Goal: Task Accomplishment & Management: Manage account settings

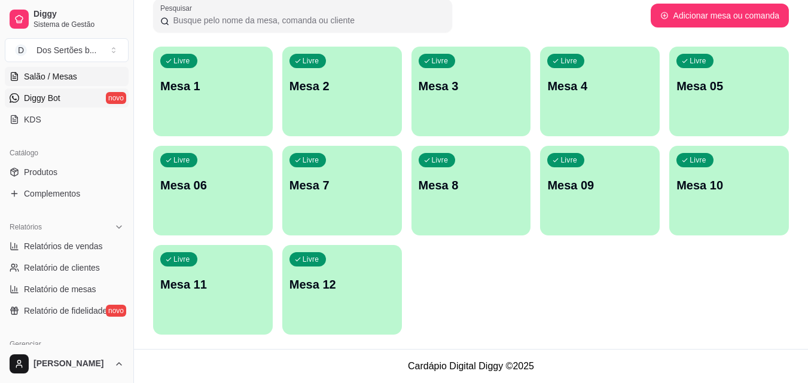
scroll to position [149, 0]
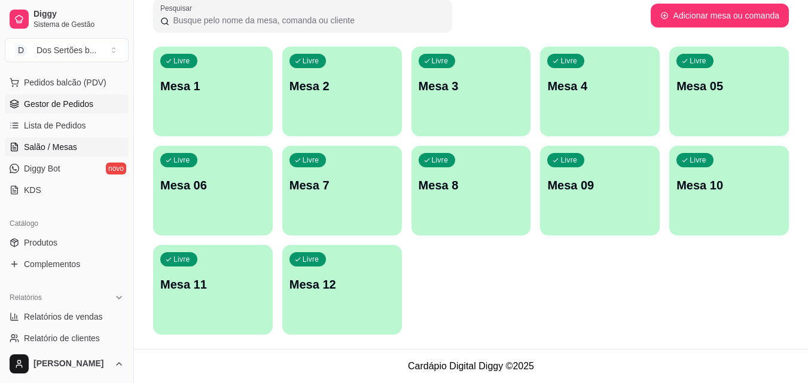
click at [54, 105] on span "Gestor de Pedidos" at bounding box center [58, 104] width 69 height 12
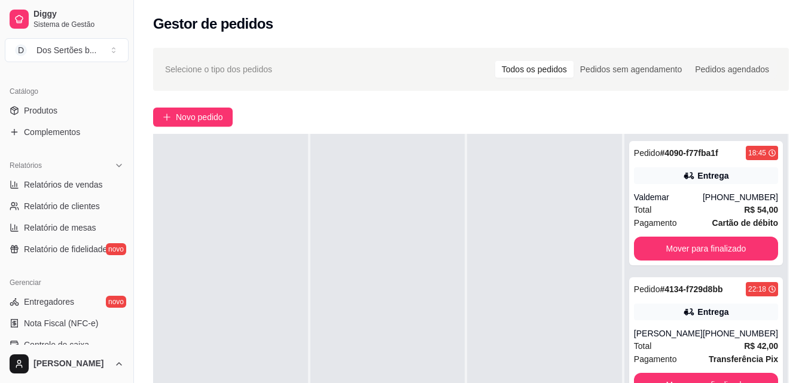
scroll to position [304, 0]
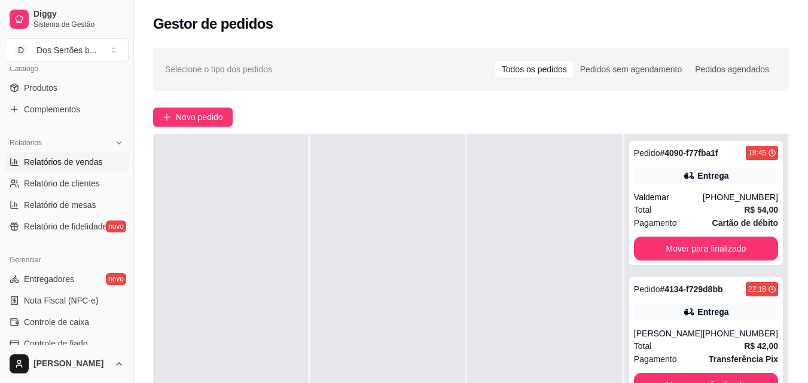
click at [50, 163] on span "Relatórios de vendas" at bounding box center [63, 162] width 79 height 12
select select "ALL"
select select "0"
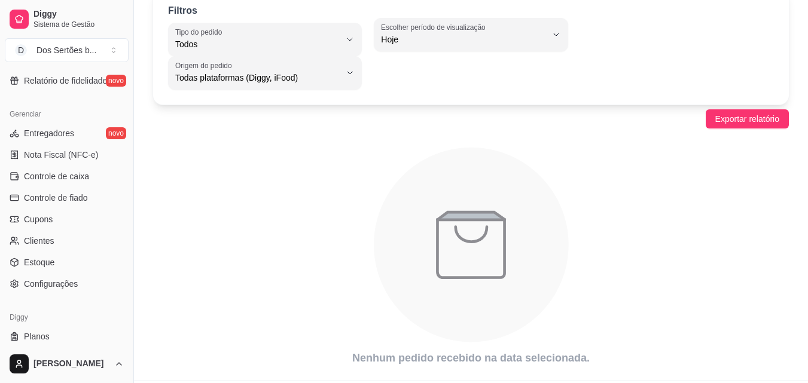
scroll to position [477, 0]
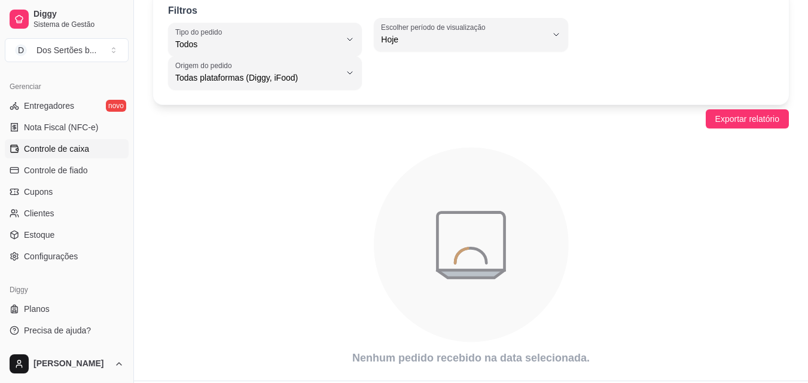
click at [41, 146] on span "Controle de caixa" at bounding box center [56, 149] width 65 height 12
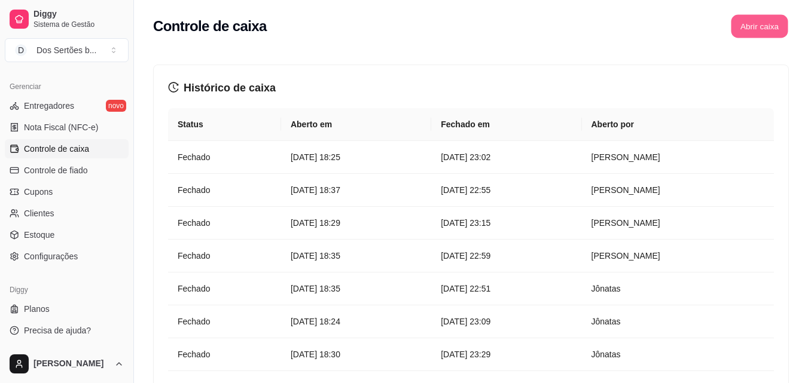
click at [760, 25] on button "Abrir caixa" at bounding box center [759, 26] width 57 height 23
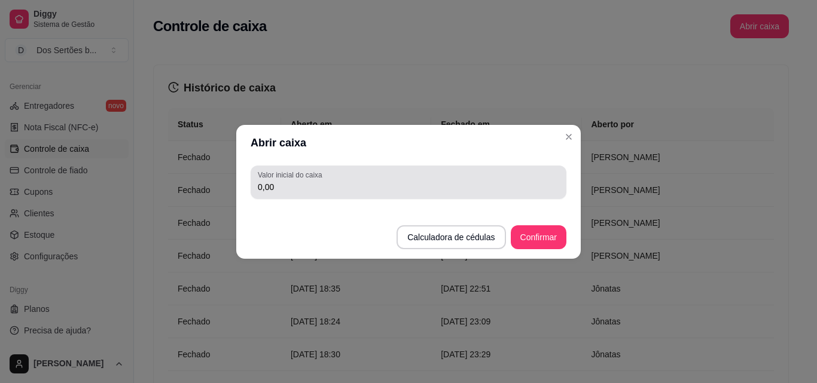
click at [326, 196] on div "Valor inicial do caixa 0,00" at bounding box center [409, 182] width 316 height 33
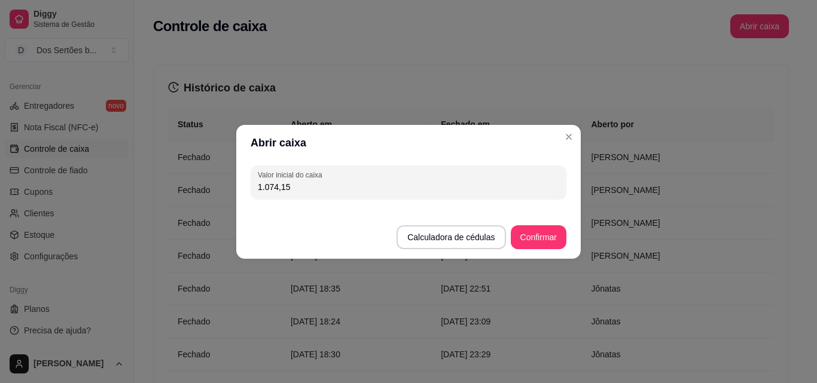
type input "1.074,15"
click at [529, 234] on button "Confirmar" at bounding box center [538, 236] width 54 height 23
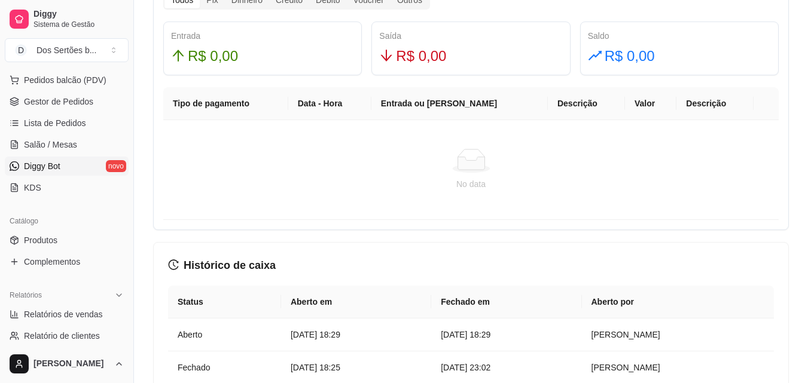
scroll to position [155, 0]
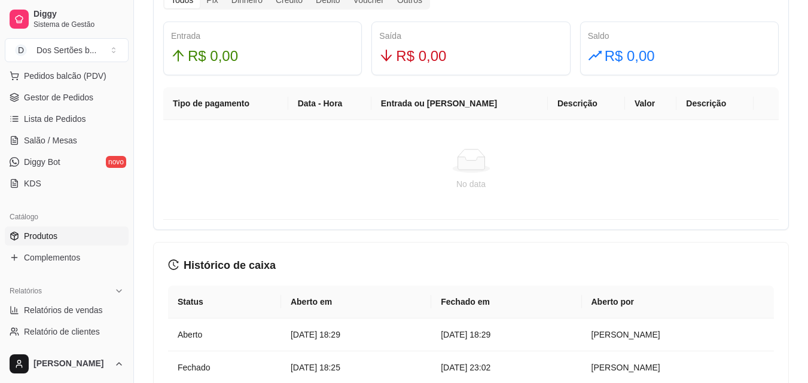
click at [16, 237] on icon at bounding box center [15, 236] width 10 height 10
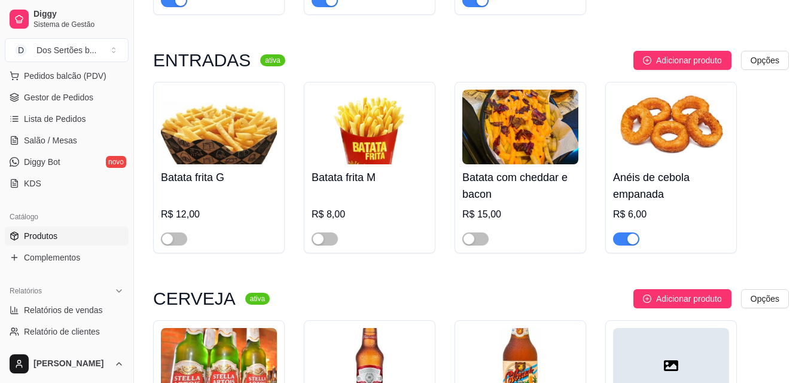
scroll to position [38, 0]
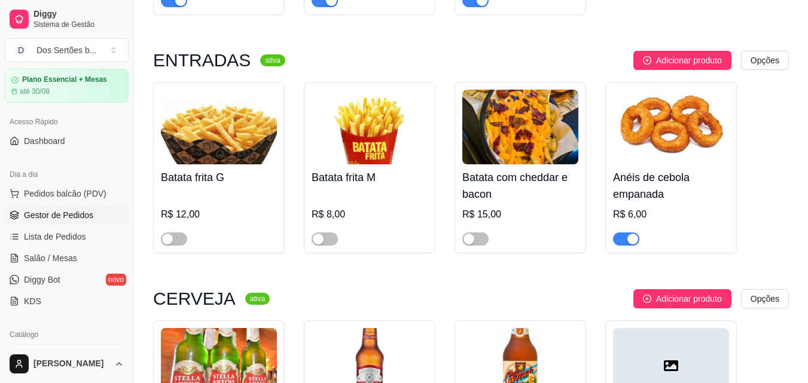
click at [39, 218] on span "Gestor de Pedidos" at bounding box center [58, 215] width 69 height 12
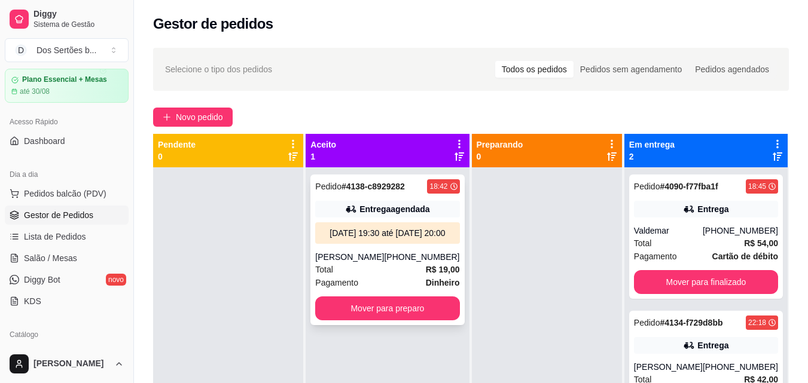
click at [406, 239] on div "[DATE] 19:30 até [DATE] 20:00" at bounding box center [387, 233] width 135 height 12
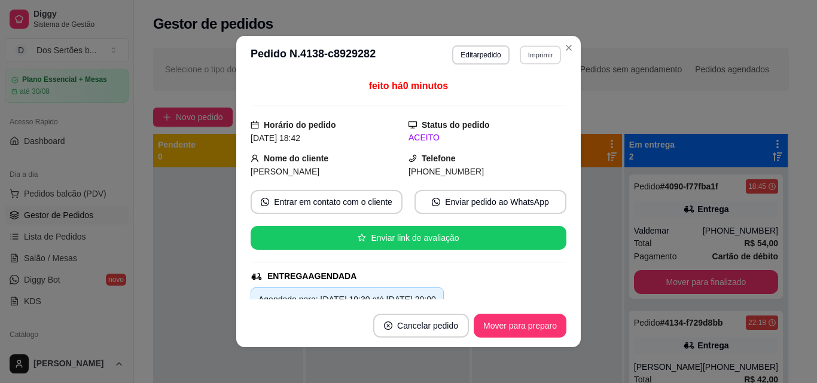
click at [532, 52] on button "Imprimir" at bounding box center [540, 54] width 41 height 19
click at [507, 92] on button "Impressora" at bounding box center [514, 96] width 84 height 19
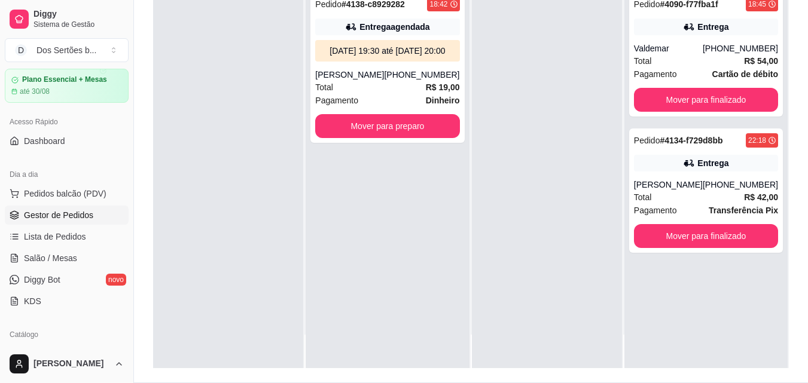
scroll to position [126, 0]
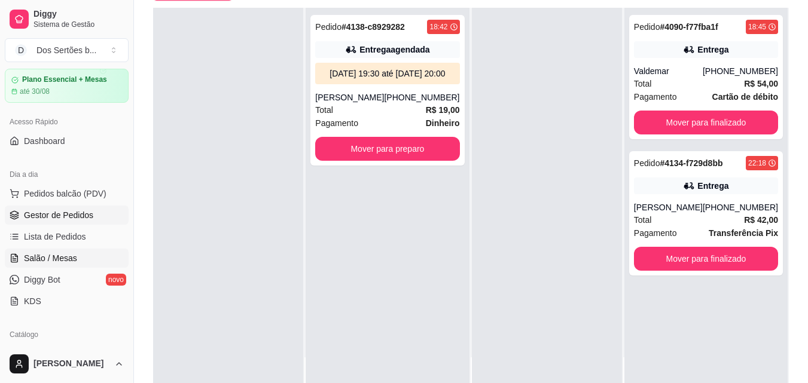
click at [74, 255] on span "Salão / Mesas" at bounding box center [50, 258] width 53 height 12
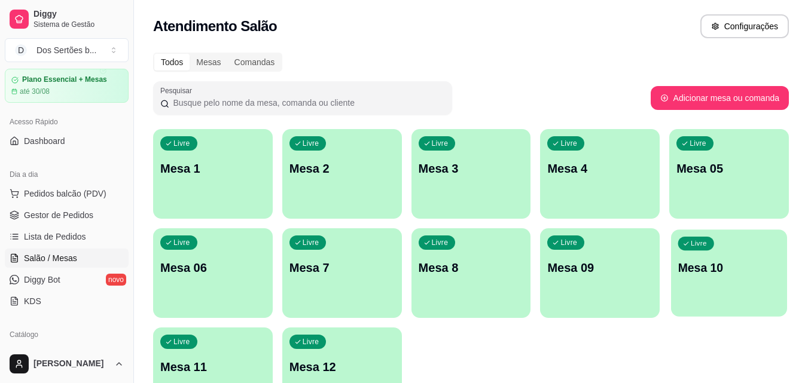
click at [714, 251] on div "Livre Mesa 10" at bounding box center [729, 266] width 116 height 73
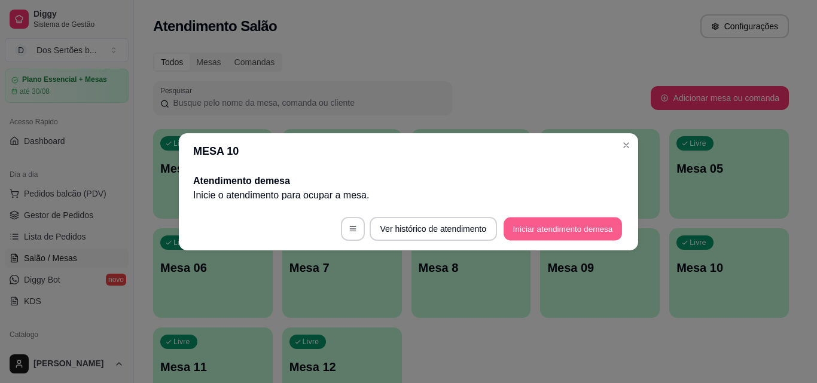
click at [519, 224] on button "Iniciar atendimento de mesa" at bounding box center [562, 228] width 118 height 23
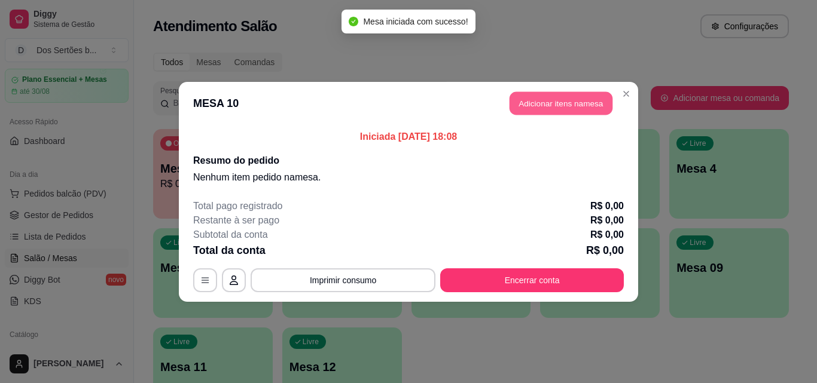
click at [532, 97] on button "Adicionar itens na mesa" at bounding box center [560, 102] width 103 height 23
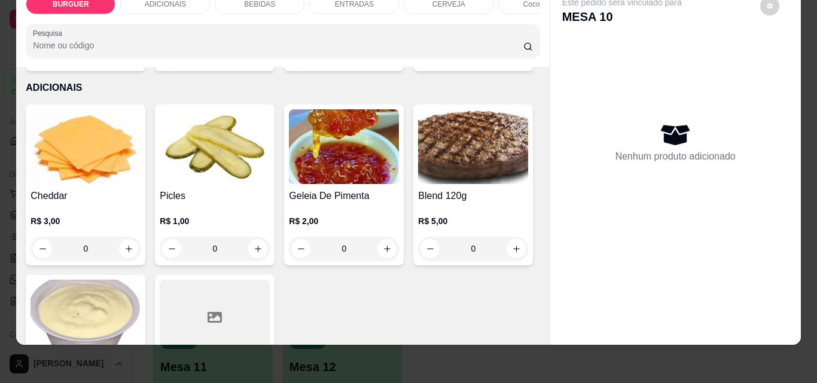
scroll to position [532, 0]
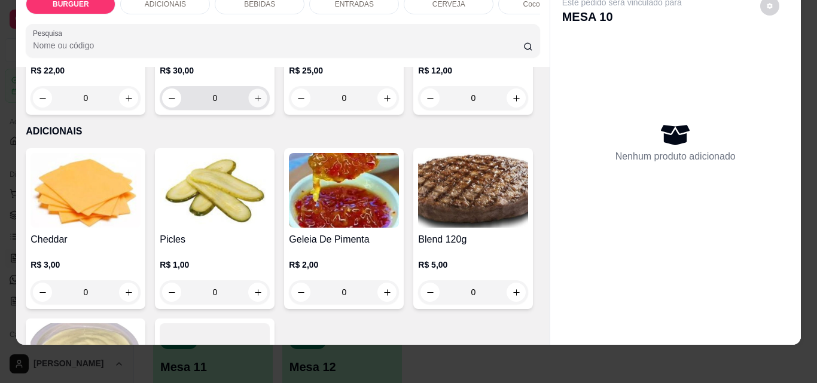
click at [249, 108] on button "increase-product-quantity" at bounding box center [258, 98] width 19 height 19
type input "1"
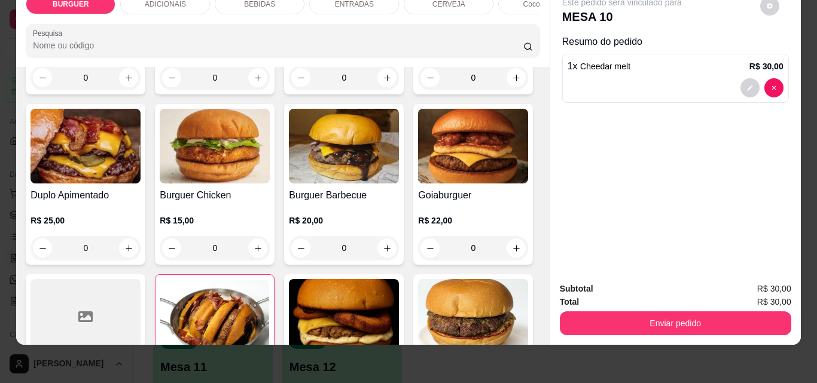
scroll to position [0, 0]
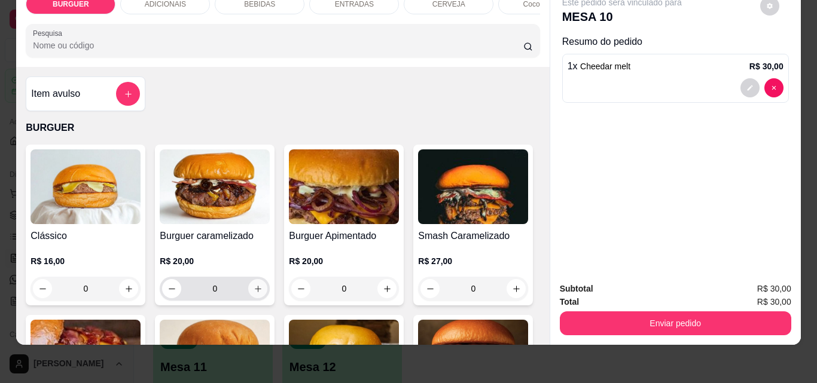
click at [253, 289] on icon "increase-product-quantity" at bounding box center [257, 289] width 9 height 9
type input "1"
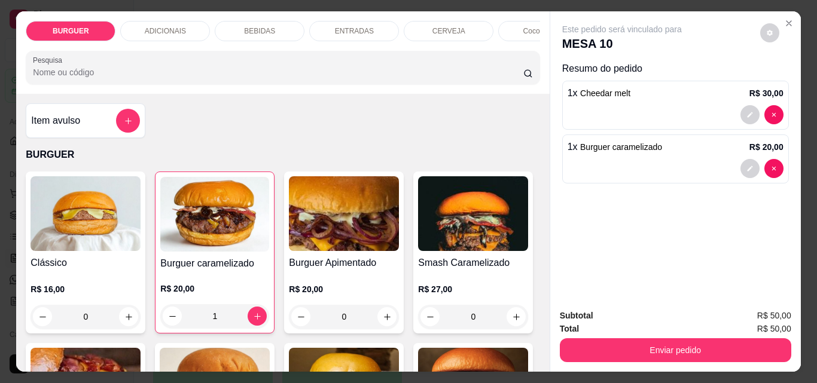
click at [242, 34] on div "BEBIDAS" at bounding box center [260, 31] width 90 height 20
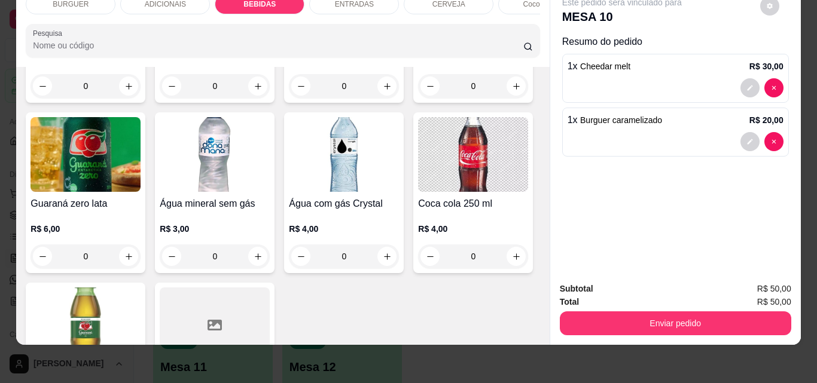
scroll to position [1379, 0]
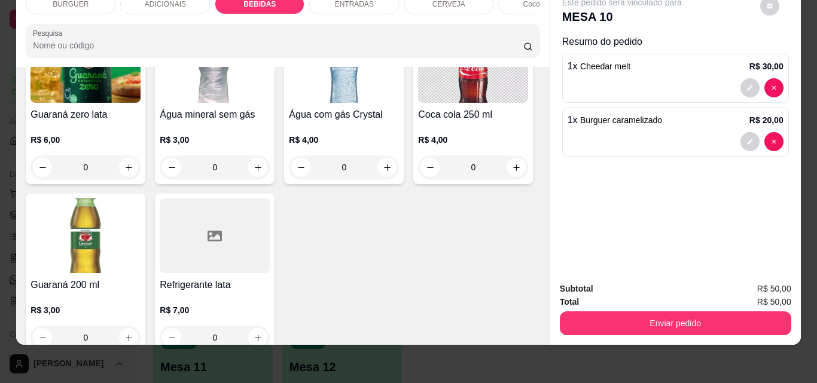
type input "1"
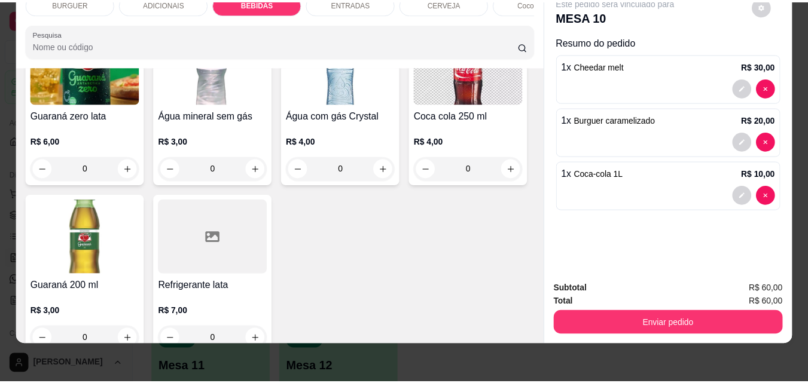
scroll to position [1379, 0]
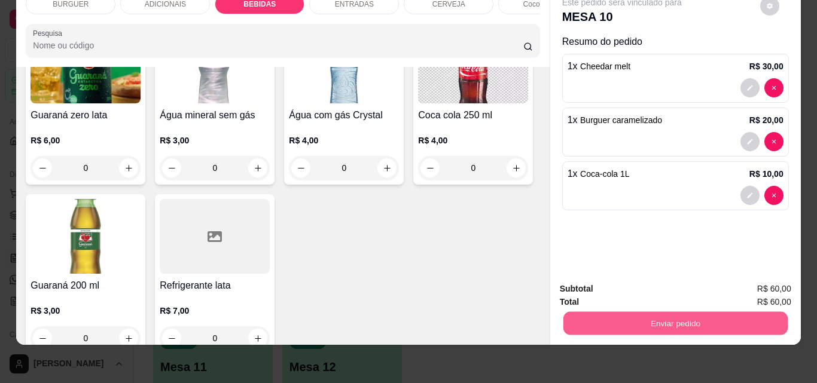
click at [643, 314] on button "Enviar pedido" at bounding box center [675, 322] width 224 height 23
click at [601, 283] on button "Não registrar e enviar pedido" at bounding box center [635, 285] width 121 height 22
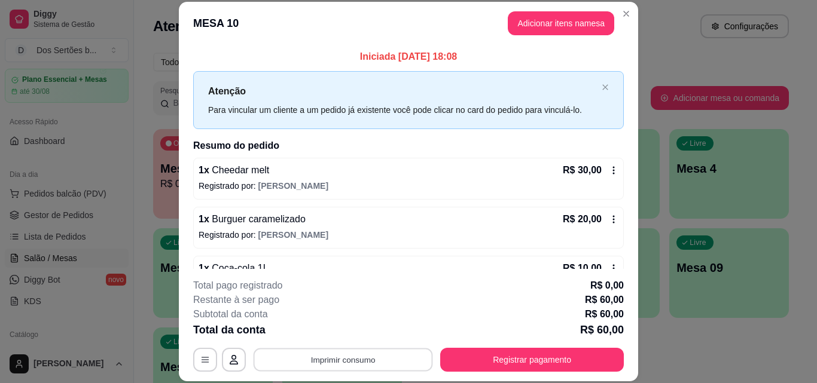
click at [331, 352] on button "Imprimir consumo" at bounding box center [342, 359] width 179 height 23
click at [319, 333] on button "Impressora" at bounding box center [342, 332] width 84 height 19
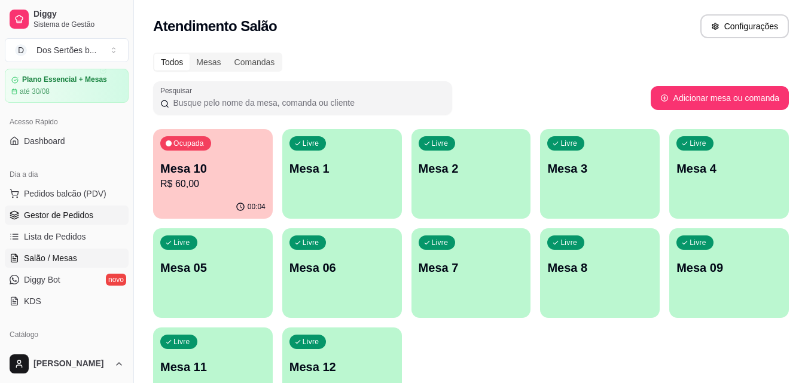
click at [35, 221] on span "Gestor de Pedidos" at bounding box center [58, 215] width 69 height 12
click at [41, 215] on span "Gestor de Pedidos" at bounding box center [58, 215] width 69 height 12
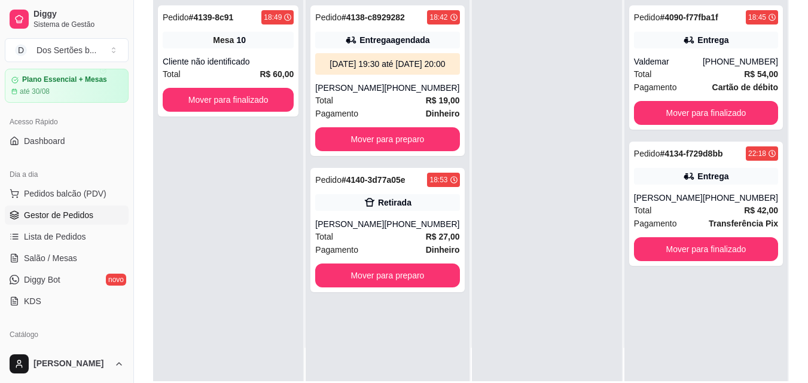
scroll to position [149, 0]
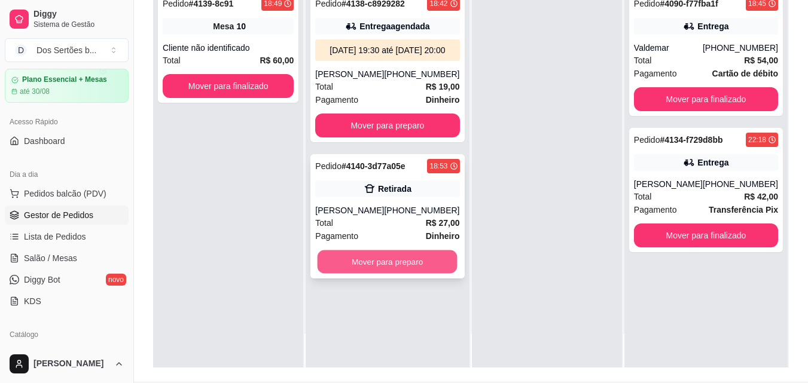
click at [381, 268] on button "Mover para preparo" at bounding box center [387, 262] width 140 height 23
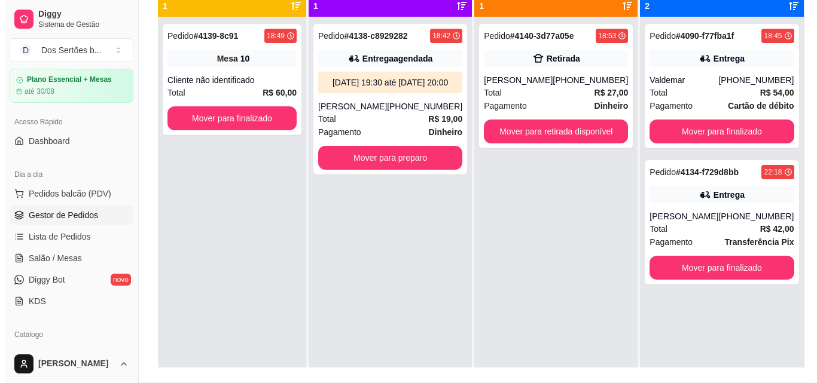
scroll to position [33, 0]
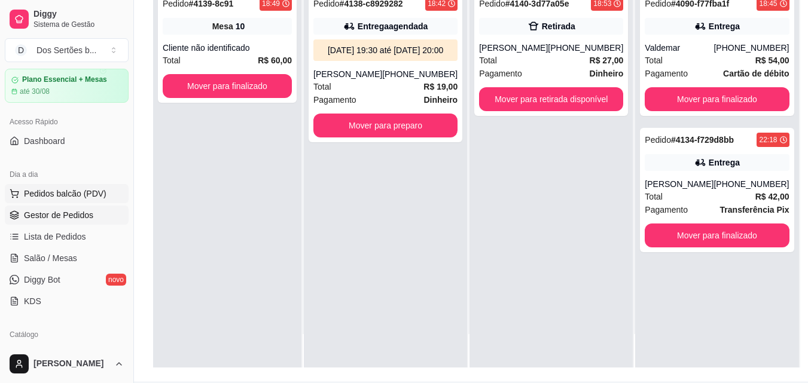
click at [31, 192] on span "Pedidos balcão (PDV)" at bounding box center [65, 194] width 83 height 12
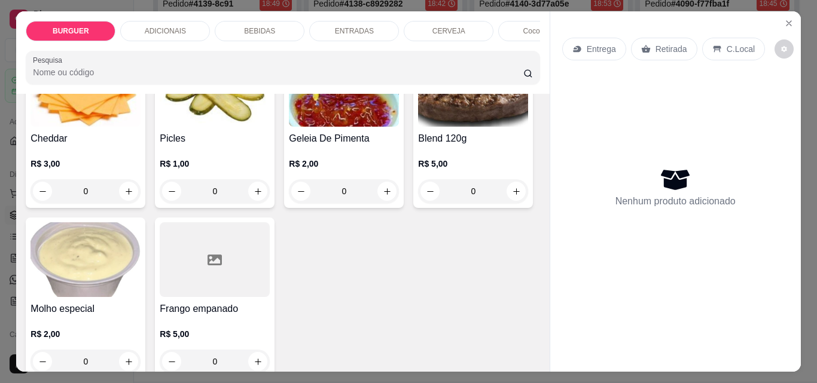
scroll to position [655, 0]
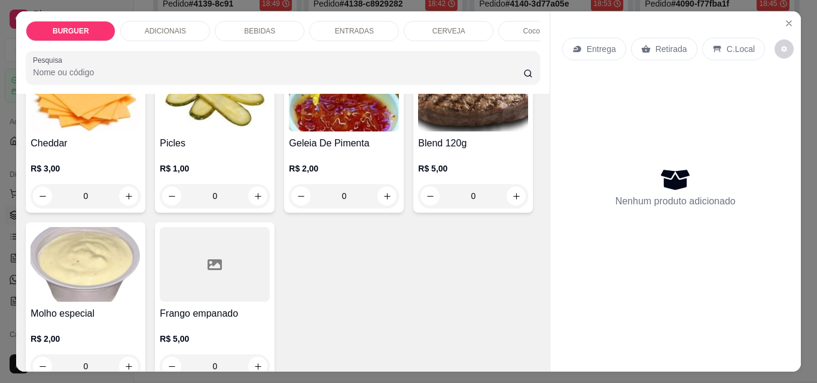
click at [512, 7] on icon "increase-product-quantity" at bounding box center [516, 2] width 9 height 9
type input "1"
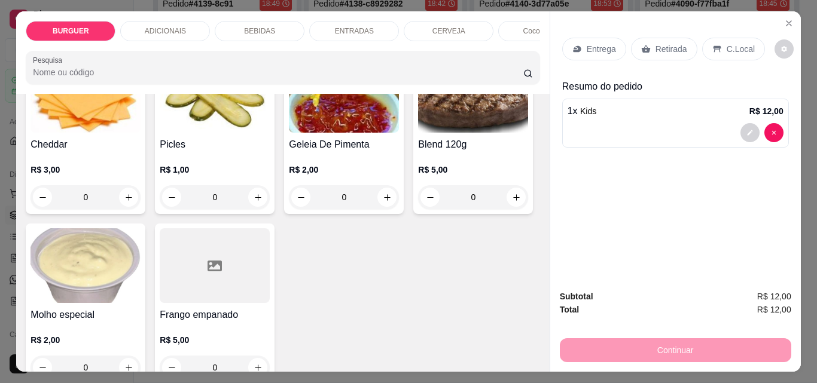
click at [658, 46] on p "Retirada" at bounding box center [671, 49] width 32 height 12
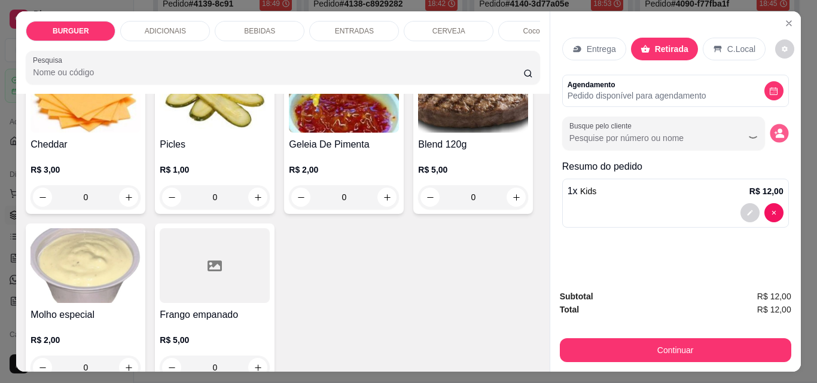
click at [774, 129] on icon "decrease-product-quantity" at bounding box center [779, 134] width 10 height 10
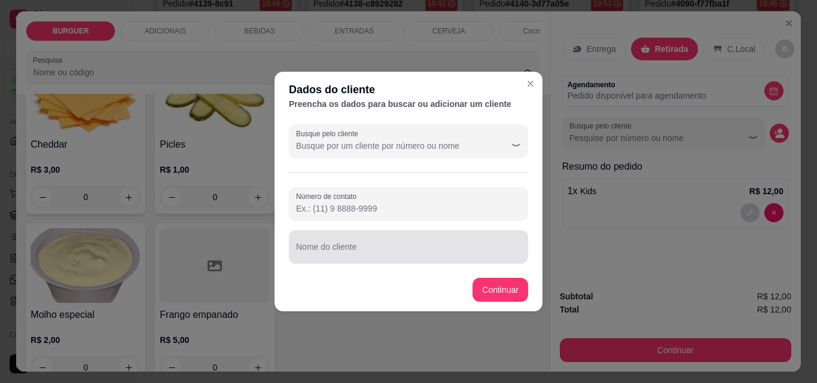
click at [424, 245] on div at bounding box center [408, 247] width 225 height 24
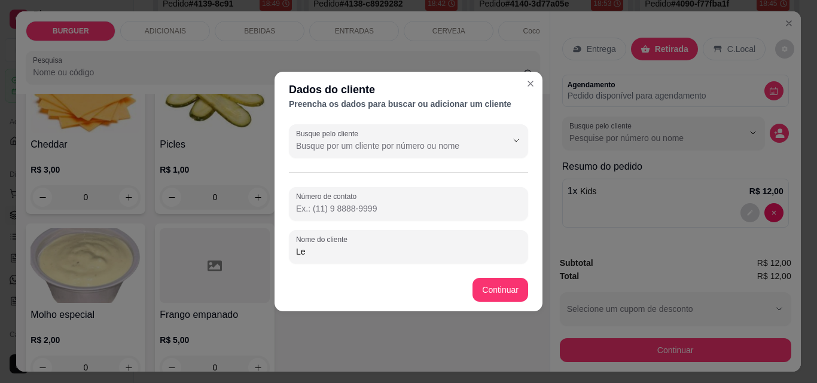
type input "L"
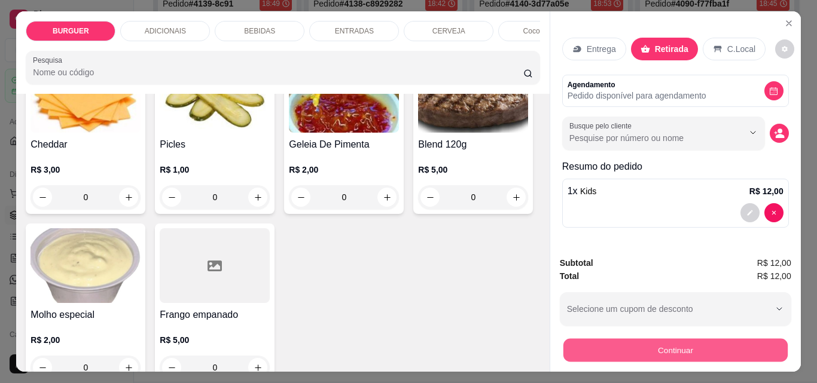
click at [594, 341] on button "Continuar" at bounding box center [675, 349] width 224 height 23
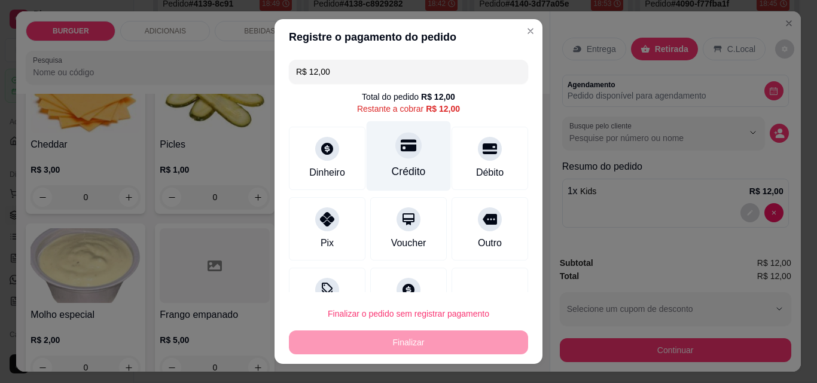
click at [392, 164] on div "Crédito" at bounding box center [409, 172] width 34 height 16
type input "R$ 0,00"
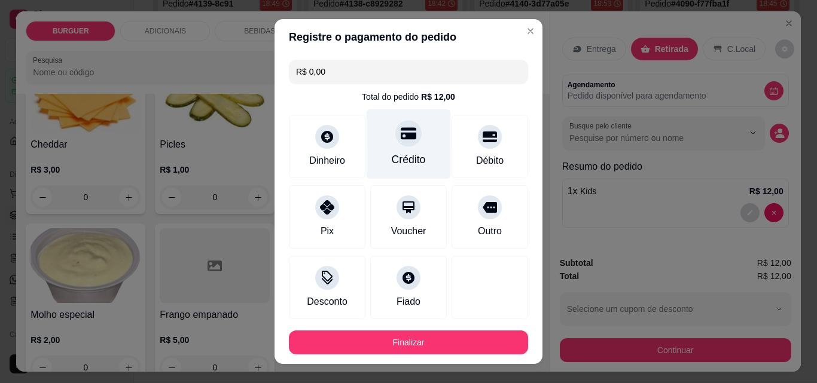
scroll to position [65, 0]
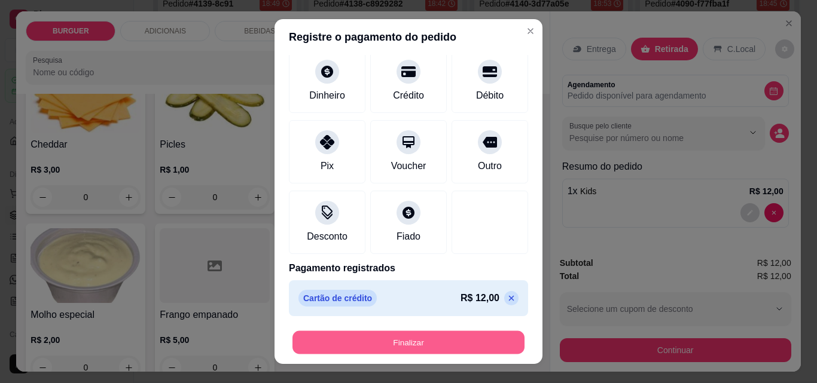
click at [359, 350] on button "Finalizar" at bounding box center [408, 342] width 232 height 23
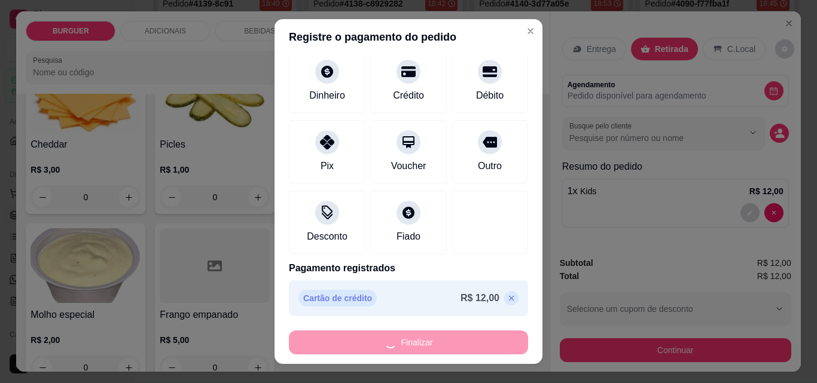
type input "0"
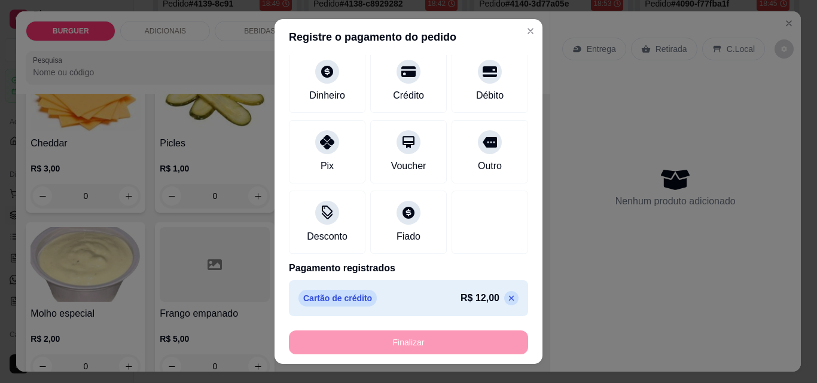
type input "-R$ 12,00"
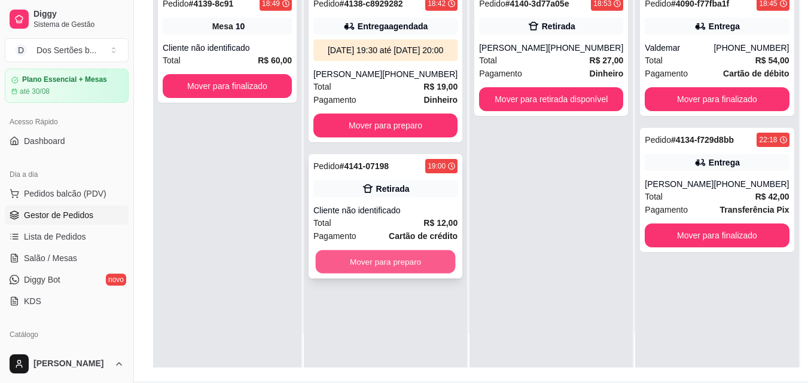
click at [372, 274] on button "Mover para preparo" at bounding box center [386, 262] width 140 height 23
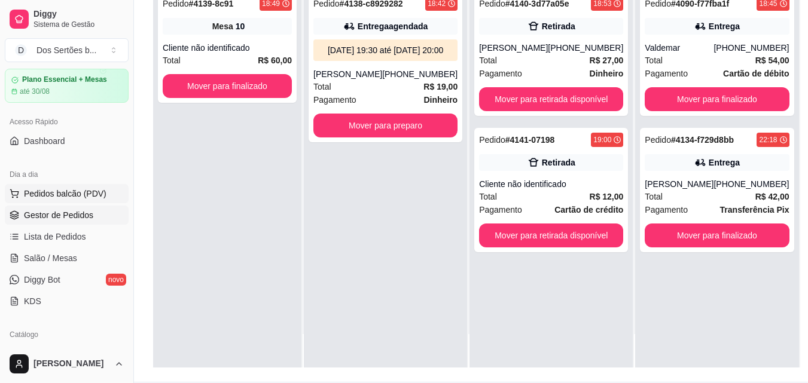
click at [32, 196] on span "Pedidos balcão (PDV)" at bounding box center [65, 194] width 83 height 12
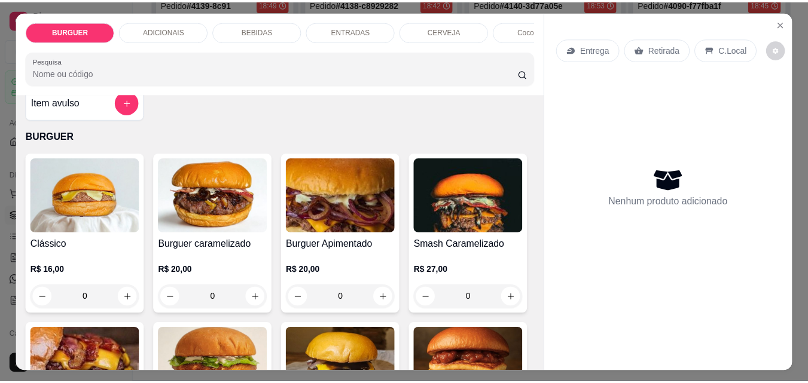
scroll to position [14, 0]
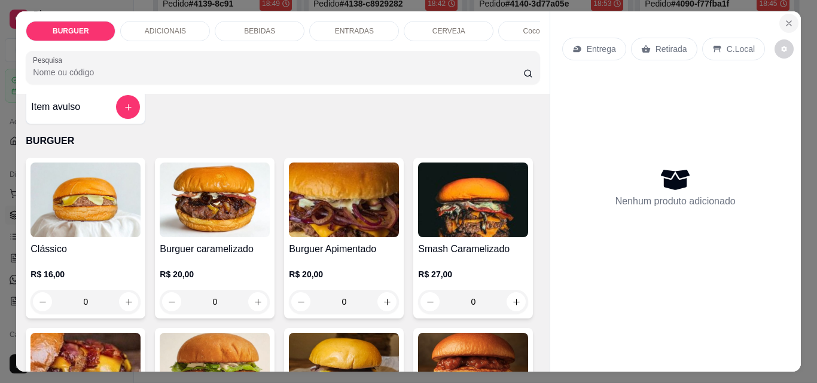
click at [787, 20] on icon "Close" at bounding box center [789, 24] width 10 height 10
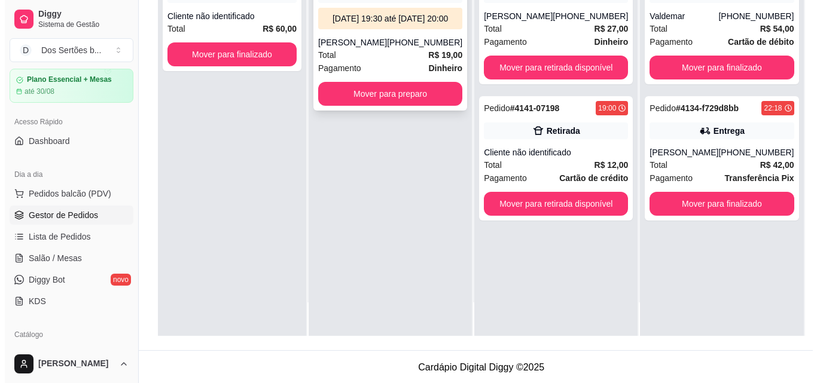
scroll to position [182, 0]
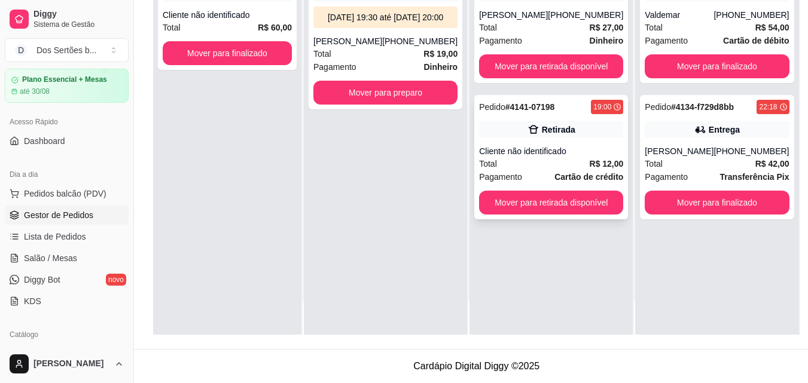
click at [532, 135] on icon at bounding box center [533, 130] width 12 height 12
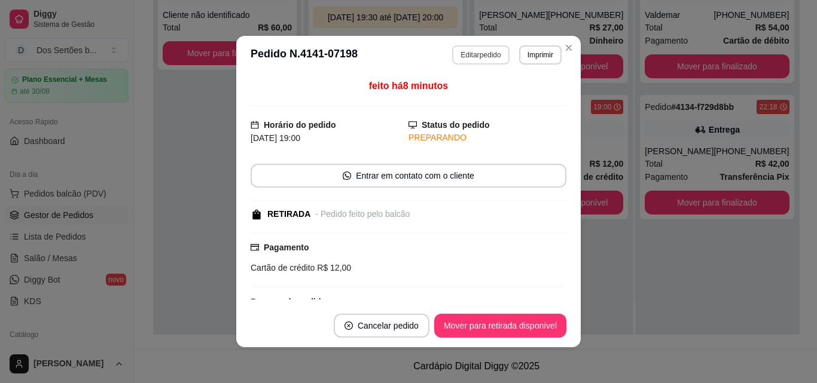
click at [473, 56] on button "Editar pedido" at bounding box center [480, 54] width 57 height 19
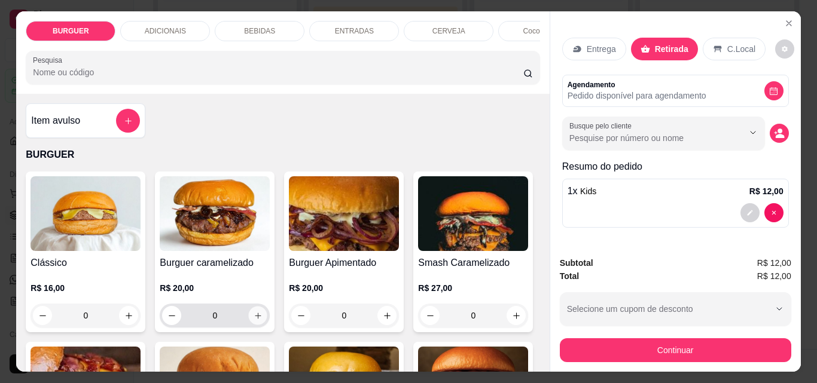
click at [249, 321] on button "increase-product-quantity" at bounding box center [258, 316] width 19 height 19
type input "1"
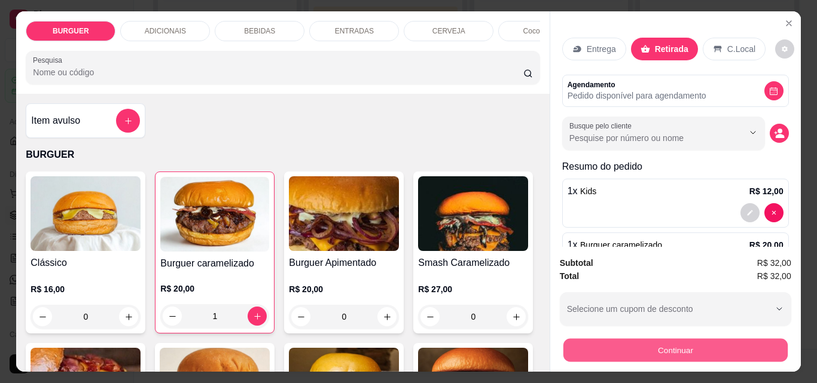
click at [603, 341] on button "Continuar" at bounding box center [675, 349] width 224 height 23
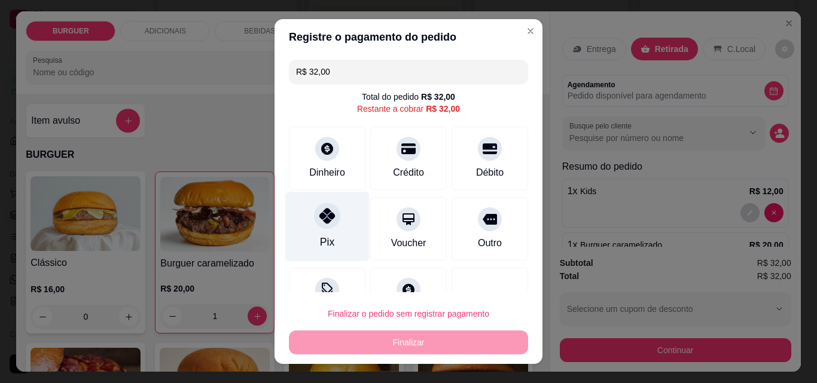
click at [322, 221] on icon at bounding box center [327, 216] width 16 height 16
type input "R$ 0,00"
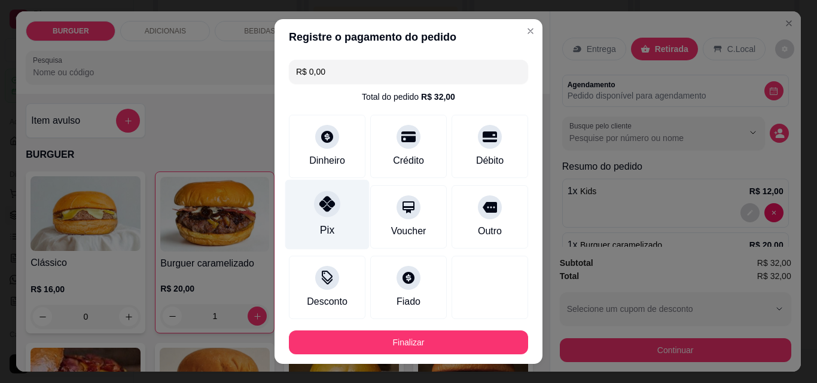
scroll to position [65, 0]
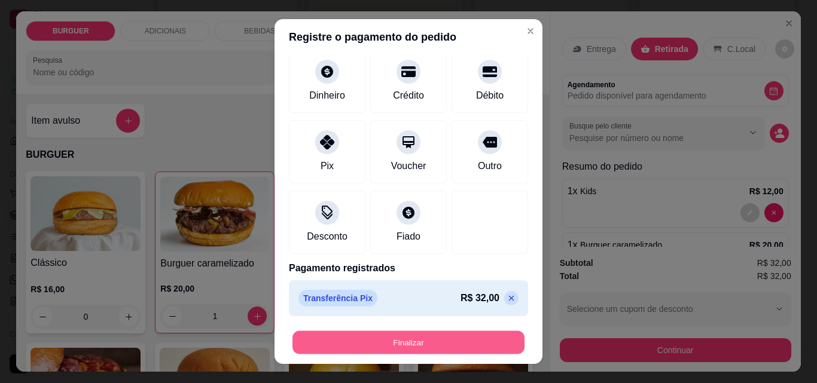
click at [341, 341] on button "Finalizar" at bounding box center [408, 342] width 232 height 23
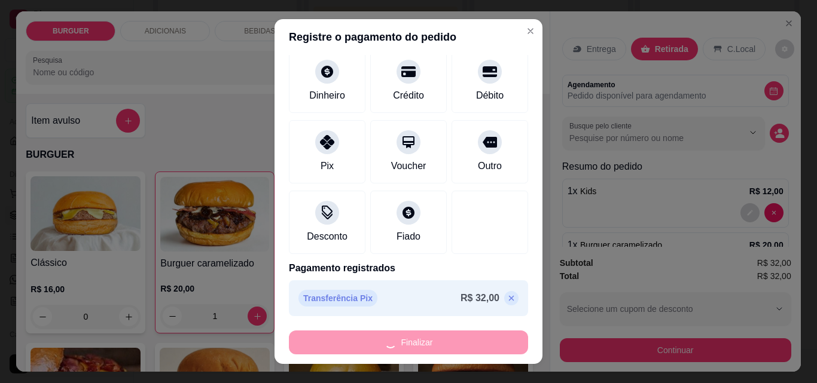
type input "0"
type input "-R$ 32,00"
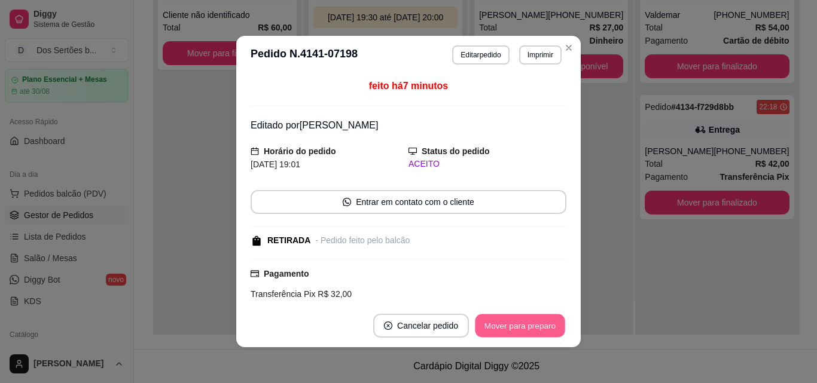
click at [496, 326] on button "Mover para preparo" at bounding box center [520, 325] width 90 height 23
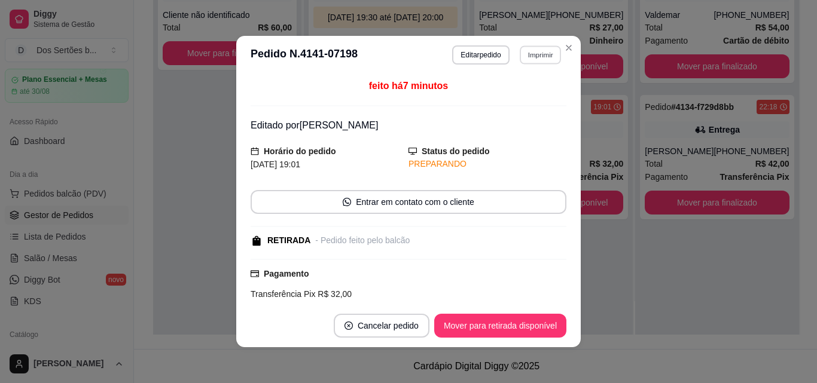
click at [530, 53] on button "Imprimir" at bounding box center [540, 54] width 41 height 19
click at [498, 95] on button "Impressora" at bounding box center [514, 96] width 84 height 19
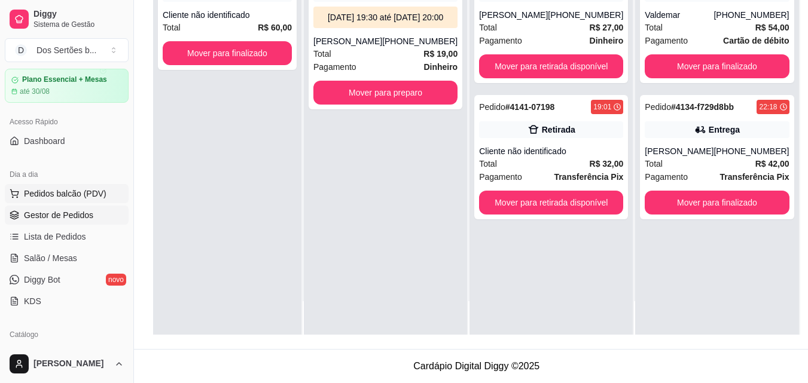
click at [11, 191] on icon at bounding box center [14, 192] width 8 height 5
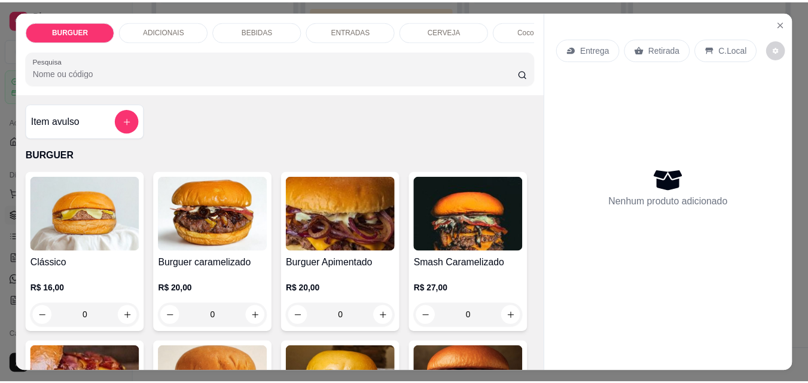
scroll to position [84, 0]
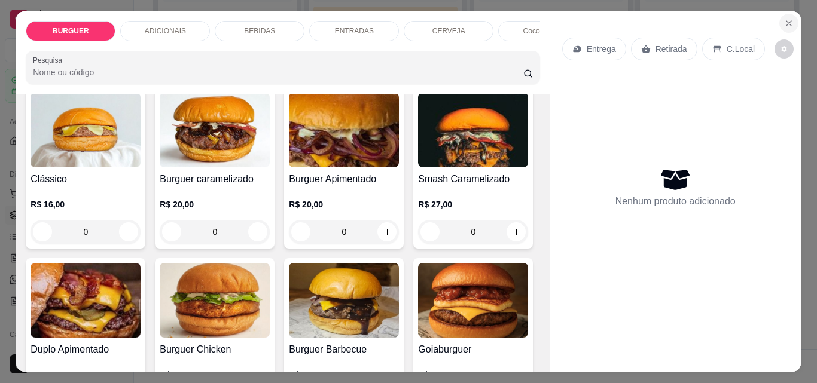
click at [788, 19] on icon "Close" at bounding box center [789, 24] width 10 height 10
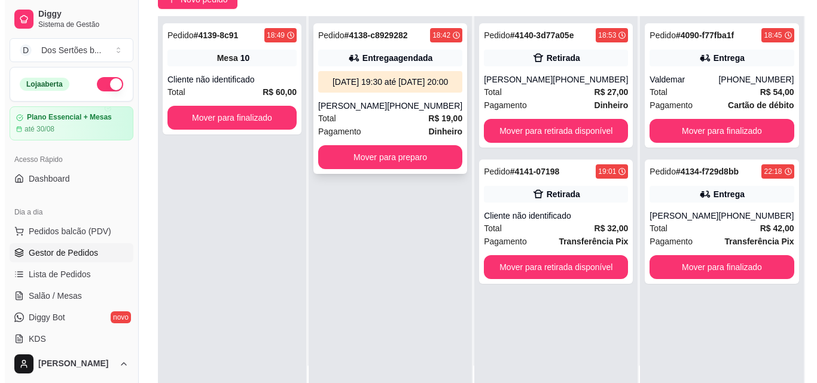
scroll to position [117, 0]
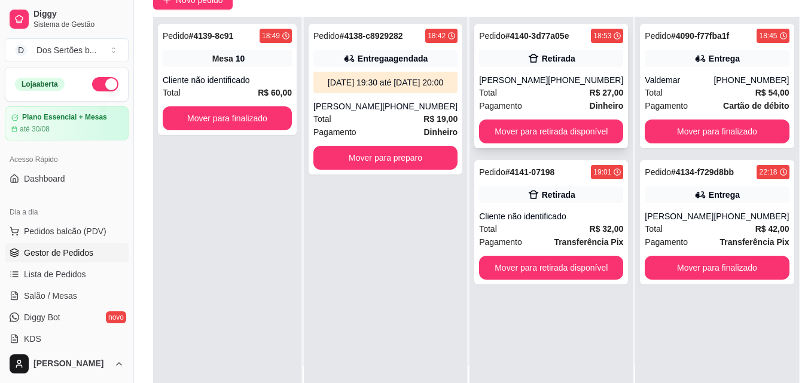
click at [508, 83] on div "[PERSON_NAME]" at bounding box center [513, 80] width 69 height 12
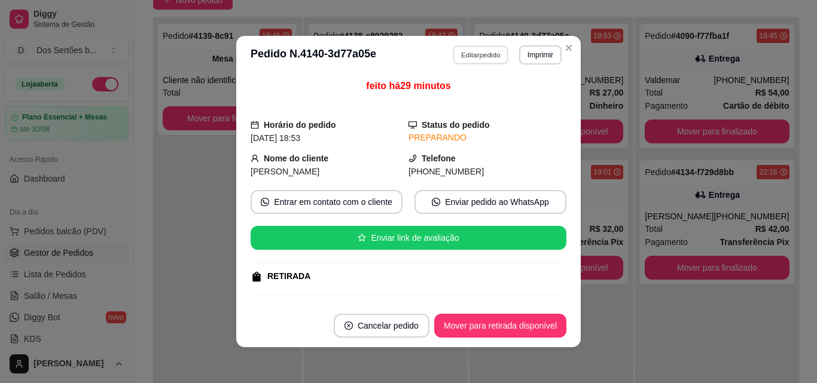
click at [463, 49] on button "Editar pedido" at bounding box center [481, 54] width 56 height 19
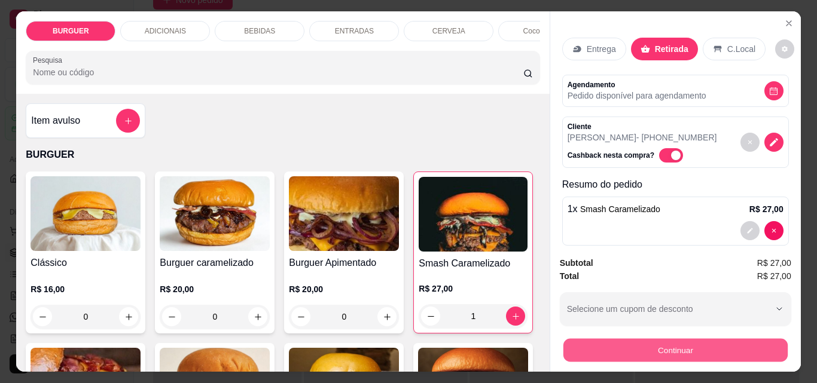
click at [572, 341] on button "Continuar" at bounding box center [675, 349] width 224 height 23
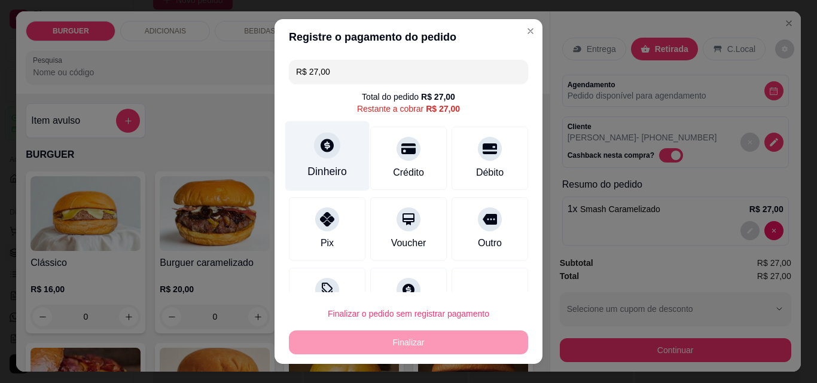
click at [325, 163] on div "Dinheiro" at bounding box center [327, 156] width 84 height 70
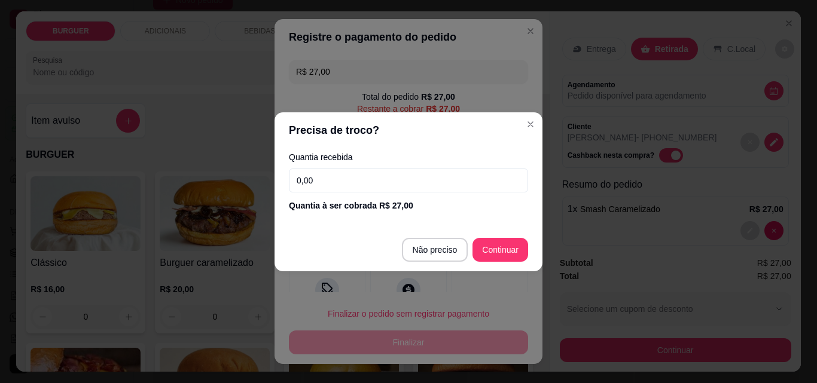
click at [322, 185] on input "0,00" at bounding box center [408, 181] width 239 height 24
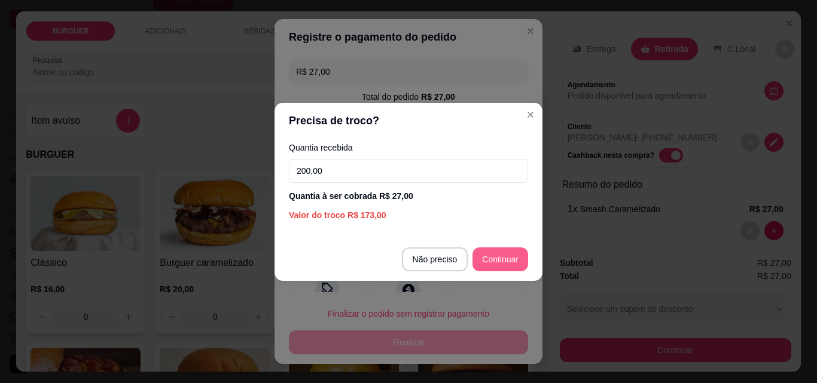
type input "200,00"
type input "R$ 0,00"
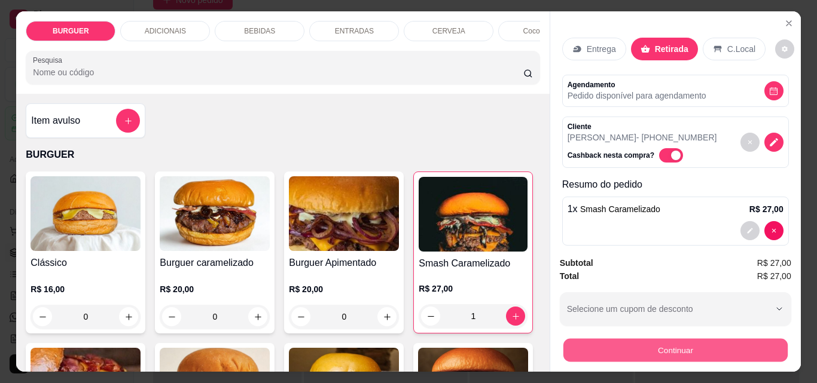
click at [597, 347] on button "Continuar" at bounding box center [675, 349] width 224 height 23
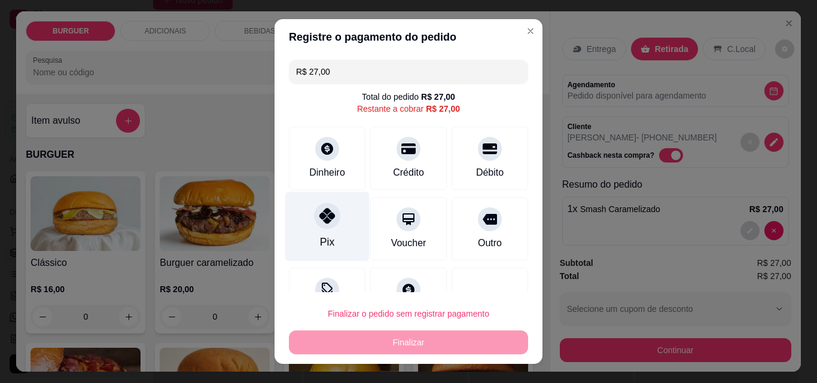
click at [325, 212] on icon at bounding box center [327, 216] width 16 height 16
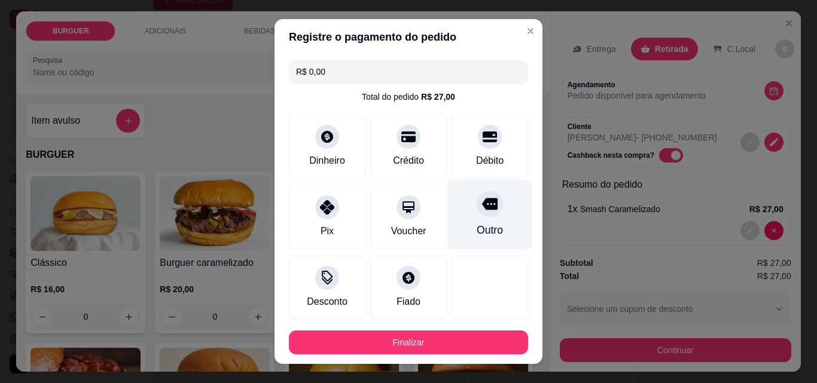
scroll to position [65, 0]
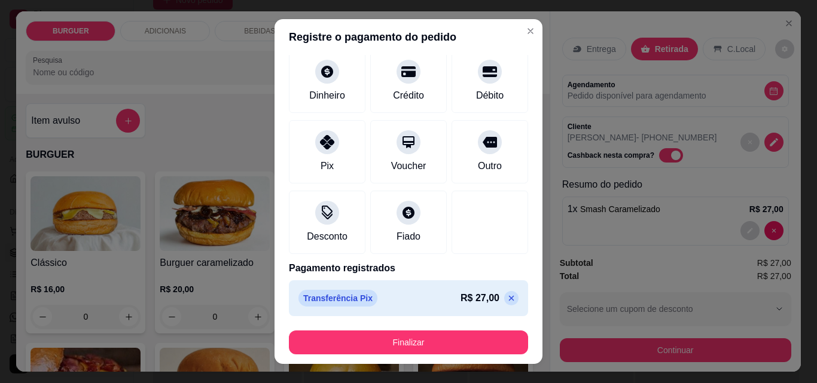
click at [509, 299] on icon at bounding box center [511, 298] width 5 height 5
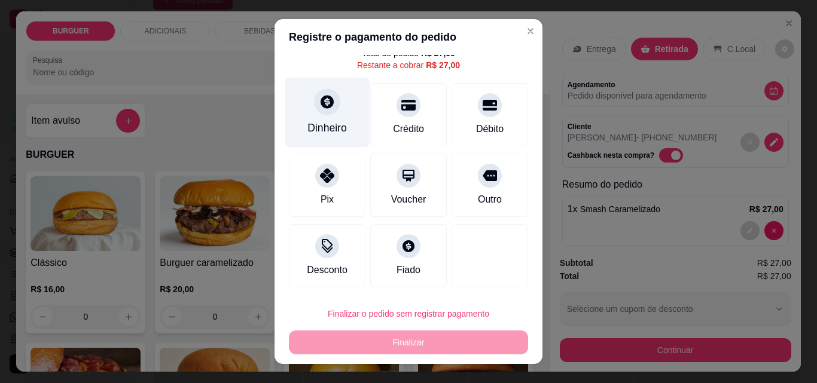
click at [294, 97] on div "Dinheiro" at bounding box center [327, 113] width 84 height 70
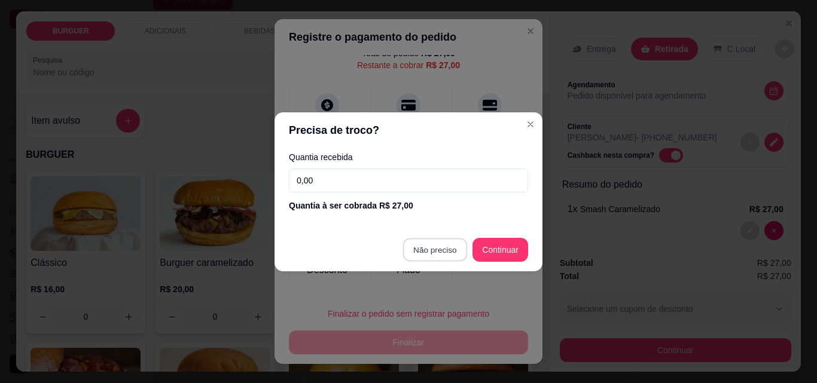
type input "R$ 0,00"
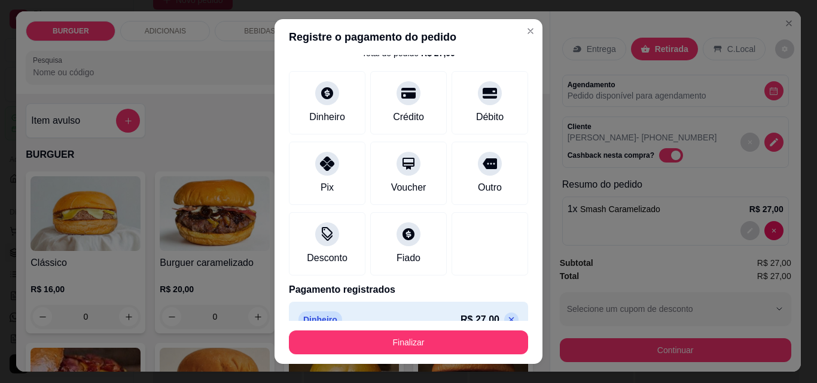
scroll to position [65, 0]
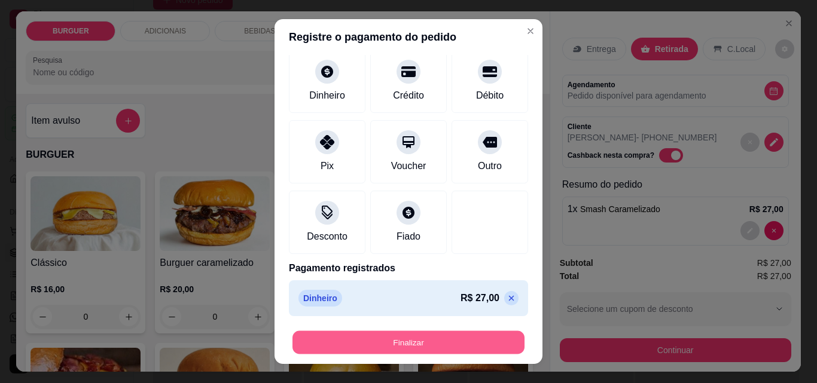
click at [400, 344] on button "Finalizar" at bounding box center [408, 342] width 232 height 23
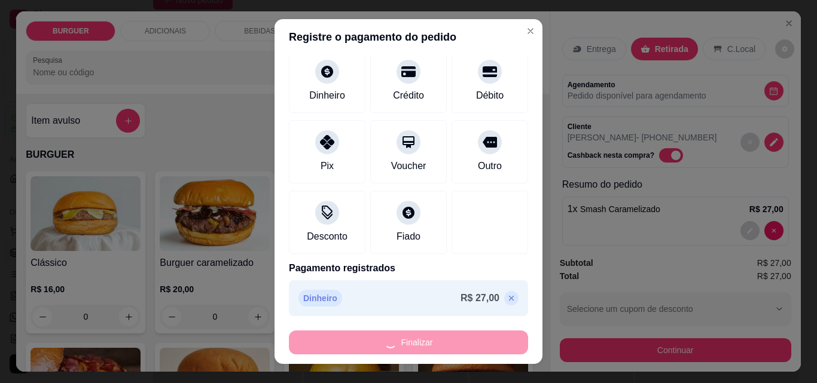
type input "0"
type input "-R$ 27,00"
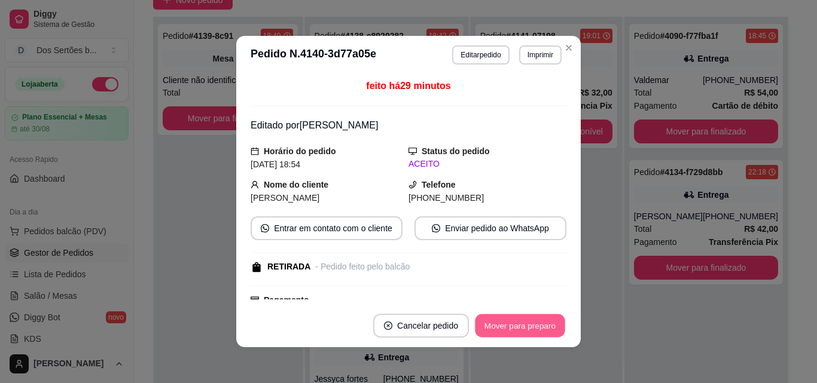
click at [498, 322] on button "Mover para preparo" at bounding box center [520, 325] width 90 height 23
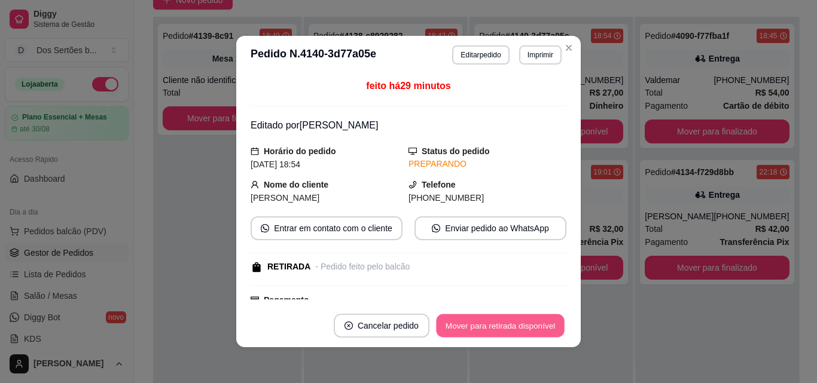
click at [497, 322] on button "Mover para retirada disponível" at bounding box center [500, 325] width 128 height 23
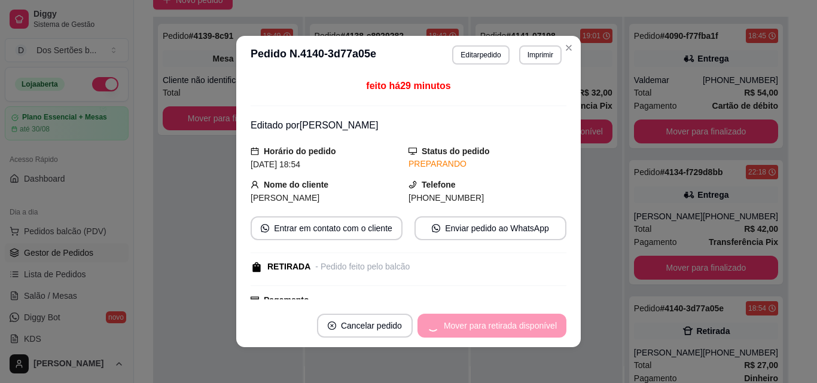
click at [496, 323] on div "Mover para retirada disponível" at bounding box center [491, 326] width 149 height 24
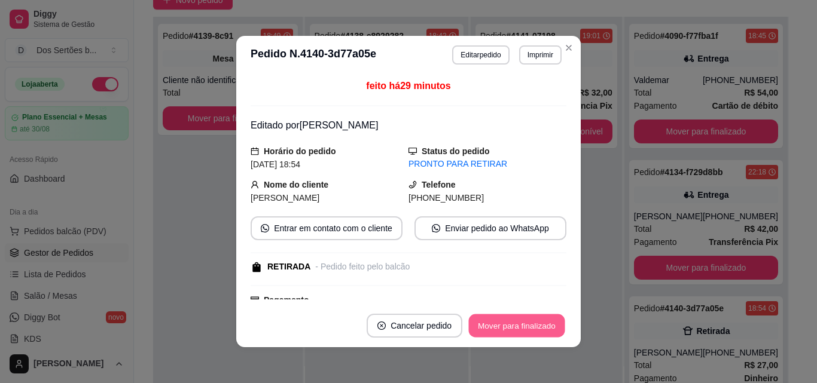
click at [523, 321] on button "Mover para finalizado" at bounding box center [517, 325] width 96 height 23
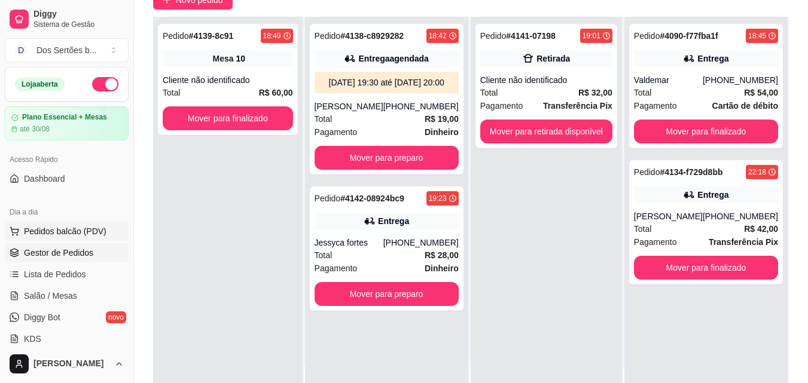
click at [105, 227] on button "Pedidos balcão (PDV)" at bounding box center [67, 231] width 124 height 19
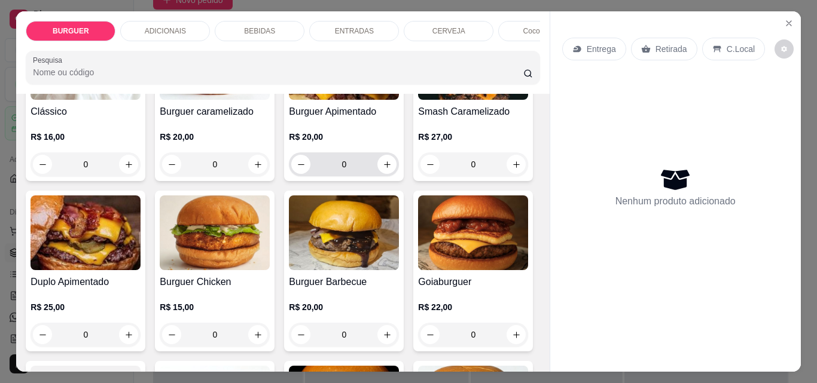
scroll to position [238, 0]
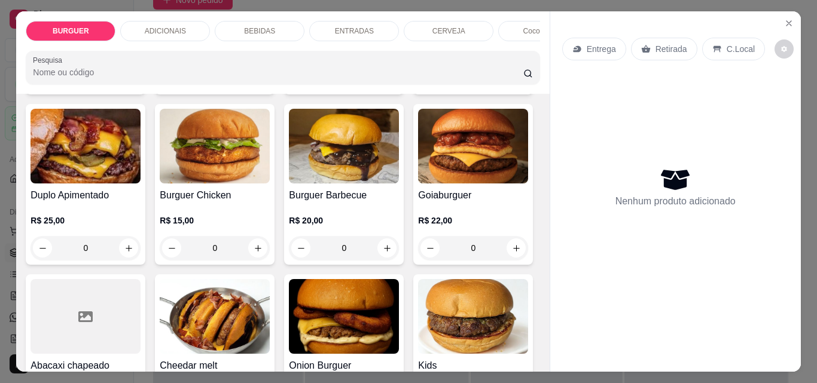
click at [512, 83] on icon "increase-product-quantity" at bounding box center [516, 78] width 9 height 9
type input "1"
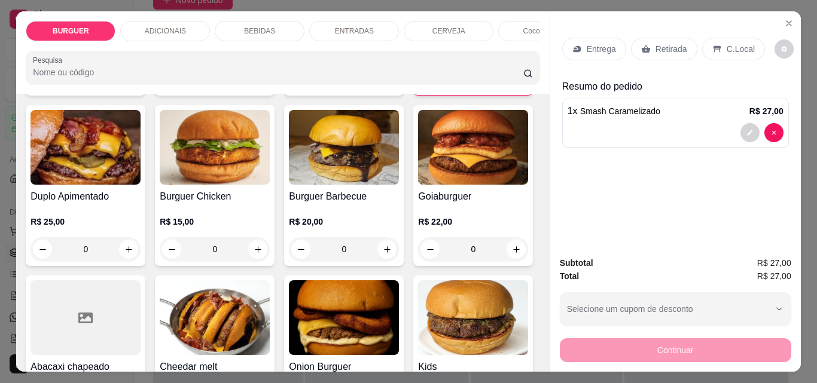
click at [246, 26] on p "BEBIDAS" at bounding box center [259, 31] width 31 height 10
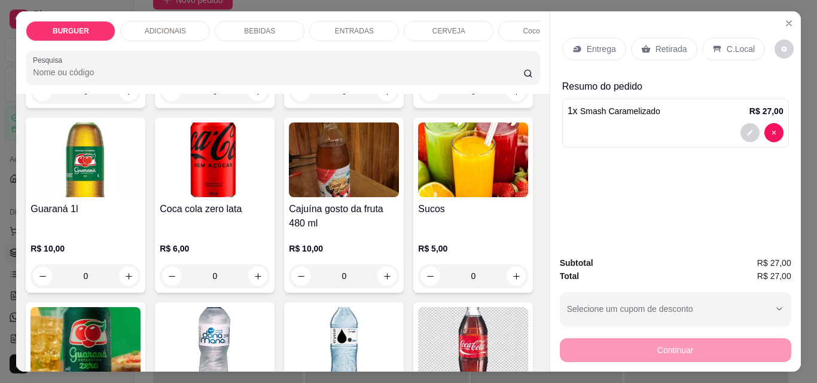
scroll to position [31, 0]
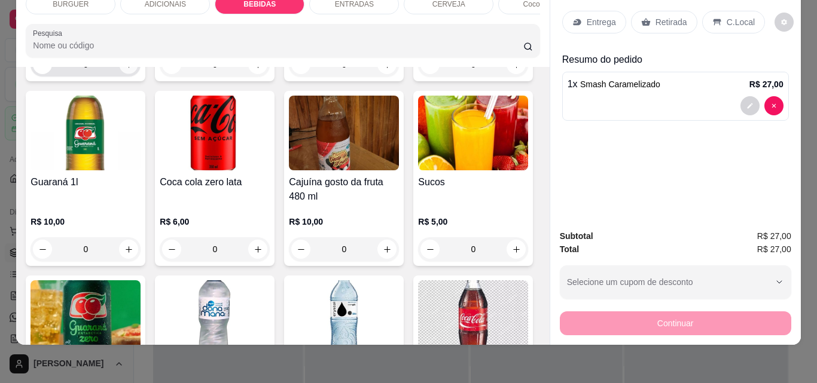
click at [123, 74] on button "increase-product-quantity" at bounding box center [129, 65] width 19 height 19
type input "1"
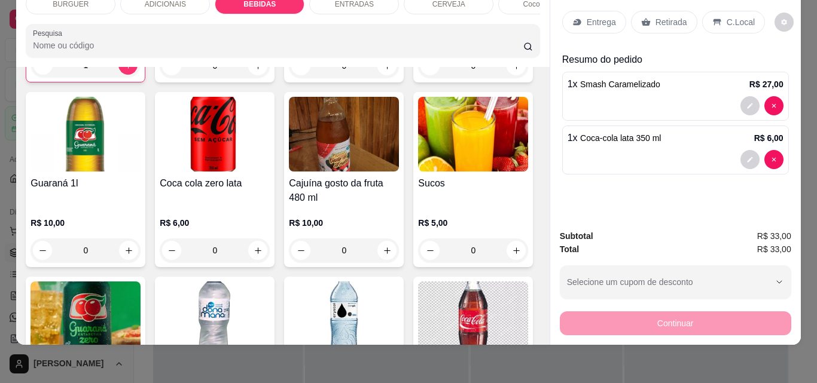
click at [322, 2] on div "ENTRADAS" at bounding box center [354, 4] width 90 height 20
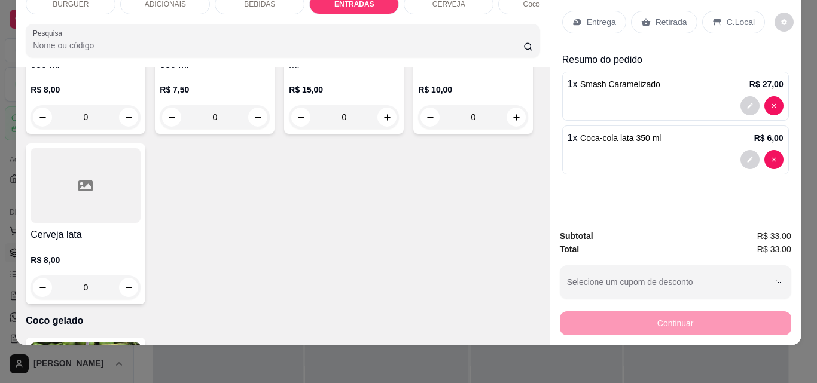
type input "1"
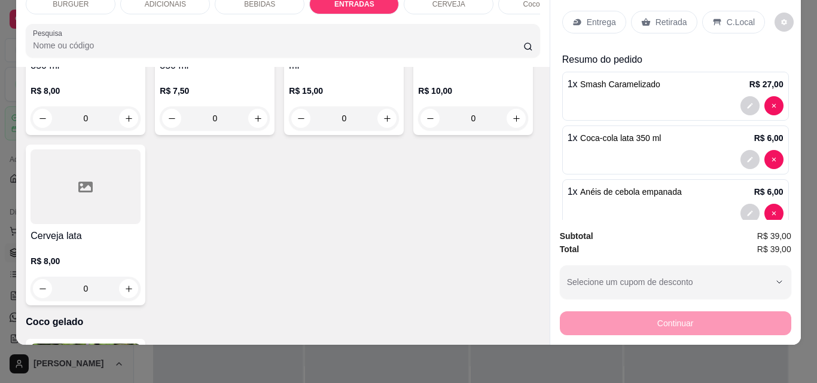
click at [590, 16] on p "Entrega" at bounding box center [601, 22] width 29 height 12
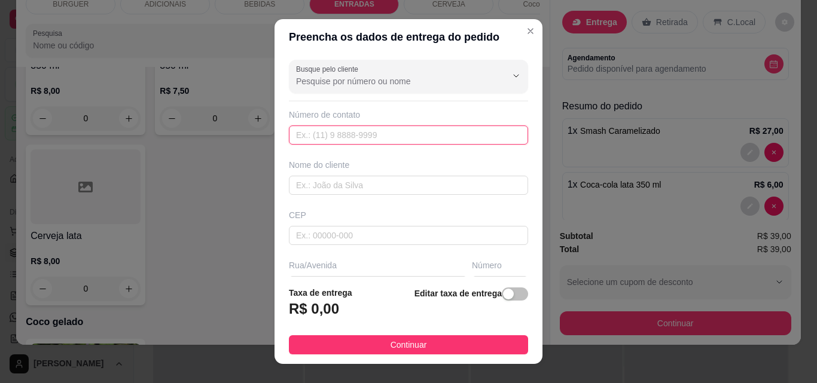
click at [302, 142] on input "text" at bounding box center [408, 135] width 239 height 19
type input "[PHONE_NUMBER]"
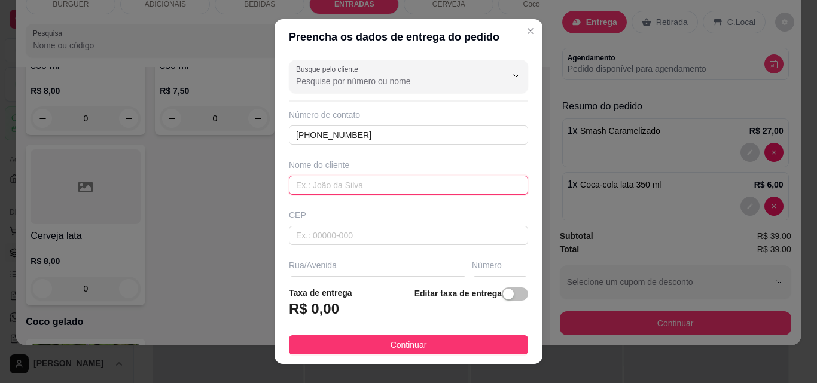
click at [295, 179] on input "text" at bounding box center [408, 185] width 239 height 19
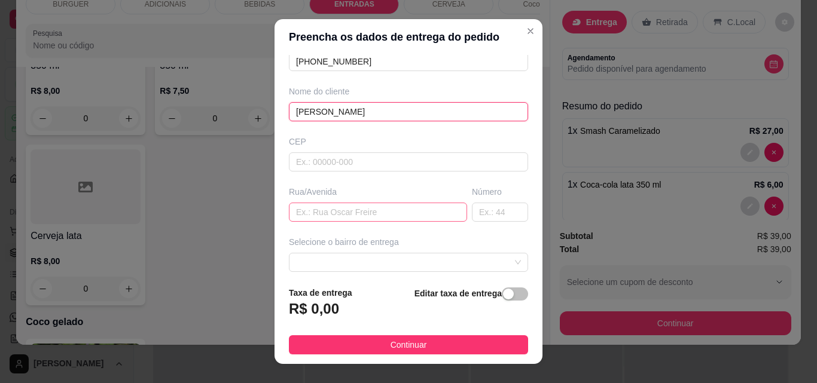
type input "[PERSON_NAME]"
click at [316, 212] on input "text" at bounding box center [378, 212] width 178 height 19
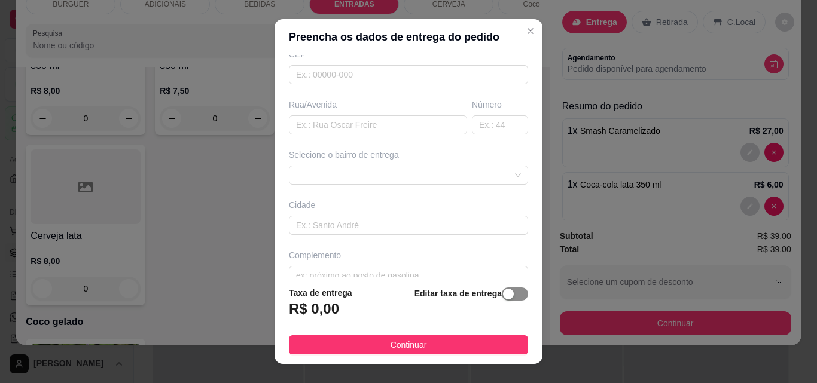
click at [508, 296] on span "button" at bounding box center [515, 294] width 26 height 13
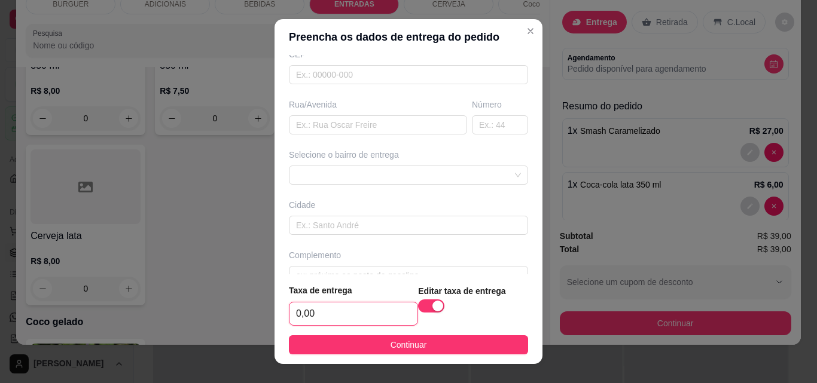
click at [357, 316] on input "0,00" at bounding box center [353, 314] width 128 height 23
type input "3,00"
click at [293, 123] on input "text" at bounding box center [378, 124] width 178 height 19
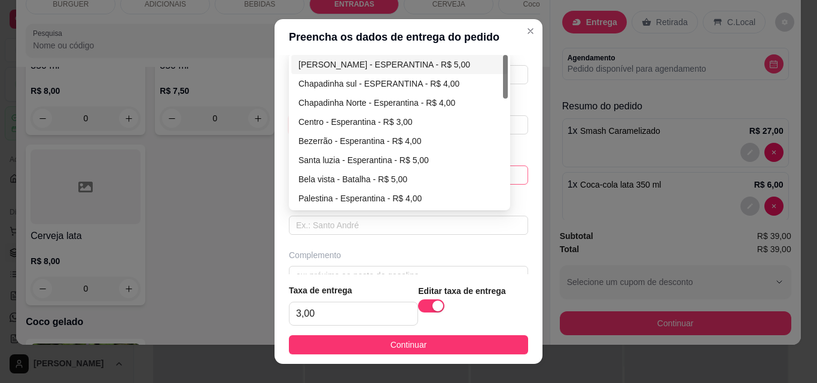
click at [300, 176] on div "67d0a9f2ac621123795caa57 67d0aa4c10a7c36e1d729bd0 [PERSON_NAME] - ESPERANTINA -…" at bounding box center [408, 175] width 239 height 19
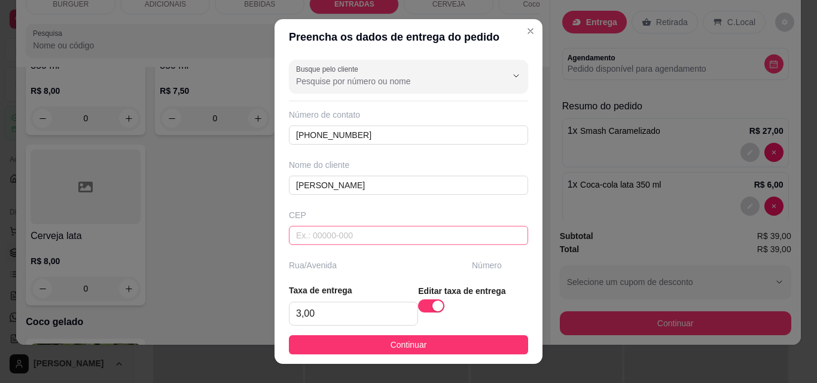
scroll to position [69, 0]
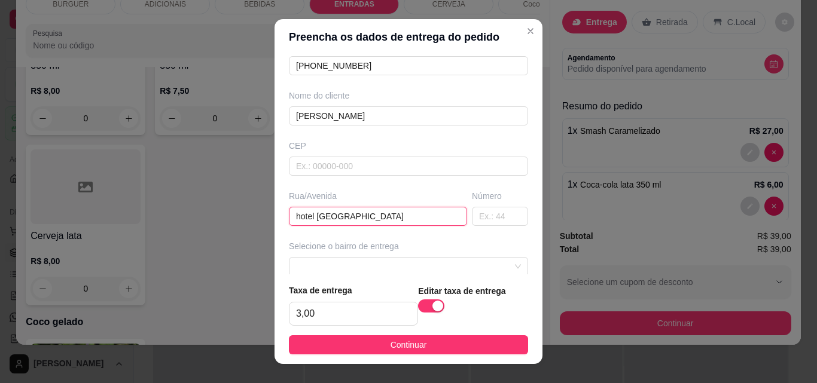
click at [358, 212] on input "hotel [GEOGRAPHIC_DATA]" at bounding box center [378, 216] width 178 height 19
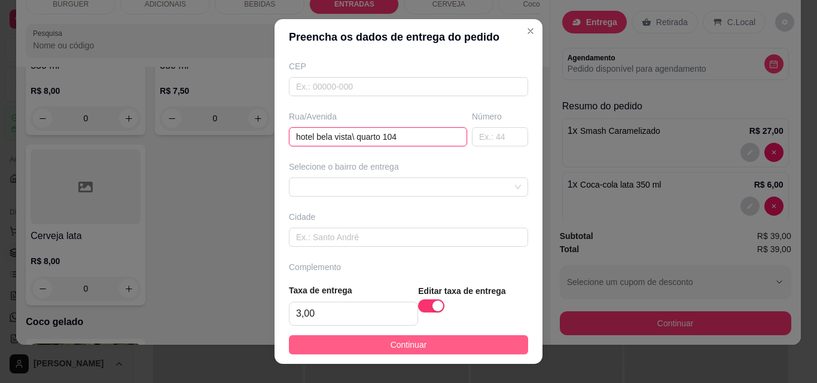
type input "hotel bela vista\ quarto 104"
click at [369, 349] on button "Continuar" at bounding box center [408, 344] width 239 height 19
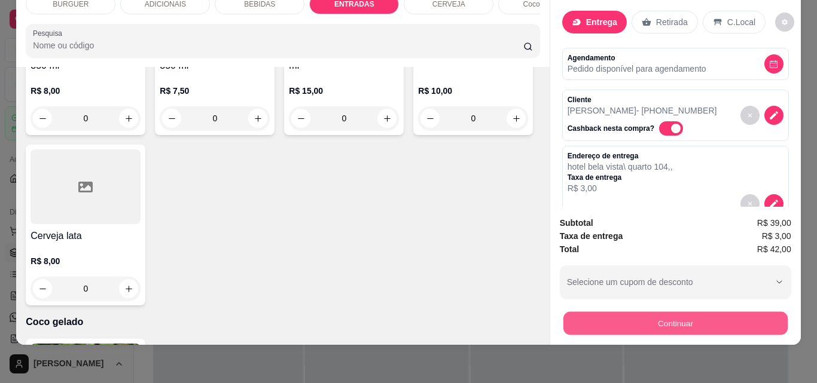
click at [579, 316] on button "Continuar" at bounding box center [675, 322] width 224 height 23
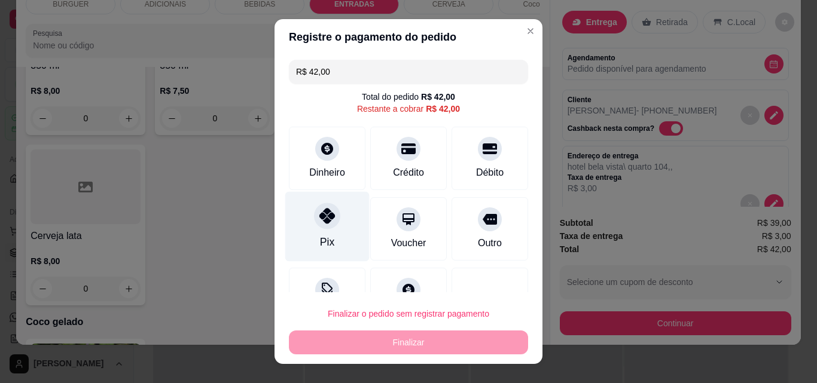
click at [318, 227] on div at bounding box center [327, 216] width 26 height 26
type input "R$ 0,00"
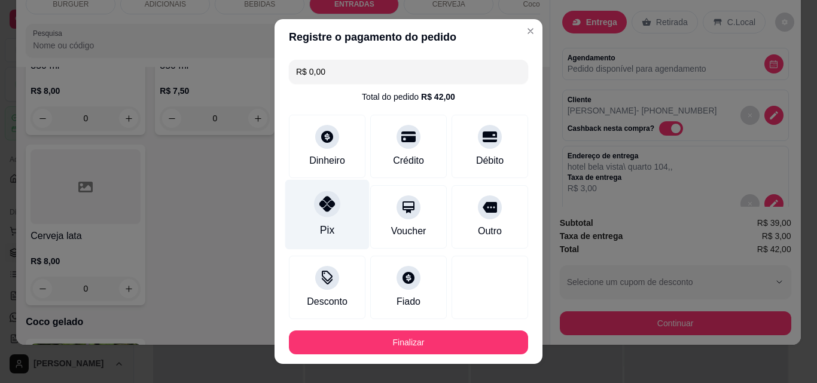
scroll to position [65, 0]
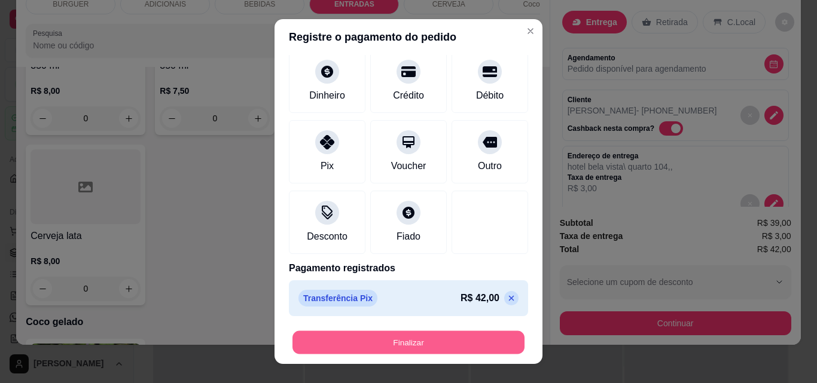
click at [360, 350] on button "Finalizar" at bounding box center [408, 342] width 232 height 23
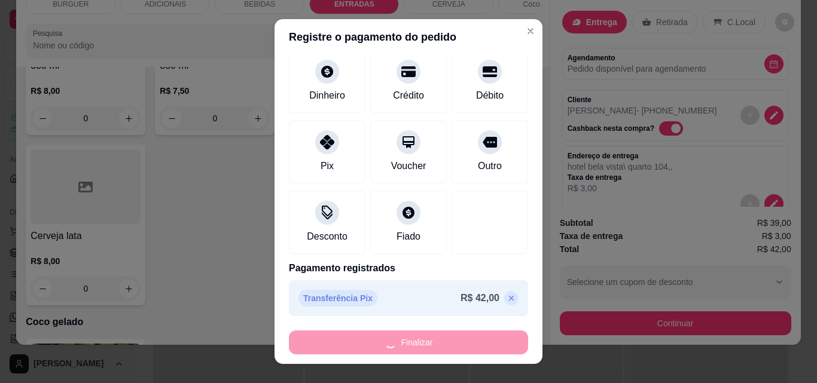
type input "0"
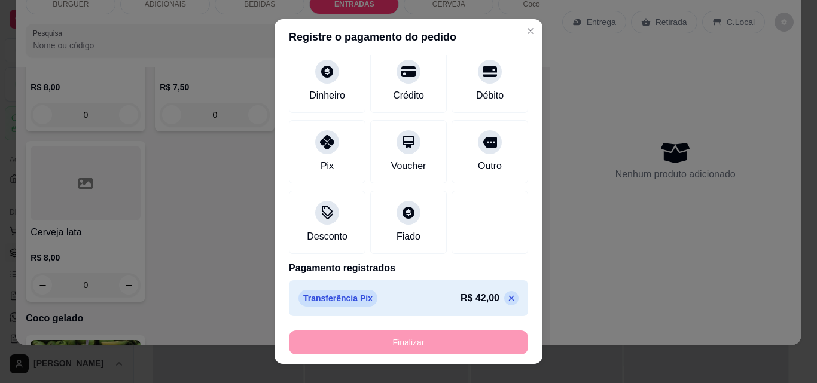
type input "-R$ 42,00"
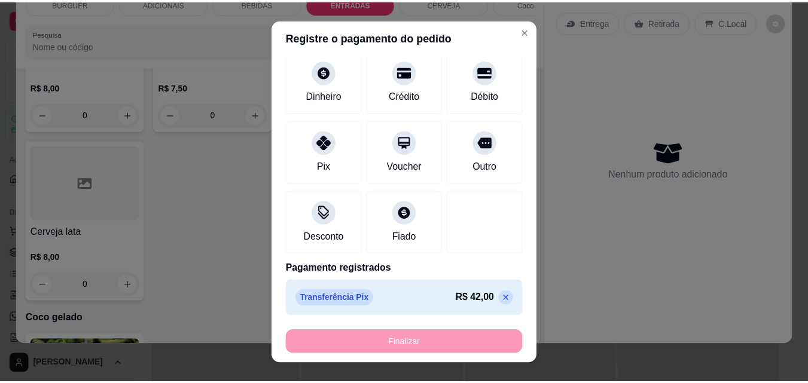
scroll to position [2014, 0]
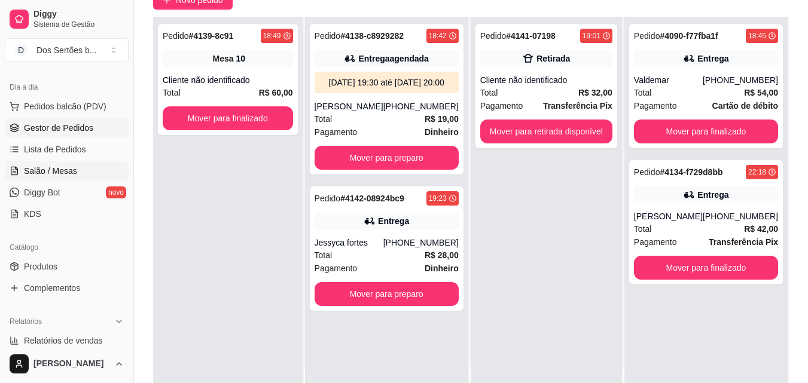
scroll to position [104, 0]
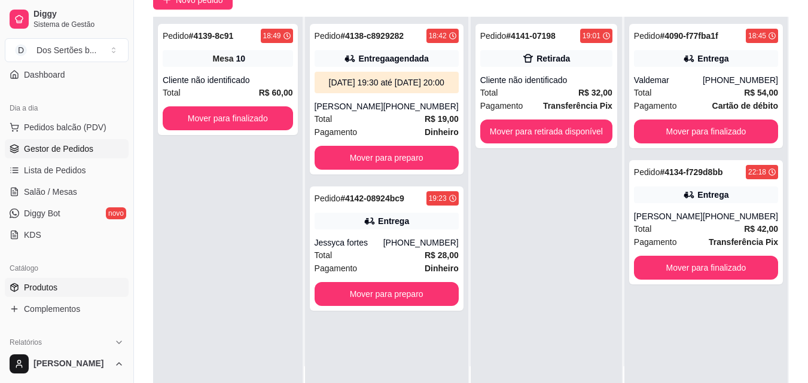
click at [29, 285] on span "Produtos" at bounding box center [40, 288] width 33 height 12
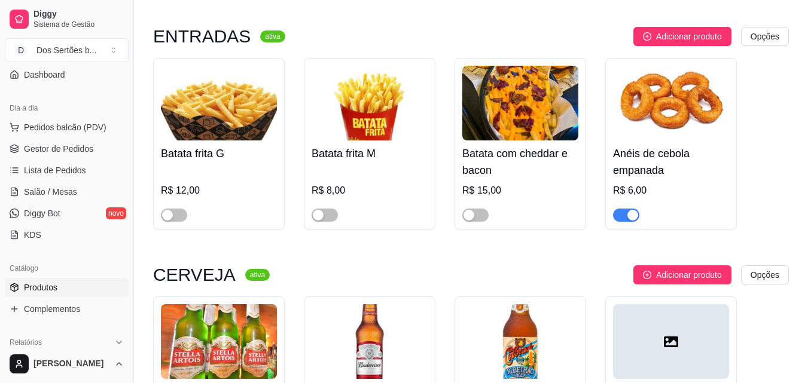
scroll to position [2042, 0]
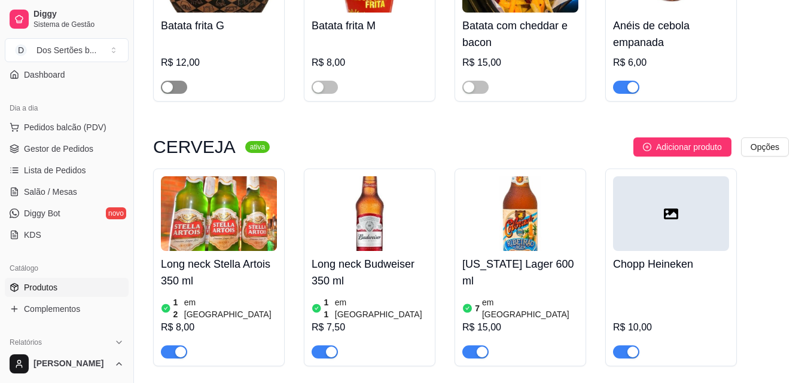
click at [179, 81] on span "button" at bounding box center [174, 87] width 26 height 13
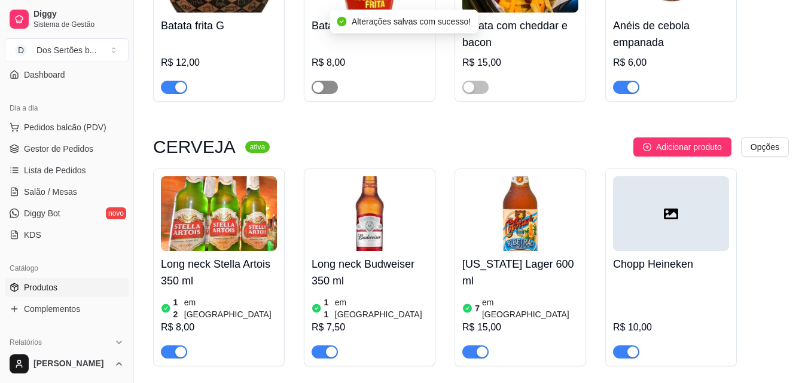
click at [324, 81] on button "button" at bounding box center [324, 87] width 26 height 13
click at [483, 81] on span "button" at bounding box center [475, 87] width 26 height 13
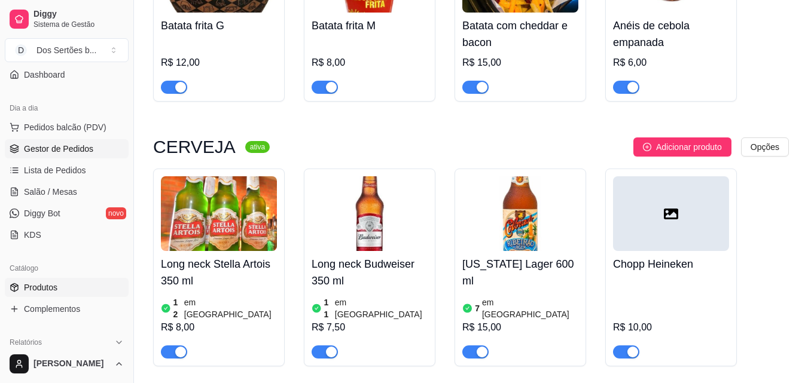
click at [16, 149] on icon at bounding box center [15, 149] width 10 height 10
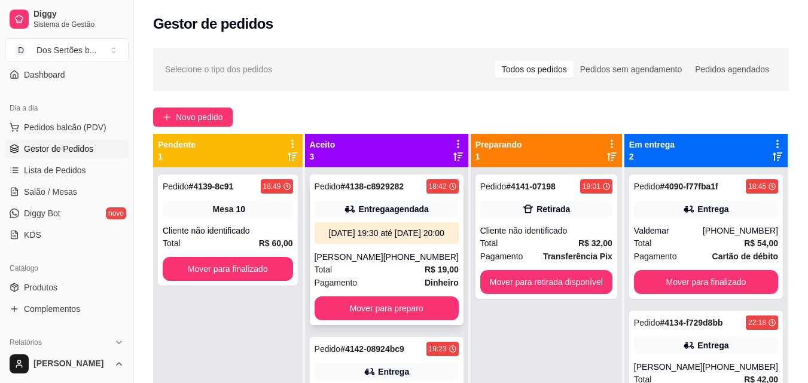
scroll to position [76, 0]
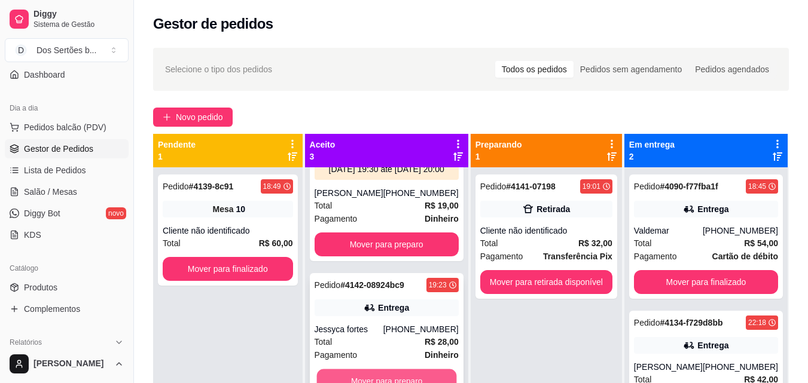
click at [377, 372] on button "Mover para preparo" at bounding box center [386, 380] width 140 height 23
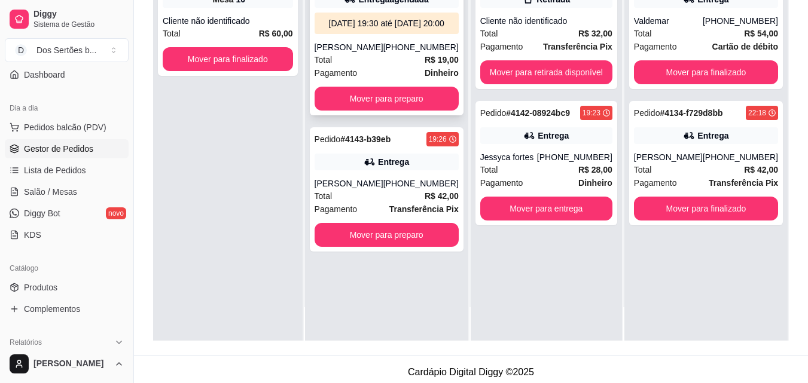
scroll to position [182, 0]
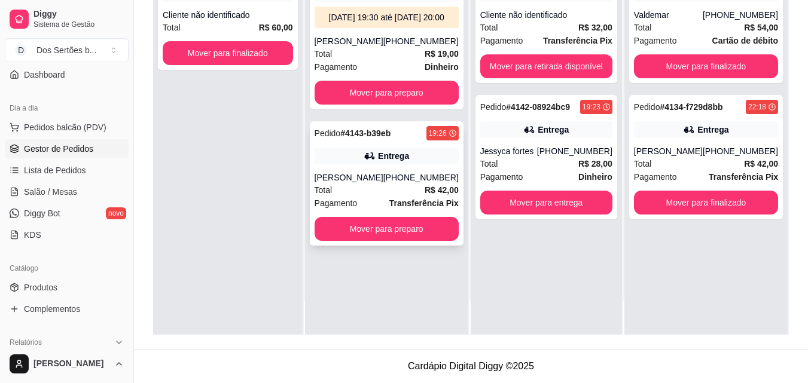
click at [359, 164] on div "Entrega" at bounding box center [386, 156] width 144 height 17
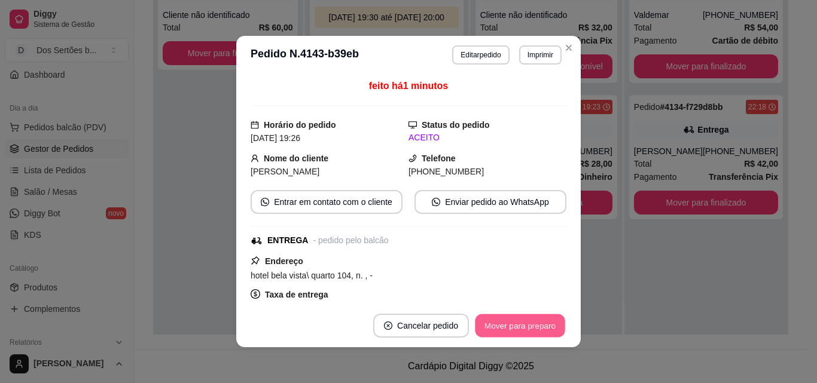
click at [518, 327] on button "Mover para preparo" at bounding box center [520, 325] width 90 height 23
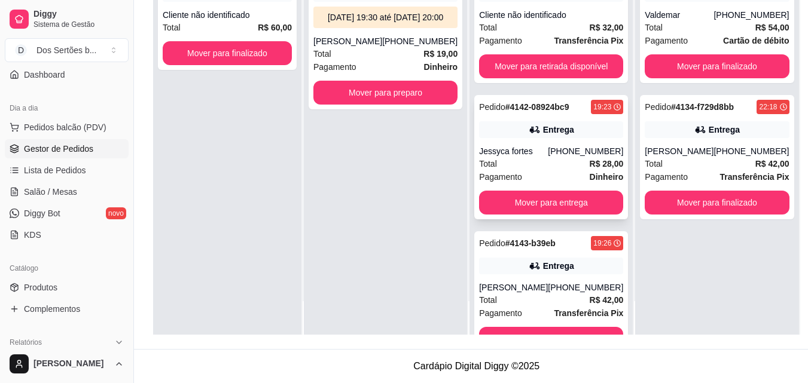
scroll to position [38, 0]
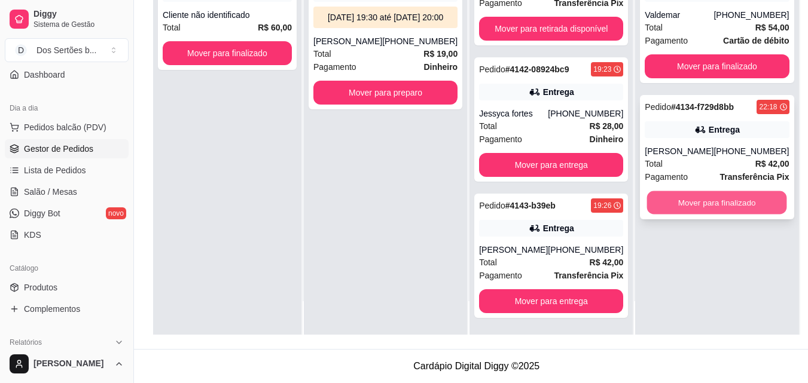
click at [680, 206] on button "Mover para finalizado" at bounding box center [717, 202] width 140 height 23
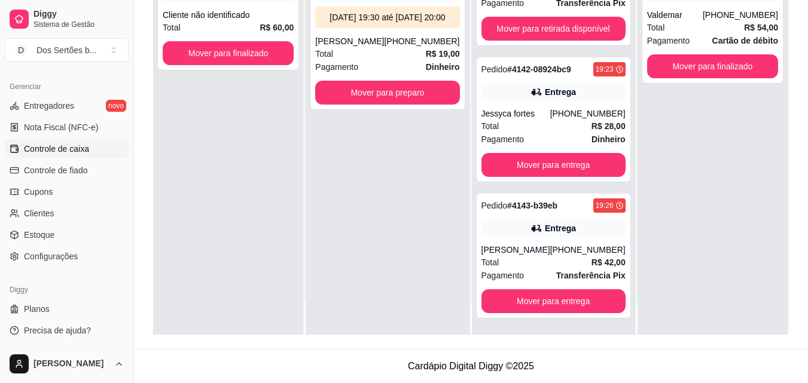
scroll to position [416, 0]
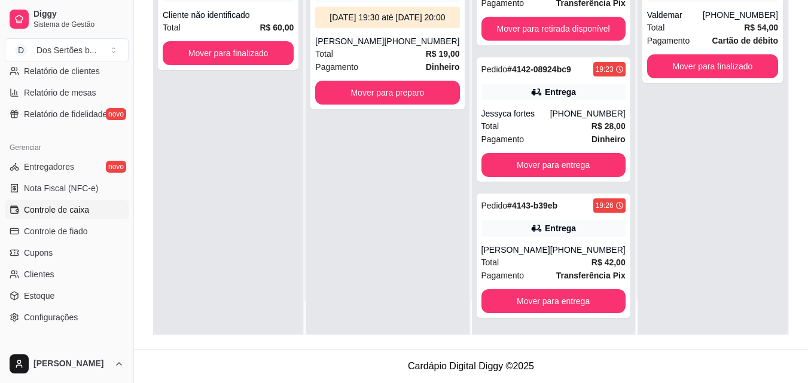
click at [23, 213] on link "Controle de caixa" at bounding box center [67, 209] width 124 height 19
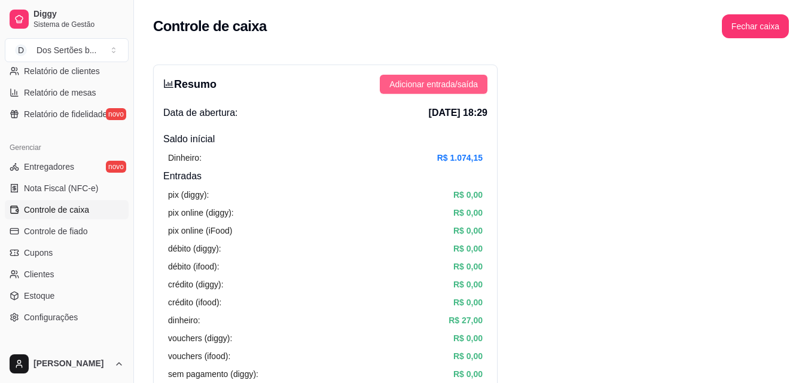
click at [408, 83] on span "Adicionar entrada/saída" at bounding box center [433, 84] width 88 height 13
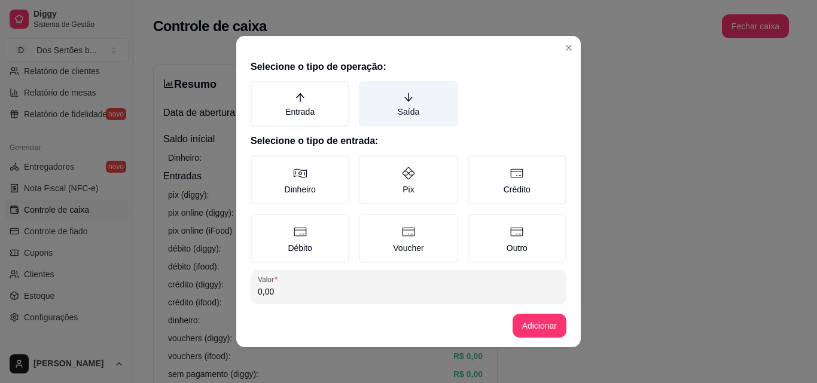
click at [396, 108] on label "Saída" at bounding box center [408, 103] width 99 height 45
click at [368, 90] on button "Saída" at bounding box center [363, 86] width 10 height 10
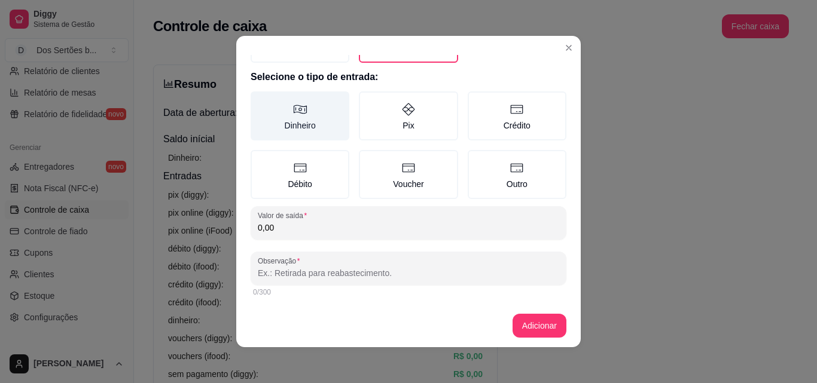
click at [264, 110] on label "Dinheiro" at bounding box center [300, 115] width 99 height 49
click at [259, 155] on button "Dinheiro" at bounding box center [255, 160] width 10 height 10
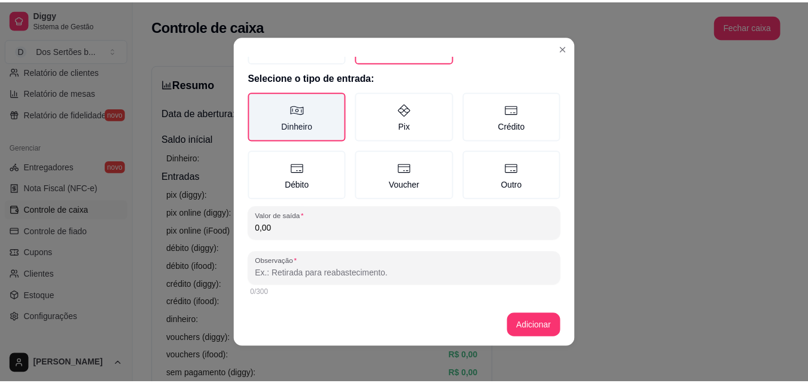
scroll to position [2, 0]
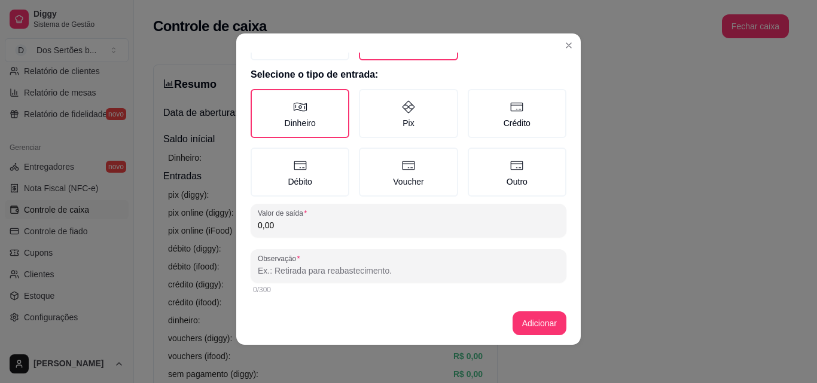
click at [274, 228] on input "0,00" at bounding box center [408, 225] width 301 height 12
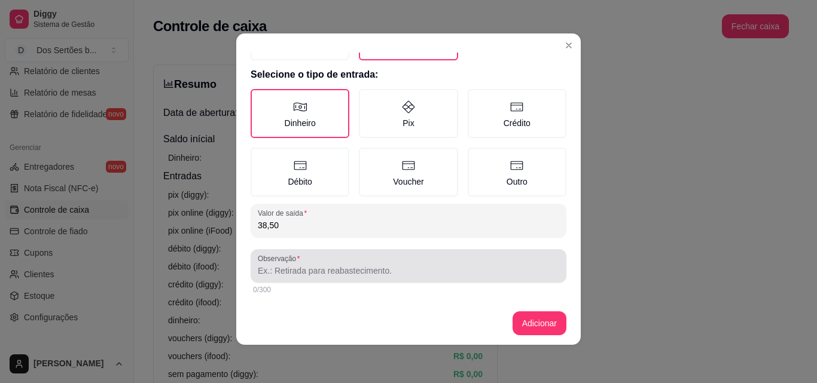
type input "38,50"
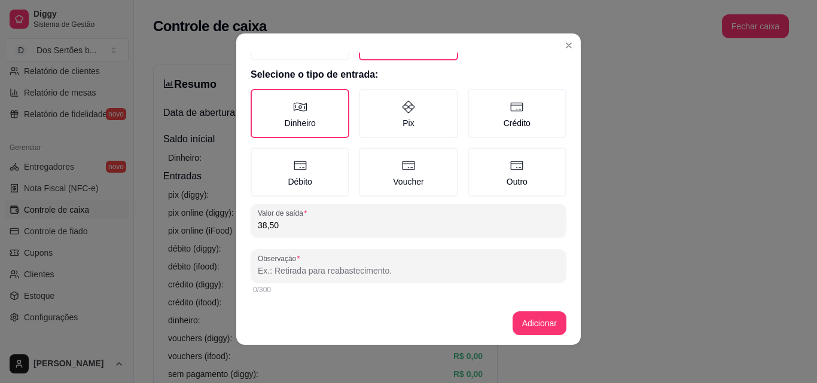
click at [259, 267] on input "Observação" at bounding box center [408, 271] width 301 height 12
type input "Batata"
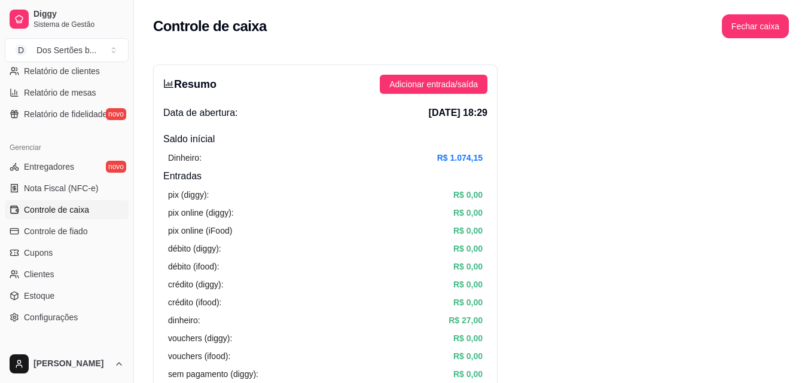
scroll to position [129, 0]
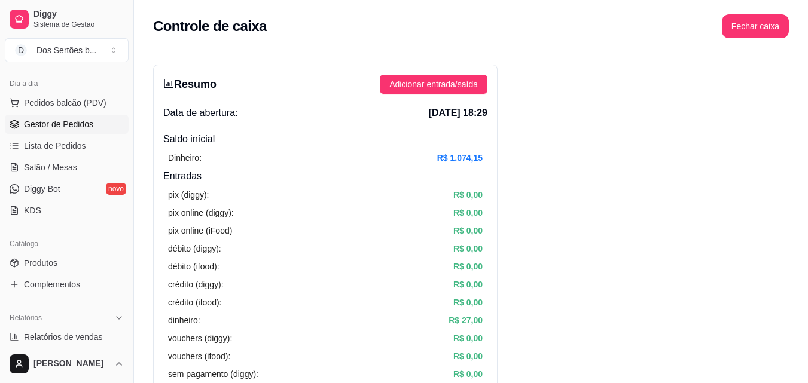
click at [42, 131] on link "Gestor de Pedidos" at bounding box center [67, 124] width 124 height 19
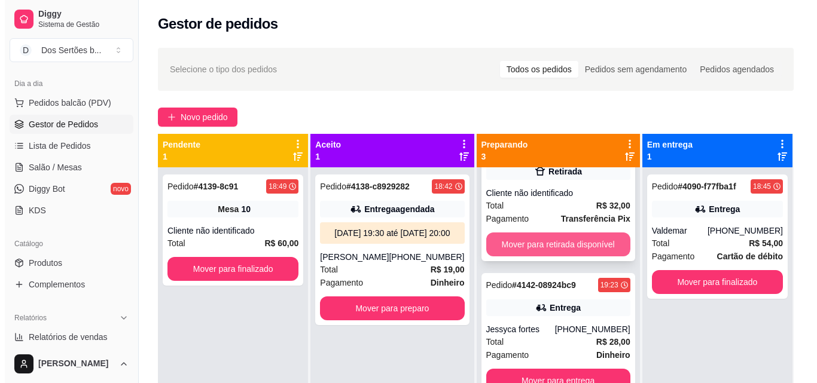
scroll to position [19, 0]
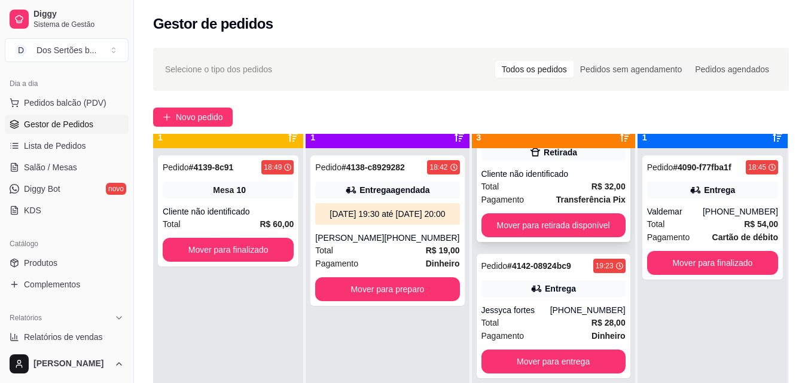
click at [518, 194] on div "Pagamento Transferência Pix" at bounding box center [553, 199] width 144 height 13
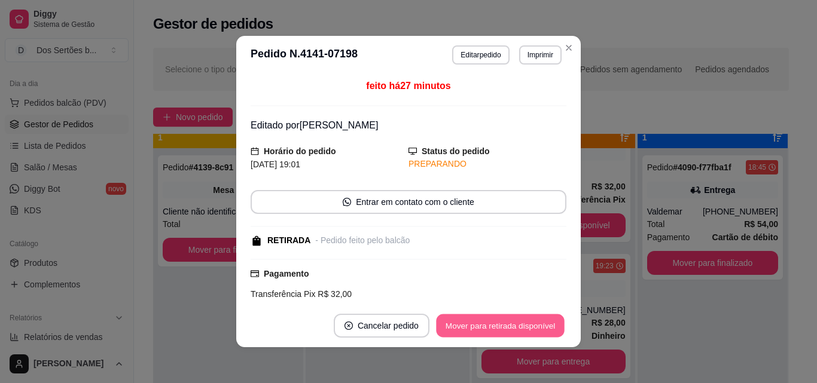
click at [470, 330] on button "Mover para retirada disponível" at bounding box center [500, 325] width 128 height 23
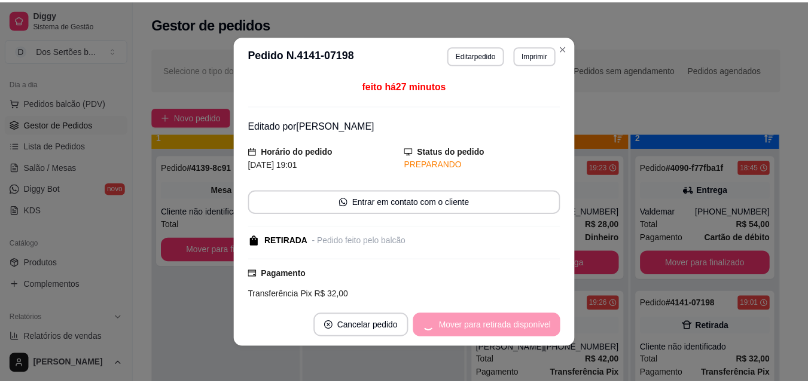
scroll to position [0, 0]
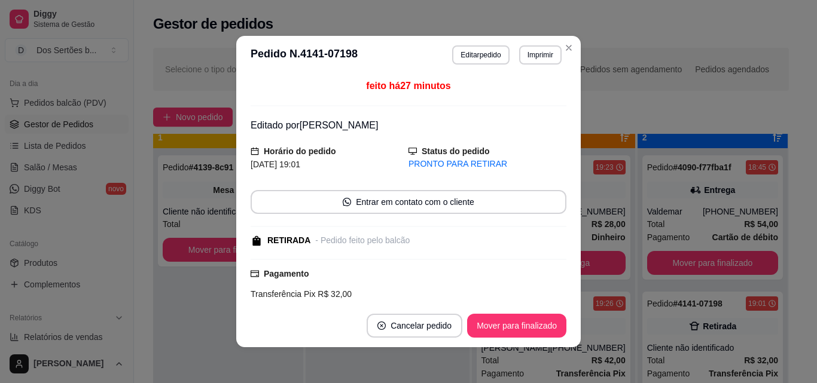
click at [499, 313] on footer "Cancelar pedido Mover para finalizado" at bounding box center [408, 325] width 344 height 43
click at [488, 323] on button "Mover para finalizado" at bounding box center [516, 326] width 99 height 24
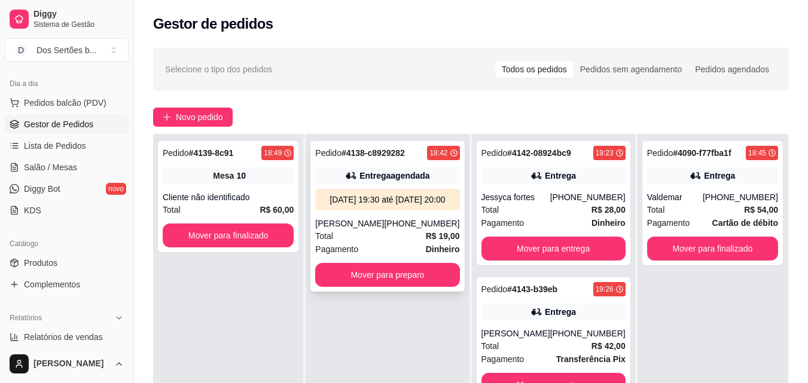
scroll to position [175, 0]
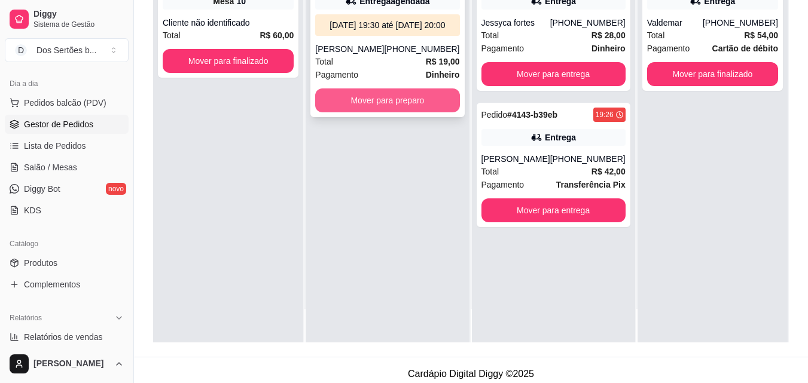
click at [346, 105] on button "Mover para preparo" at bounding box center [387, 100] width 144 height 24
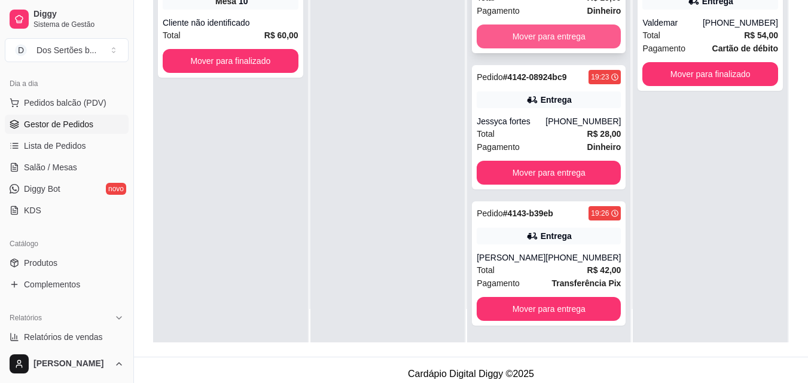
scroll to position [0, 0]
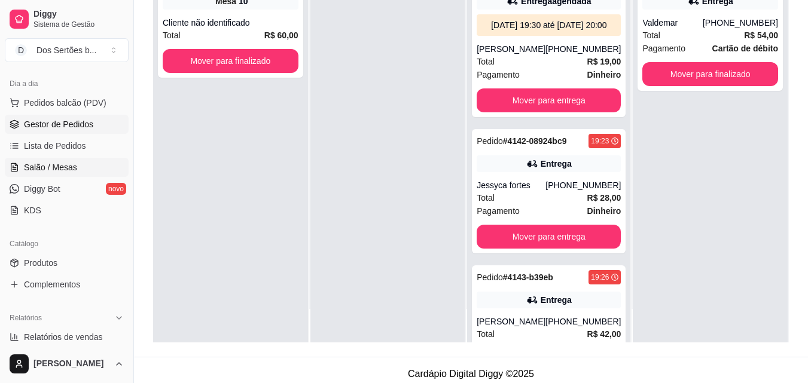
click at [26, 172] on span "Salão / Mesas" at bounding box center [50, 167] width 53 height 12
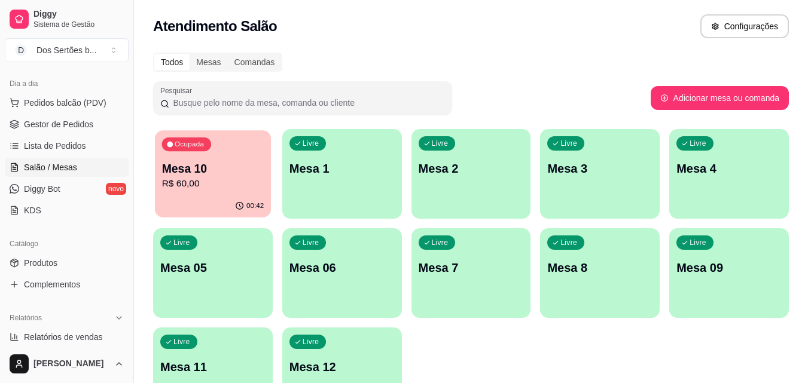
click at [251, 161] on p "Mesa 10" at bounding box center [213, 169] width 102 height 16
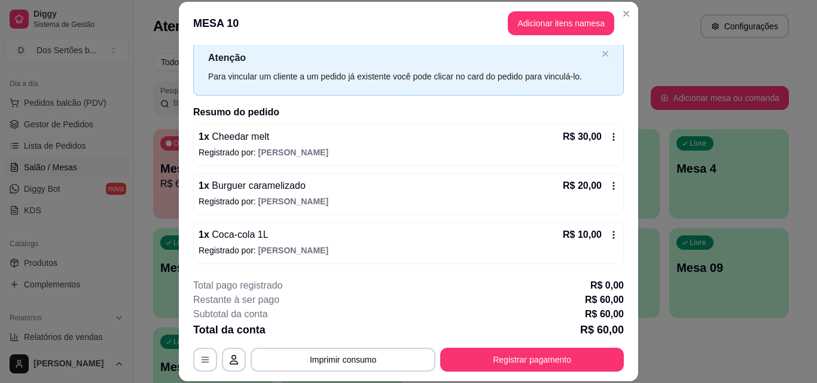
scroll to position [36, 0]
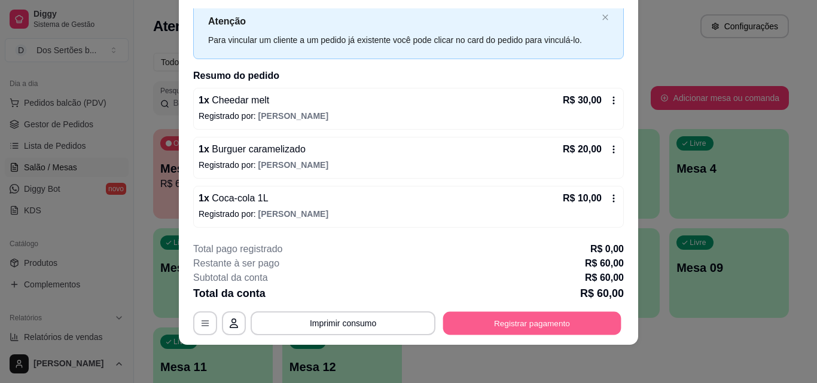
click at [485, 320] on button "Registrar pagamento" at bounding box center [532, 322] width 178 height 23
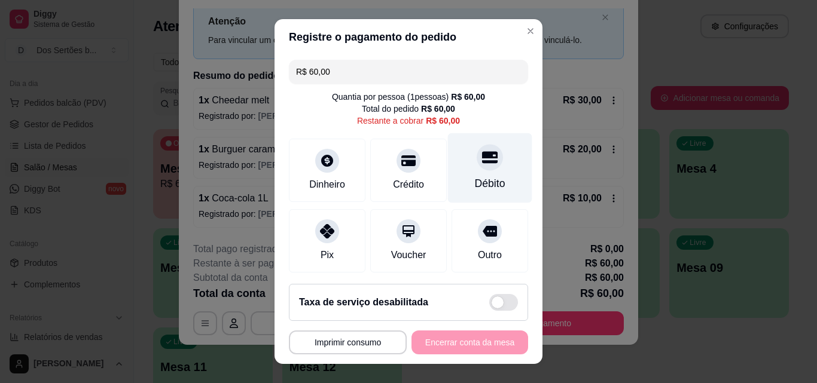
click at [471, 173] on div "Débito" at bounding box center [490, 168] width 84 height 70
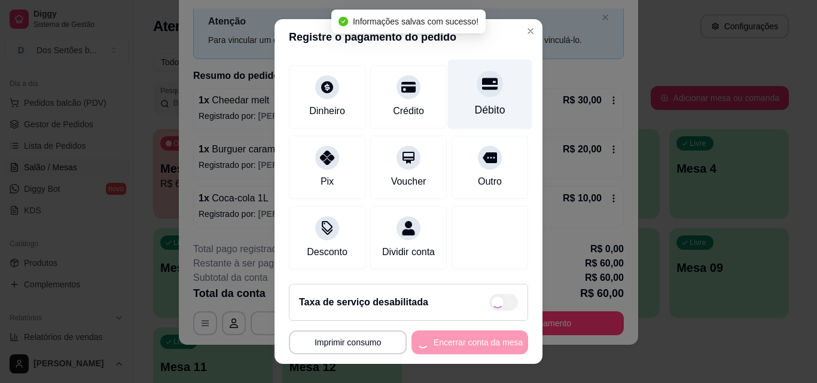
type input "R$ 0,00"
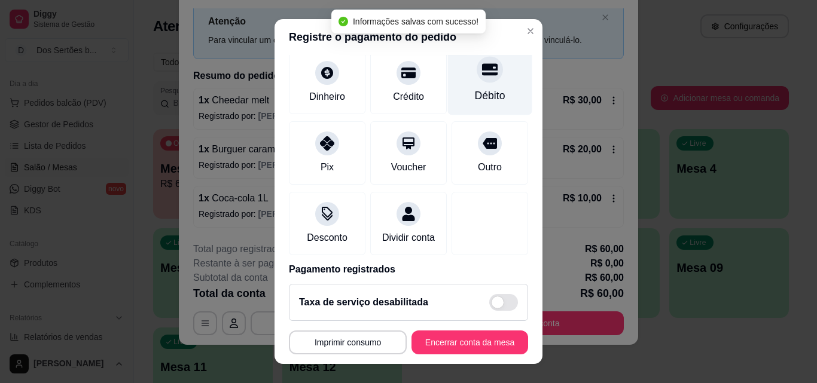
scroll to position [138, 0]
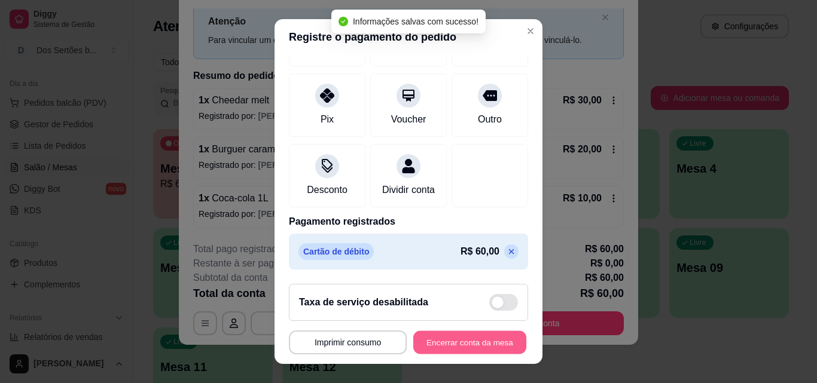
click at [457, 341] on button "Encerrar conta da mesa" at bounding box center [469, 342] width 113 height 23
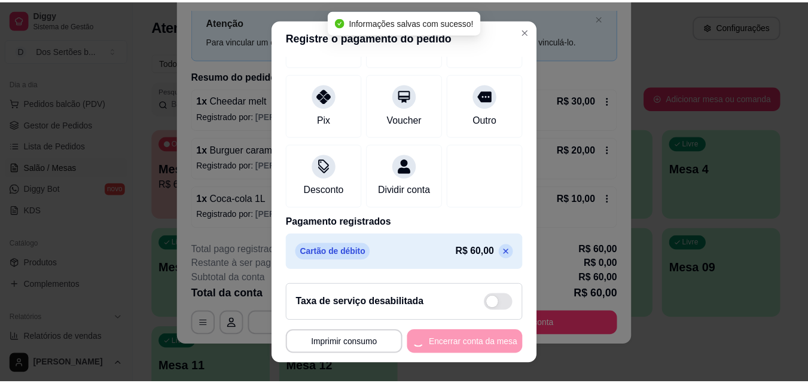
scroll to position [0, 0]
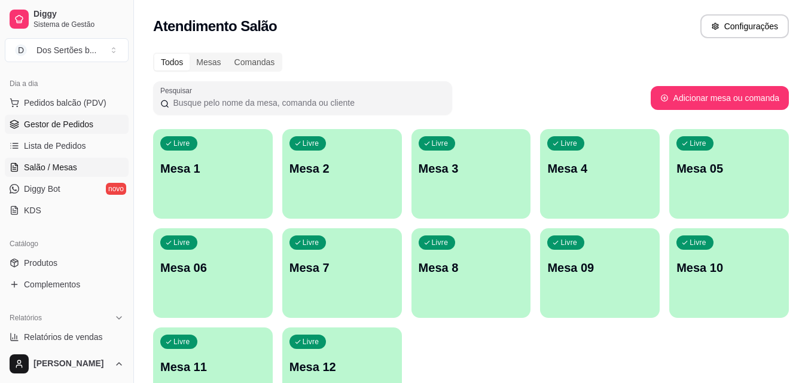
click at [67, 124] on span "Gestor de Pedidos" at bounding box center [58, 124] width 69 height 12
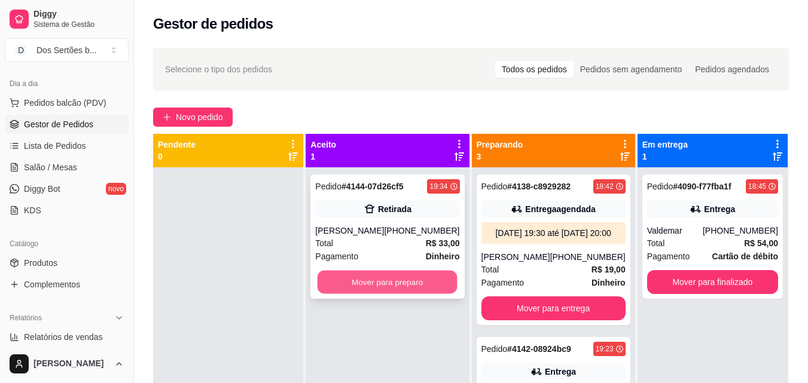
click at [399, 282] on button "Mover para preparo" at bounding box center [387, 282] width 140 height 23
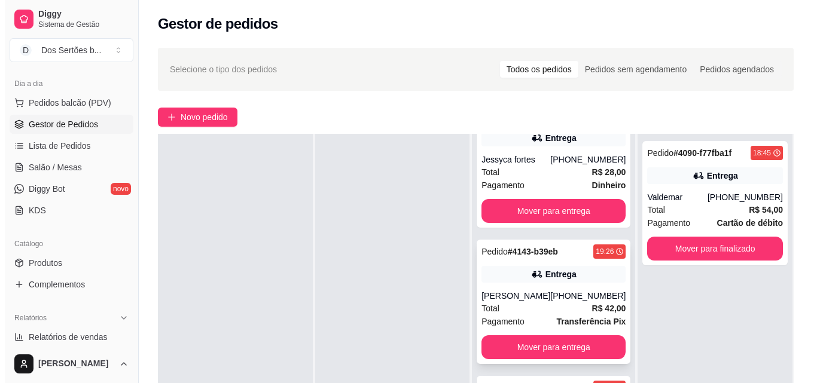
scroll to position [182, 0]
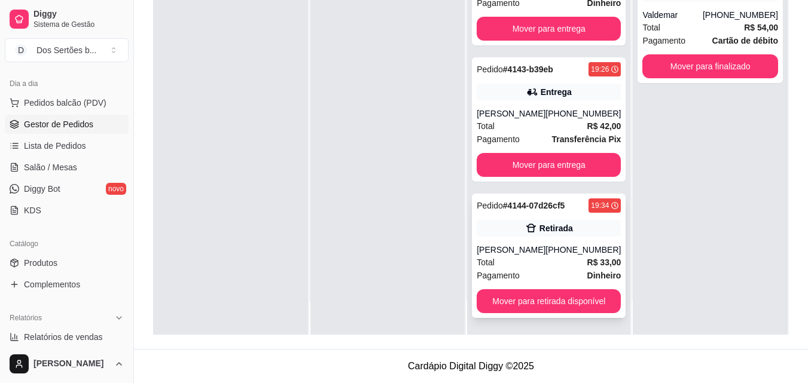
click at [490, 247] on div "[PERSON_NAME]" at bounding box center [510, 250] width 69 height 12
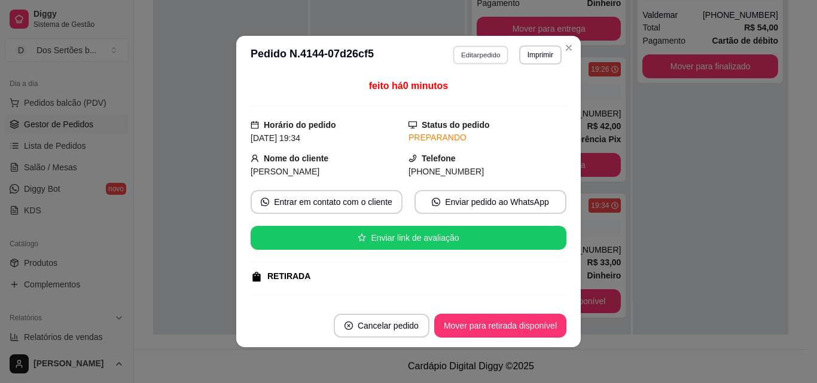
click at [464, 55] on button "Editar pedido" at bounding box center [481, 54] width 56 height 19
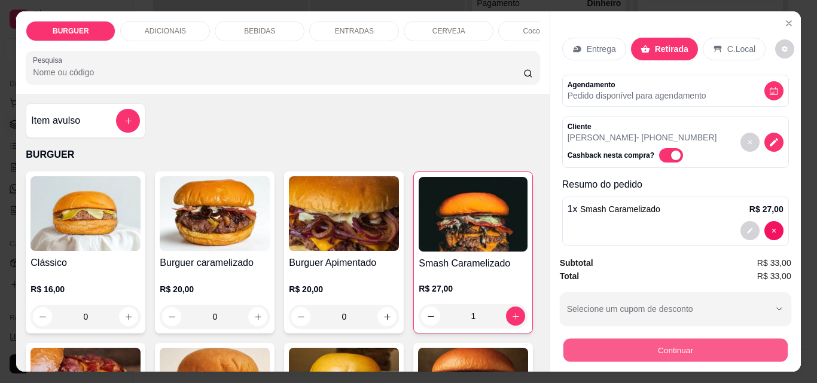
click at [572, 345] on button "Continuar" at bounding box center [675, 349] width 224 height 23
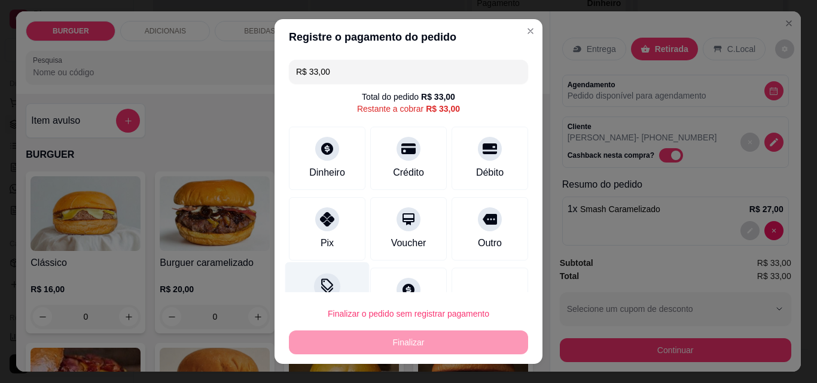
click at [307, 279] on div "Desconto" at bounding box center [327, 297] width 84 height 70
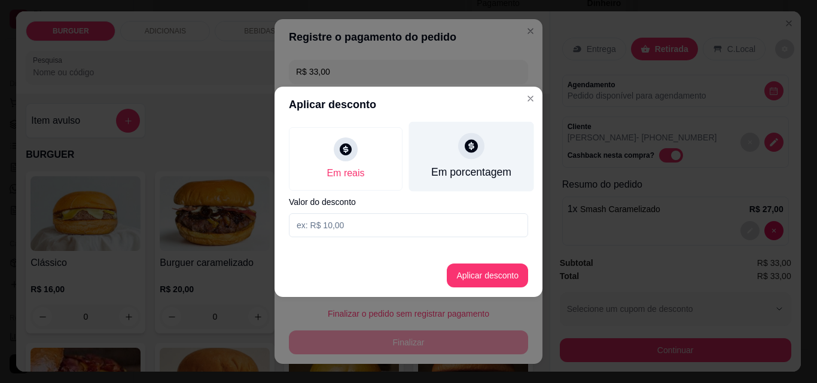
click at [449, 154] on div "Em porcentagem" at bounding box center [471, 156] width 125 height 70
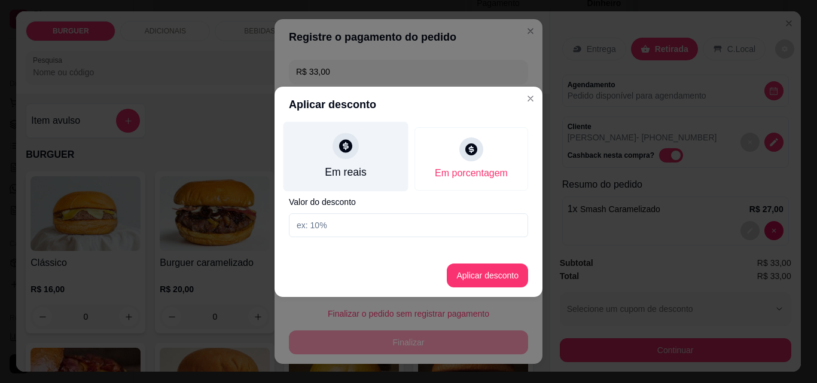
click at [343, 151] on icon at bounding box center [345, 145] width 13 height 13
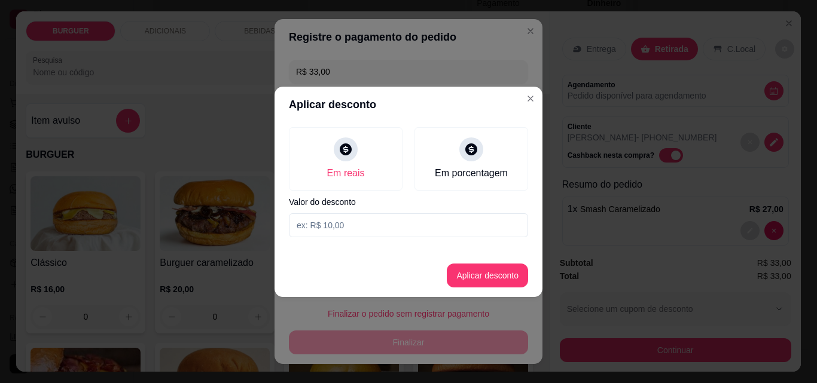
click at [302, 228] on input at bounding box center [408, 225] width 239 height 24
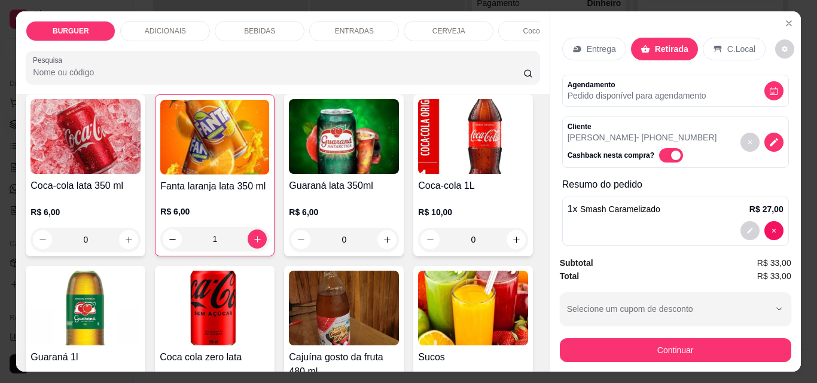
scroll to position [1035, 0]
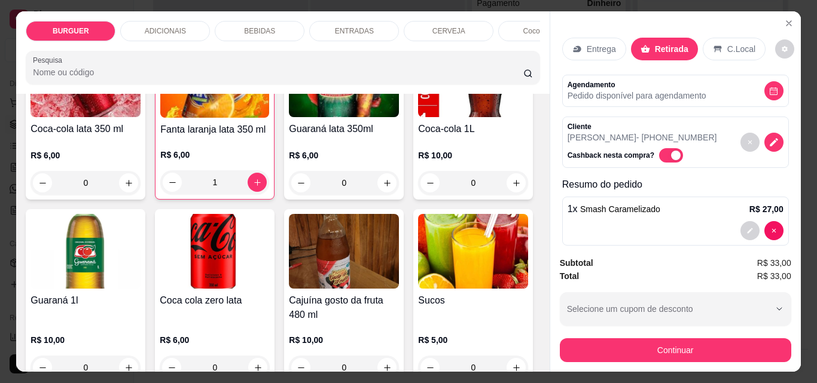
type input "1"
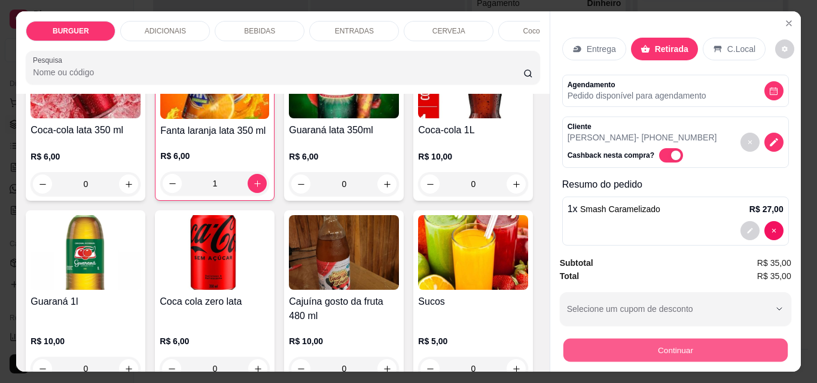
click at [585, 343] on button "Continuar" at bounding box center [675, 349] width 224 height 23
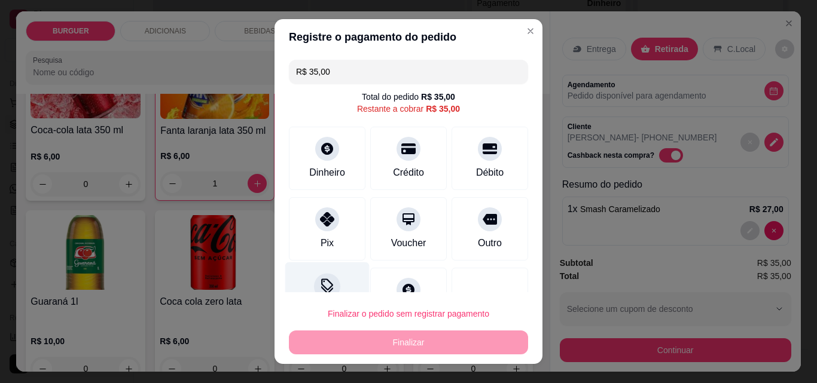
click at [308, 276] on div "Desconto" at bounding box center [327, 297] width 84 height 70
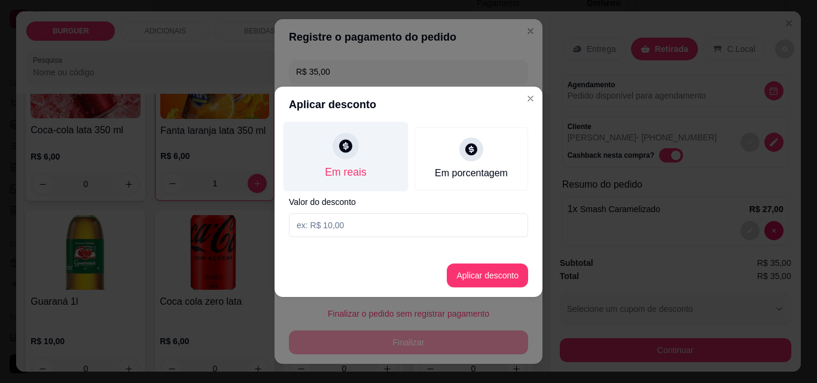
click at [341, 176] on div "Em reais" at bounding box center [345, 172] width 41 height 16
click at [343, 168] on div "Em reais" at bounding box center [345, 172] width 41 height 16
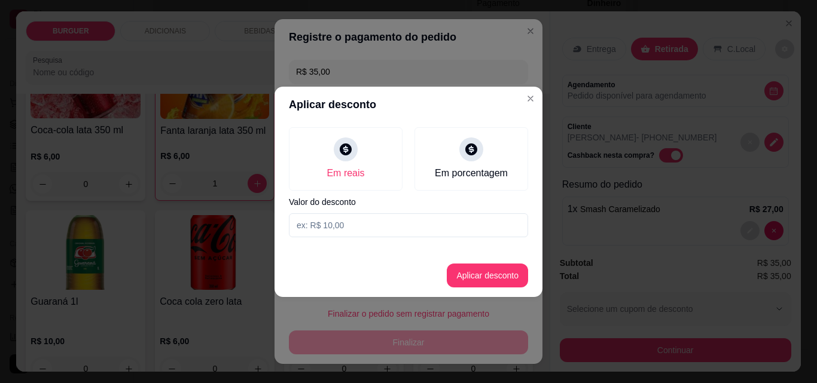
click at [301, 228] on input at bounding box center [408, 225] width 239 height 24
type input "5,00"
click at [471, 279] on button "Aplicar desconto" at bounding box center [487, 276] width 81 height 24
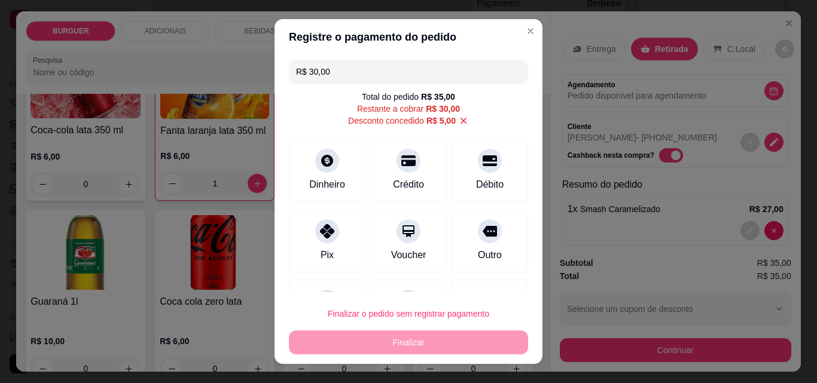
click at [463, 337] on div "Finalizar o pedido sem registrar pagamento Finalizar" at bounding box center [408, 328] width 239 height 53
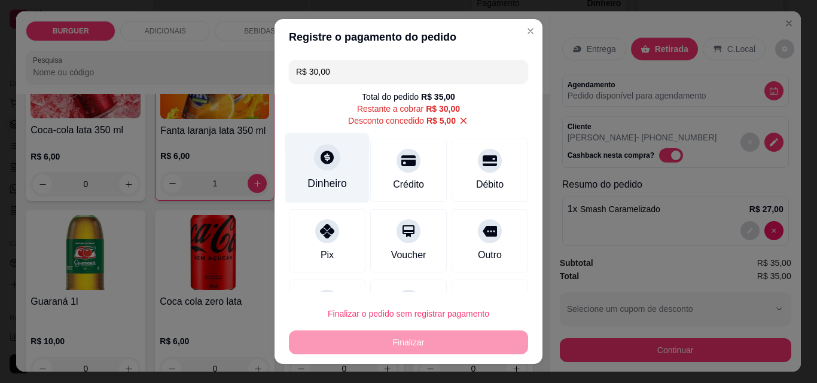
click at [316, 175] on div "Dinheiro" at bounding box center [327, 168] width 84 height 70
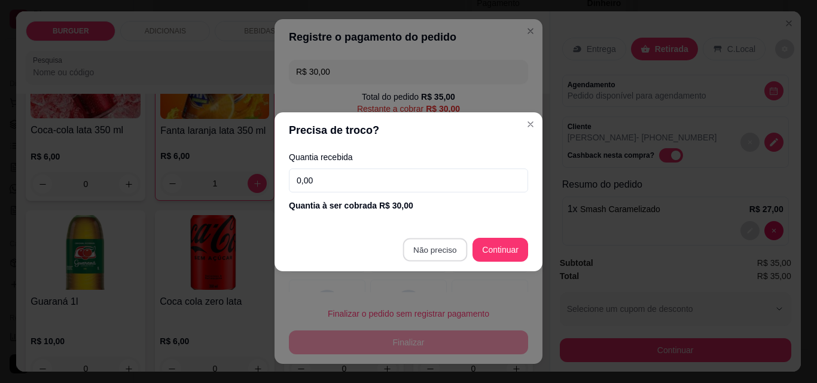
type input "R$ 0,00"
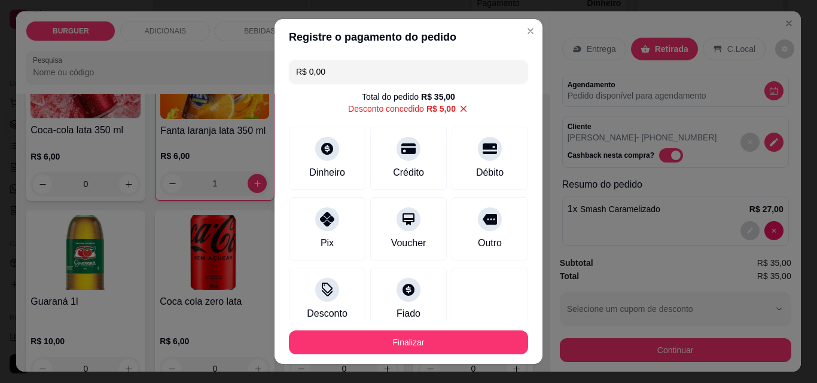
scroll to position [77, 0]
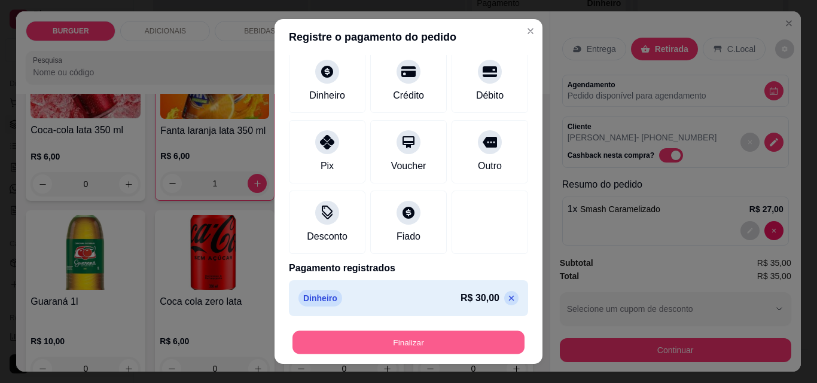
click at [389, 342] on button "Finalizar" at bounding box center [408, 342] width 232 height 23
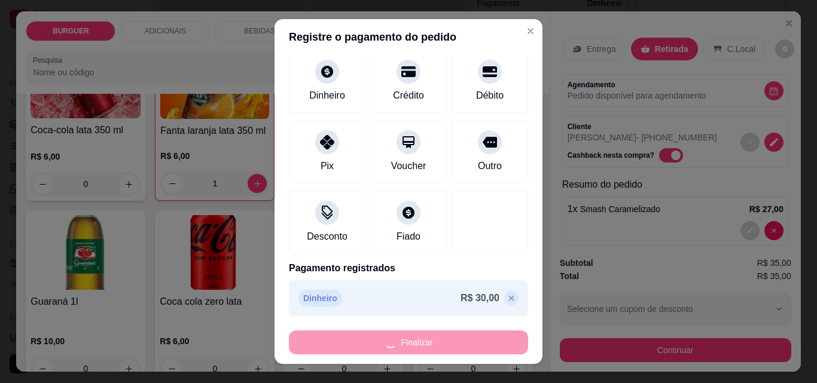
type input "0"
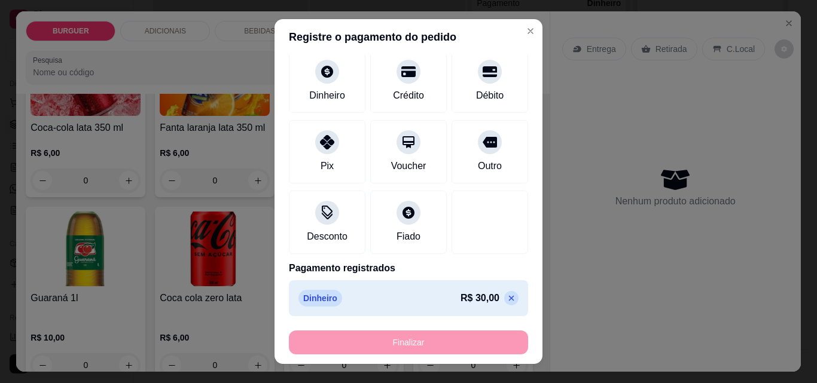
type input "-R$ 35,00"
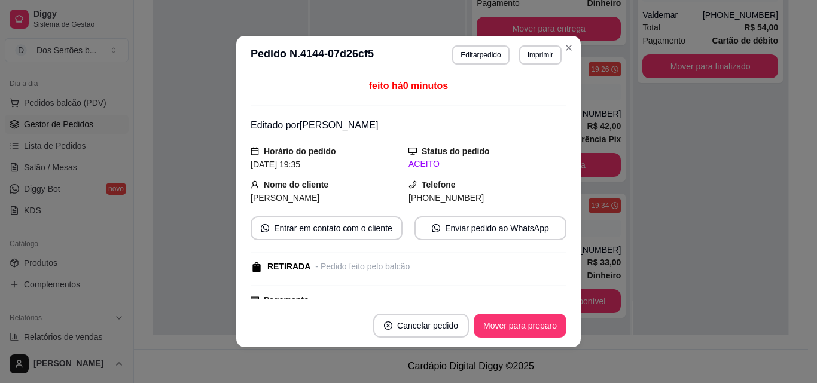
scroll to position [76, 0]
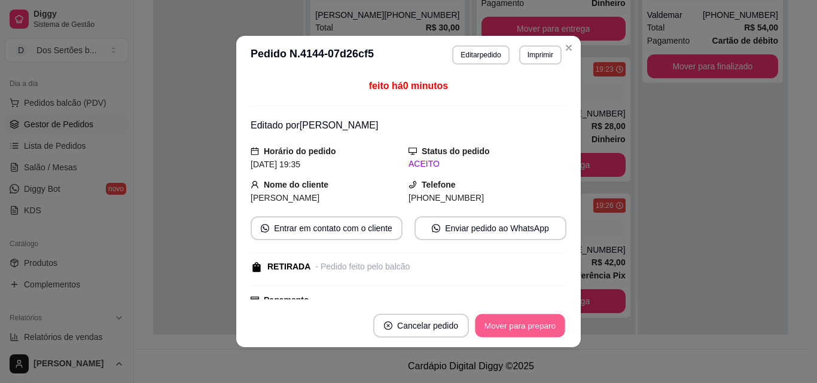
click at [489, 317] on button "Mover para preparo" at bounding box center [520, 325] width 90 height 23
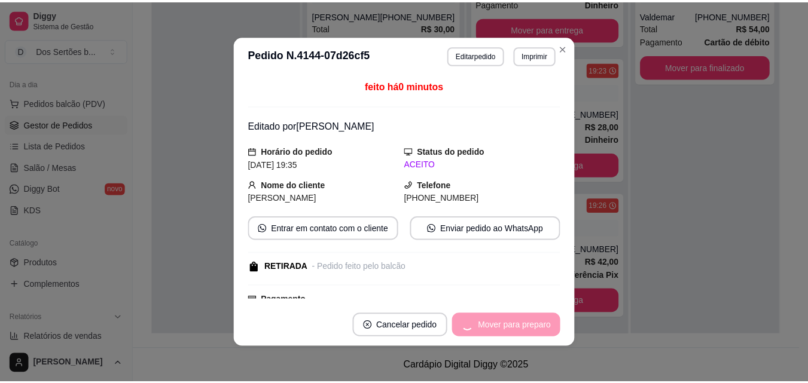
scroll to position [212, 0]
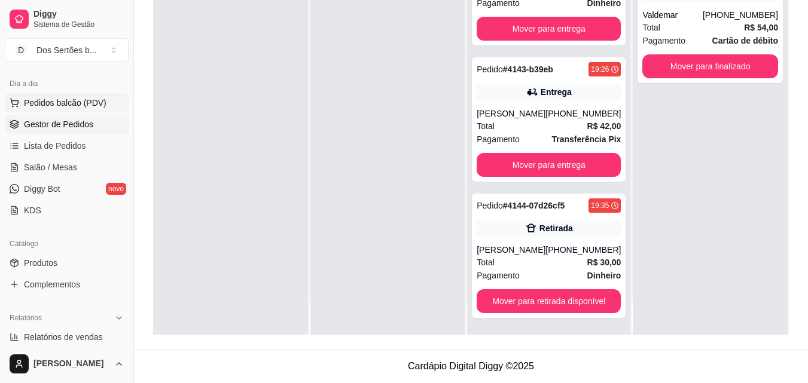
click at [62, 100] on span "Pedidos balcão (PDV)" at bounding box center [65, 103] width 83 height 12
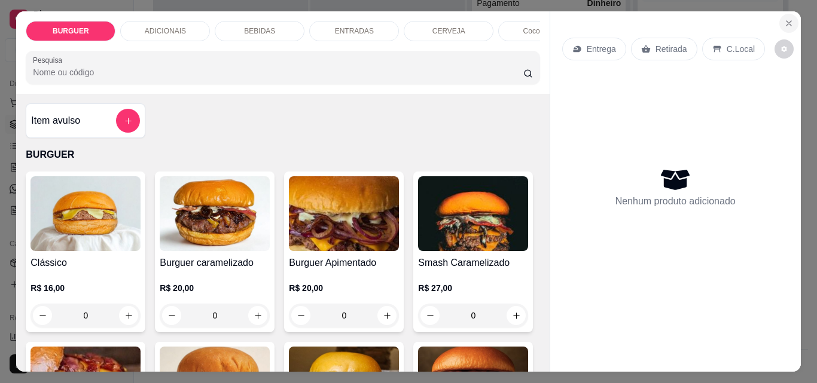
click at [779, 17] on button "Close" at bounding box center [788, 23] width 19 height 19
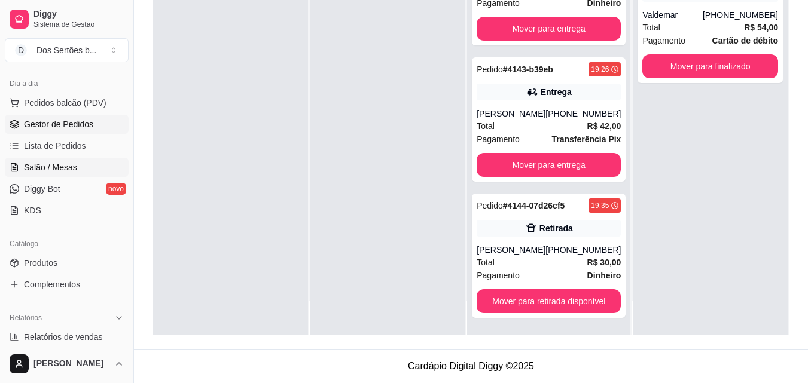
click at [36, 167] on span "Salão / Mesas" at bounding box center [50, 167] width 53 height 12
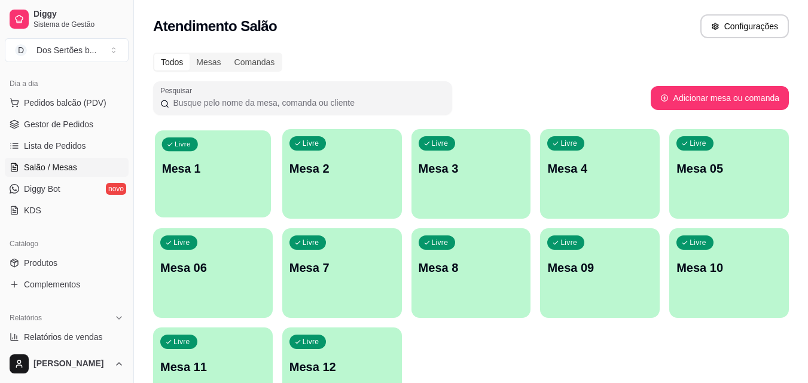
click at [160, 196] on div "Livre Mesa 1" at bounding box center [213, 166] width 116 height 73
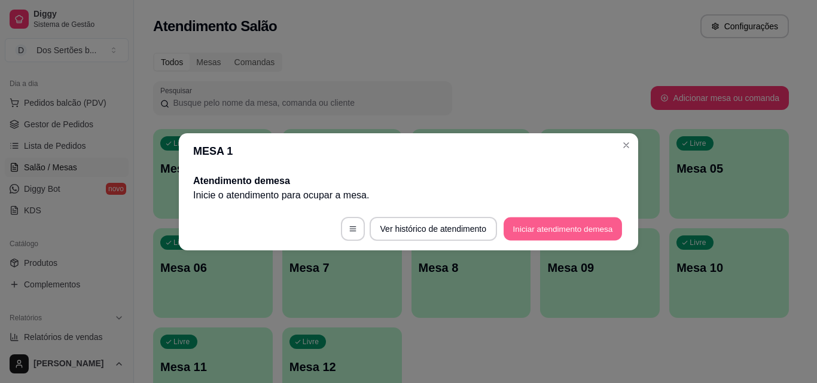
click at [541, 227] on button "Iniciar atendimento de mesa" at bounding box center [562, 228] width 118 height 23
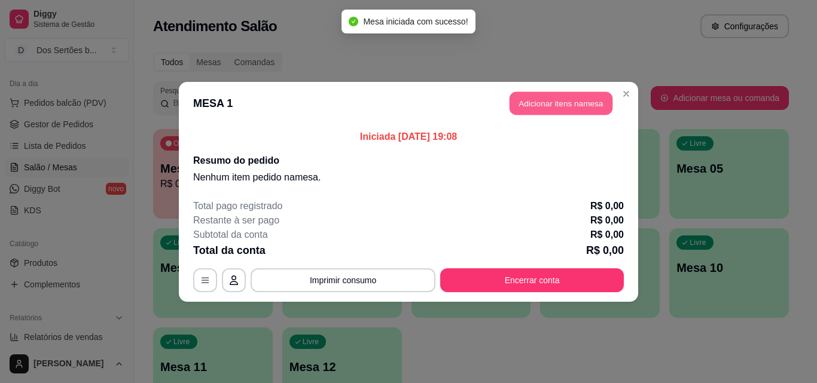
click at [530, 104] on button "Adicionar itens na mesa" at bounding box center [560, 102] width 103 height 23
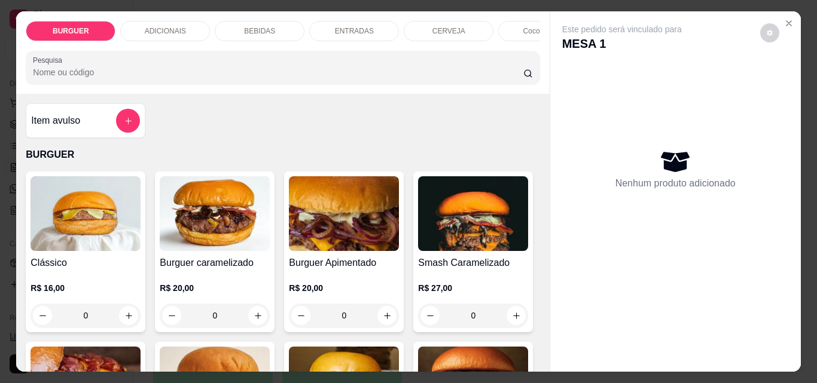
click at [423, 111] on div "Item avulso BURGUER Clássico R$ 16,00 0 Burguer caramelizado R$ 20,00 0 Burguer…" at bounding box center [282, 233] width 533 height 278
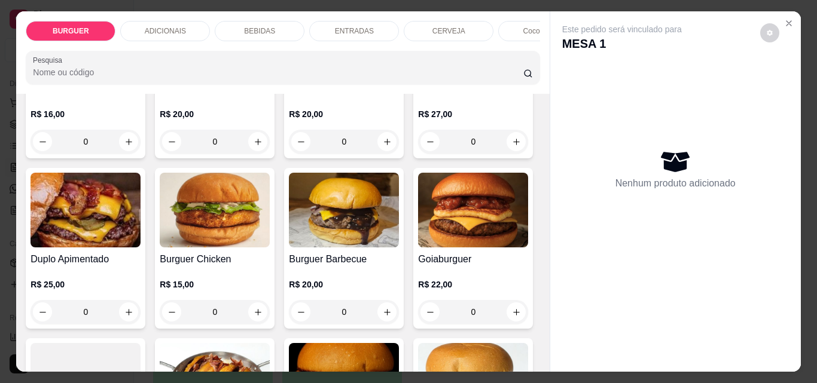
scroll to position [220, 0]
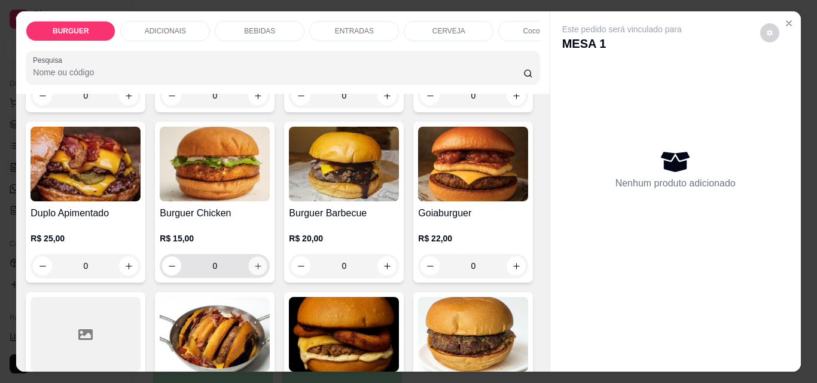
click at [267, 270] on button "increase-product-quantity" at bounding box center [258, 266] width 19 height 19
type input "1"
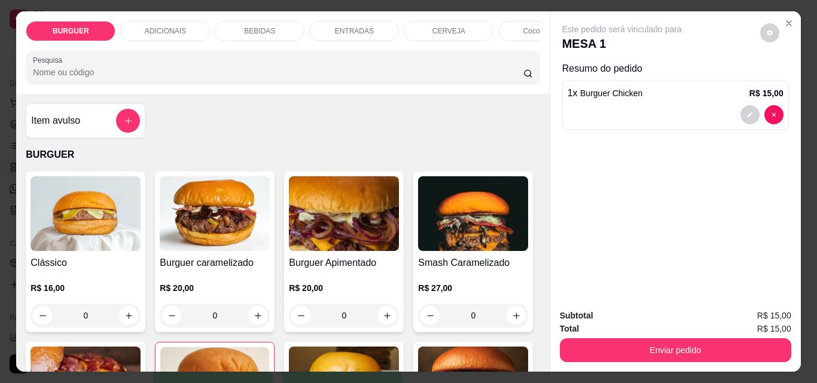
scroll to position [2, 0]
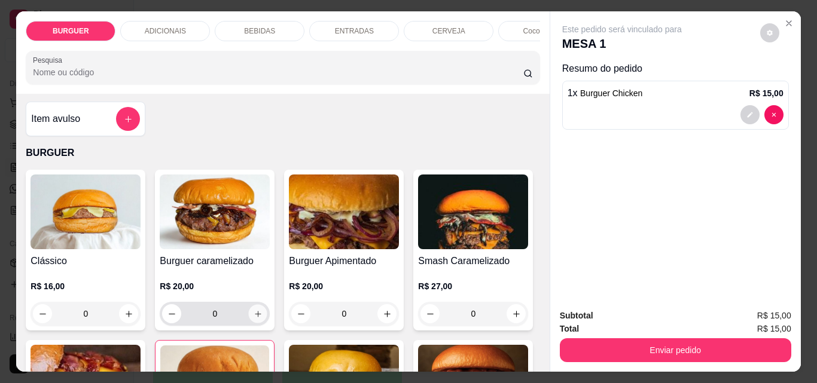
click at [256, 315] on icon "increase-product-quantity" at bounding box center [257, 314] width 9 height 9
type input "1"
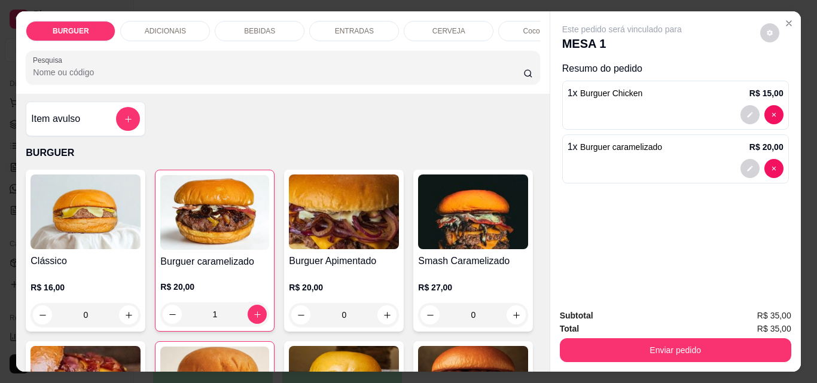
click at [258, 28] on p "BEBIDAS" at bounding box center [259, 31] width 31 height 10
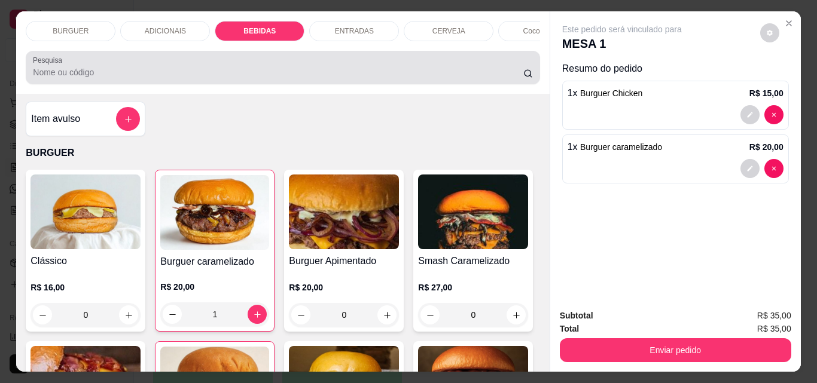
scroll to position [31, 0]
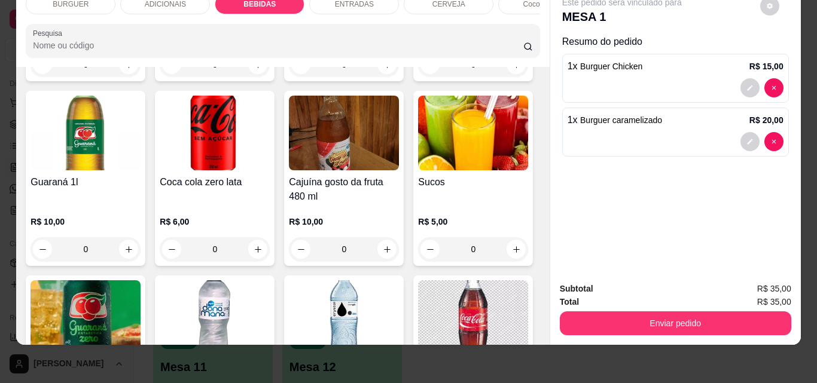
click at [328, 2] on div "ENTRADAS" at bounding box center [354, 4] width 90 height 20
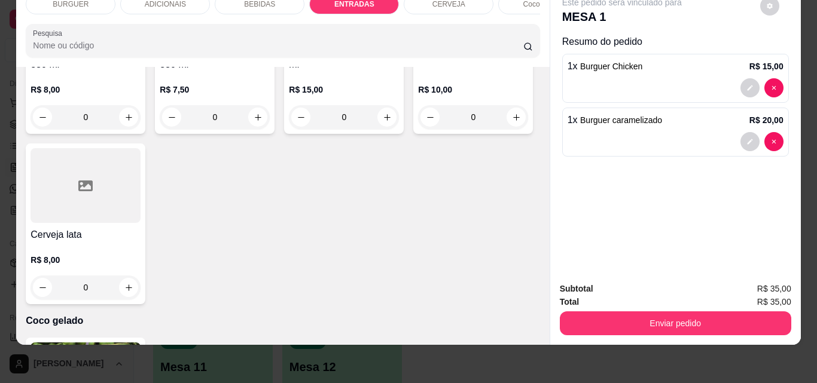
type input "1"
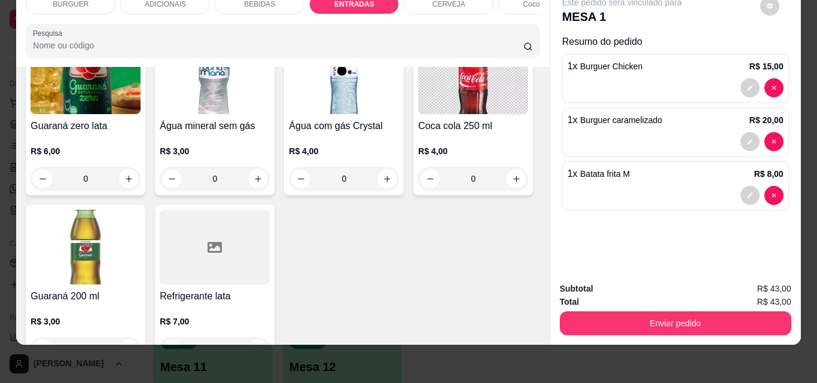
scroll to position [1250, 0]
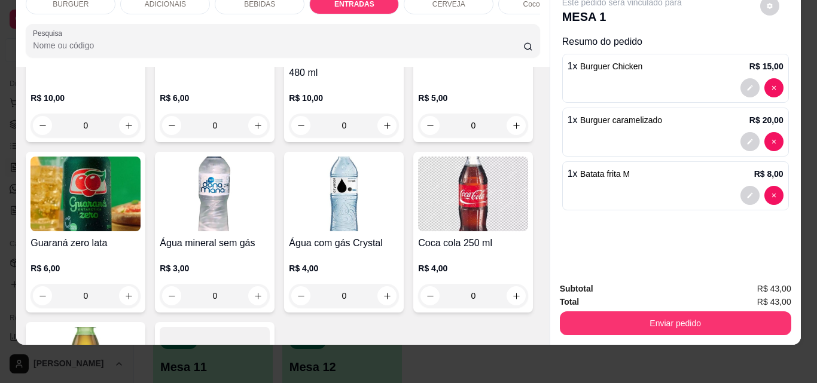
type input "1"
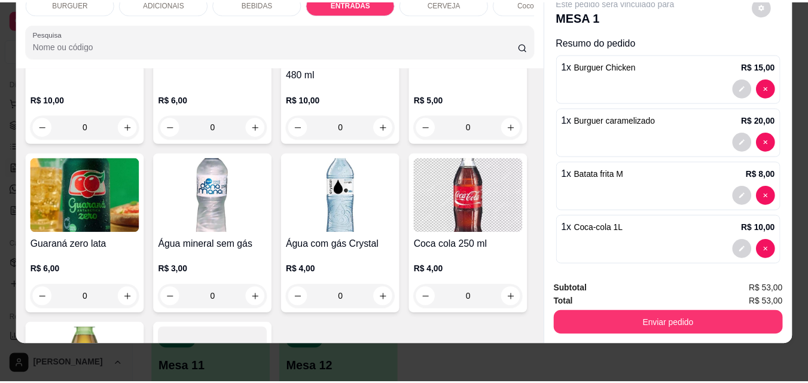
scroll to position [8, 0]
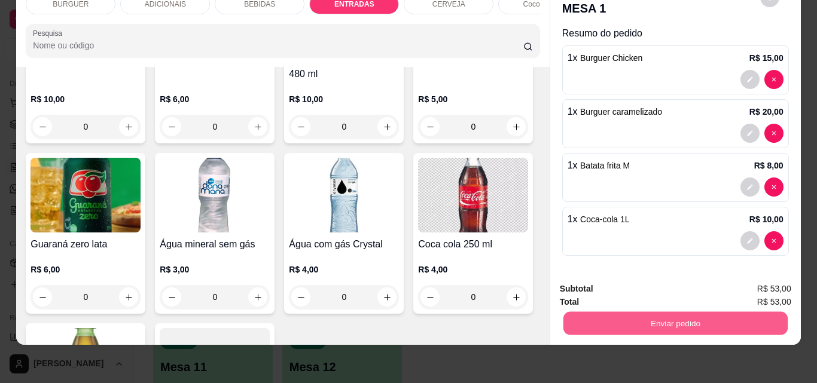
click at [595, 316] on button "Enviar pedido" at bounding box center [675, 322] width 224 height 23
click at [630, 282] on button "Não registrar e enviar pedido" at bounding box center [635, 285] width 124 height 23
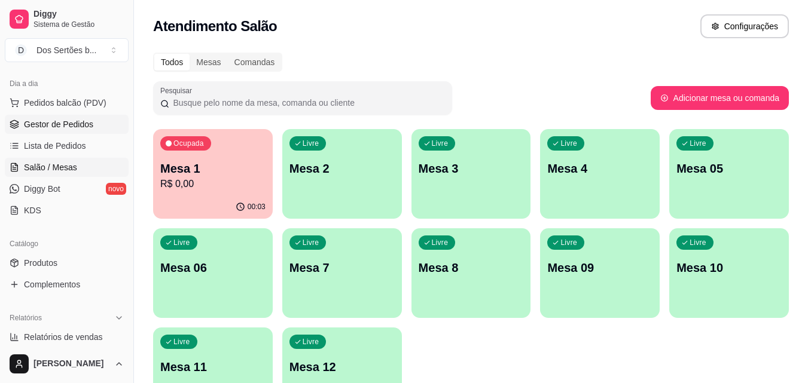
click at [27, 128] on span "Gestor de Pedidos" at bounding box center [58, 124] width 69 height 12
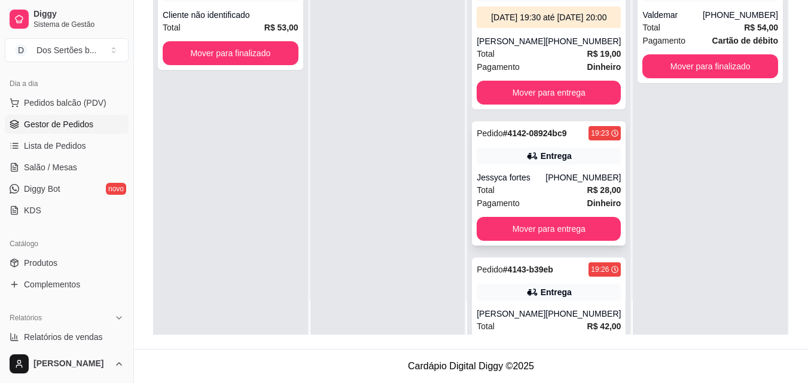
scroll to position [212, 0]
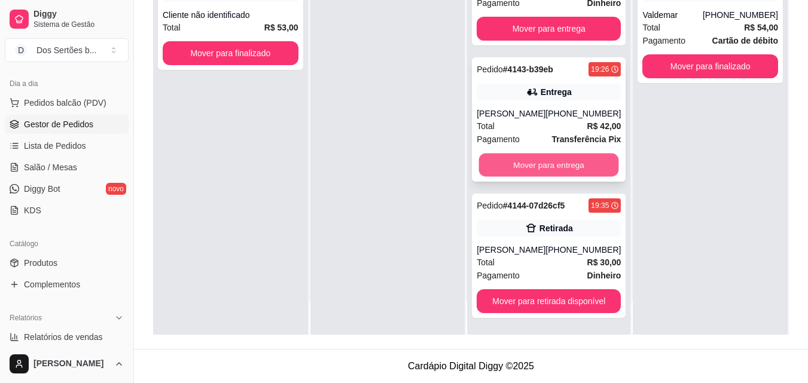
click at [498, 164] on button "Mover para entrega" at bounding box center [549, 165] width 140 height 23
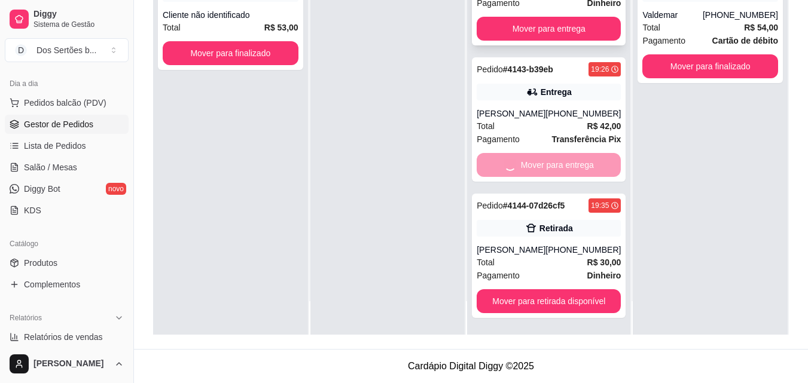
scroll to position [76, 0]
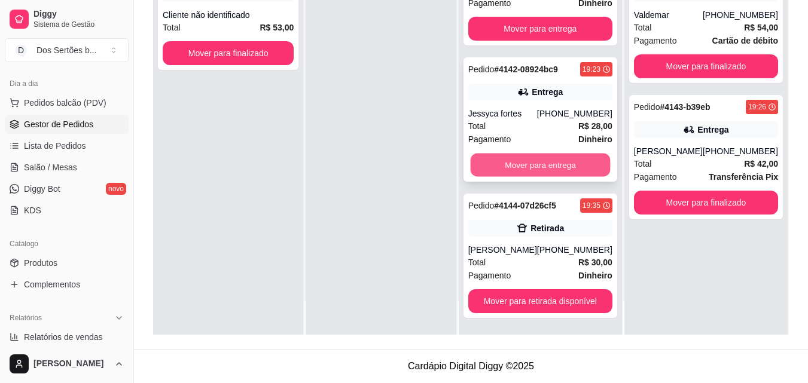
click at [529, 166] on button "Mover para entrega" at bounding box center [540, 165] width 140 height 23
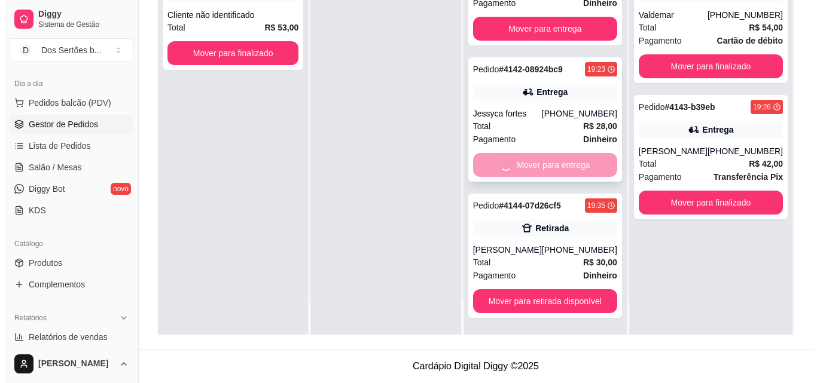
scroll to position [0, 0]
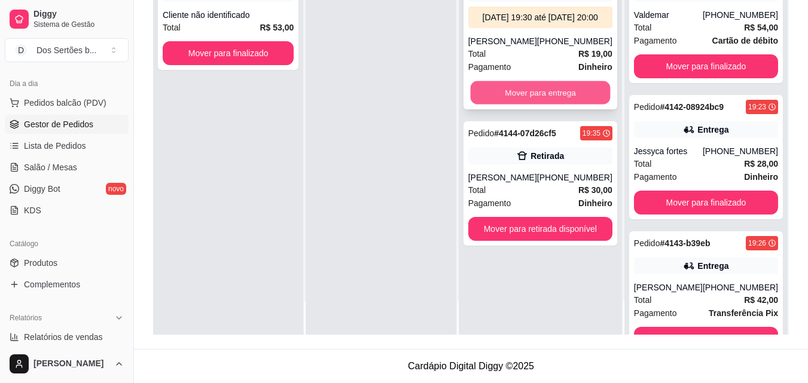
click at [526, 103] on button "Mover para entrega" at bounding box center [540, 92] width 140 height 23
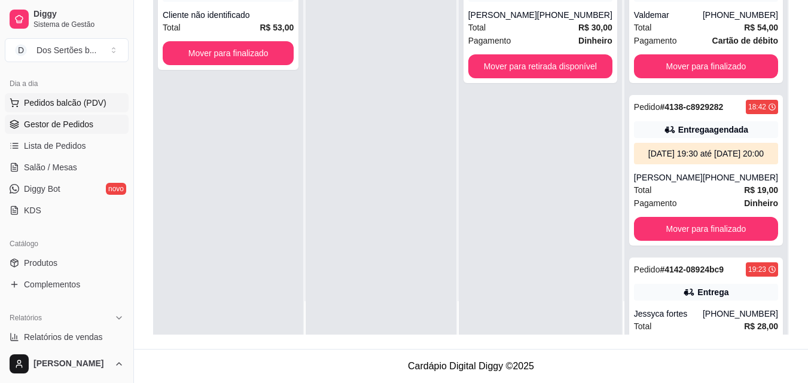
click at [64, 103] on span "Pedidos balcão (PDV)" at bounding box center [65, 103] width 83 height 12
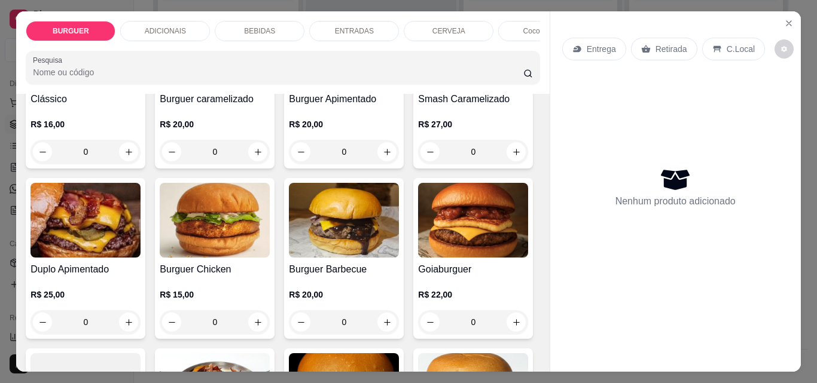
scroll to position [369, 0]
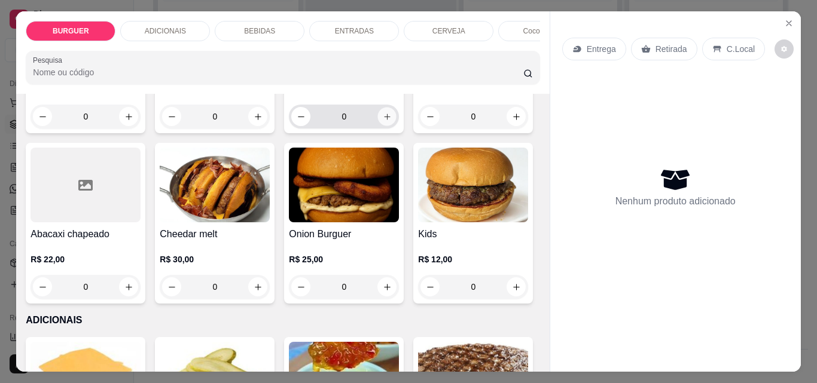
click at [383, 121] on icon "increase-product-quantity" at bounding box center [387, 116] width 9 height 9
type input "1"
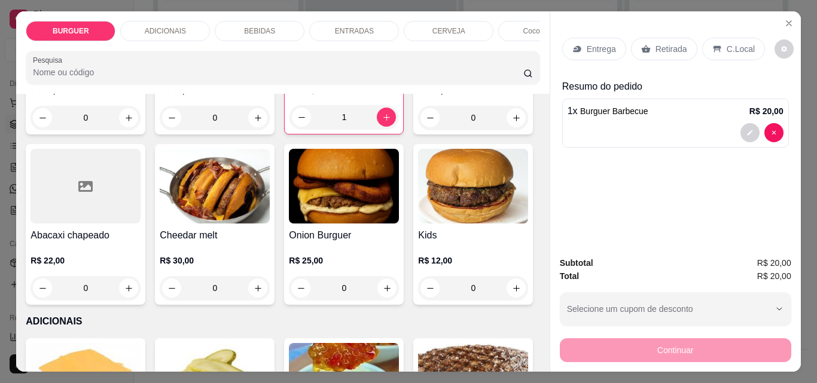
click at [662, 44] on p "Retirada" at bounding box center [671, 49] width 32 height 12
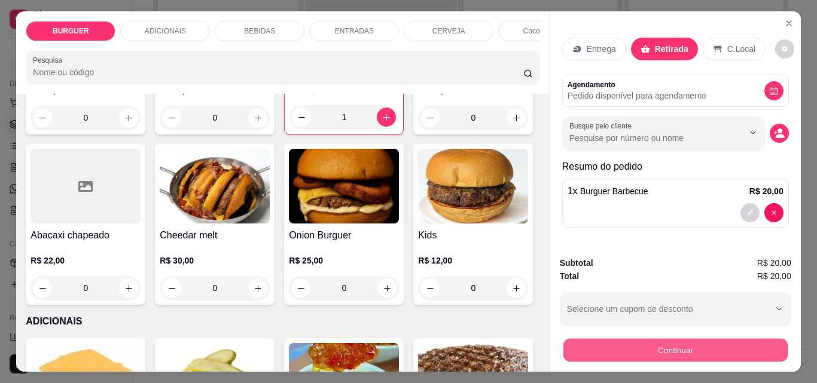
click at [624, 342] on button "Continuar" at bounding box center [675, 349] width 224 height 23
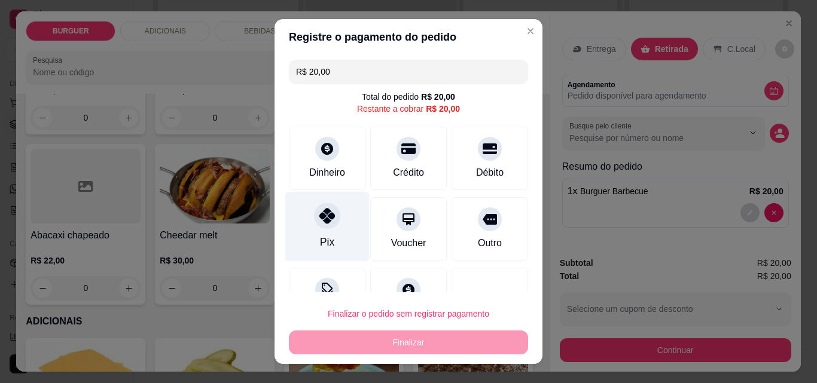
click at [302, 220] on div "Pix" at bounding box center [327, 227] width 84 height 70
type input "R$ 0,00"
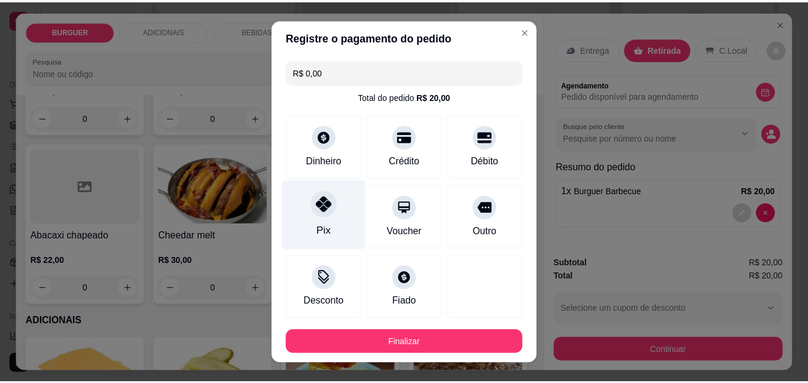
scroll to position [65, 0]
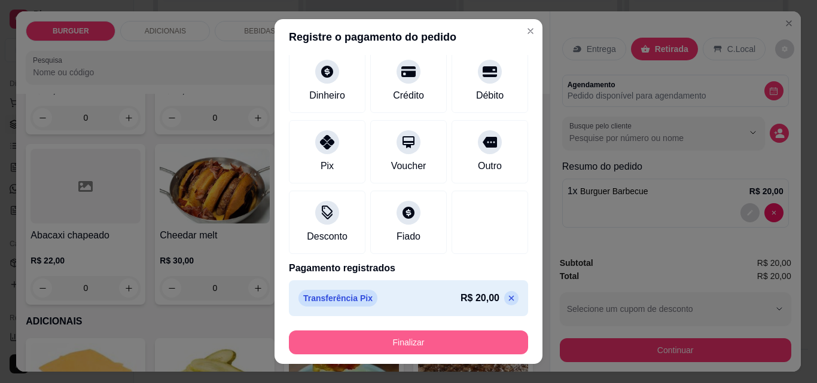
click at [326, 335] on button "Finalizar" at bounding box center [408, 343] width 239 height 24
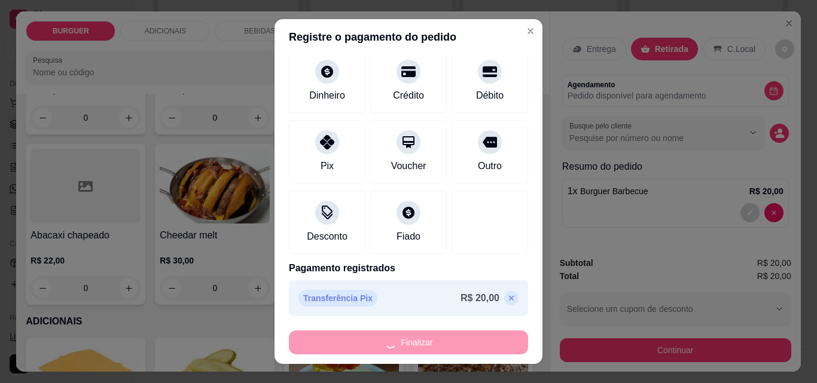
type input "0"
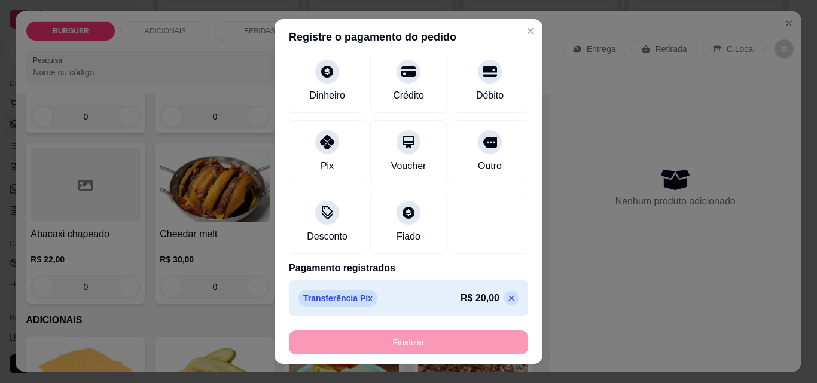
type input "-R$ 20,00"
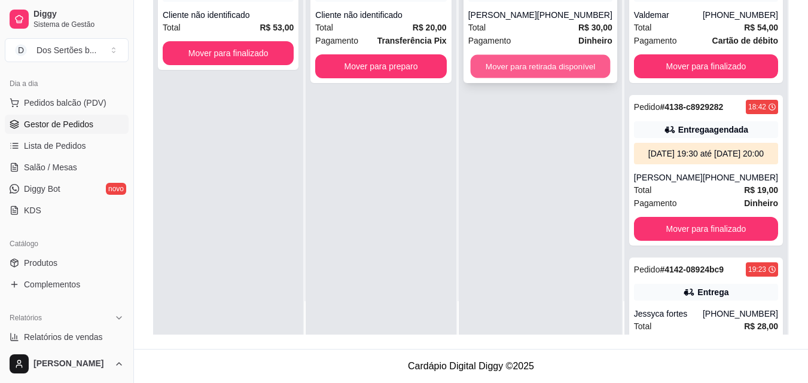
click at [514, 63] on button "Mover para retirada disponível" at bounding box center [540, 66] width 140 height 23
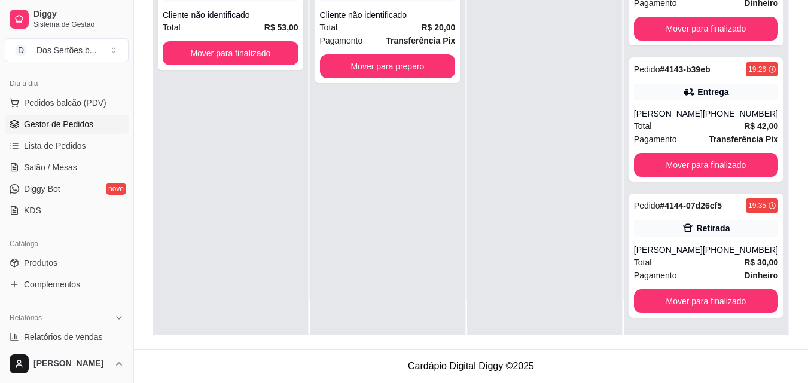
scroll to position [349, 0]
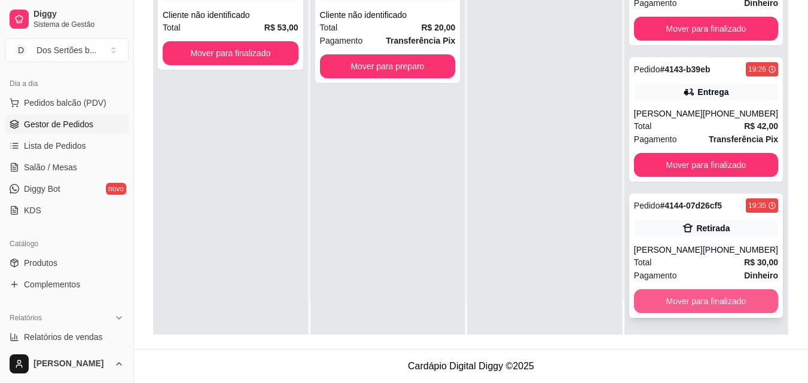
click at [659, 298] on button "Mover para finalizado" at bounding box center [706, 301] width 144 height 24
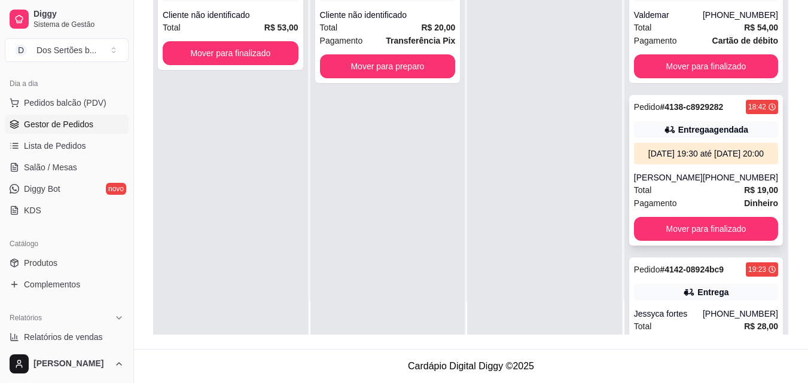
scroll to position [212, 0]
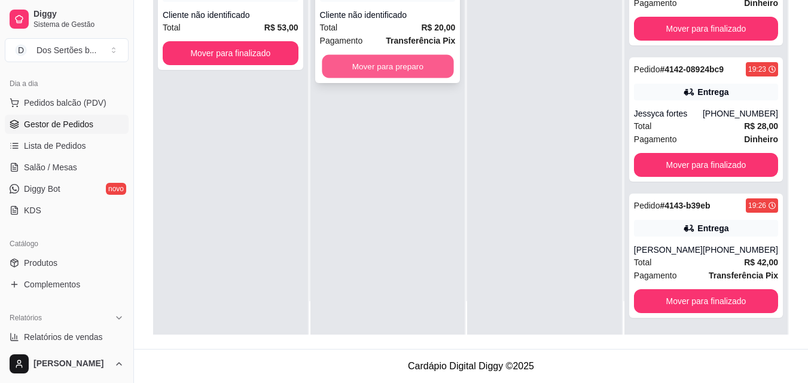
click at [378, 66] on button "Mover para preparo" at bounding box center [388, 66] width 132 height 23
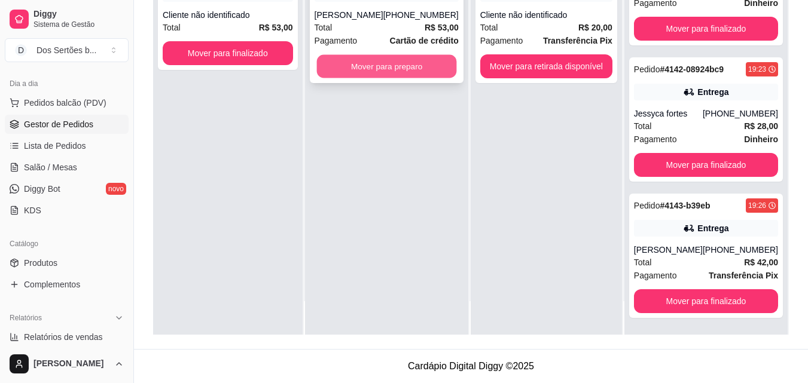
click at [357, 77] on button "Mover para preparo" at bounding box center [386, 66] width 140 height 23
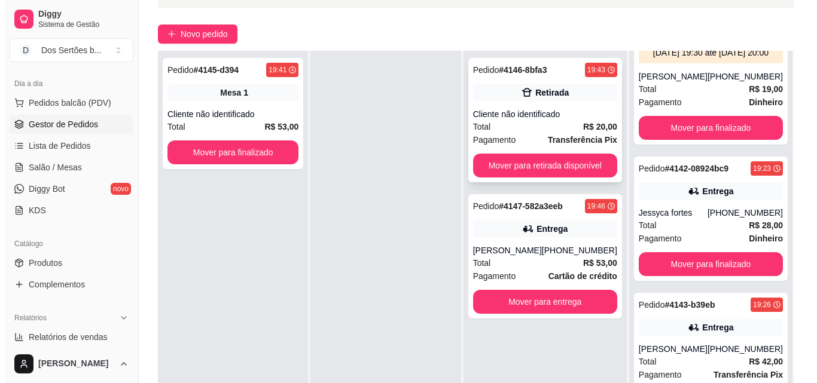
scroll to position [182, 0]
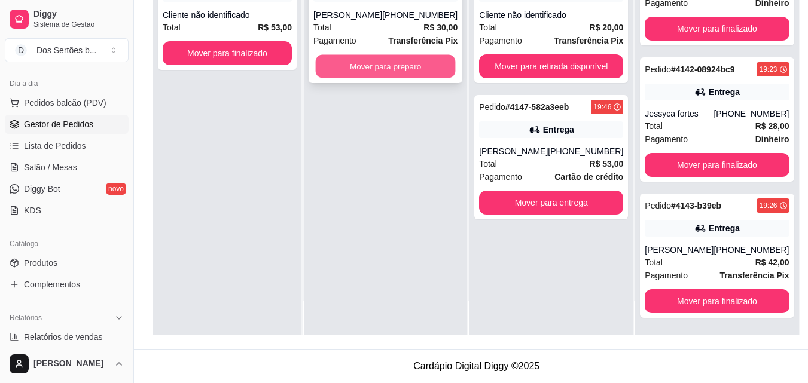
click at [349, 64] on button "Mover para preparo" at bounding box center [386, 66] width 140 height 23
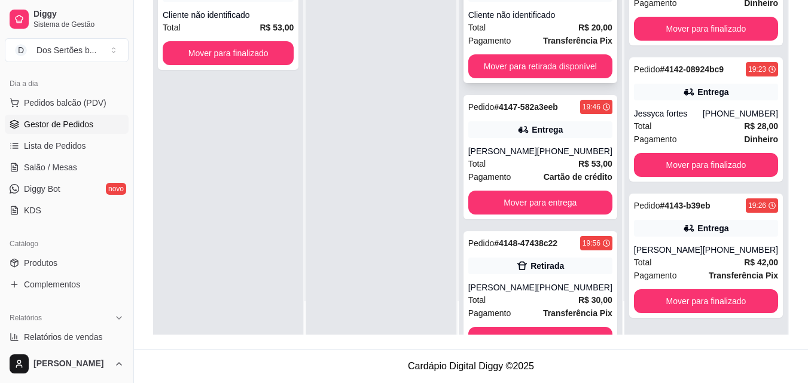
click at [511, 30] on div "Total R$ 20,00" at bounding box center [540, 27] width 144 height 13
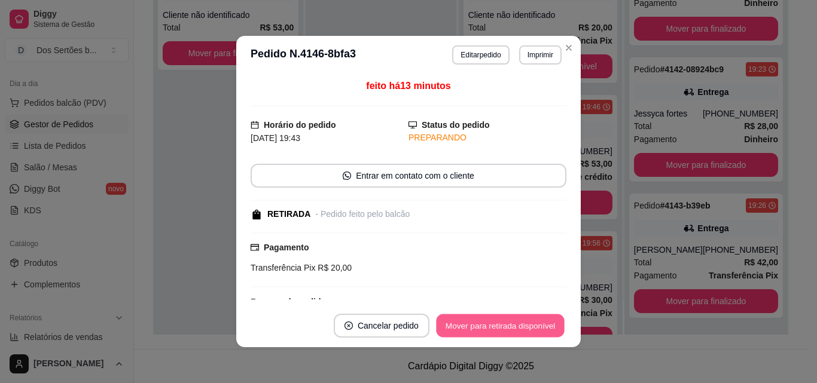
click at [460, 327] on button "Mover para retirada disponível" at bounding box center [500, 325] width 128 height 23
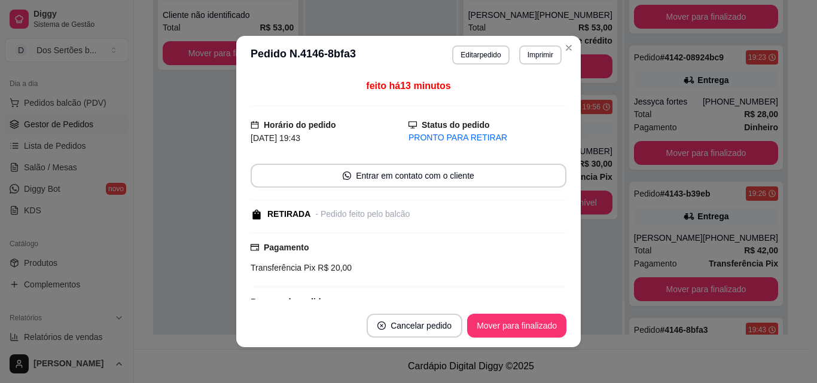
click at [529, 314] on button "Mover para finalizado" at bounding box center [516, 326] width 99 height 24
click at [522, 320] on button "Mover para finalizado" at bounding box center [517, 325] width 96 height 23
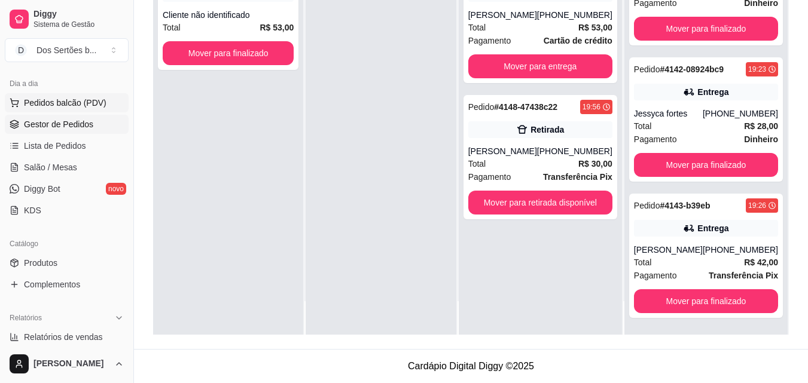
click at [56, 96] on button "Pedidos balcão (PDV)" at bounding box center [67, 102] width 124 height 19
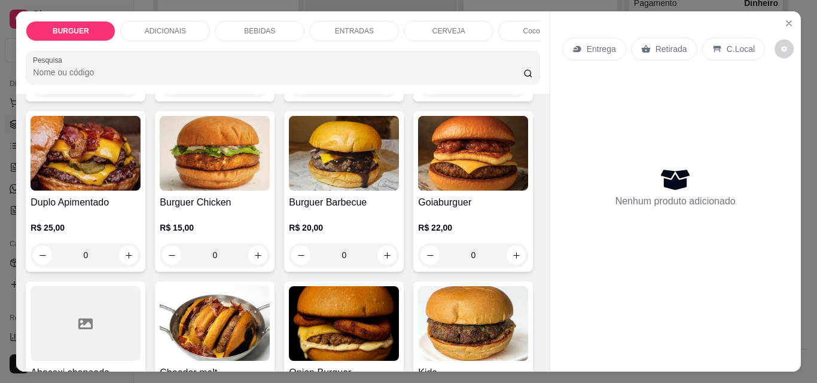
scroll to position [349, 0]
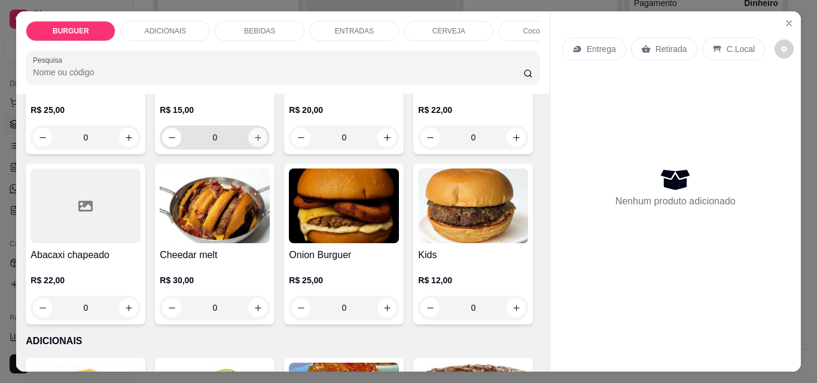
click at [262, 142] on icon "increase-product-quantity" at bounding box center [257, 137] width 9 height 9
type input "1"
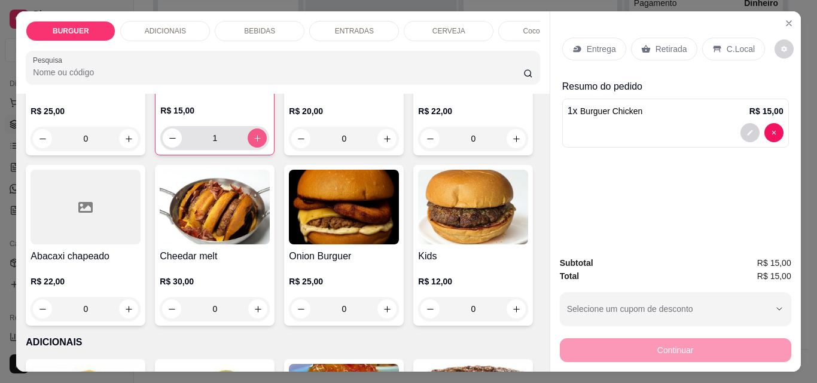
scroll to position [350, 0]
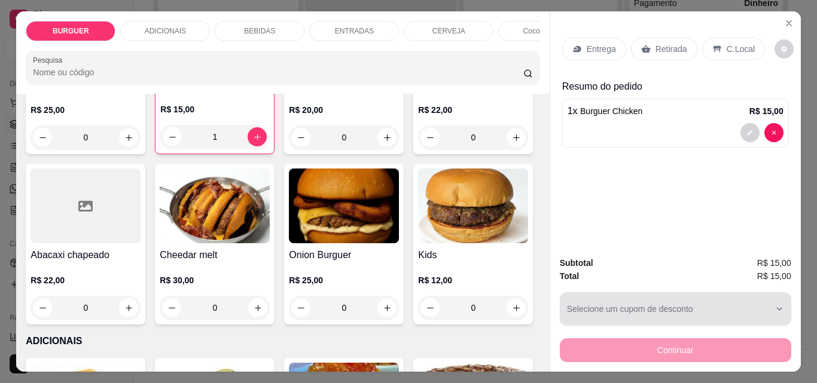
click at [615, 302] on div "button" at bounding box center [668, 309] width 203 height 24
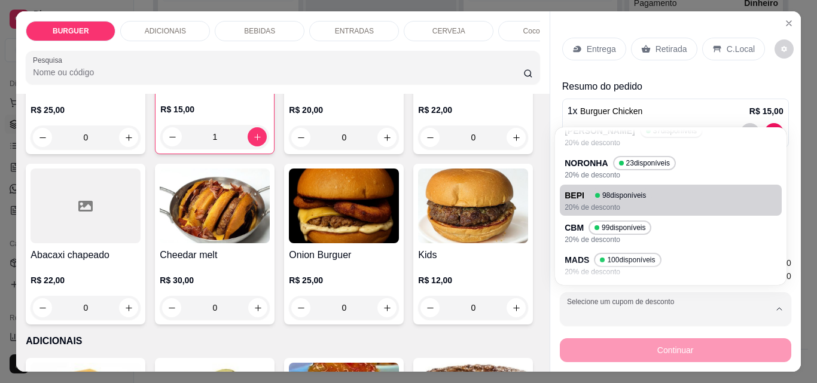
scroll to position [0, 0]
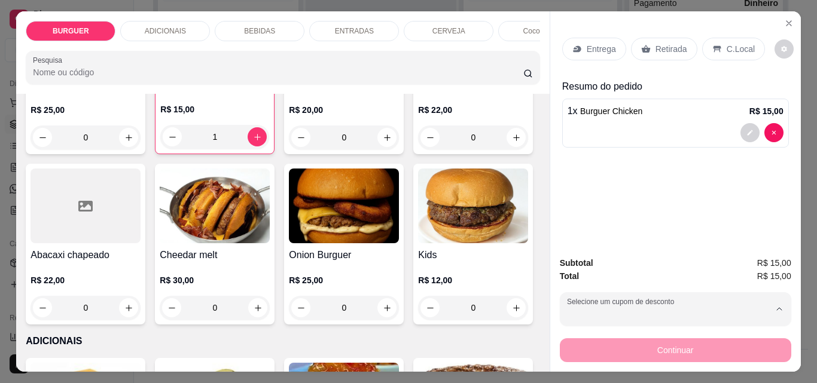
click at [582, 147] on p "KAROLINNY" at bounding box center [593, 148] width 48 height 11
type input "67fba0eefb27f8bab9211f9b"
select select "67fba0eefb27f8bab9211f9b"
click at [655, 43] on p "Retirada" at bounding box center [671, 49] width 32 height 12
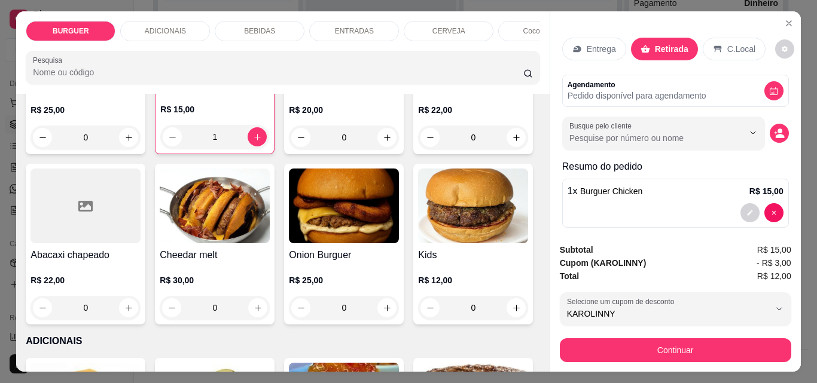
click at [729, 43] on p "C.Local" at bounding box center [741, 49] width 28 height 12
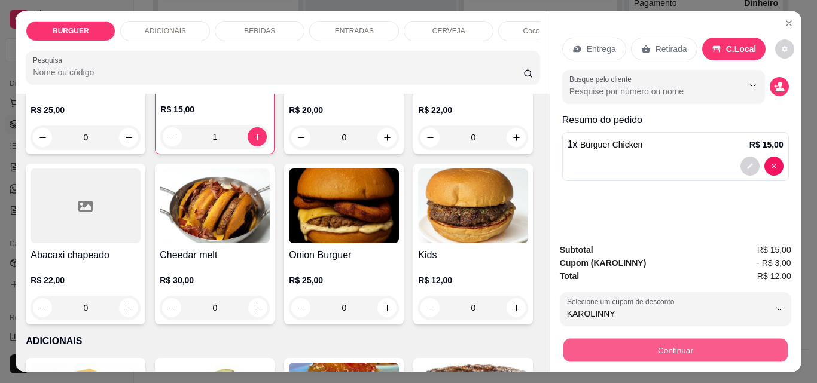
click at [701, 345] on button "Continuar" at bounding box center [675, 349] width 224 height 23
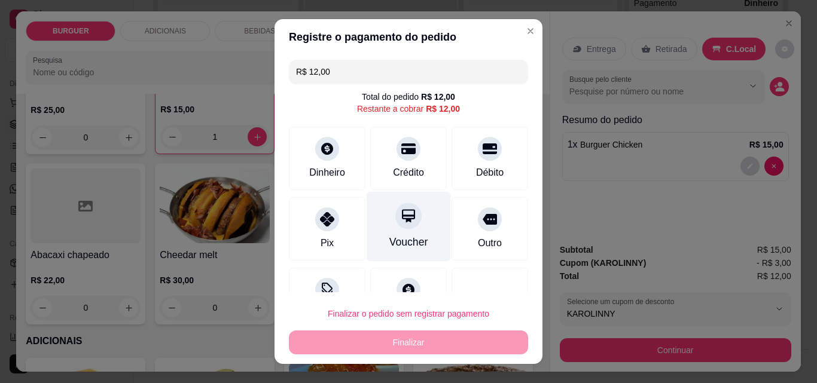
scroll to position [44, 0]
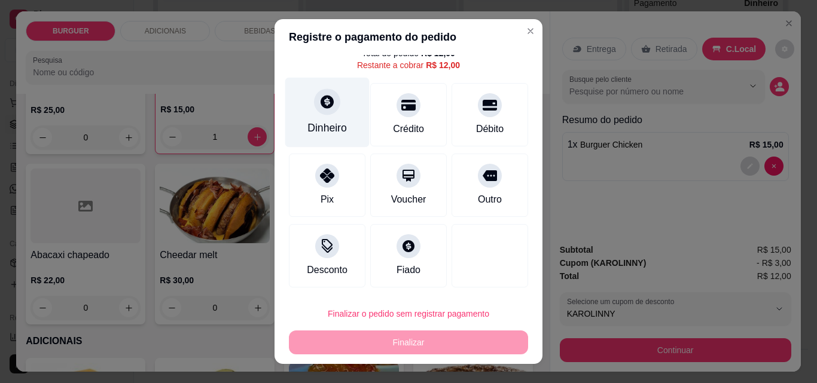
click at [320, 102] on icon at bounding box center [327, 102] width 16 height 16
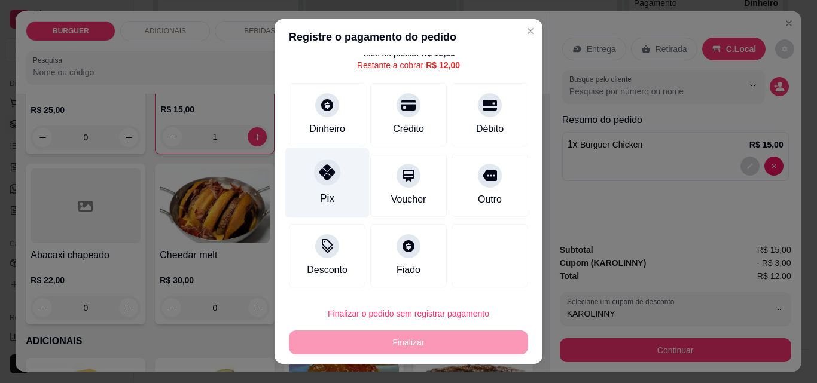
click at [310, 185] on div "Pix" at bounding box center [327, 183] width 84 height 70
type input "R$ 0,00"
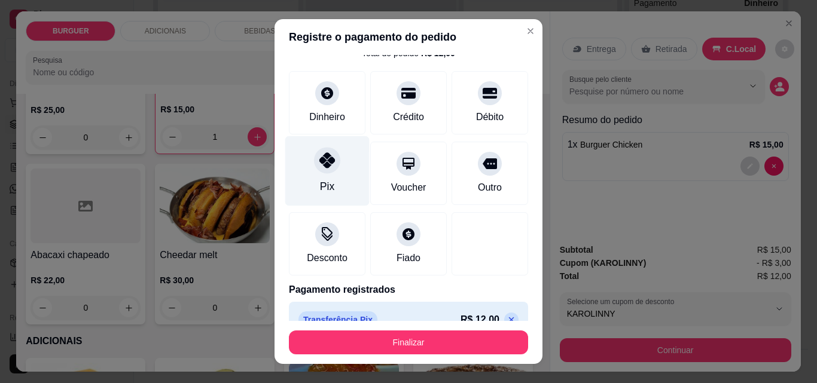
scroll to position [65, 0]
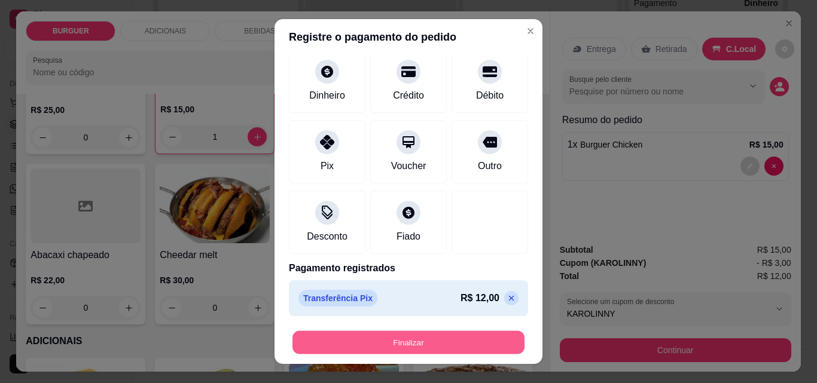
click at [364, 349] on button "Finalizar" at bounding box center [408, 342] width 232 height 23
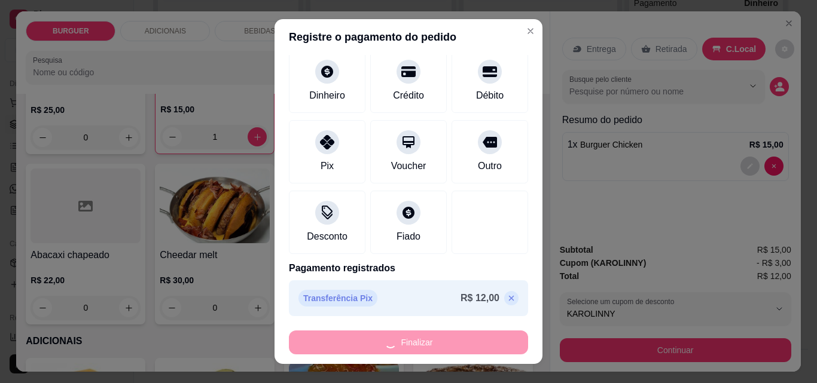
type input "0"
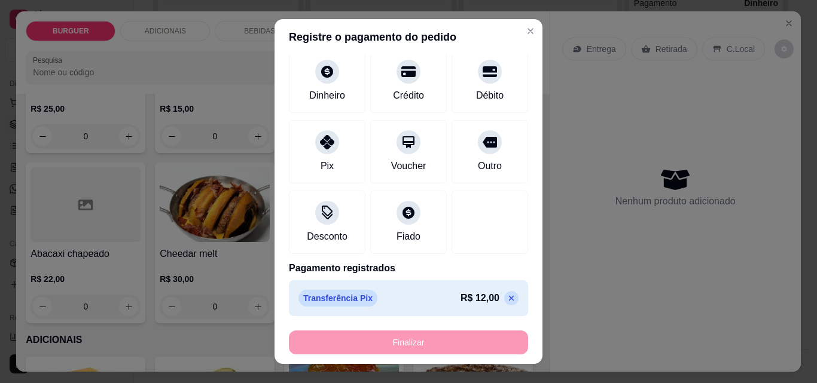
type input "-R$ 12,00"
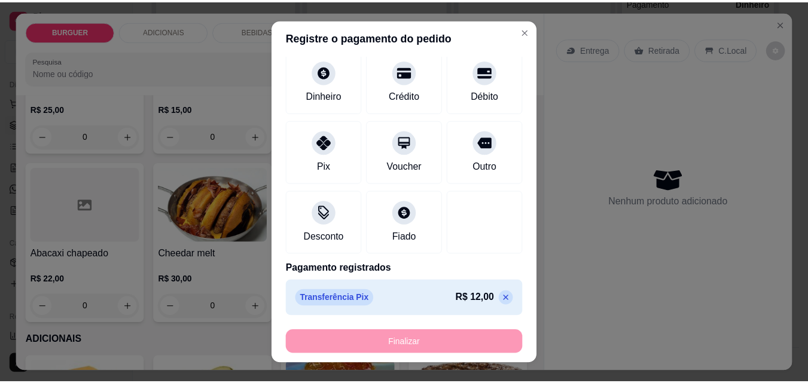
scroll to position [349, 0]
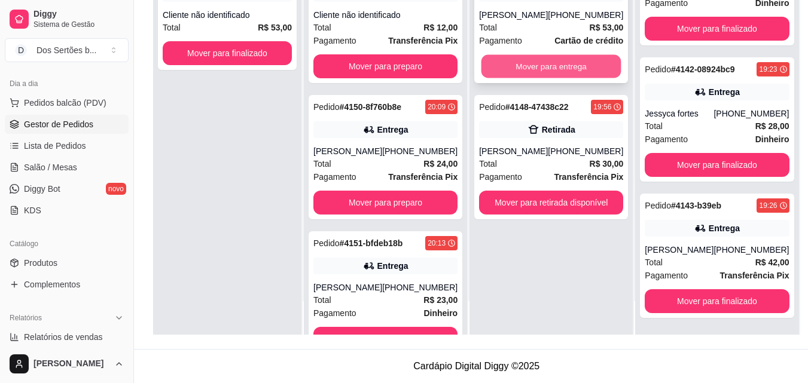
click at [511, 77] on button "Mover para entrega" at bounding box center [551, 66] width 140 height 23
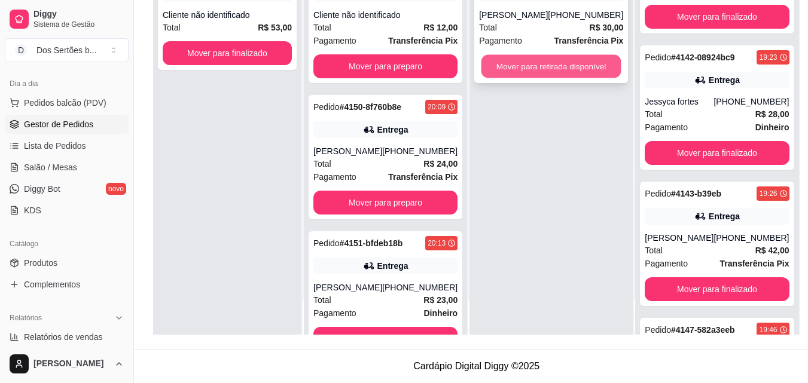
click at [529, 64] on button "Mover para retirada disponível" at bounding box center [551, 66] width 140 height 23
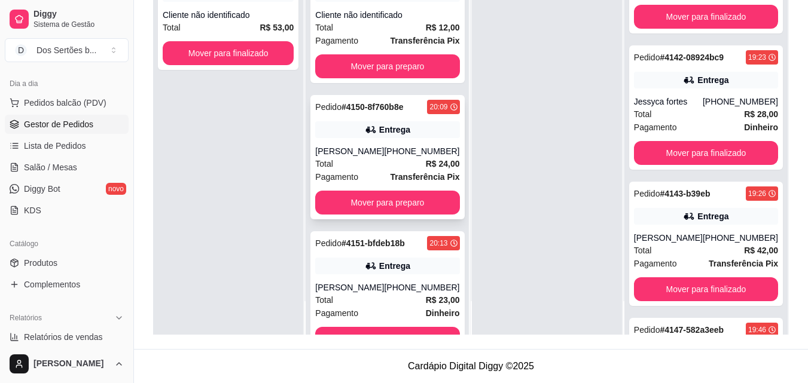
scroll to position [50, 0]
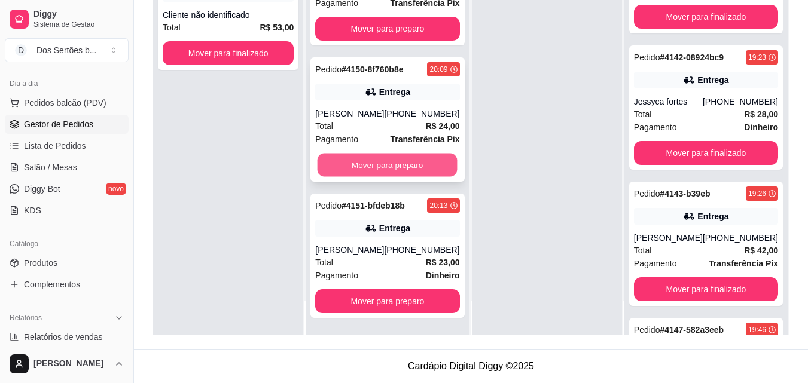
click at [370, 154] on button "Mover para preparo" at bounding box center [387, 165] width 140 height 23
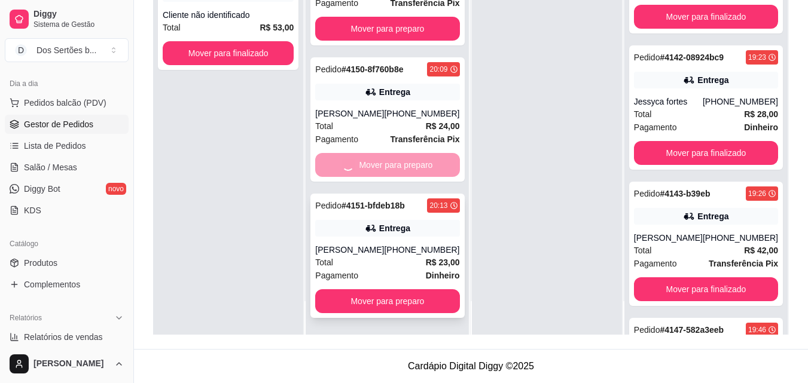
scroll to position [0, 0]
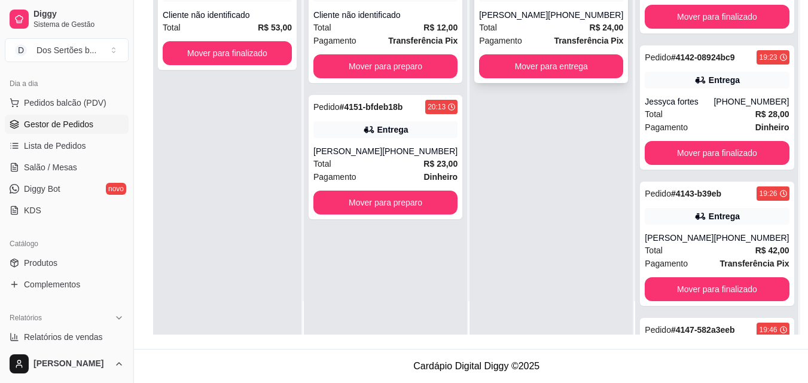
click at [530, 11] on div "[PERSON_NAME]" at bounding box center [513, 15] width 69 height 12
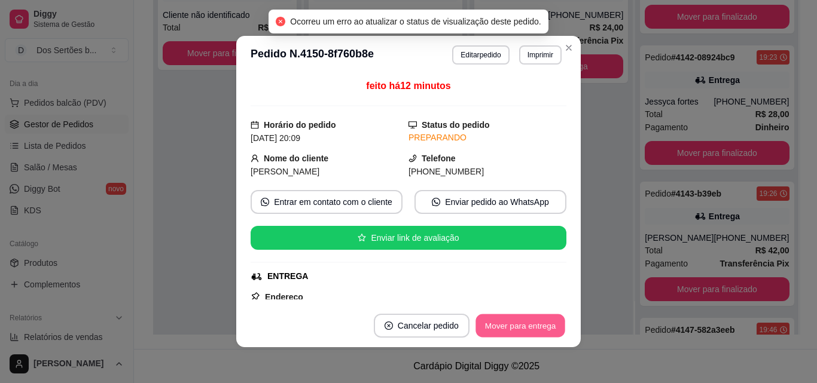
click at [496, 331] on button "Mover para entrega" at bounding box center [520, 325] width 90 height 23
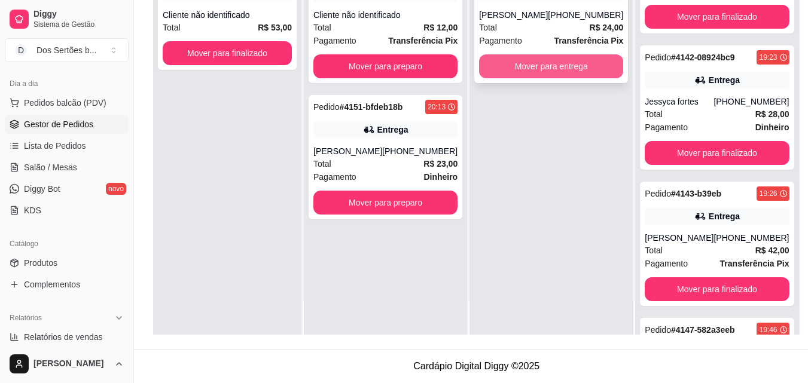
click at [549, 62] on button "Mover para entrega" at bounding box center [551, 66] width 144 height 24
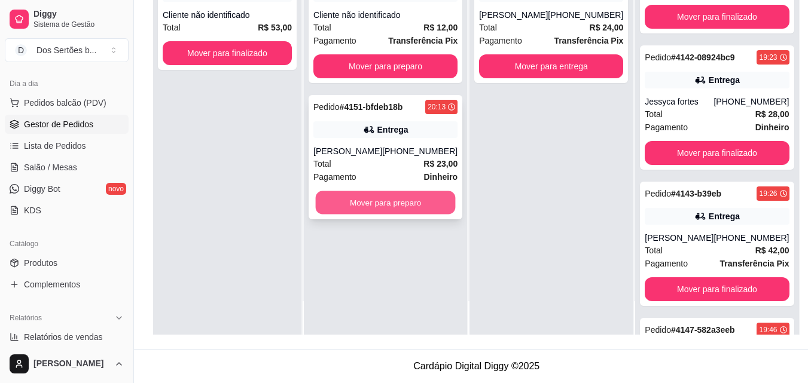
click at [369, 211] on button "Mover para preparo" at bounding box center [386, 202] width 140 height 23
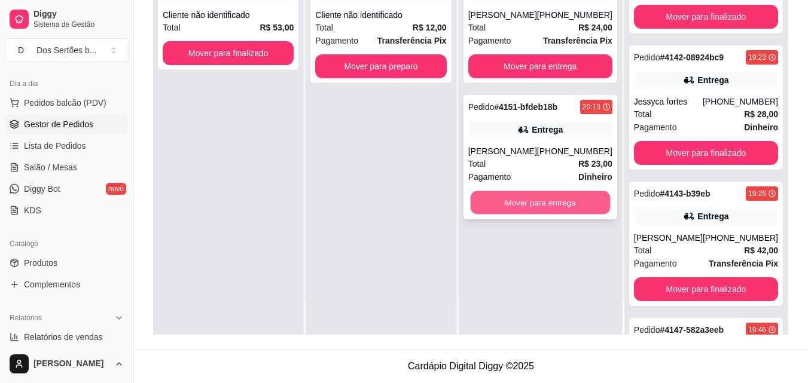
click at [505, 209] on button "Mover para entrega" at bounding box center [540, 202] width 140 height 23
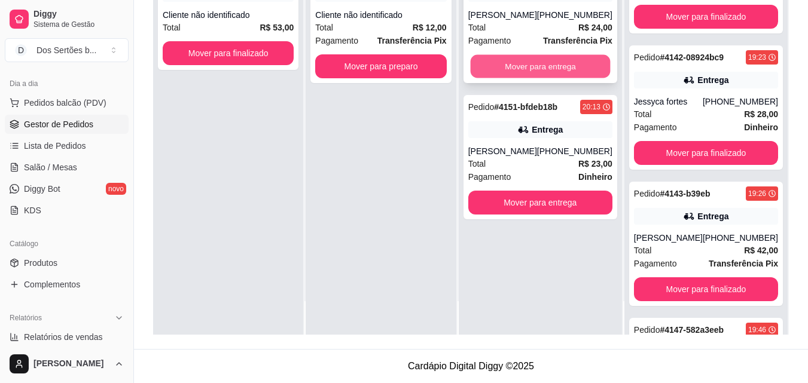
click at [491, 65] on button "Mover para entrega" at bounding box center [540, 66] width 140 height 23
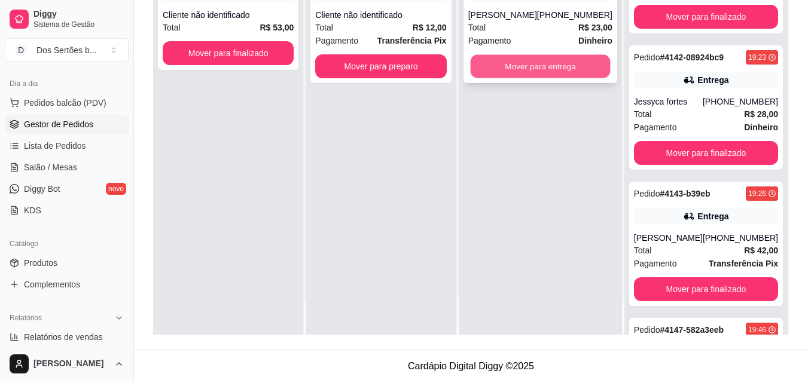
click at [491, 69] on button "Mover para entrega" at bounding box center [540, 66] width 140 height 23
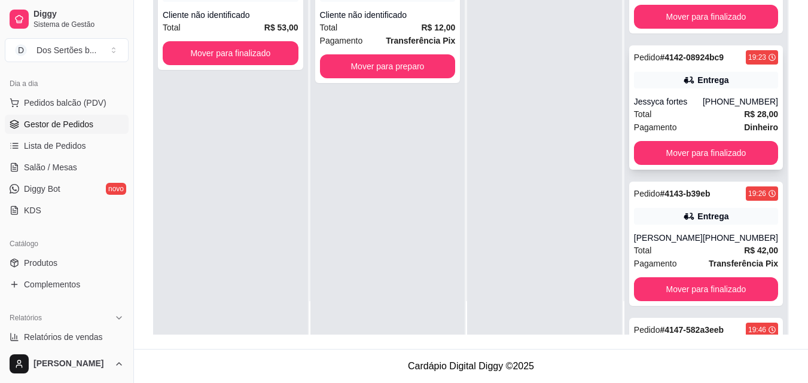
scroll to position [293, 0]
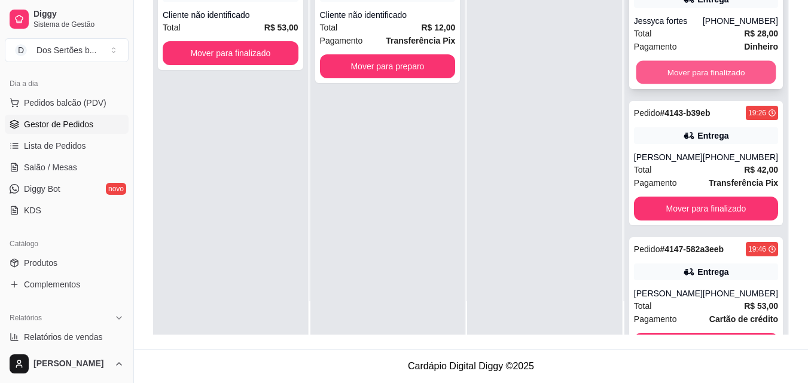
click at [679, 84] on button "Mover para finalizado" at bounding box center [706, 72] width 140 height 23
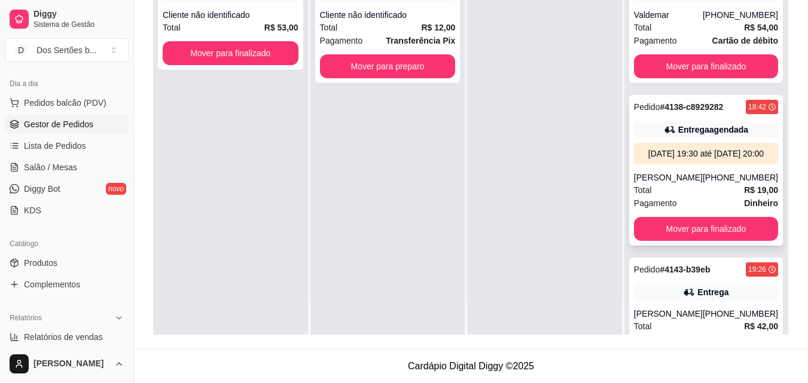
scroll to position [144, 0]
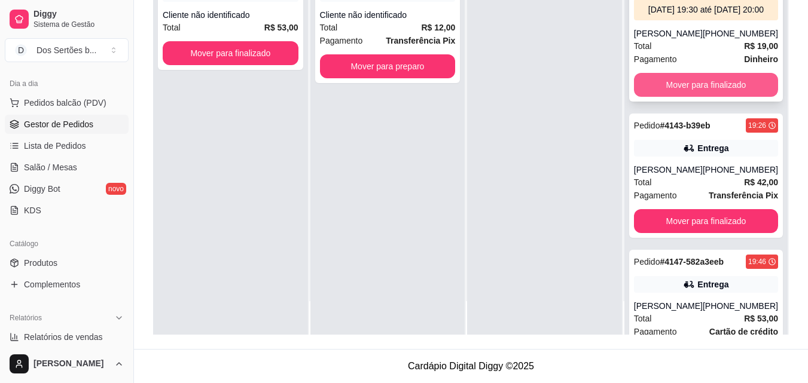
click at [671, 88] on button "Mover para finalizado" at bounding box center [706, 85] width 144 height 24
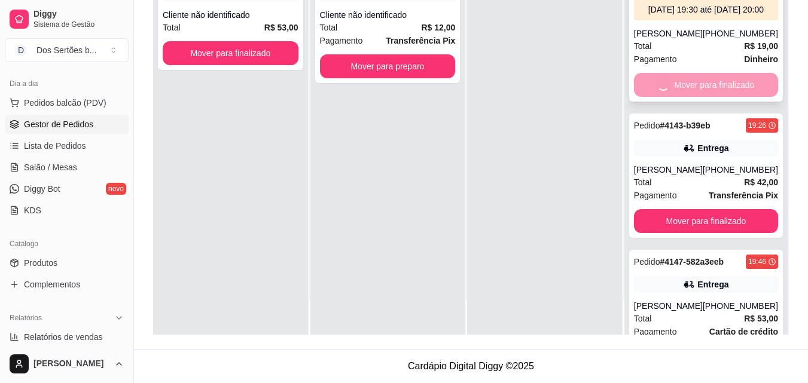
scroll to position [0, 0]
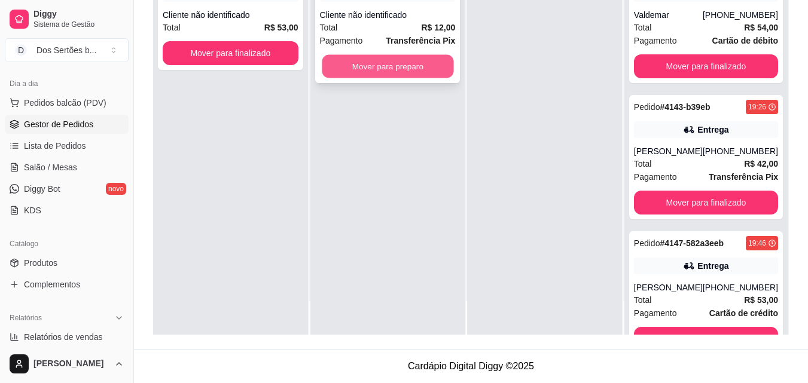
click at [371, 66] on button "Mover para preparo" at bounding box center [388, 66] width 132 height 23
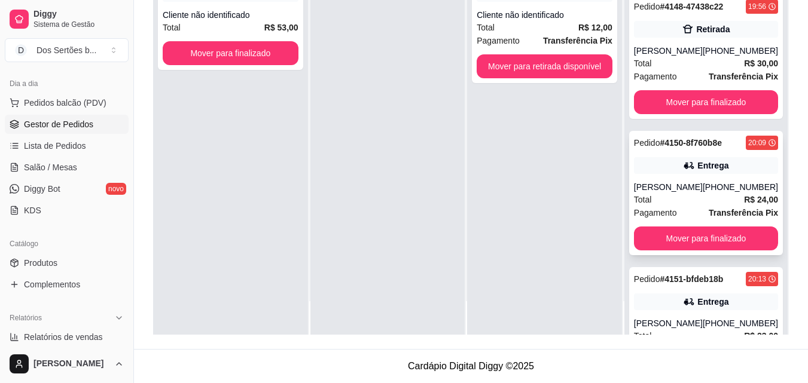
scroll to position [369, 0]
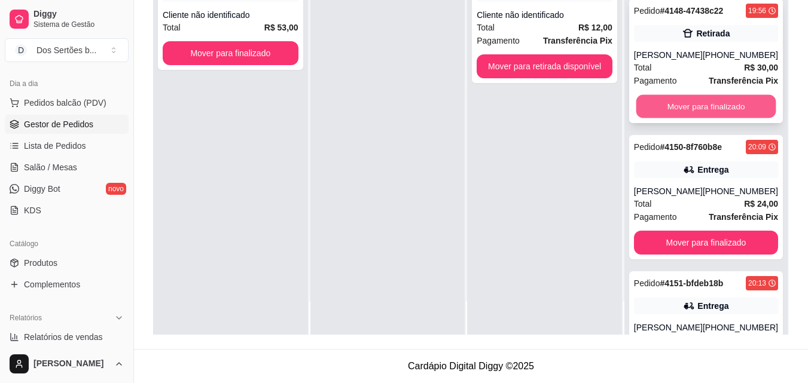
click at [669, 117] on button "Mover para finalizado" at bounding box center [706, 106] width 140 height 23
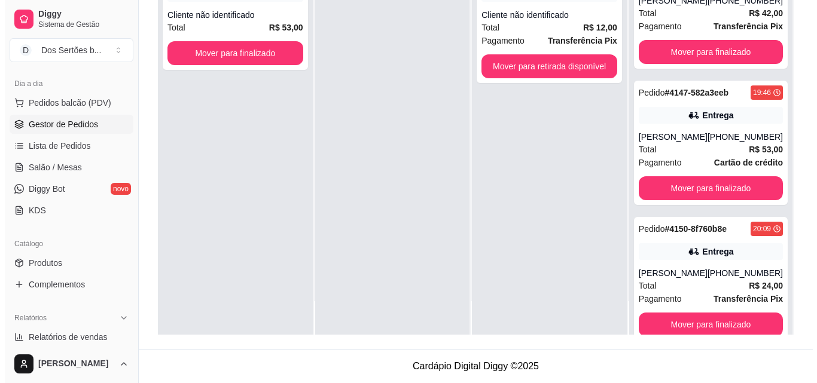
scroll to position [142, 0]
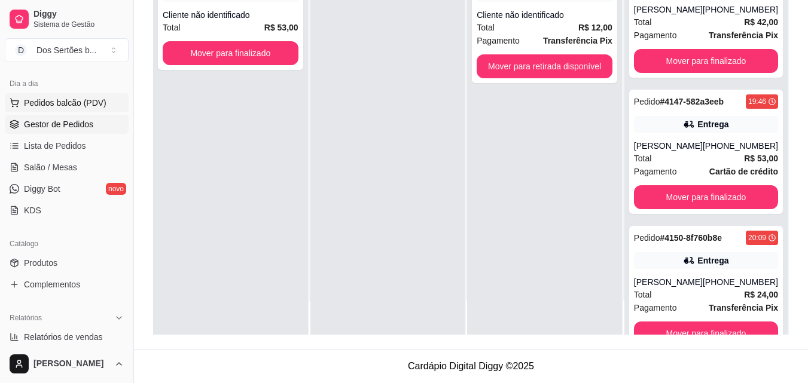
click at [29, 101] on span "Pedidos balcão (PDV)" at bounding box center [65, 103] width 83 height 12
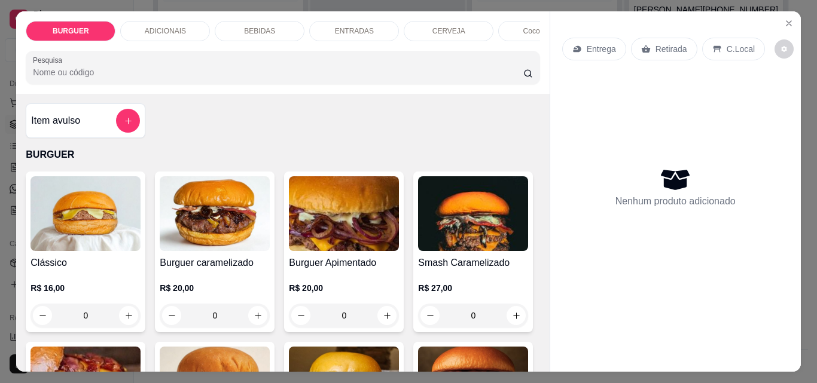
scroll to position [186, 0]
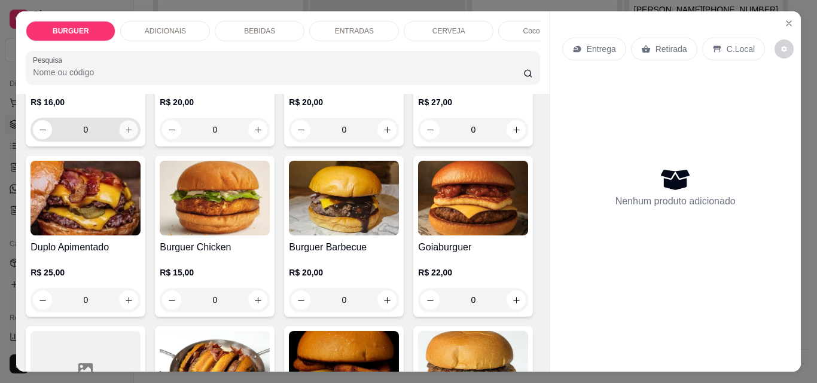
click at [124, 133] on icon "increase-product-quantity" at bounding box center [128, 130] width 9 height 9
type input "1"
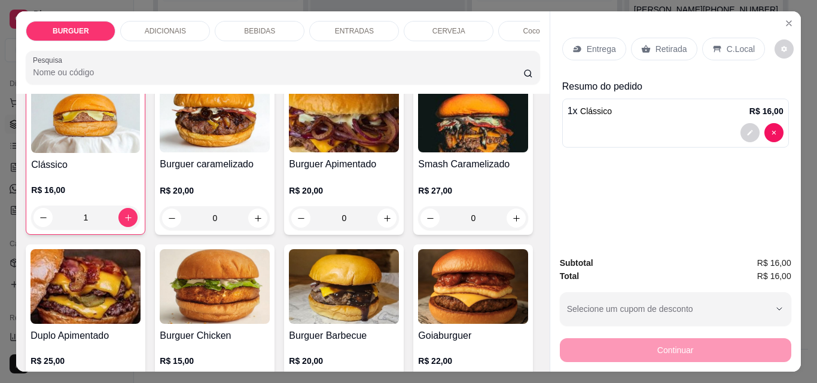
scroll to position [29, 0]
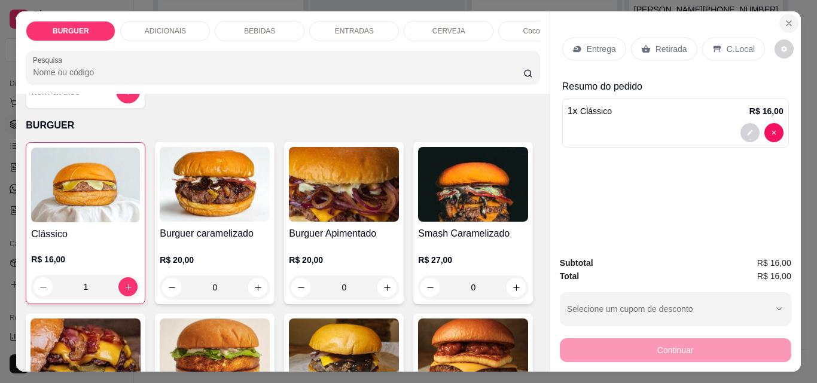
click at [784, 21] on icon "Close" at bounding box center [789, 24] width 10 height 10
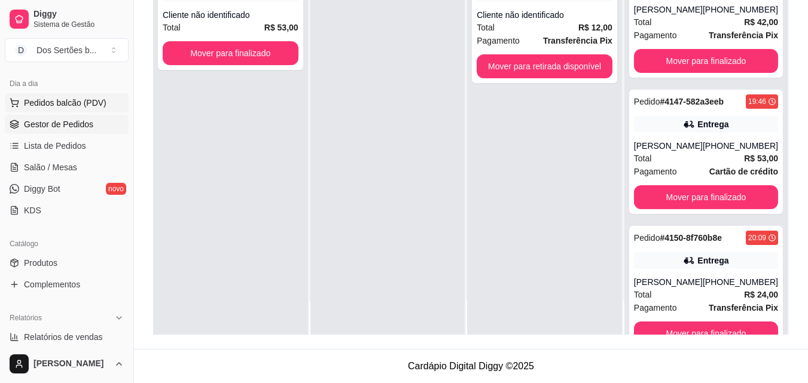
click at [66, 98] on span "Pedidos balcão (PDV)" at bounding box center [65, 103] width 83 height 12
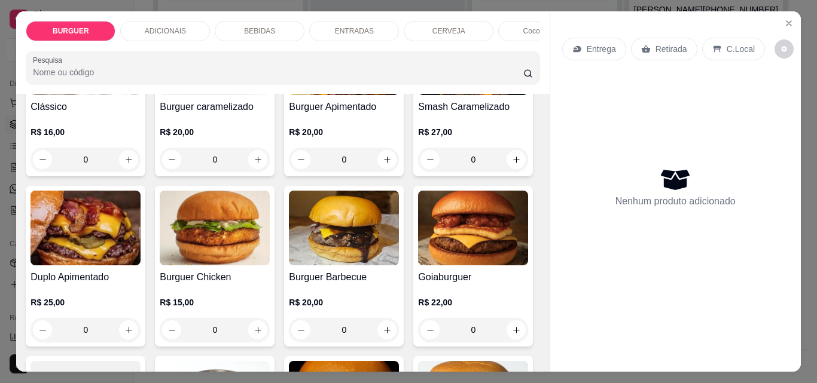
scroll to position [243, 0]
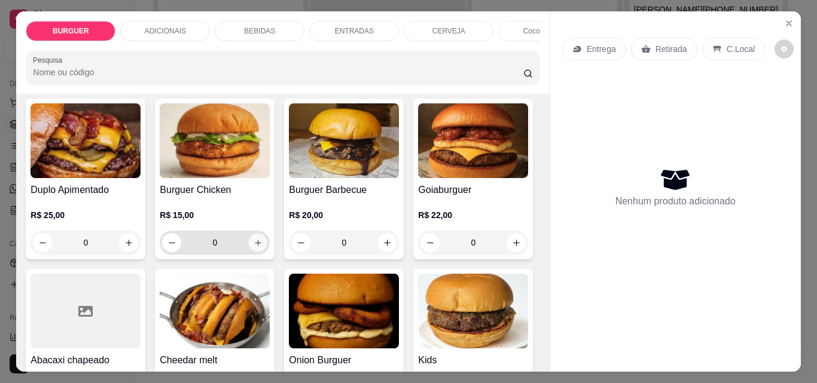
click at [262, 246] on icon "increase-product-quantity" at bounding box center [257, 243] width 9 height 9
type input "1"
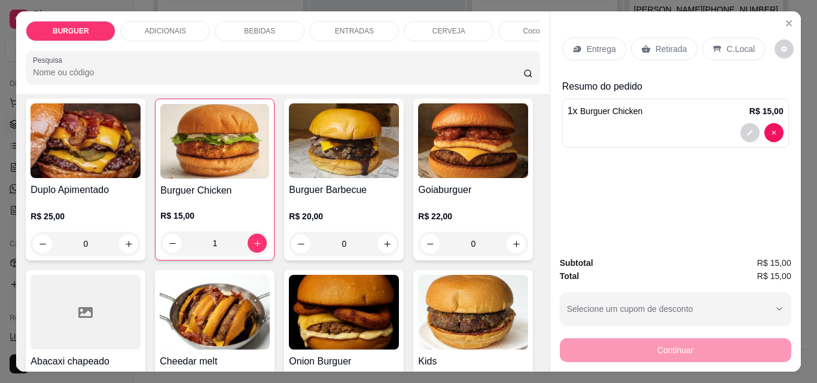
click at [251, 26] on p "BEBIDAS" at bounding box center [259, 31] width 31 height 10
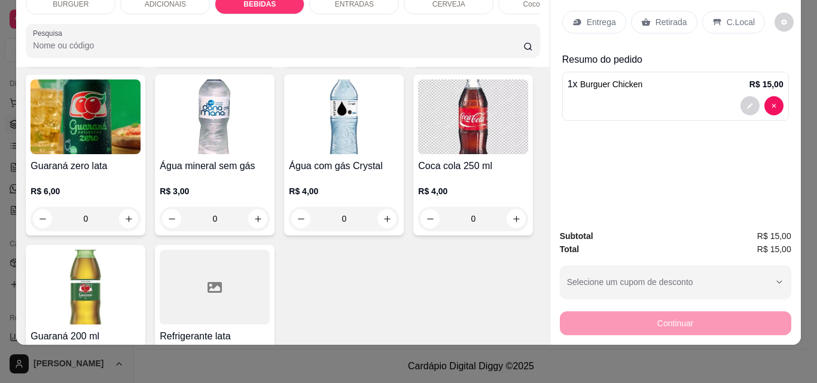
scroll to position [1405, 0]
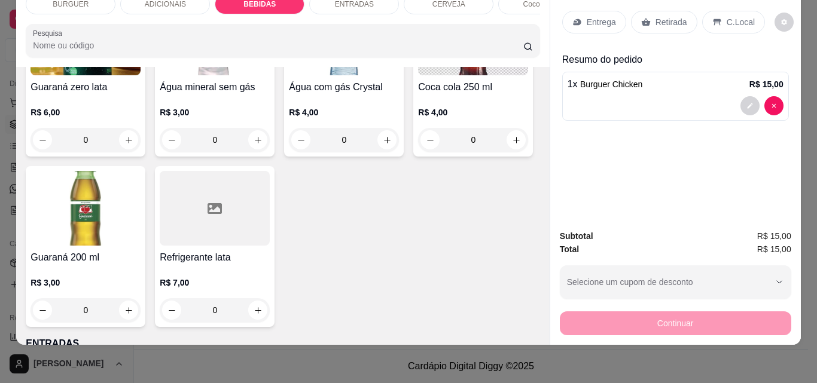
type input "1"
click at [740, 151] on button "decrease-product-quantity" at bounding box center [749, 160] width 19 height 19
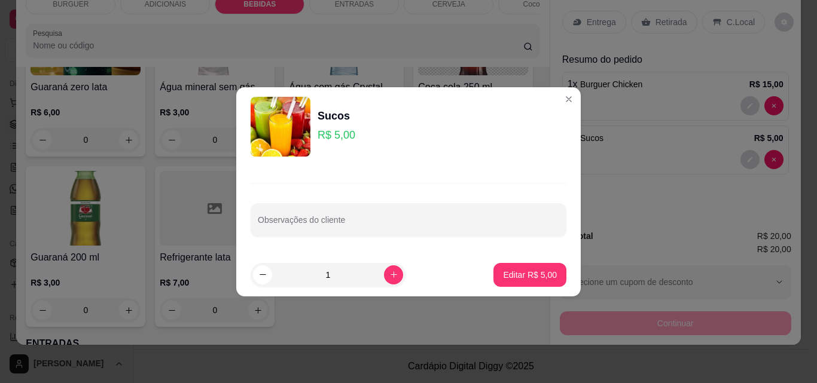
click at [312, 240] on div "Observações do cliente" at bounding box center [408, 209] width 344 height 87
click at [267, 225] on input "Observações do cliente" at bounding box center [408, 225] width 301 height 12
type input "cajá"
click at [516, 275] on p "Editar R$ 5,00" at bounding box center [530, 274] width 52 height 11
type input "0"
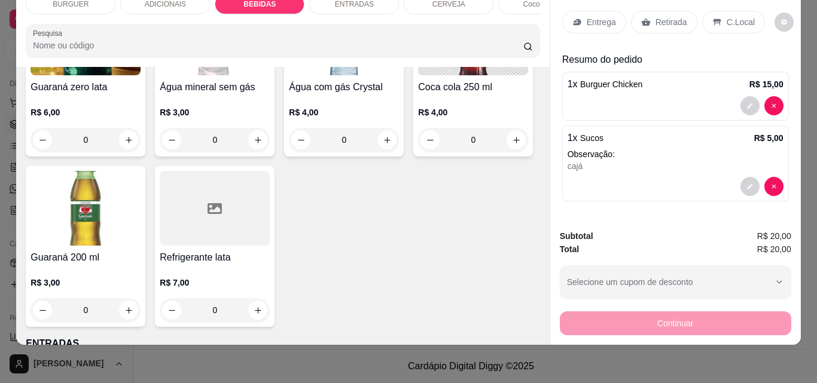
click at [647, 11] on div "Retirada" at bounding box center [664, 22] width 66 height 23
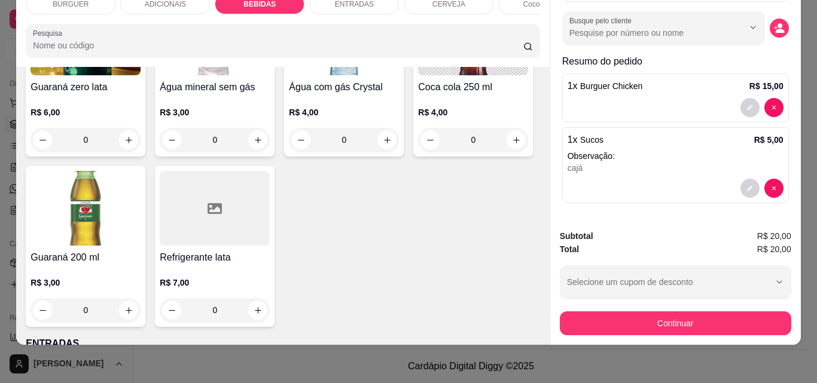
scroll to position [0, 0]
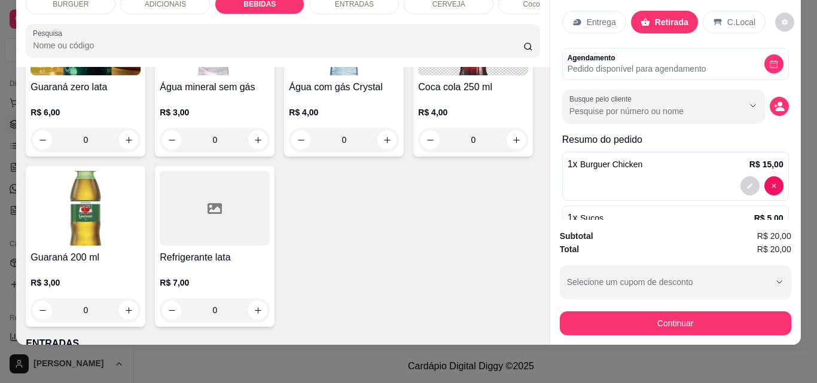
click at [727, 16] on p "C.Local" at bounding box center [741, 22] width 28 height 12
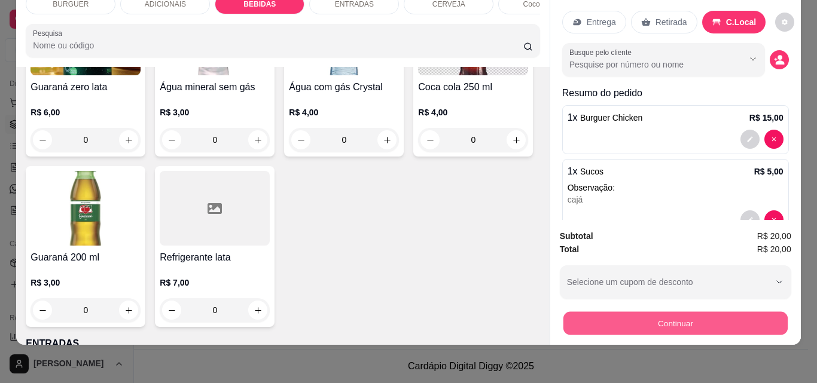
click at [648, 311] on button "Continuar" at bounding box center [675, 322] width 224 height 23
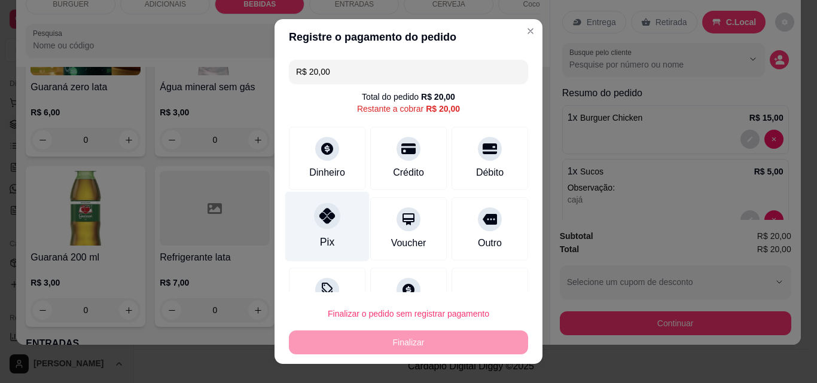
click at [357, 224] on div "Pix" at bounding box center [327, 227] width 84 height 70
type input "R$ 0,00"
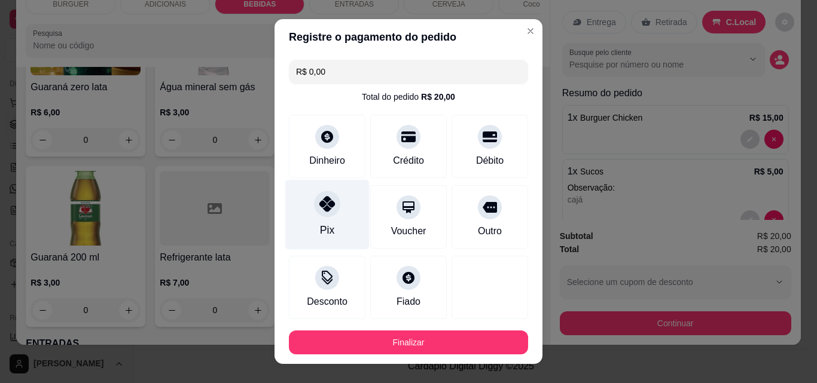
scroll to position [65, 0]
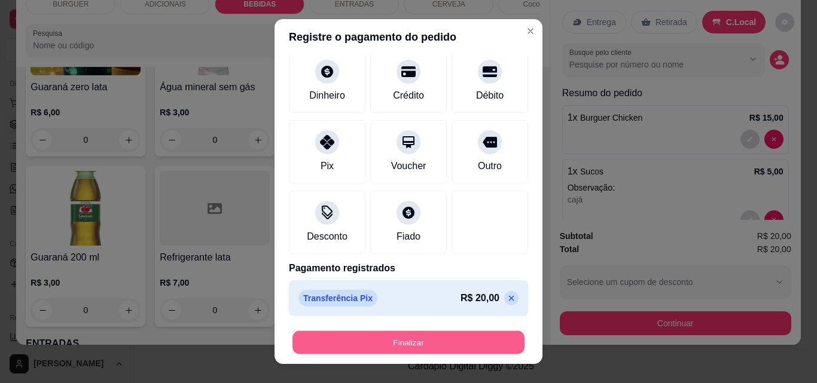
click at [332, 343] on button "Finalizar" at bounding box center [408, 342] width 232 height 23
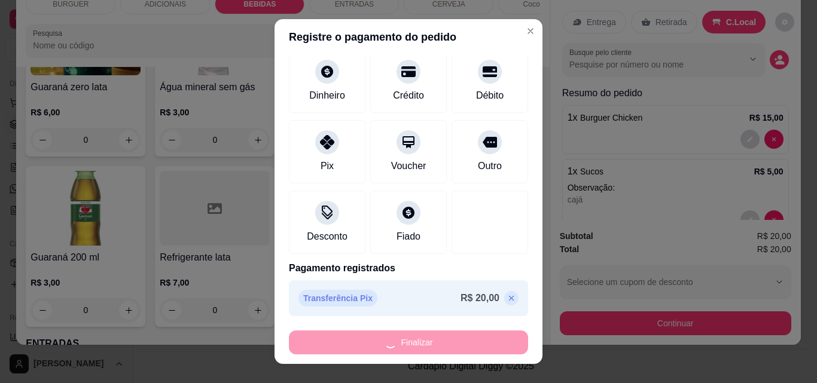
type input "0"
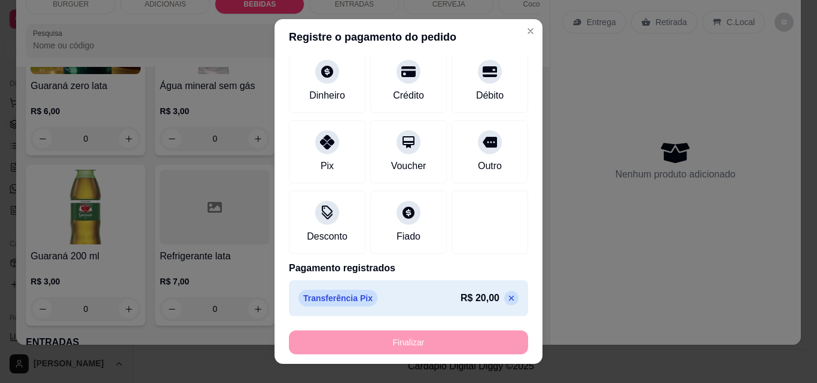
type input "-R$ 20,00"
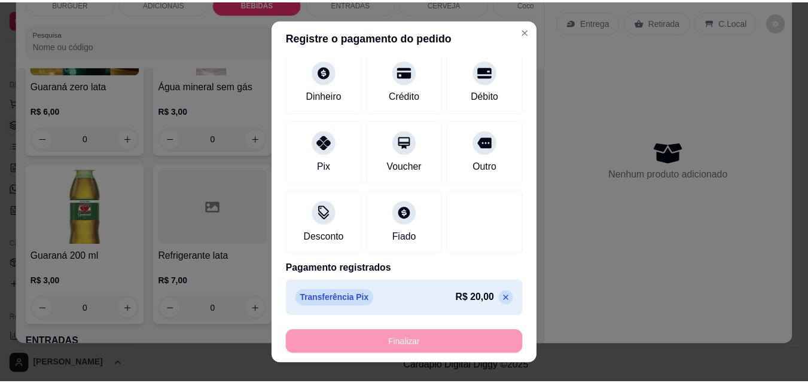
scroll to position [1404, 0]
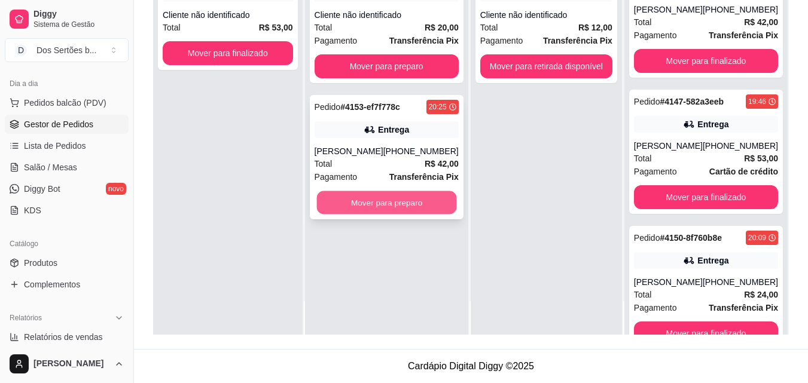
click at [379, 202] on button "Mover para preparo" at bounding box center [386, 202] width 140 height 23
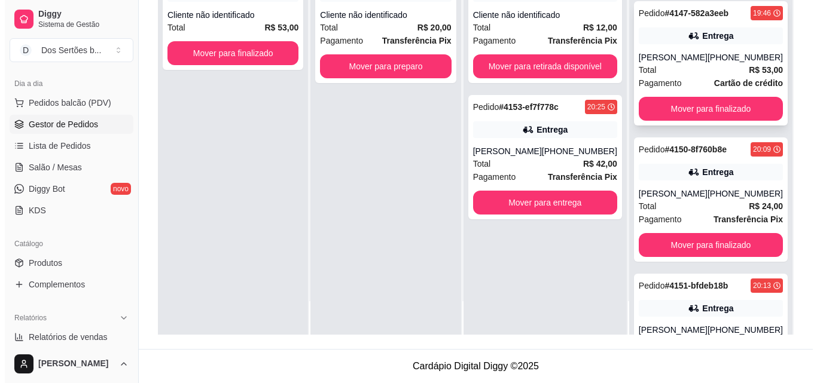
scroll to position [334, 0]
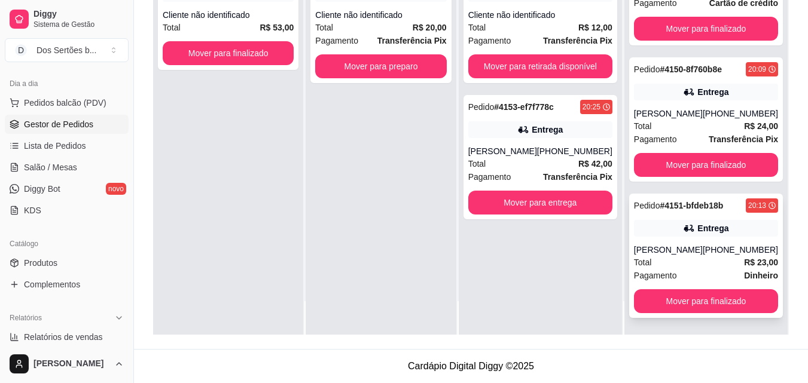
click at [689, 244] on div "[PERSON_NAME]" at bounding box center [668, 250] width 69 height 12
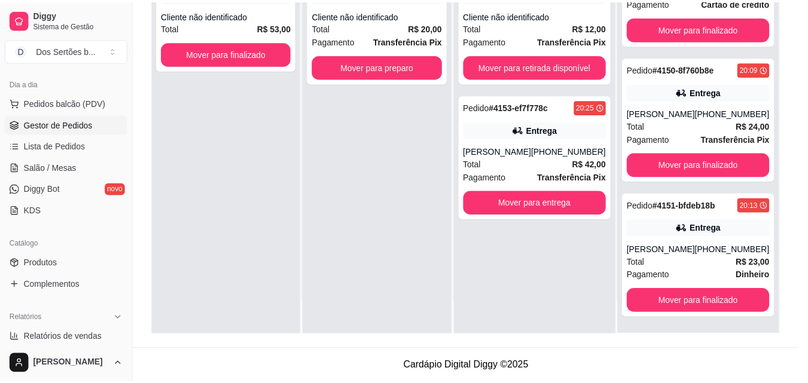
scroll to position [244, 0]
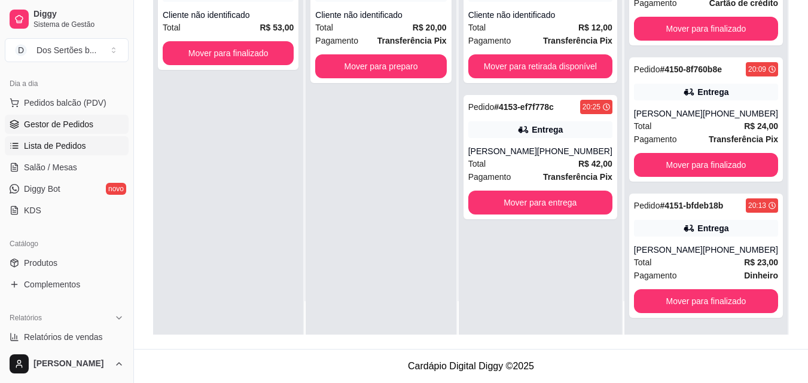
click at [72, 149] on span "Lista de Pedidos" at bounding box center [55, 146] width 62 height 12
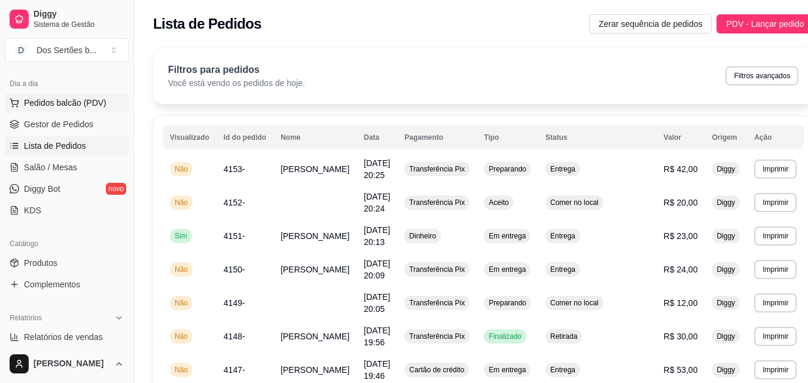
click at [54, 104] on span "Pedidos balcão (PDV)" at bounding box center [65, 103] width 83 height 12
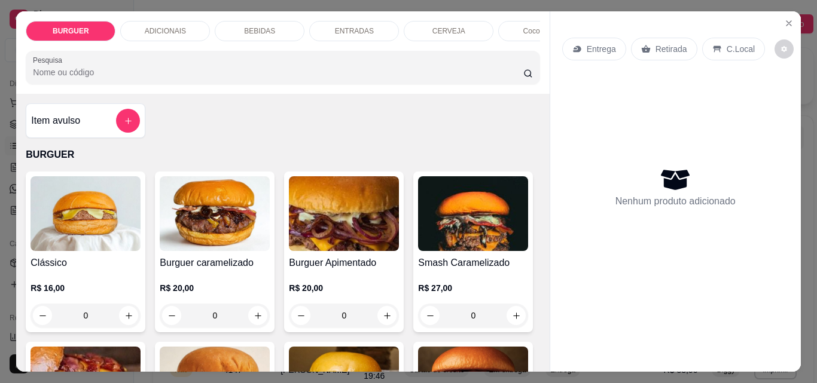
scroll to position [76, 0]
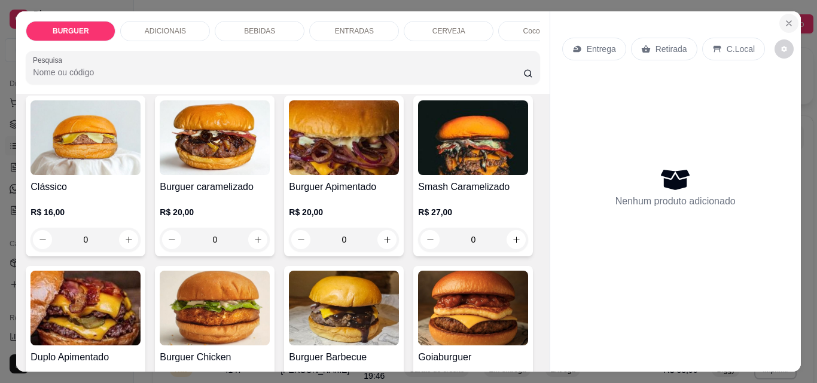
click at [787, 22] on icon "Close" at bounding box center [789, 24] width 10 height 10
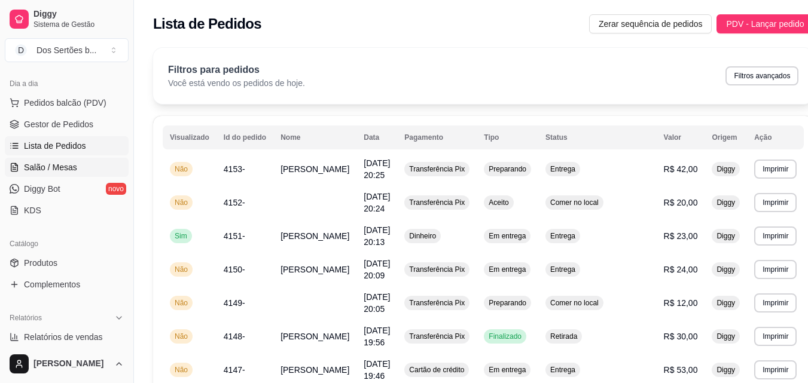
click at [39, 167] on span "Salão / Mesas" at bounding box center [50, 167] width 53 height 12
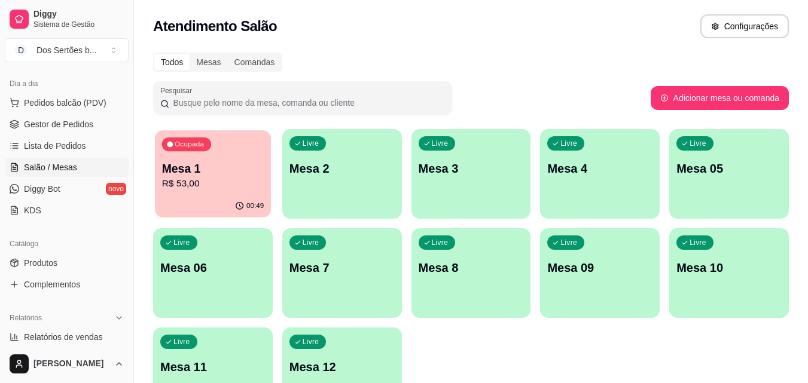
click at [219, 195] on button "Ocupada Mesa 1 R$ 53,00 00:49" at bounding box center [213, 173] width 116 height 87
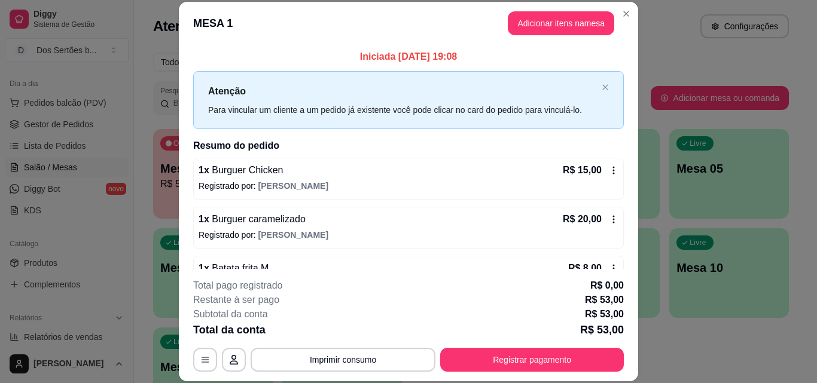
scroll to position [83, 0]
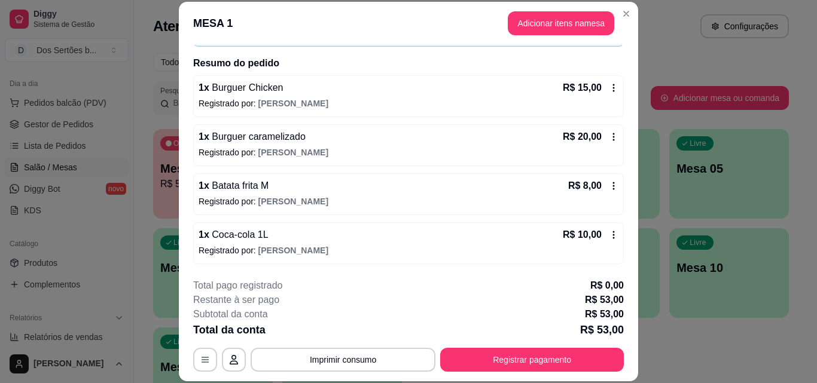
click at [609, 89] on icon at bounding box center [614, 88] width 10 height 10
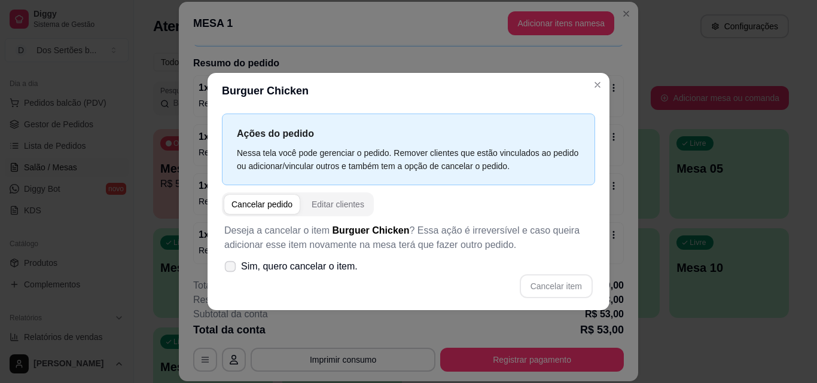
click at [225, 264] on span at bounding box center [230, 266] width 11 height 11
click at [224, 268] on input "Sim, quero cancelar o item." at bounding box center [228, 272] width 8 height 8
checkbox input "true"
click at [542, 279] on button "Cancelar item" at bounding box center [555, 285] width 71 height 23
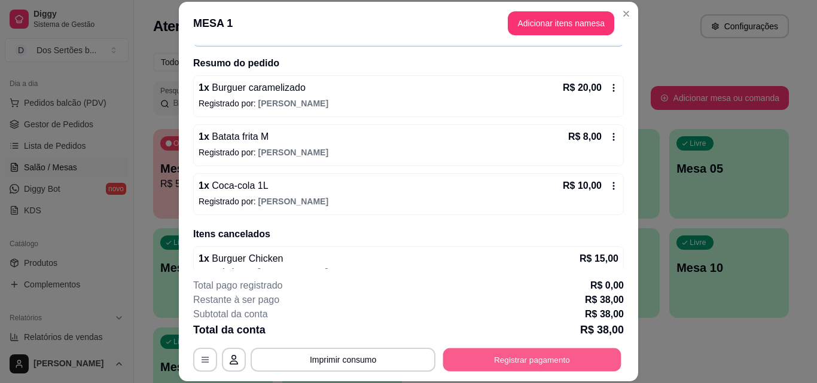
click at [514, 361] on button "Registrar pagamento" at bounding box center [532, 359] width 178 height 23
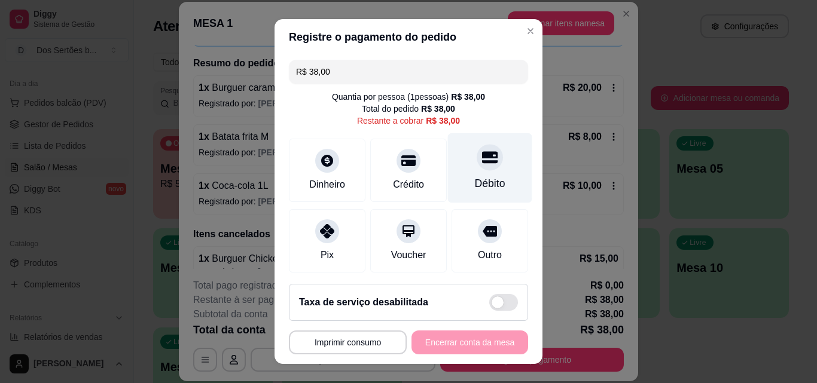
click at [462, 170] on div "Débito" at bounding box center [490, 168] width 84 height 70
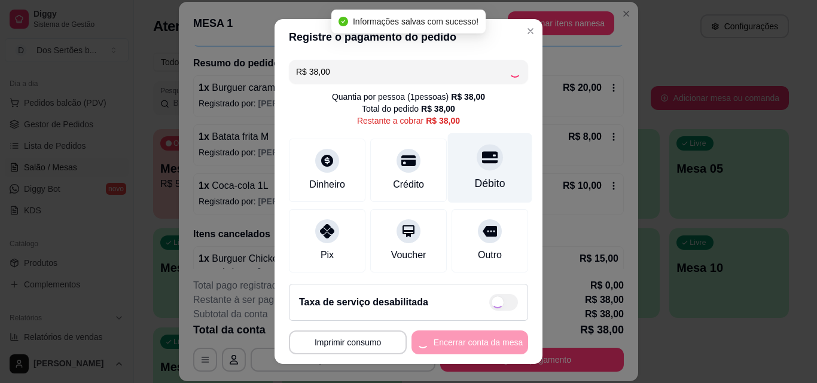
type input "R$ 0,00"
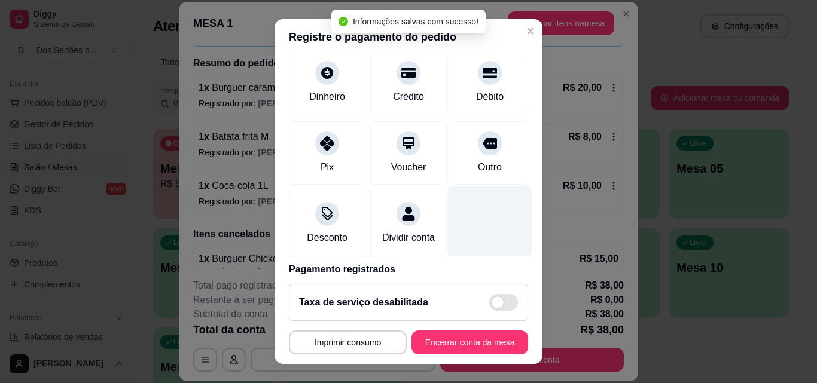
scroll to position [138, 0]
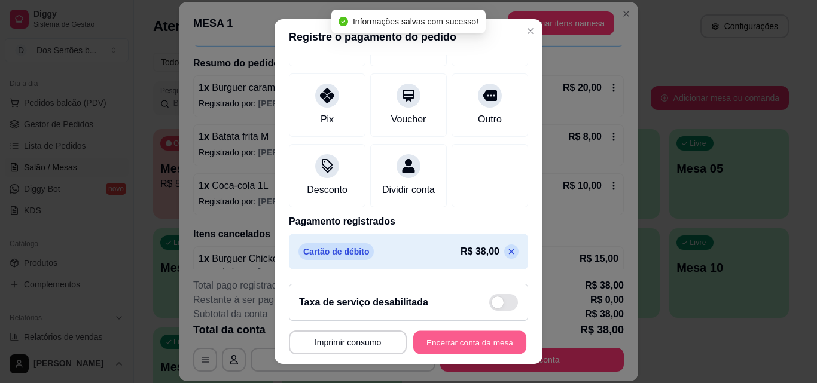
click at [433, 340] on button "Encerrar conta da mesa" at bounding box center [469, 342] width 113 height 23
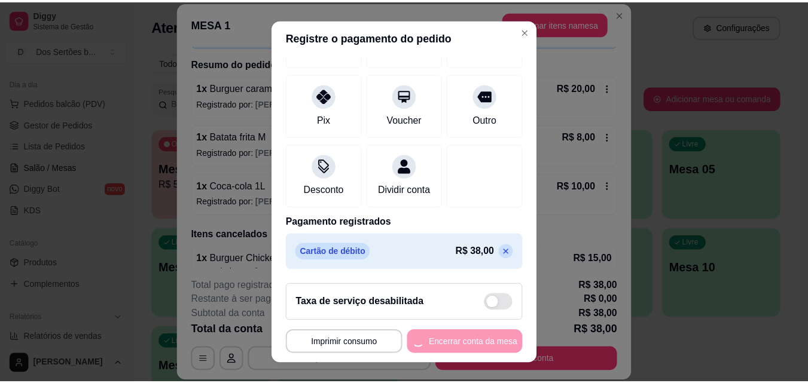
scroll to position [0, 0]
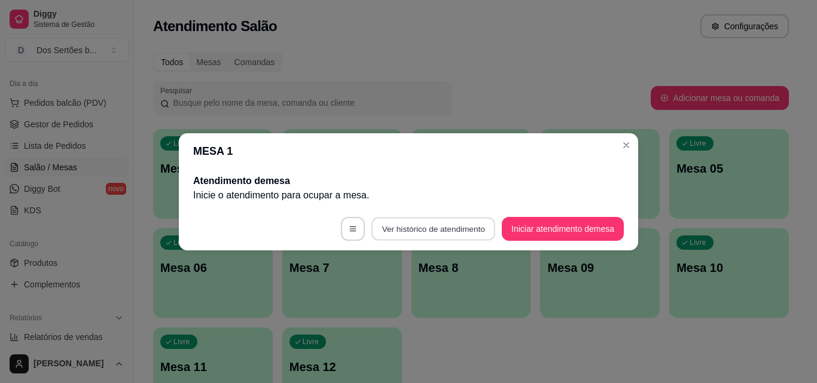
click at [401, 227] on button "Ver histórico de atendimento" at bounding box center [433, 228] width 124 height 23
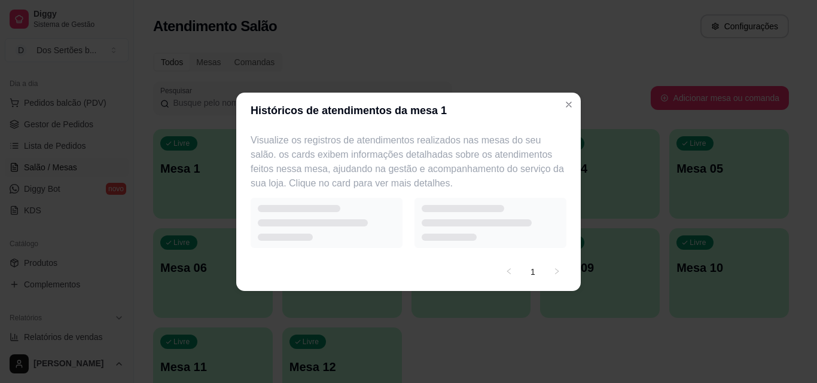
select select "7"
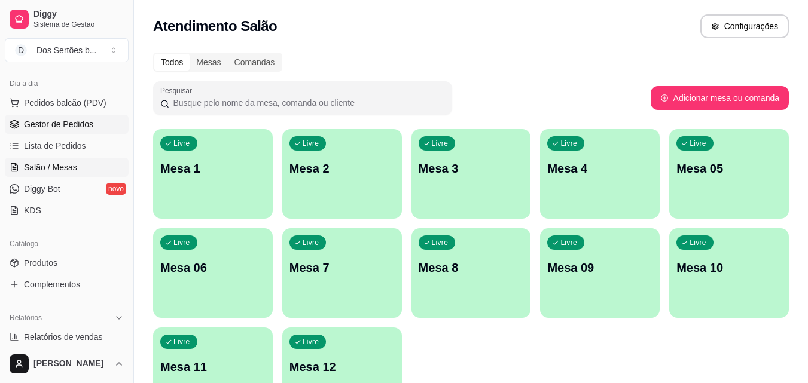
click at [23, 121] on link "Gestor de Pedidos" at bounding box center [67, 124] width 124 height 19
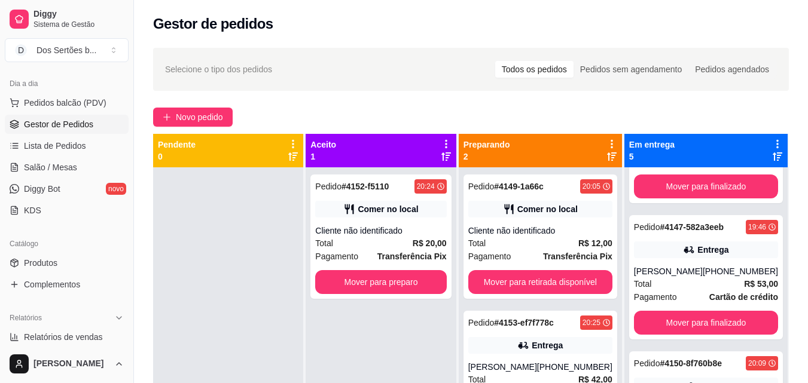
scroll to position [334, 0]
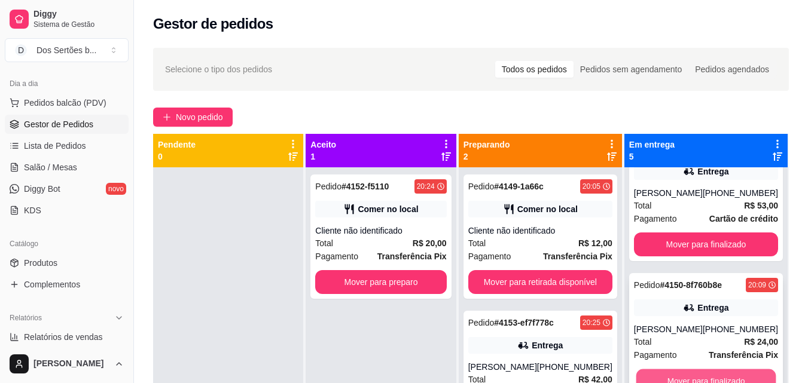
click at [668, 369] on button "Mover para finalizado" at bounding box center [706, 380] width 140 height 23
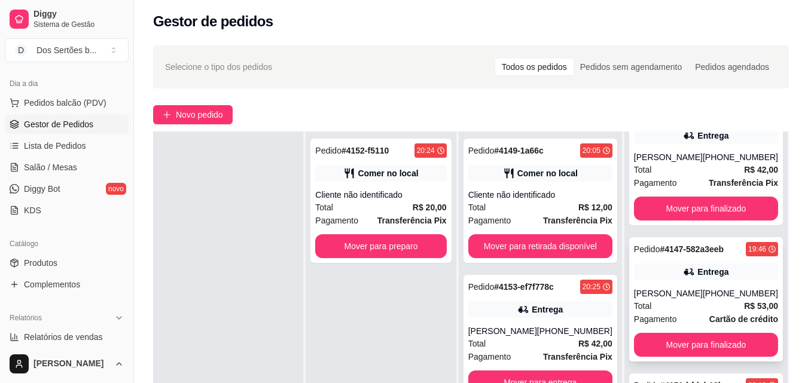
scroll to position [112, 0]
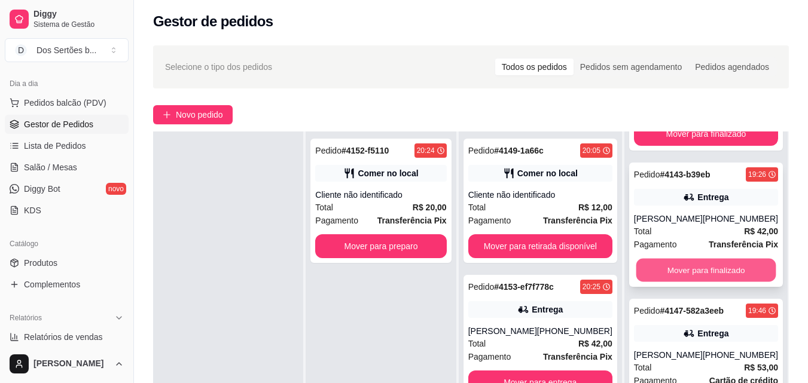
click at [687, 268] on button "Mover para finalizado" at bounding box center [706, 270] width 140 height 23
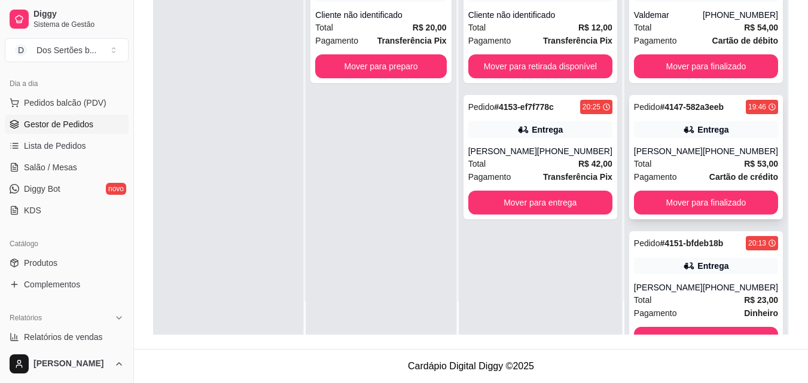
scroll to position [0, 0]
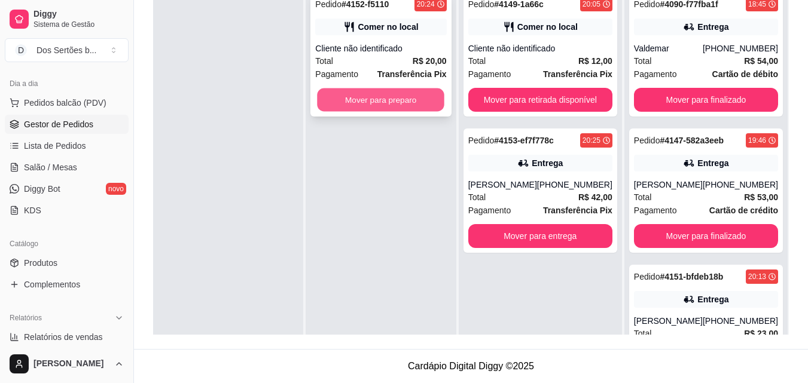
click at [344, 92] on button "Mover para preparo" at bounding box center [380, 99] width 127 height 23
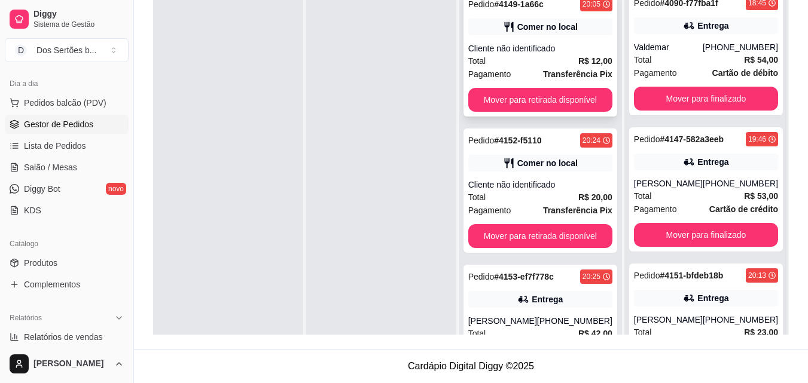
click at [518, 46] on div "Cliente não identificado" at bounding box center [540, 48] width 144 height 12
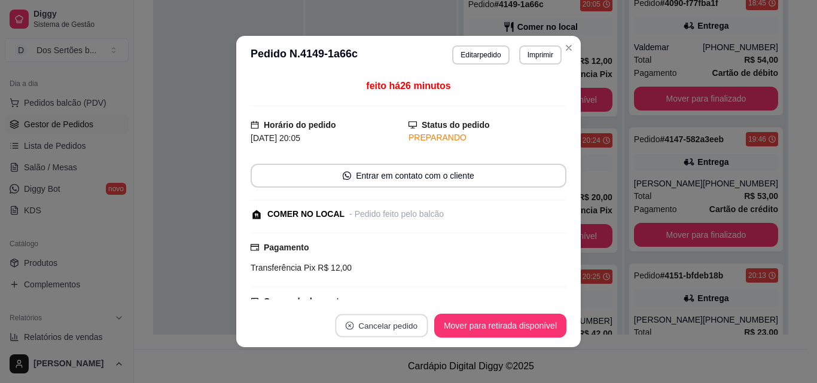
click at [356, 320] on button "Cancelar pedido" at bounding box center [381, 325] width 93 height 23
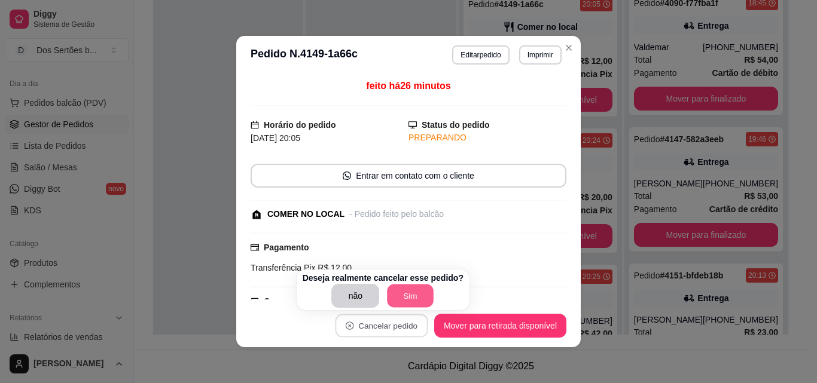
click at [407, 289] on button "Sim" at bounding box center [410, 296] width 47 height 23
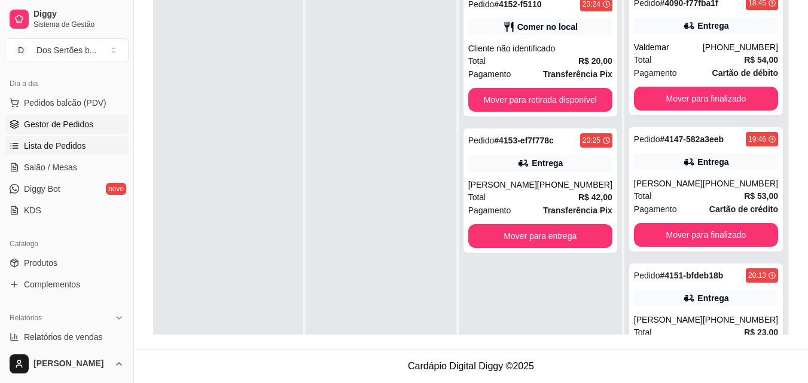
click at [41, 141] on span "Lista de Pedidos" at bounding box center [55, 146] width 62 height 12
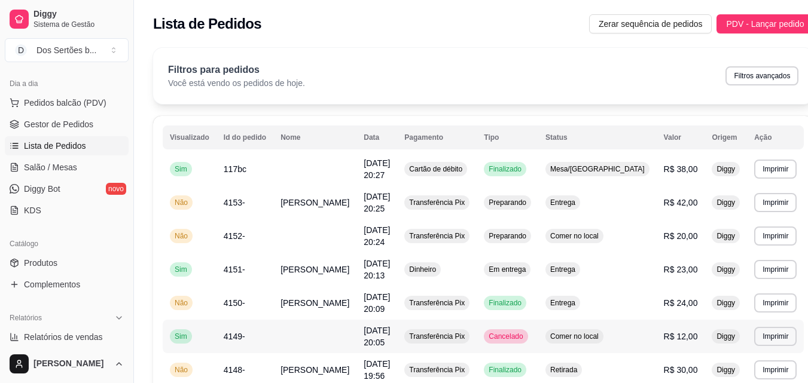
click at [664, 337] on span "R$ 12,00" at bounding box center [681, 337] width 34 height 10
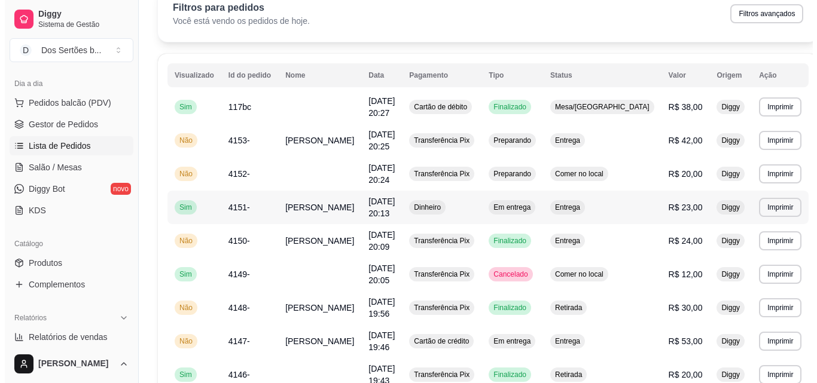
scroll to position [559, 0]
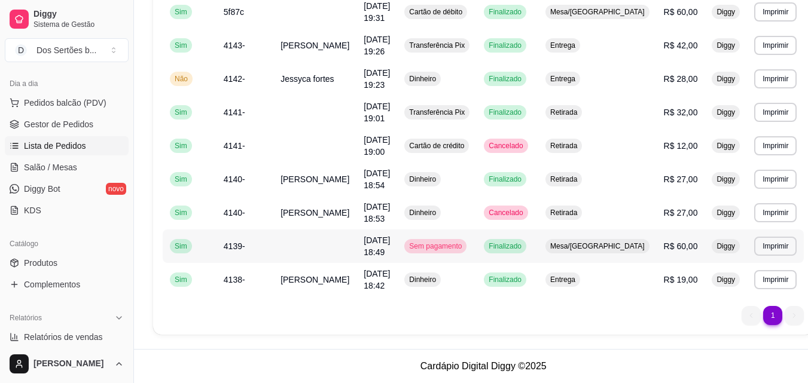
click at [393, 246] on td "[DATE] 18:49" at bounding box center [376, 246] width 41 height 33
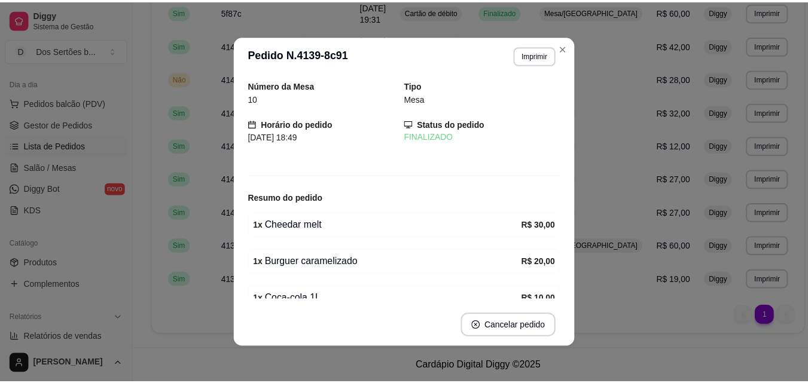
scroll to position [59, 0]
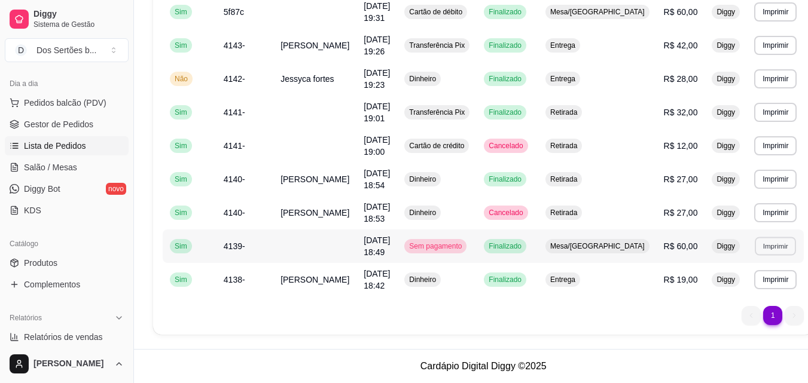
click at [755, 245] on button "Imprimir" at bounding box center [775, 246] width 41 height 19
click at [704, 286] on button "Impressora" at bounding box center [730, 288] width 84 height 19
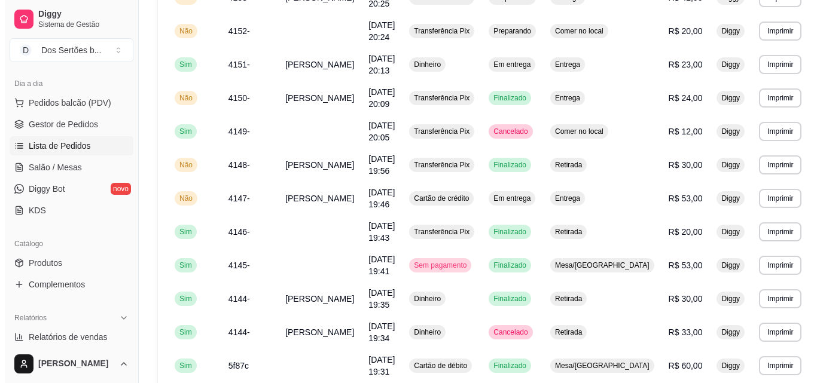
scroll to position [559, 0]
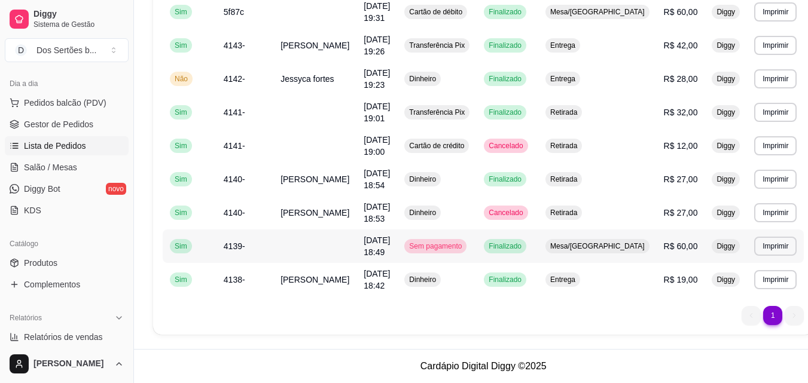
click at [524, 243] on span "Finalizado" at bounding box center [505, 247] width 38 height 10
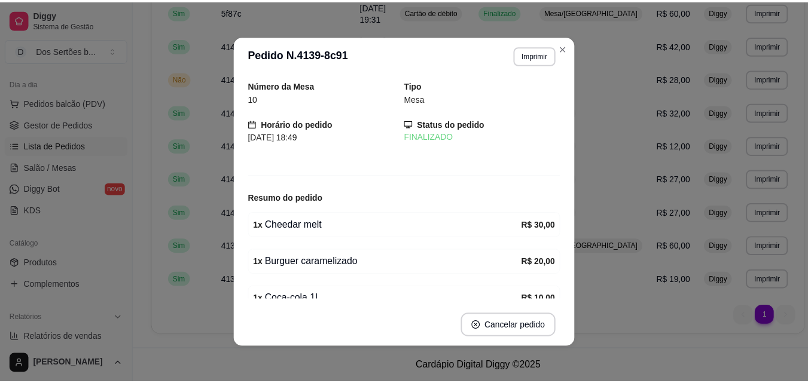
scroll to position [59, 0]
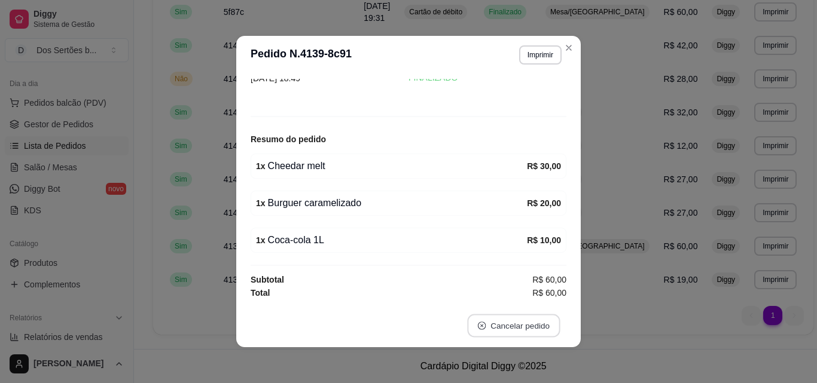
click at [499, 321] on button "Cancelar pedido" at bounding box center [513, 325] width 93 height 23
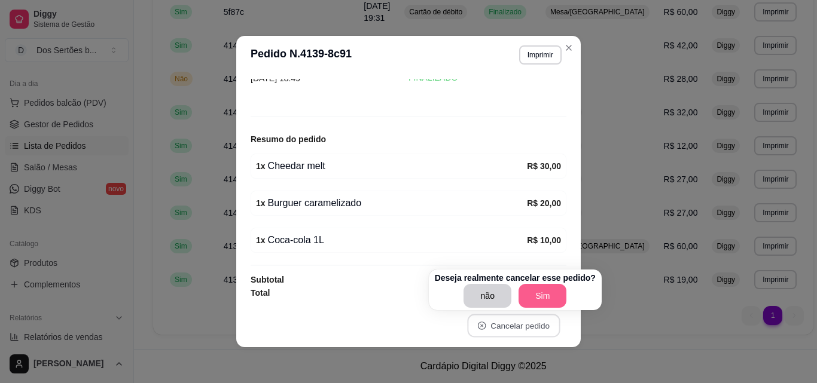
click at [527, 303] on button "Sim" at bounding box center [542, 296] width 48 height 24
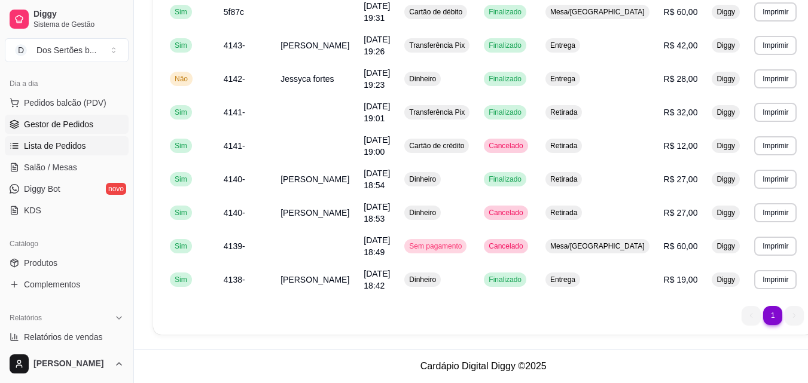
click at [99, 124] on link "Gestor de Pedidos" at bounding box center [67, 124] width 124 height 19
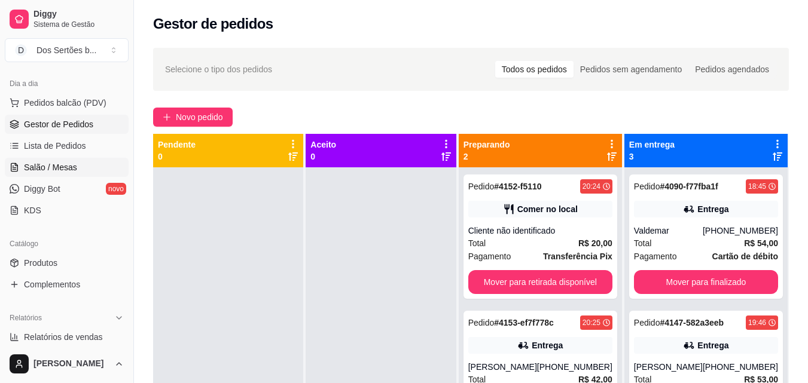
click at [73, 167] on span "Salão / Mesas" at bounding box center [50, 167] width 53 height 12
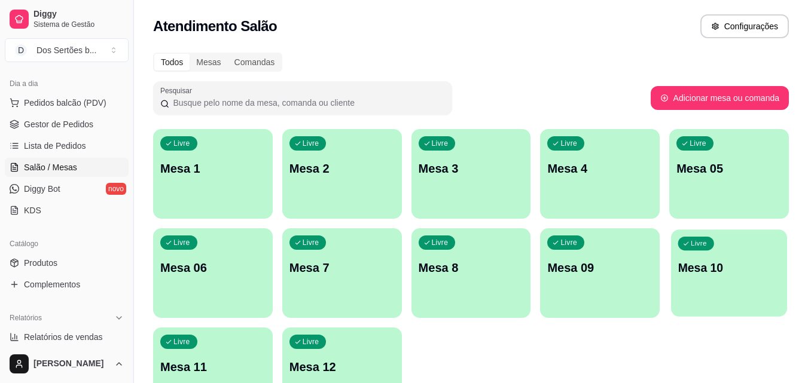
click at [734, 285] on div "Livre Mesa 10" at bounding box center [729, 266] width 116 height 73
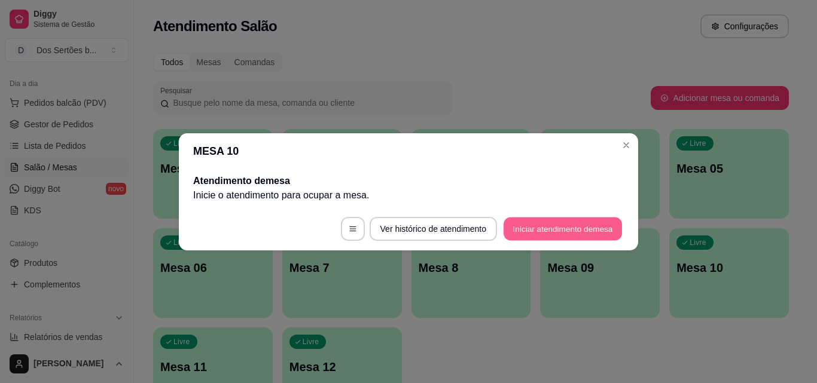
click at [511, 231] on button "Iniciar atendimento de mesa" at bounding box center [562, 228] width 118 height 23
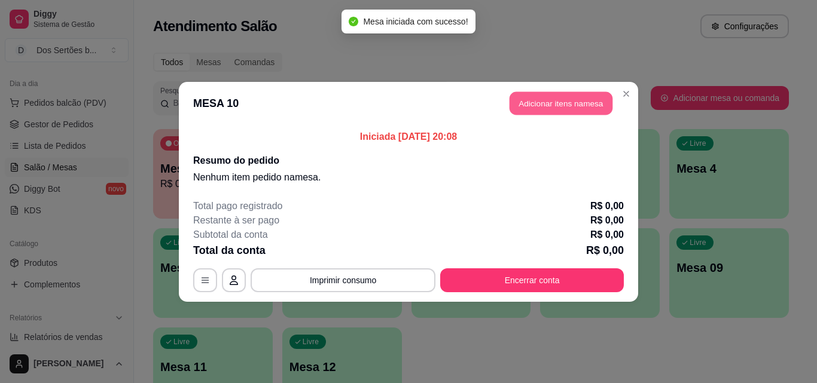
click at [526, 102] on button "Adicionar itens na mesa" at bounding box center [560, 102] width 103 height 23
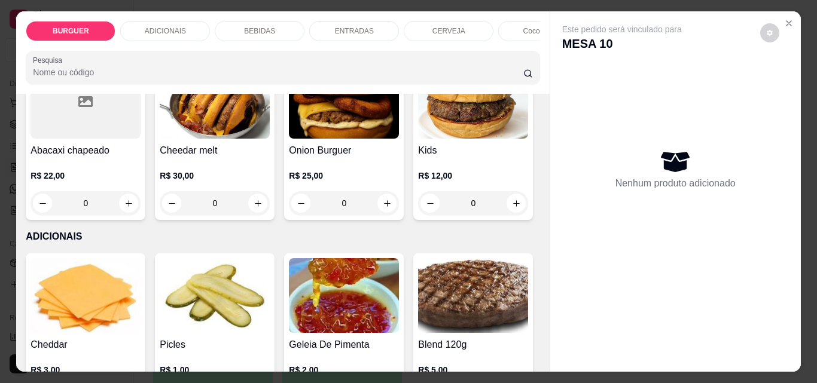
scroll to position [564, 0]
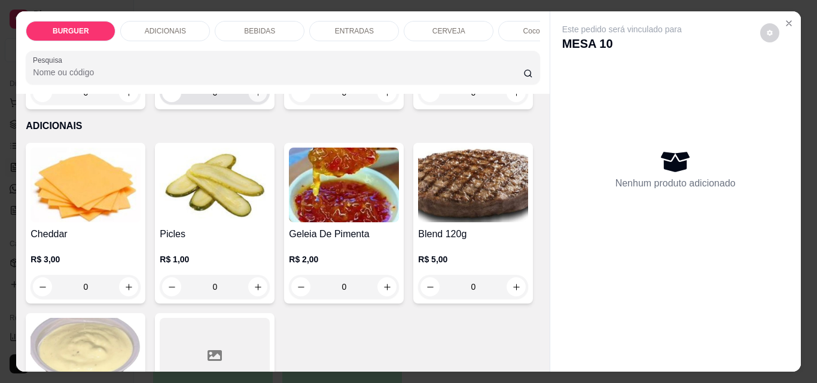
click at [249, 102] on button "increase-product-quantity" at bounding box center [258, 93] width 19 height 19
type input "1"
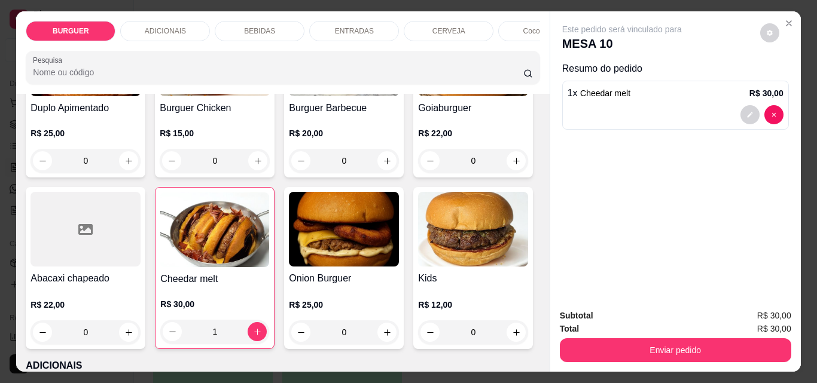
scroll to position [159, 0]
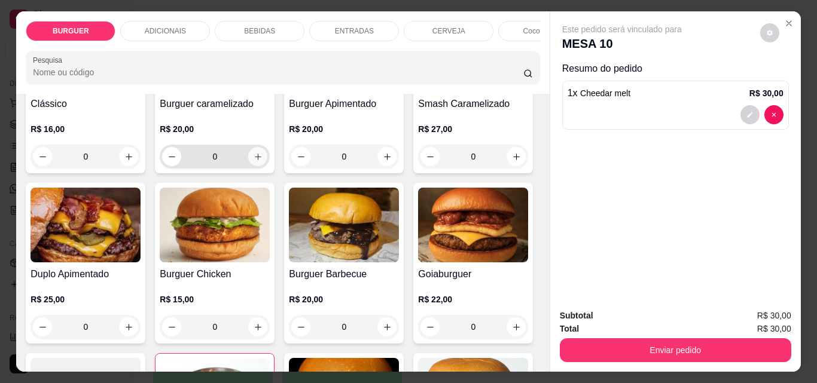
click at [253, 161] on icon "increase-product-quantity" at bounding box center [257, 156] width 9 height 9
type input "1"
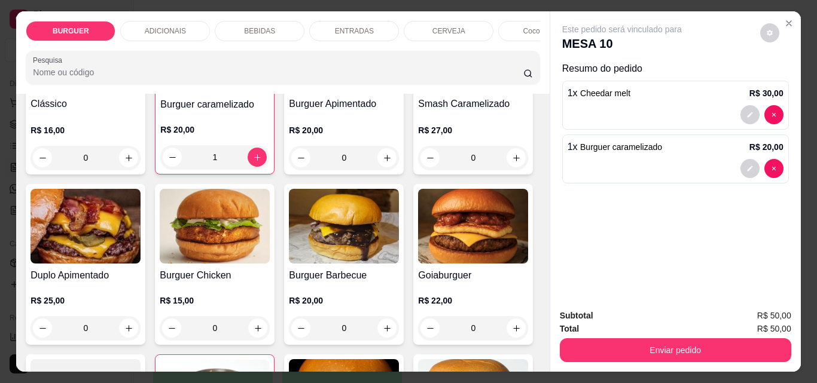
click at [268, 21] on div "BEBIDAS" at bounding box center [260, 31] width 90 height 20
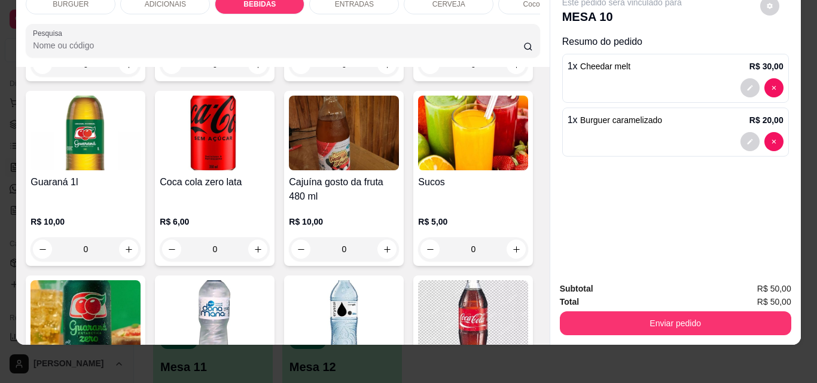
scroll to position [1311, 0]
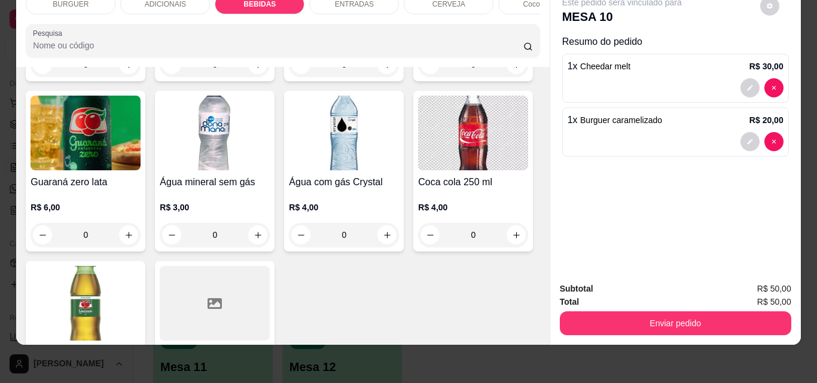
type input "1"
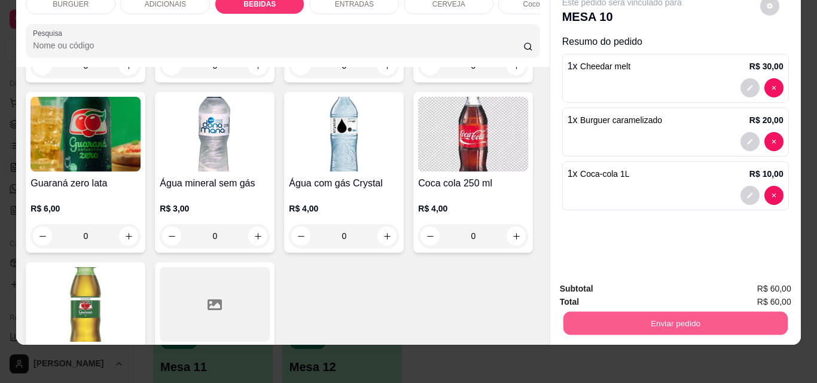
click at [577, 316] on button "Enviar pedido" at bounding box center [675, 322] width 224 height 23
click at [619, 279] on button "Não registrar e enviar pedido" at bounding box center [635, 285] width 121 height 22
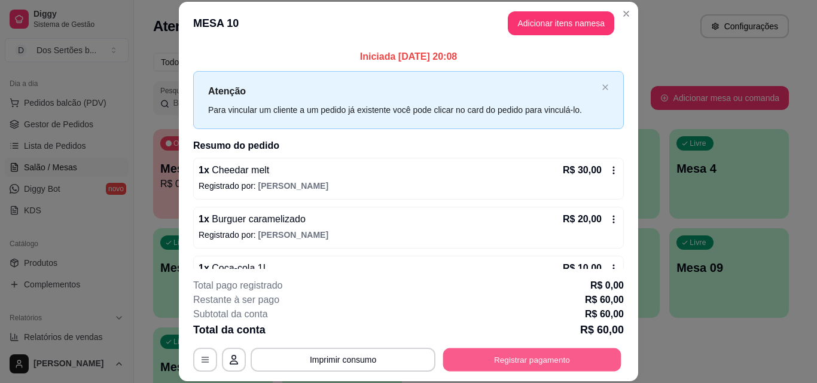
click at [482, 356] on button "Registrar pagamento" at bounding box center [532, 359] width 178 height 23
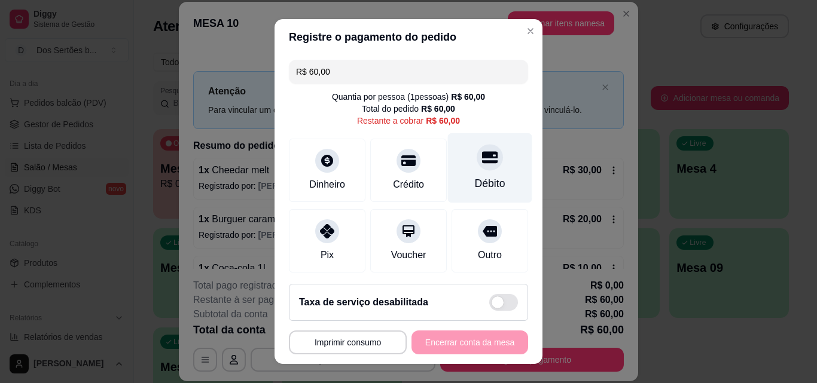
click at [476, 154] on div at bounding box center [489, 157] width 26 height 26
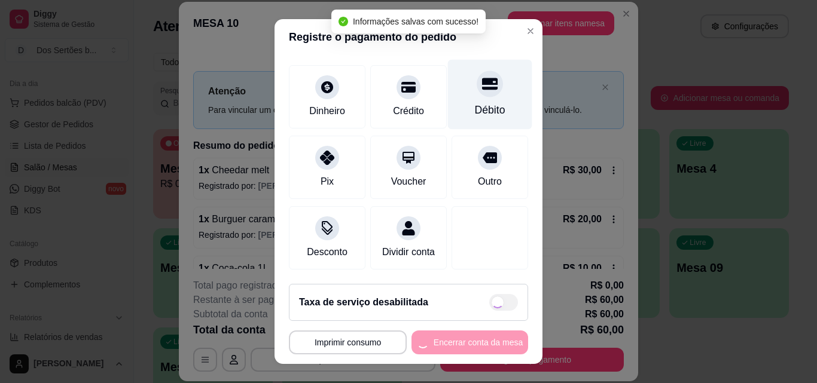
type input "R$ 0,00"
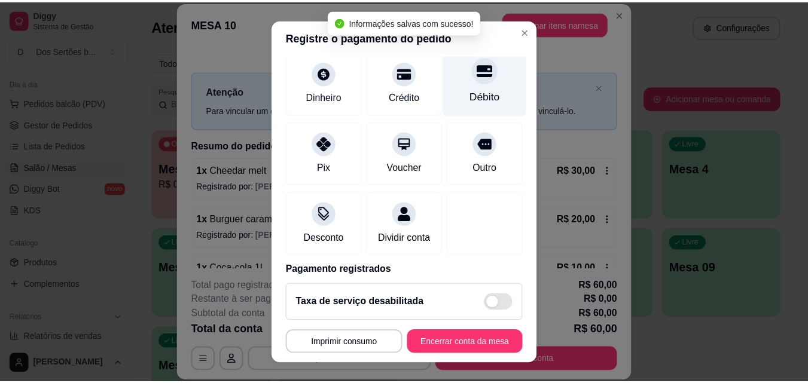
scroll to position [138, 0]
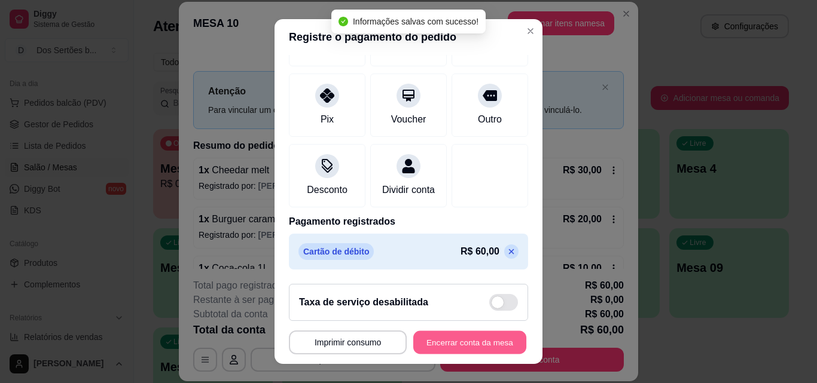
click at [445, 336] on button "Encerrar conta da mesa" at bounding box center [469, 342] width 113 height 23
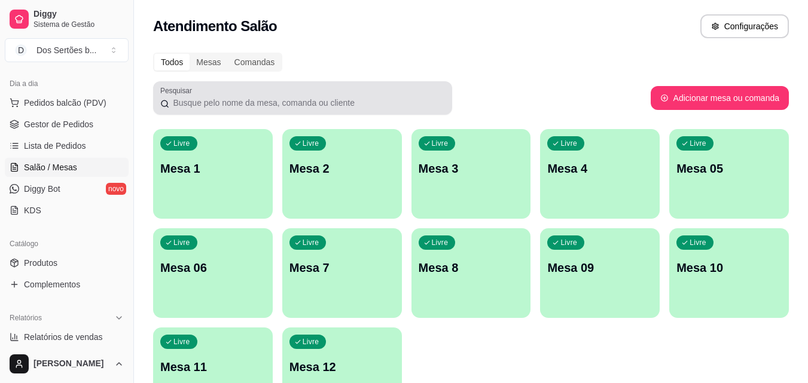
scroll to position [83, 0]
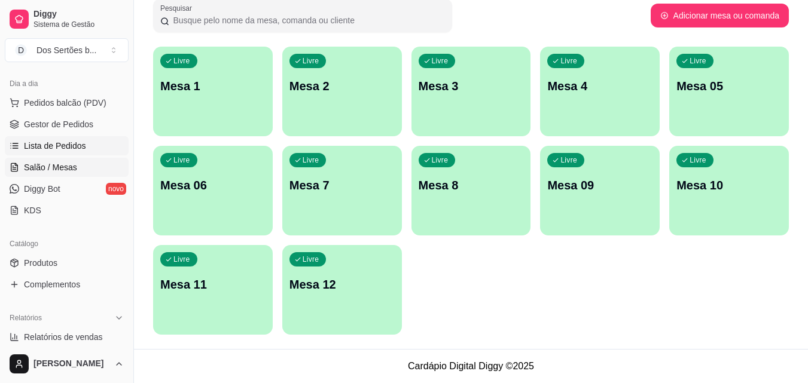
click at [68, 145] on span "Lista de Pedidos" at bounding box center [55, 146] width 62 height 12
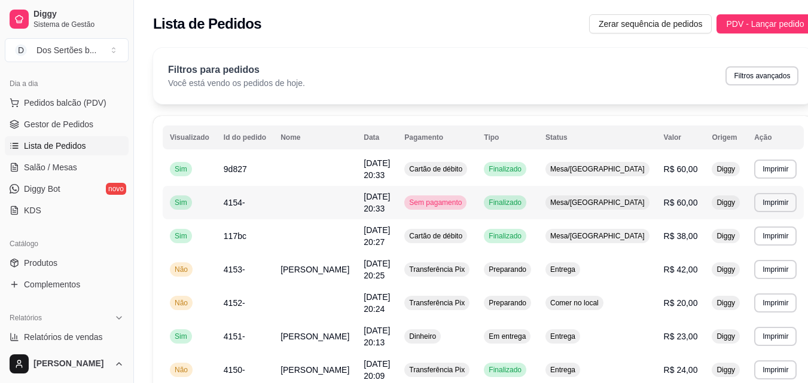
click at [390, 206] on td "[DATE] 20:33" at bounding box center [376, 202] width 41 height 33
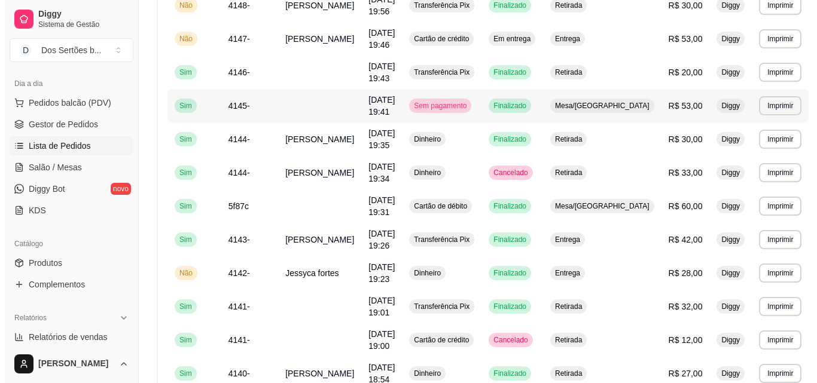
scroll to position [456, 0]
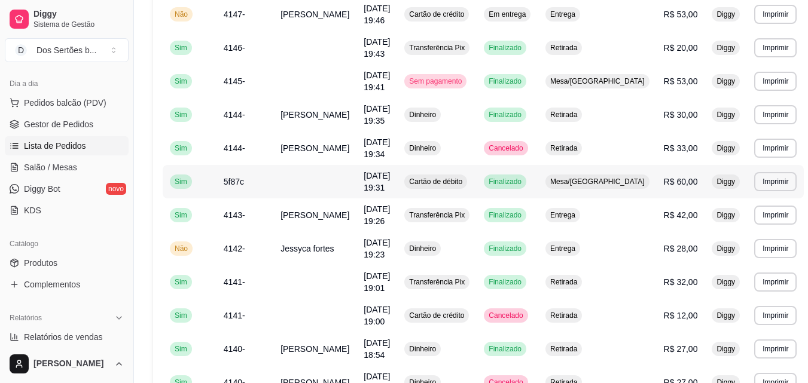
click at [432, 179] on span "Cartão de débito" at bounding box center [436, 182] width 58 height 10
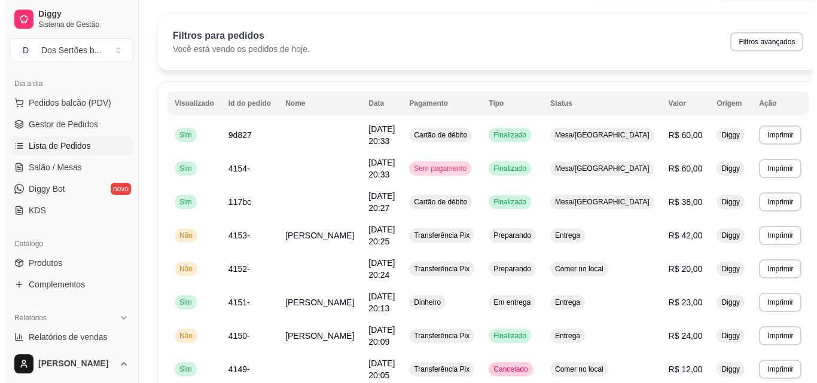
scroll to position [0, 0]
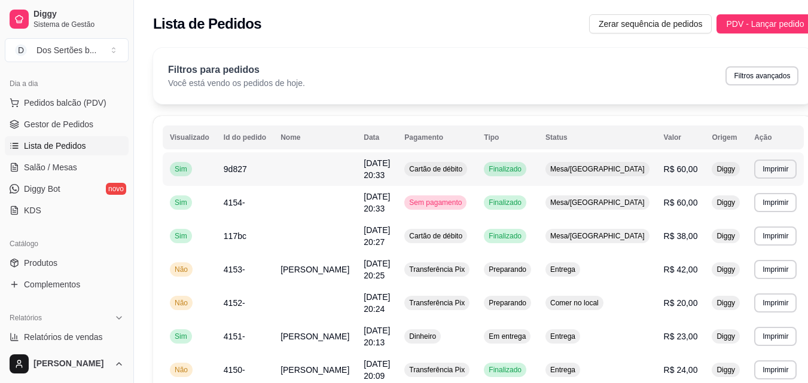
click at [656, 169] on td "R$ 60,00" at bounding box center [680, 168] width 48 height 33
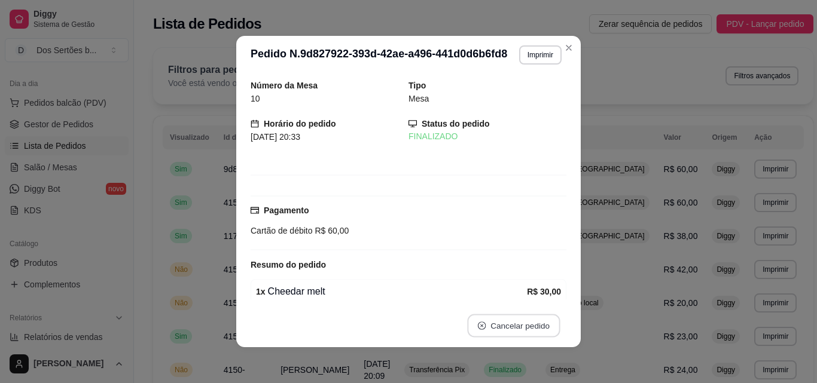
click at [493, 328] on button "Cancelar pedido" at bounding box center [513, 325] width 93 height 23
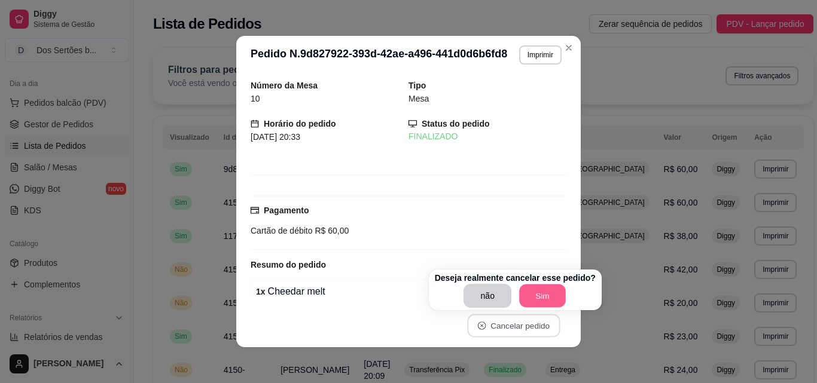
click at [530, 292] on button "Sim" at bounding box center [542, 296] width 47 height 23
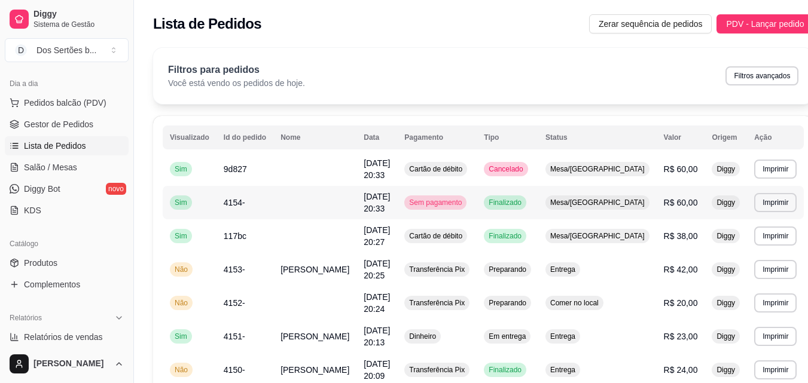
click at [524, 203] on span "Finalizado" at bounding box center [505, 203] width 38 height 10
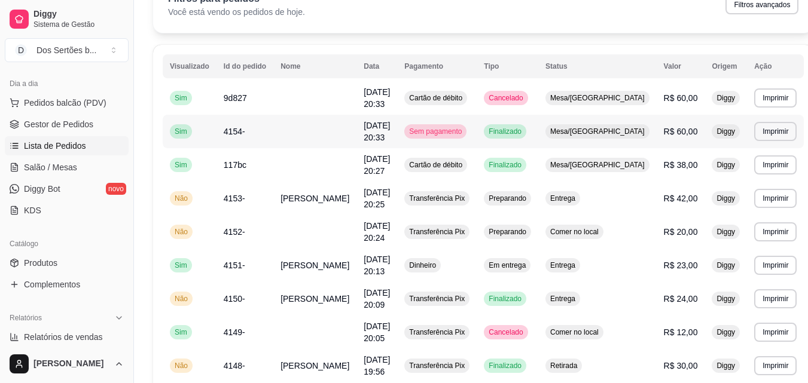
scroll to position [82, 0]
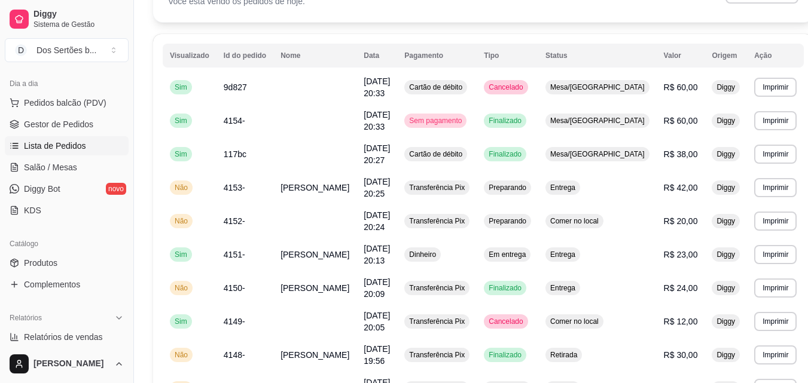
click at [48, 113] on ul "Pedidos balcão (PDV) Gestor de Pedidos Lista de Pedidos Salão / Mesas Diggy Bot…" at bounding box center [67, 156] width 124 height 127
click at [37, 128] on span "Gestor de Pedidos" at bounding box center [58, 124] width 69 height 12
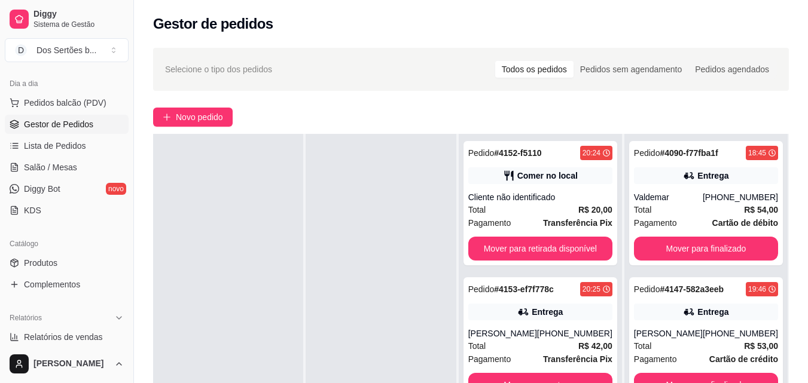
scroll to position [182, 0]
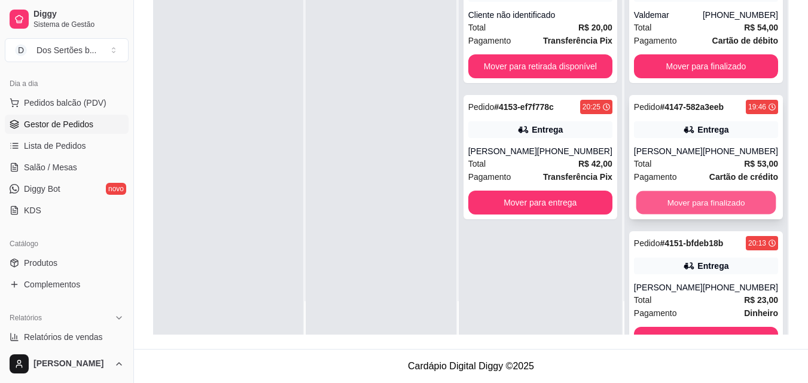
click at [680, 213] on button "Mover para finalizado" at bounding box center [706, 202] width 140 height 23
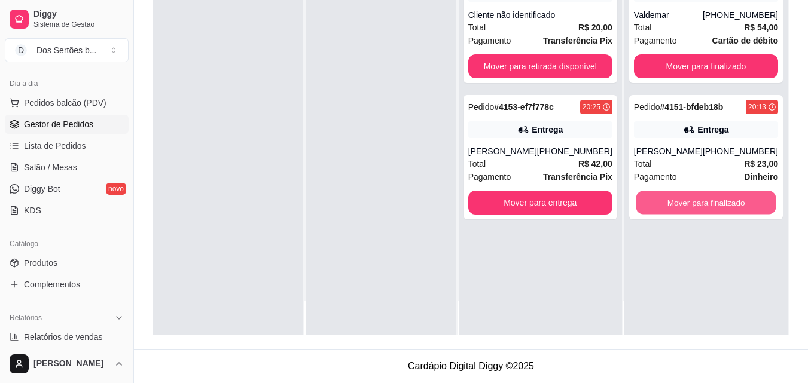
click at [680, 213] on button "Mover para finalizado" at bounding box center [706, 202] width 140 height 23
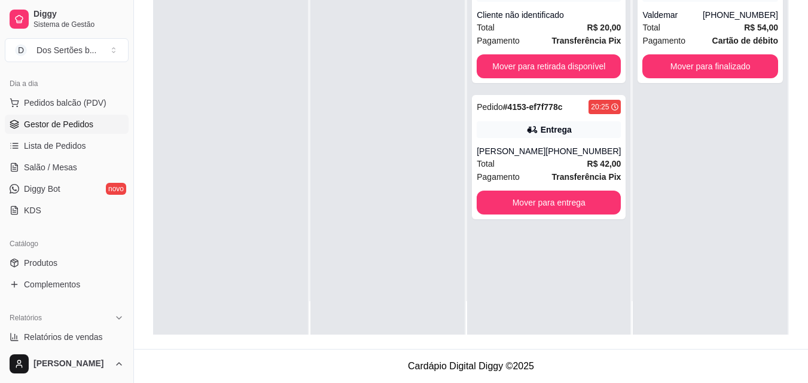
scroll to position [0, 0]
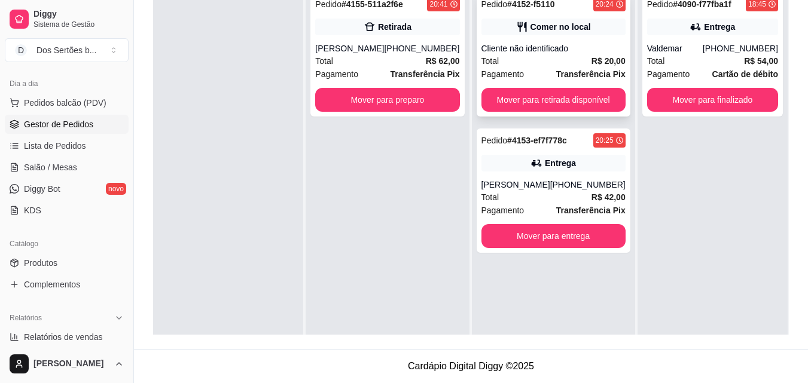
click at [523, 20] on div "Comer no local" at bounding box center [553, 27] width 144 height 17
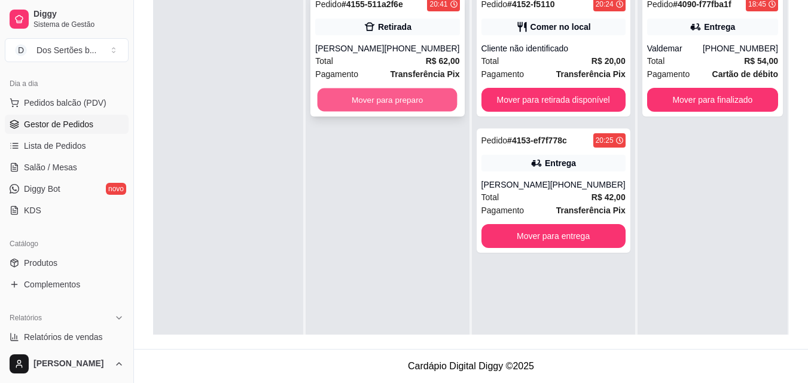
click at [373, 93] on button "Mover para preparo" at bounding box center [387, 99] width 140 height 23
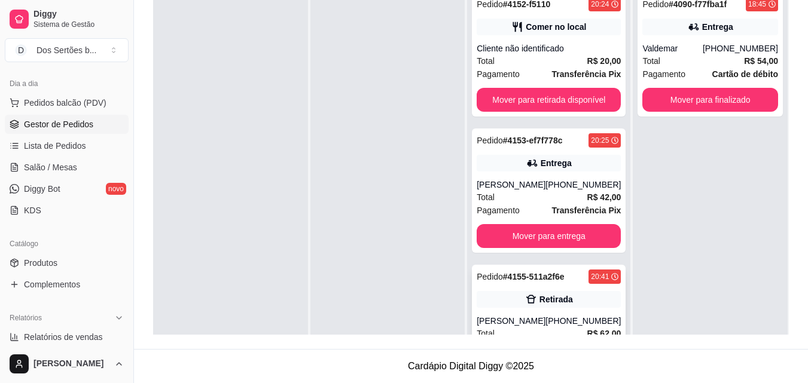
scroll to position [38, 0]
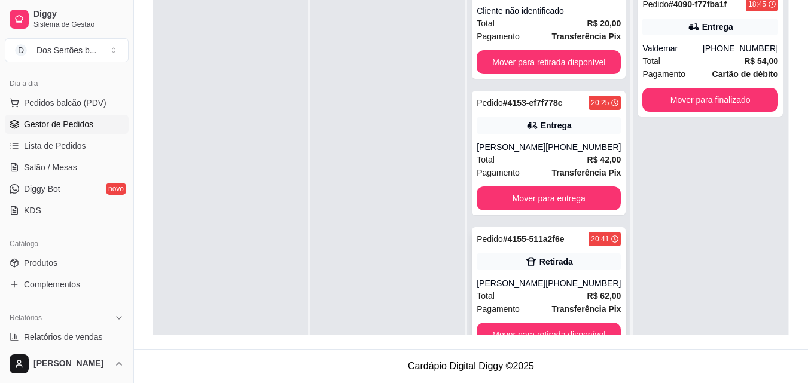
click at [540, 270] on div "Retirada" at bounding box center [548, 261] width 144 height 17
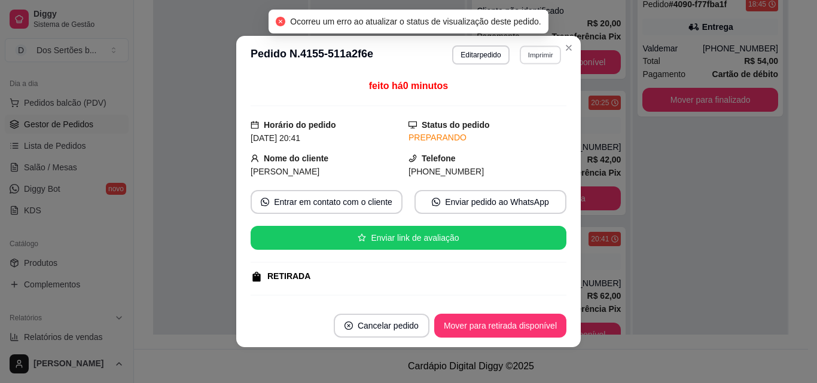
click at [531, 60] on button "Imprimir" at bounding box center [540, 54] width 41 height 19
click at [487, 99] on button "Impressora" at bounding box center [514, 96] width 84 height 19
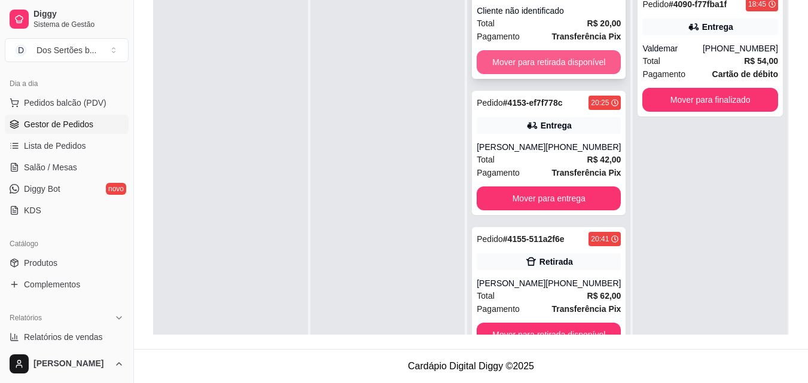
click at [545, 59] on button "Mover para retirada disponível" at bounding box center [548, 62] width 144 height 24
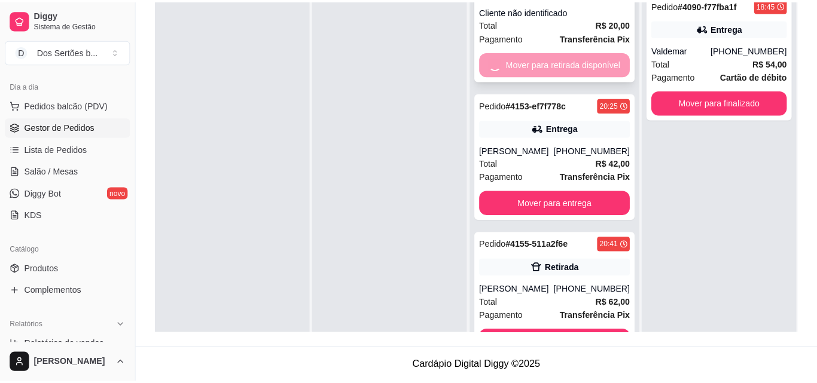
scroll to position [0, 0]
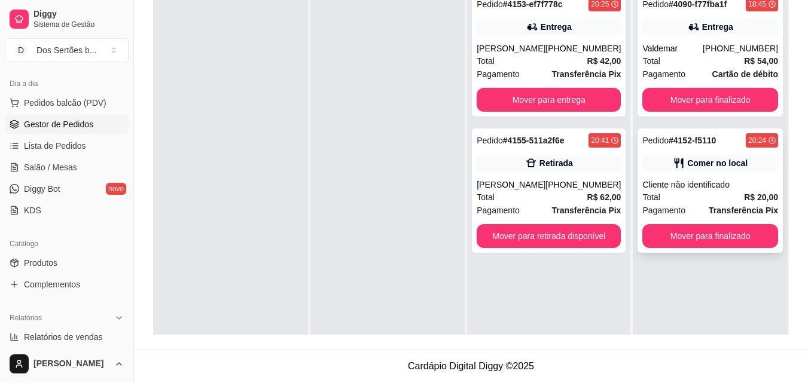
click at [717, 194] on div "Total R$ 20,00" at bounding box center [710, 197] width 136 height 13
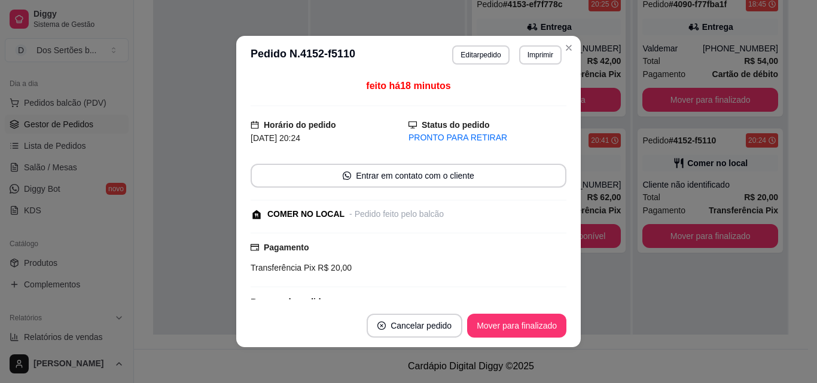
scroll to position [157, 0]
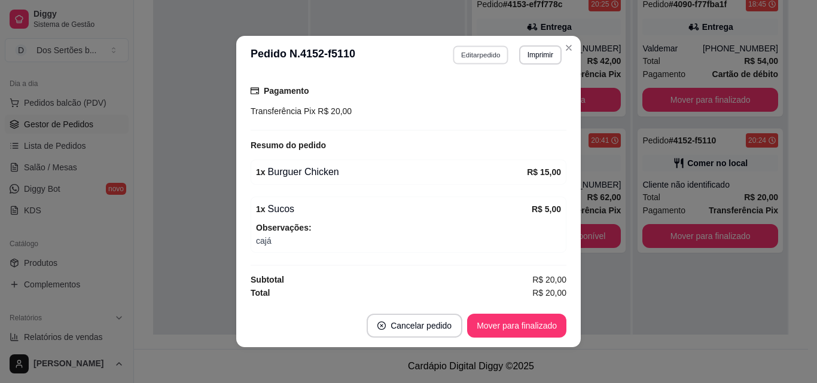
click at [482, 57] on button "Editar pedido" at bounding box center [481, 54] width 56 height 19
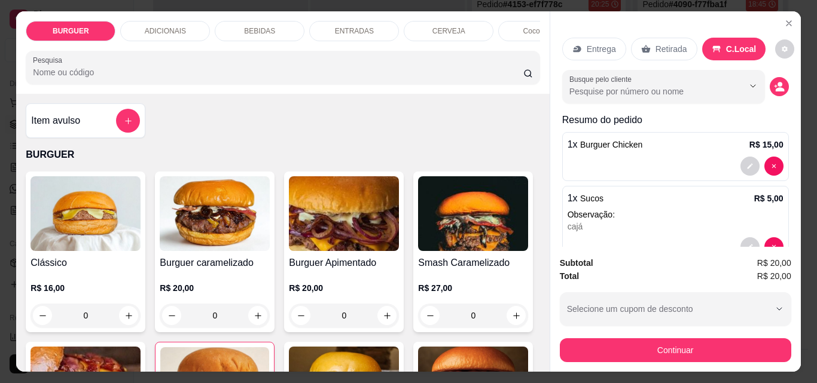
scroll to position [32, 0]
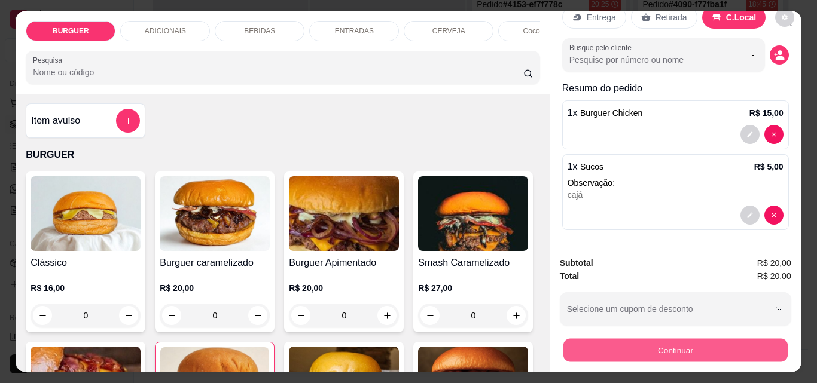
click at [616, 344] on button "Continuar" at bounding box center [675, 349] width 224 height 23
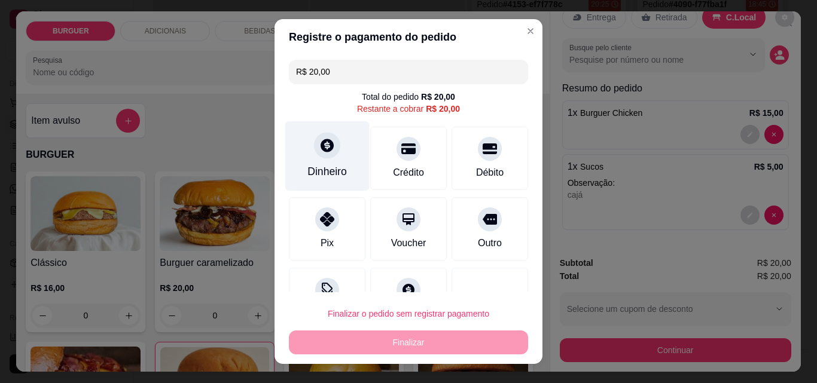
click at [323, 158] on div at bounding box center [327, 145] width 26 height 26
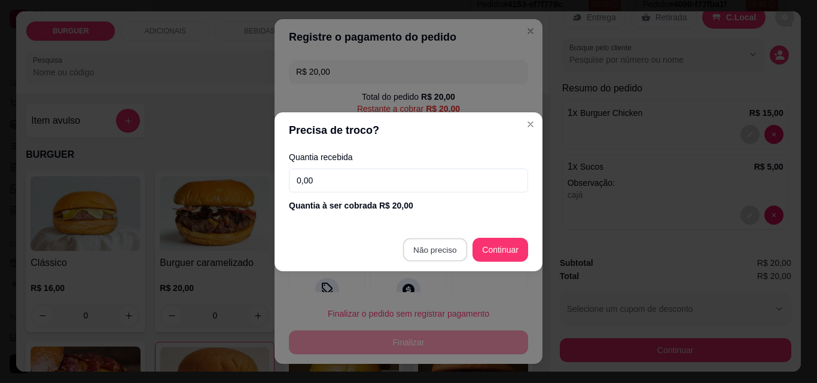
click at [420, 237] on footer "Não preciso Continuar" at bounding box center [408, 249] width 268 height 43
type input "R$ 0,00"
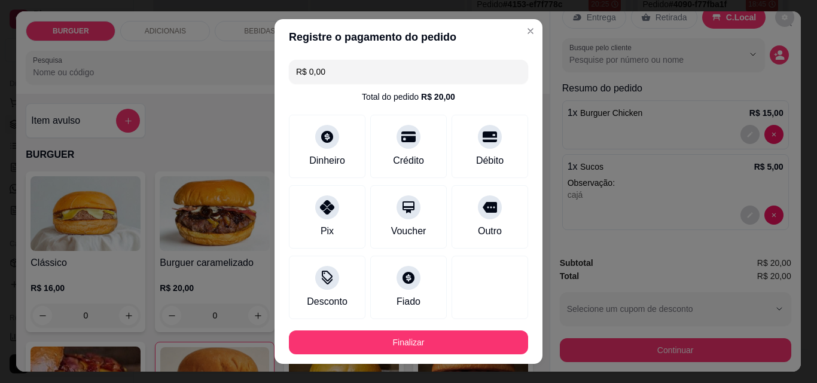
scroll to position [65, 0]
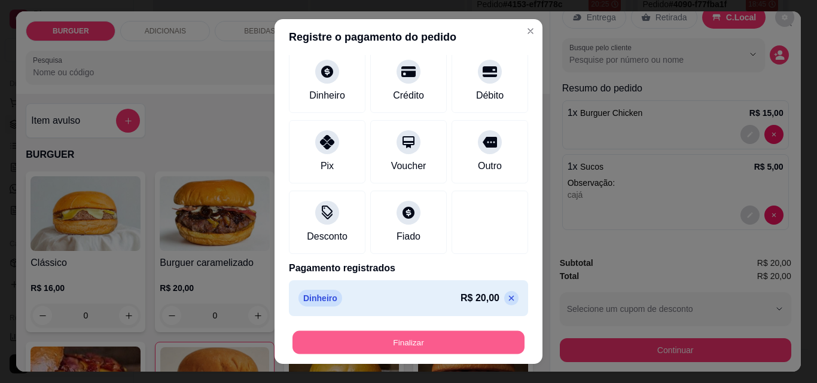
click at [384, 331] on div "Finalizar" at bounding box center [408, 343] width 239 height 24
click at [397, 334] on button "Finalizar" at bounding box center [408, 342] width 232 height 23
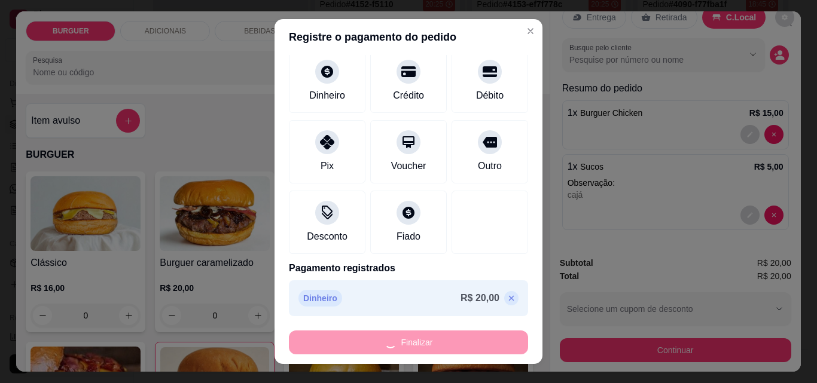
type input "0"
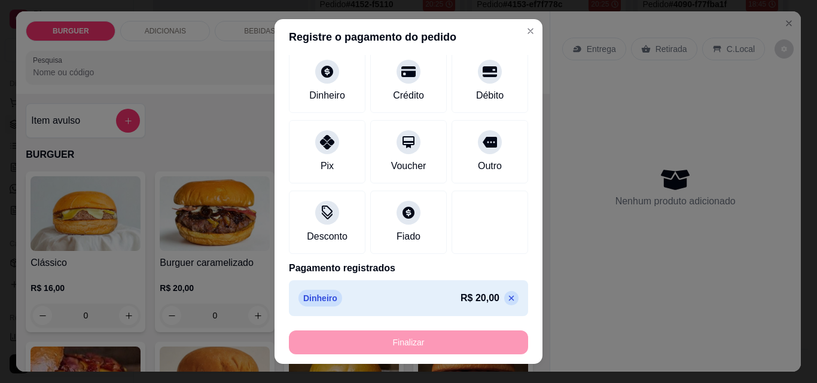
type input "-R$ 20,00"
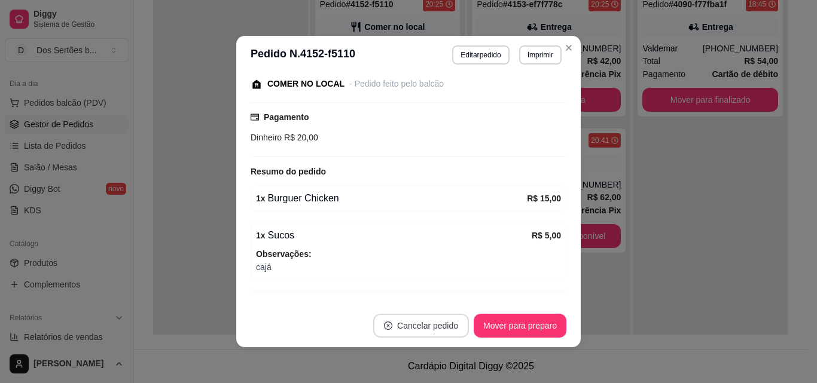
scroll to position [183, 0]
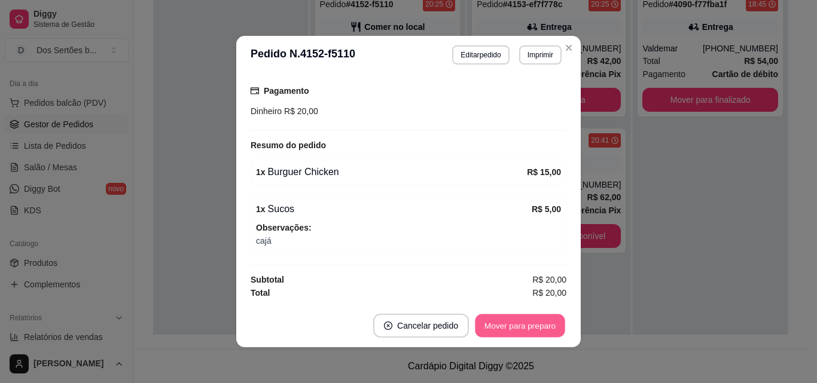
click at [494, 320] on button "Mover para preparo" at bounding box center [520, 325] width 90 height 23
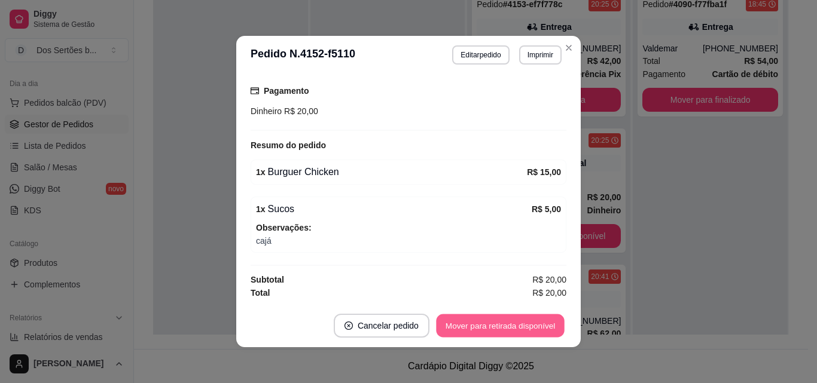
click at [493, 320] on button "Mover para retirada disponível" at bounding box center [500, 325] width 128 height 23
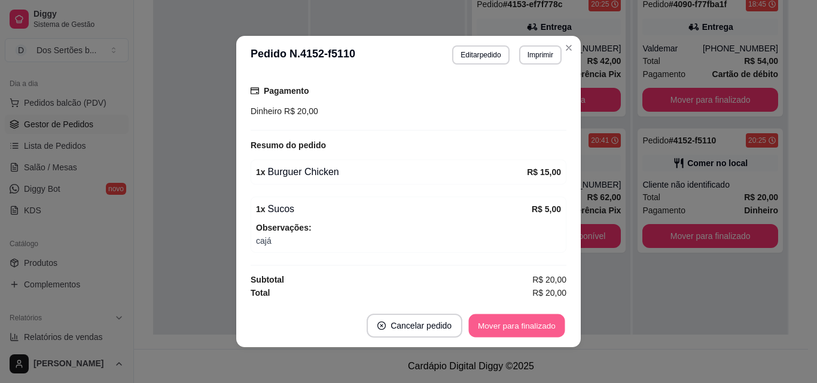
click at [518, 317] on button "Mover para finalizado" at bounding box center [517, 325] width 96 height 23
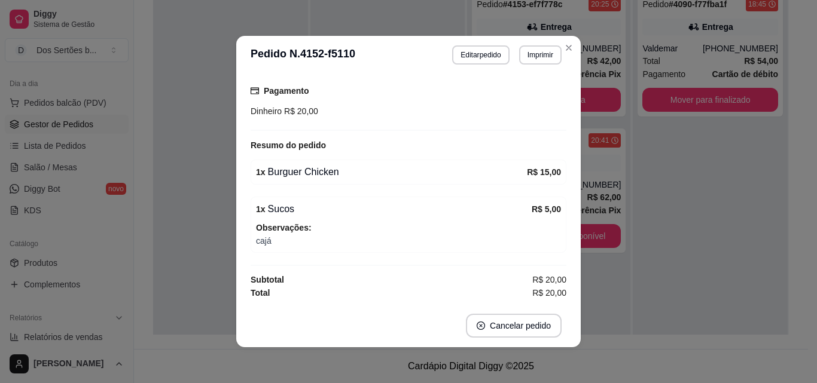
scroll to position [120, 0]
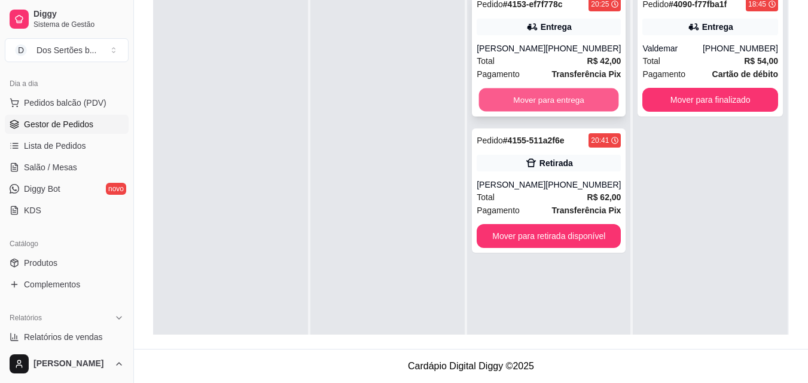
click at [532, 93] on button "Mover para entrega" at bounding box center [549, 99] width 140 height 23
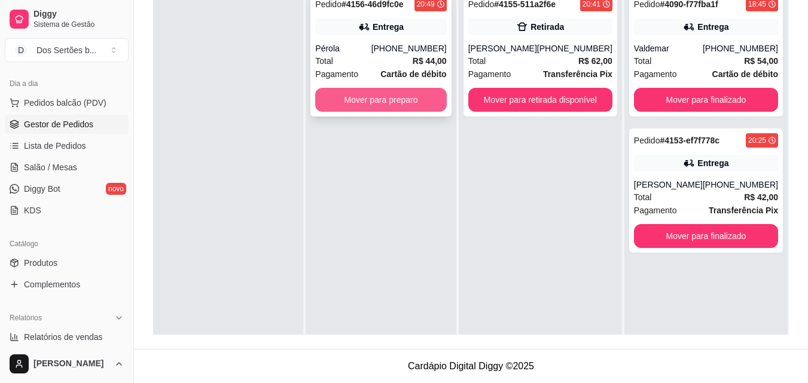
click at [346, 93] on button "Mover para preparo" at bounding box center [380, 100] width 131 height 24
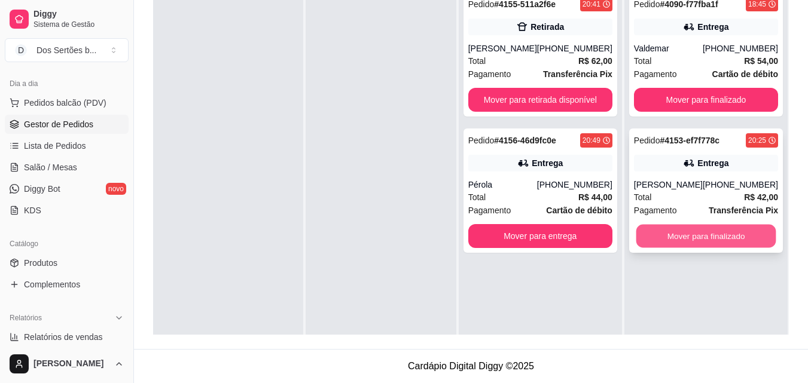
click at [653, 239] on button "Mover para finalizado" at bounding box center [706, 236] width 140 height 23
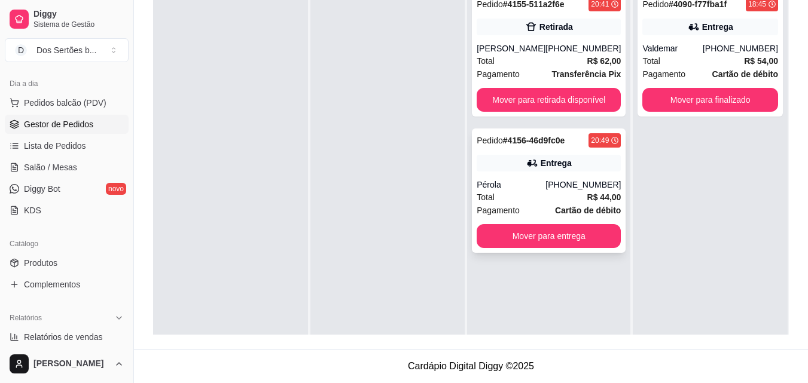
click at [497, 182] on div "Pérola" at bounding box center [510, 185] width 69 height 12
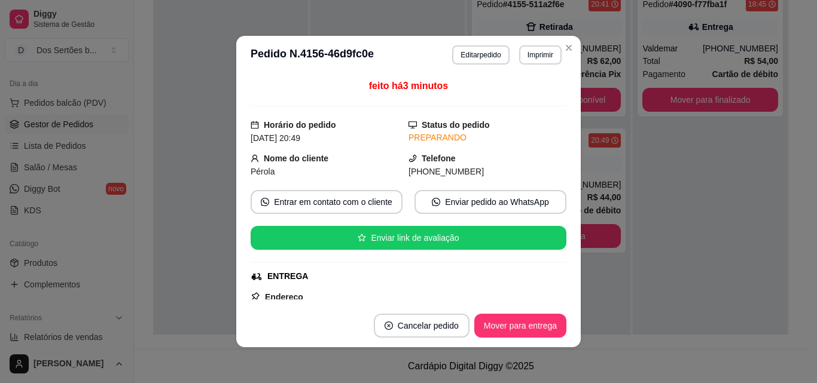
scroll to position [244, 0]
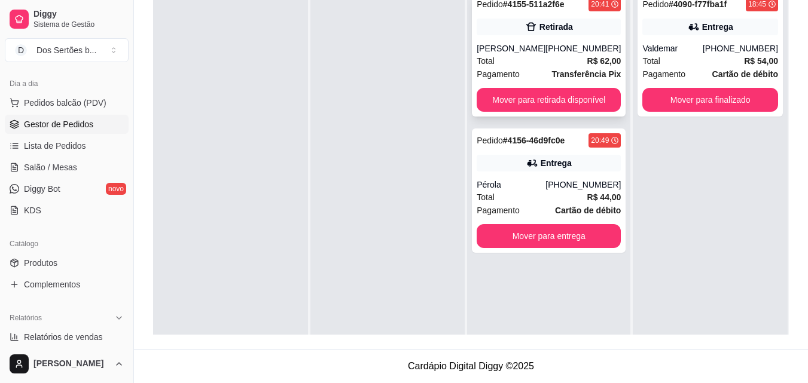
click at [509, 45] on div "[PERSON_NAME]" at bounding box center [510, 48] width 69 height 12
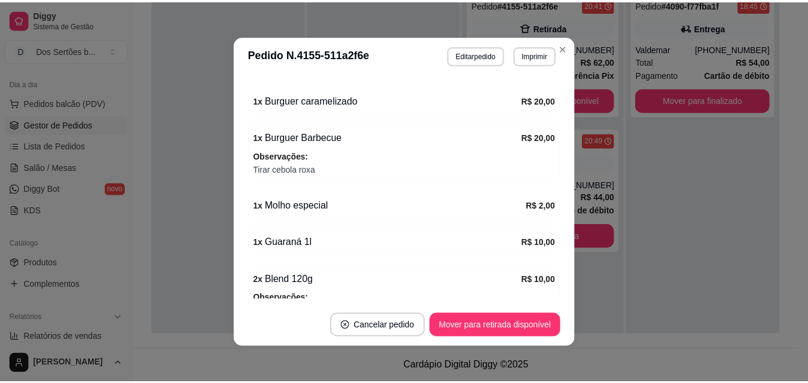
scroll to position [361, 0]
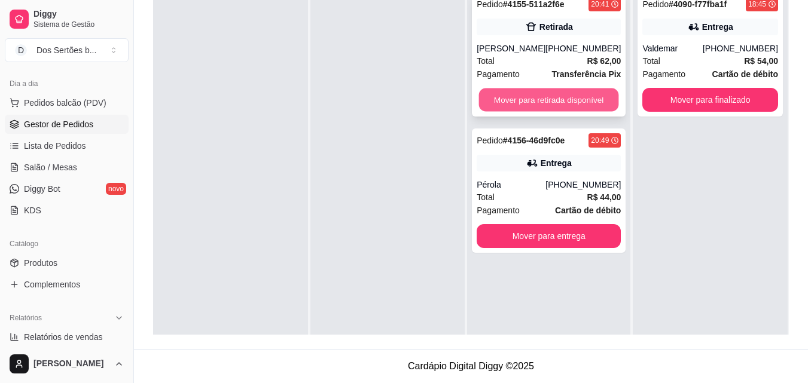
click at [498, 94] on button "Mover para retirada disponível" at bounding box center [549, 99] width 140 height 23
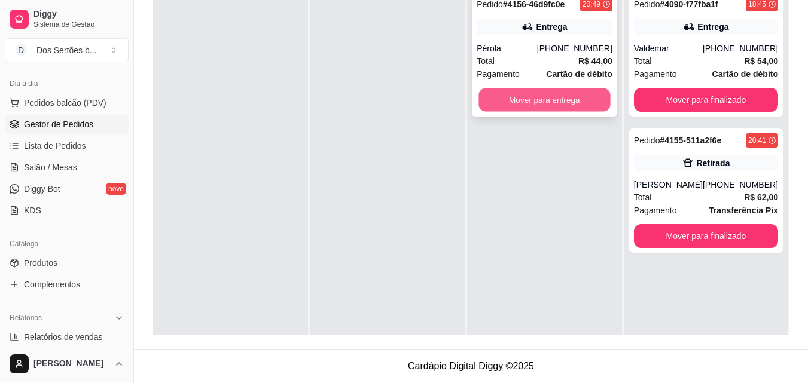
click at [512, 100] on button "Mover para entrega" at bounding box center [545, 99] width 132 height 23
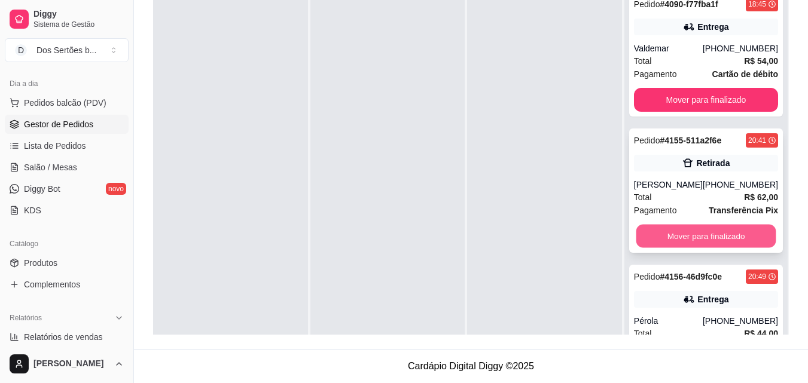
click at [679, 240] on button "Mover para finalizado" at bounding box center [706, 236] width 140 height 23
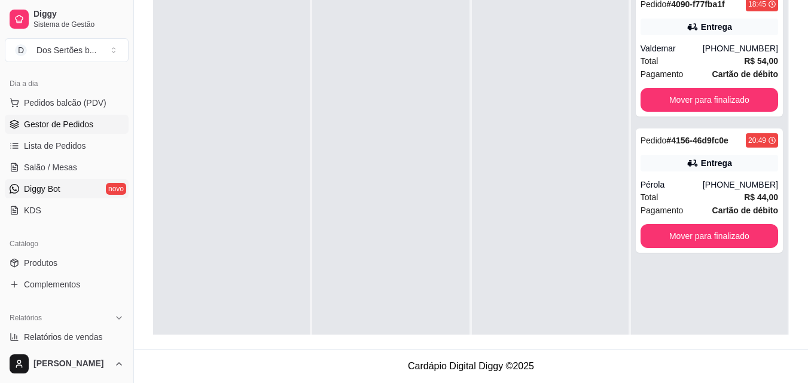
scroll to position [372, 0]
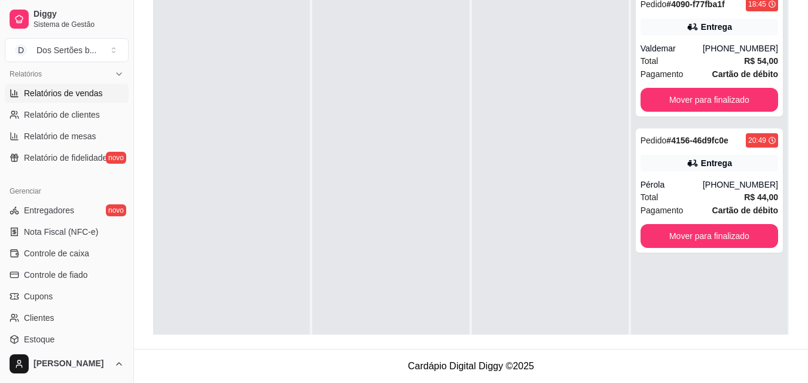
click at [61, 97] on span "Relatórios de vendas" at bounding box center [63, 93] width 79 height 12
select select "ALL"
select select "0"
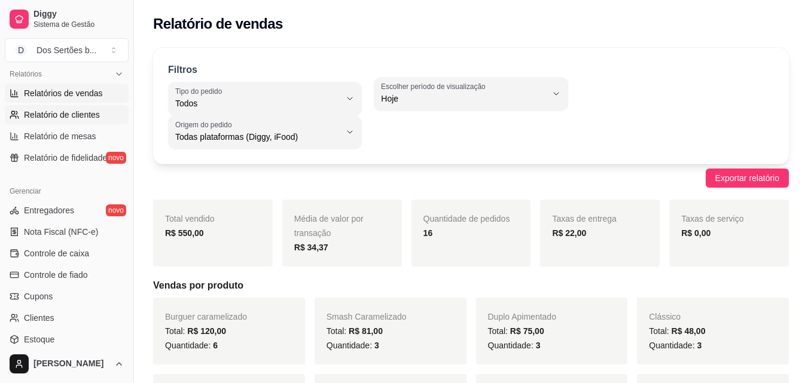
scroll to position [89, 0]
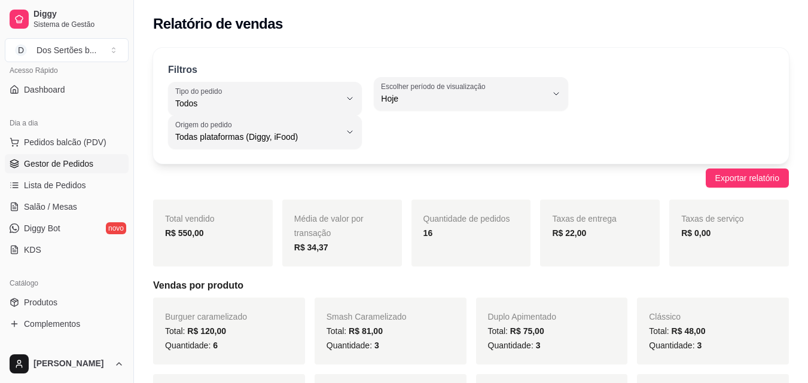
click at [45, 158] on span "Gestor de Pedidos" at bounding box center [58, 164] width 69 height 12
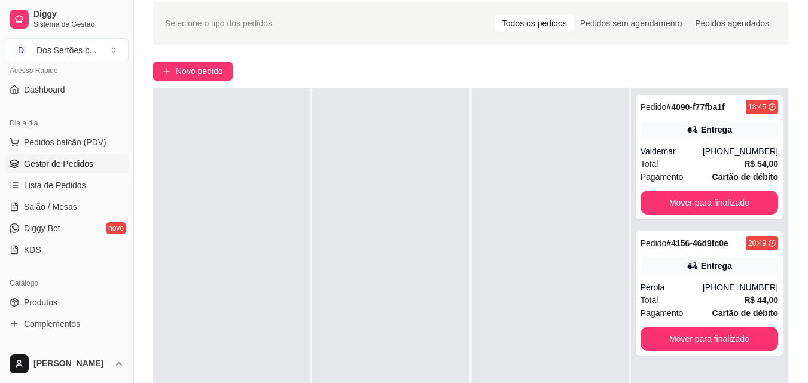
scroll to position [182, 0]
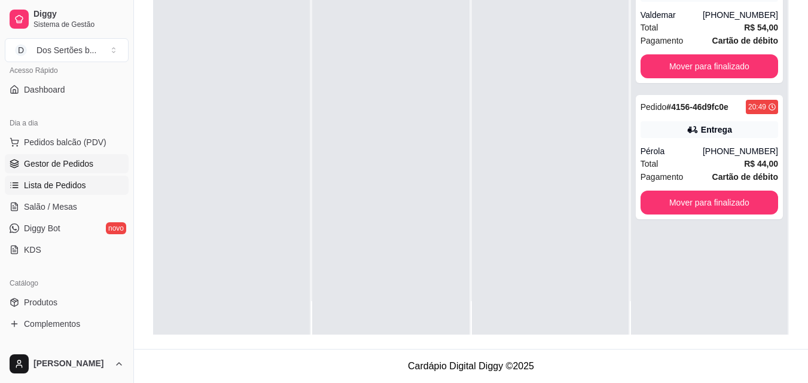
click at [34, 183] on span "Lista de Pedidos" at bounding box center [55, 185] width 62 height 12
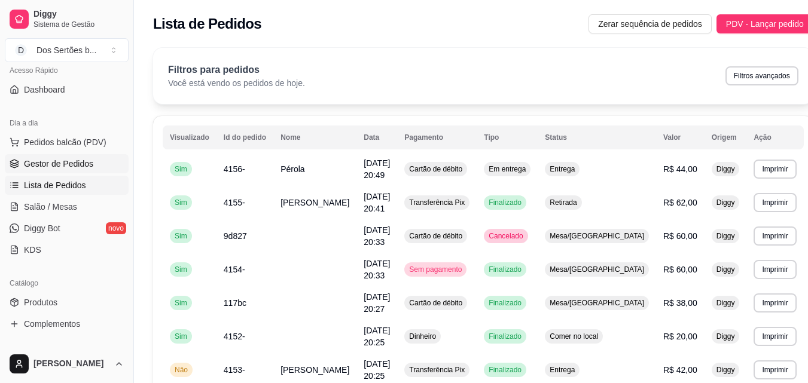
click at [38, 163] on span "Gestor de Pedidos" at bounding box center [58, 164] width 69 height 12
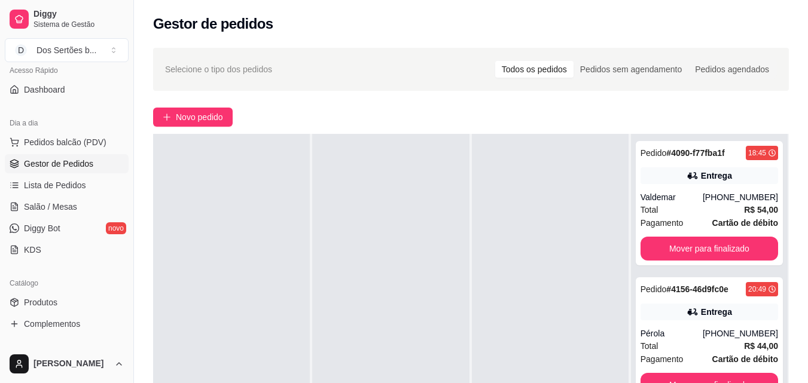
scroll to position [152, 0]
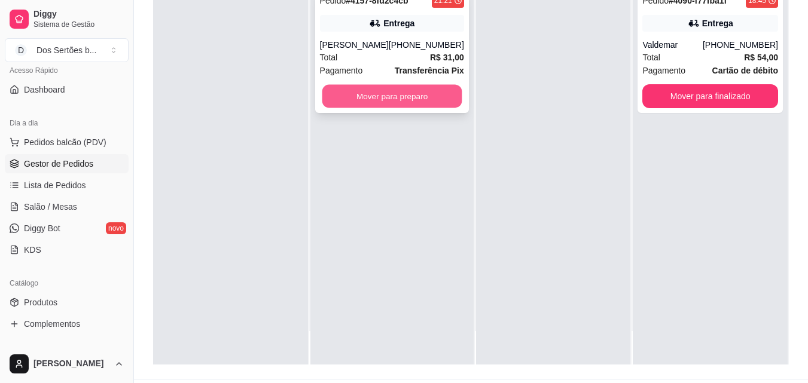
click at [343, 94] on button "Mover para preparo" at bounding box center [392, 96] width 140 height 23
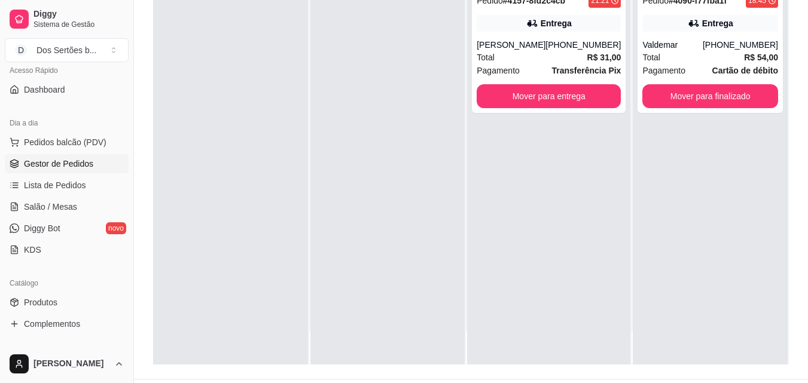
scroll to position [182, 0]
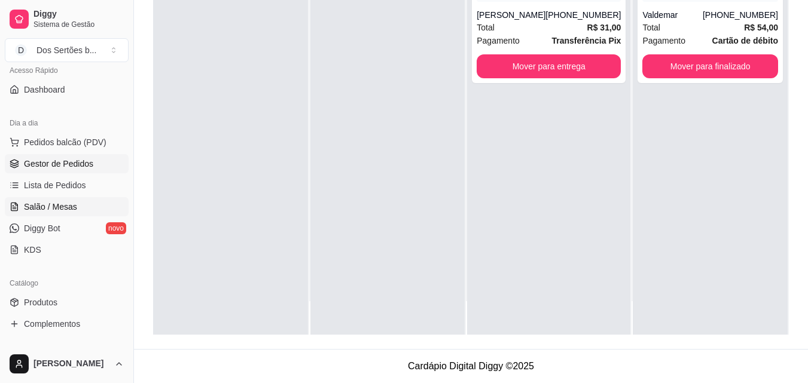
click at [41, 214] on link "Salão / Mesas" at bounding box center [67, 206] width 124 height 19
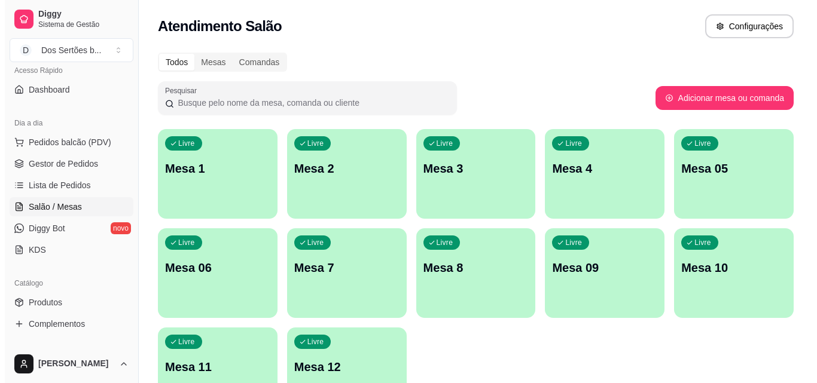
scroll to position [70, 0]
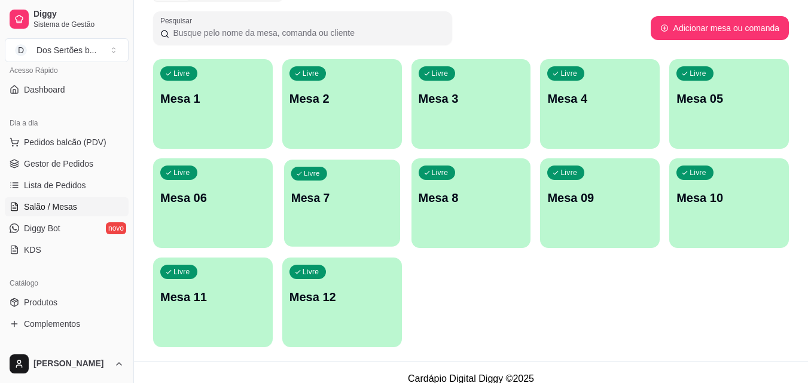
click at [335, 199] on p "Mesa 7" at bounding box center [342, 198] width 102 height 16
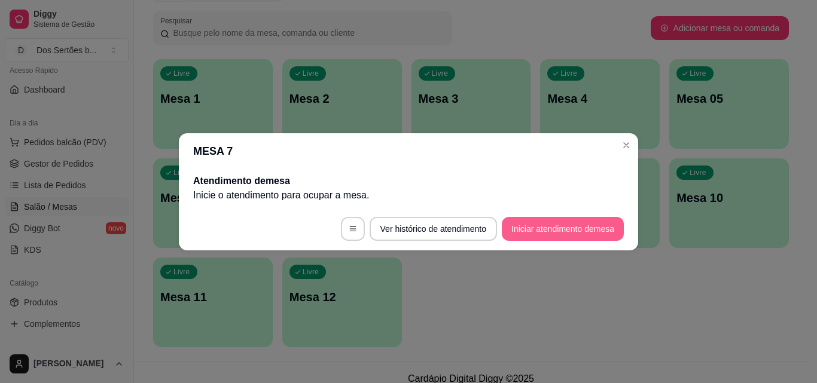
click at [540, 222] on button "Iniciar atendimento de mesa" at bounding box center [563, 229] width 122 height 24
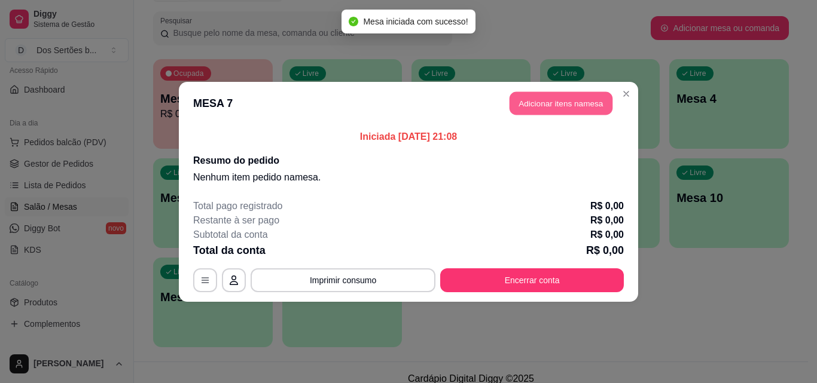
click at [532, 106] on button "Adicionar itens na mesa" at bounding box center [560, 102] width 103 height 23
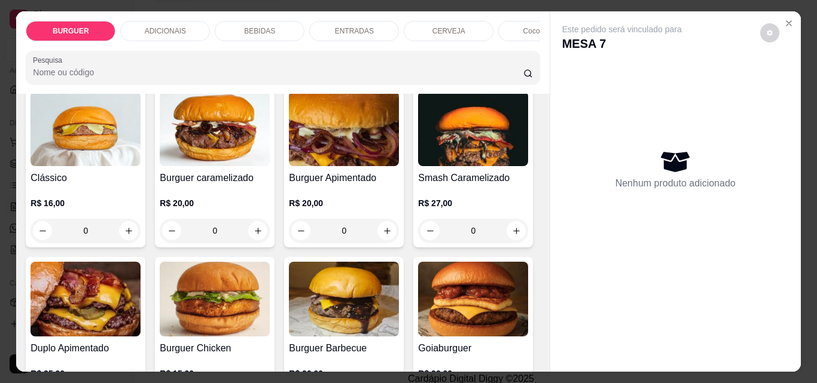
scroll to position [0, 0]
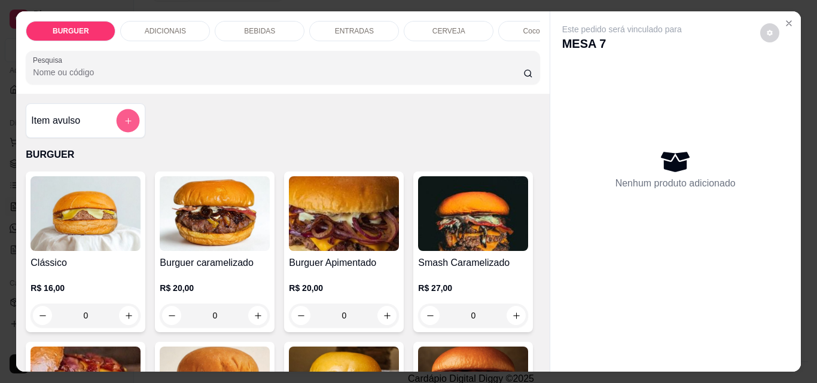
click at [126, 122] on icon "add-separate-item" at bounding box center [128, 121] width 9 height 9
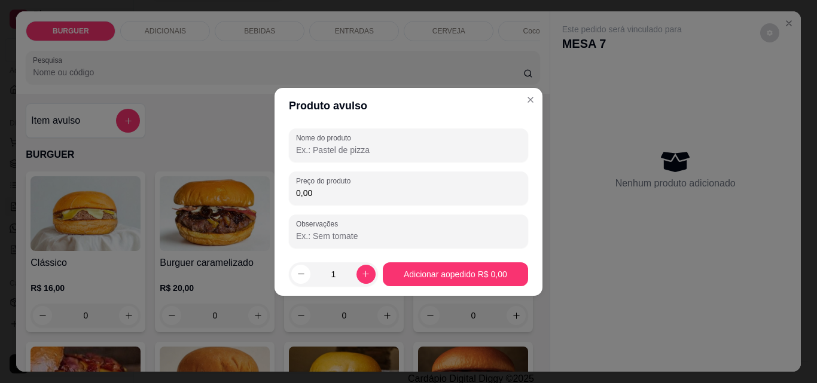
click at [335, 148] on input "Nome do produto" at bounding box center [408, 150] width 225 height 12
click at [317, 156] on div "tarty" at bounding box center [408, 145] width 225 height 24
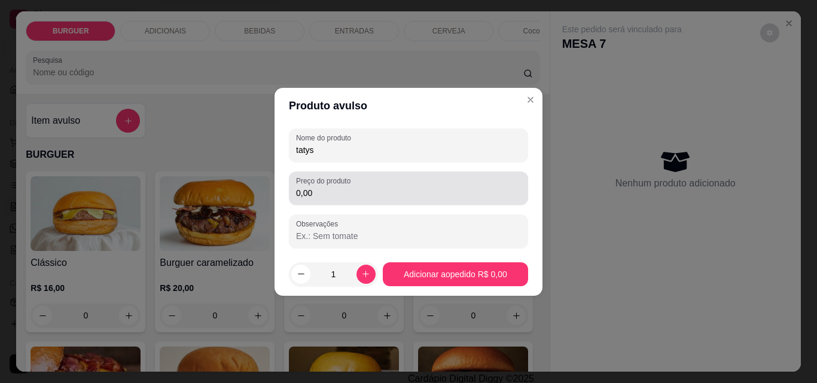
type input "tatys"
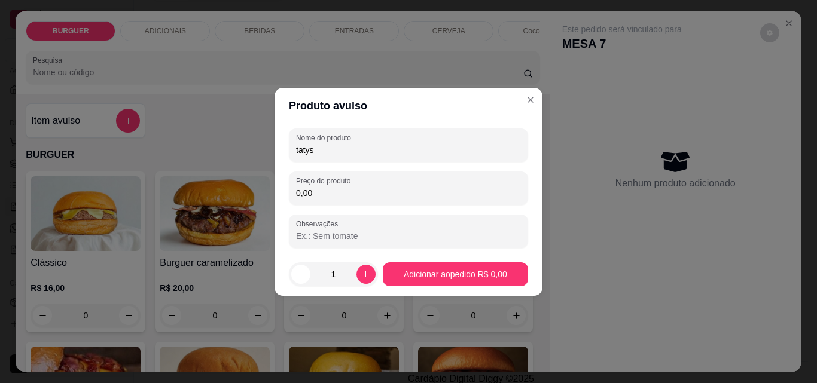
click at [328, 198] on input "0,00" at bounding box center [408, 193] width 225 height 12
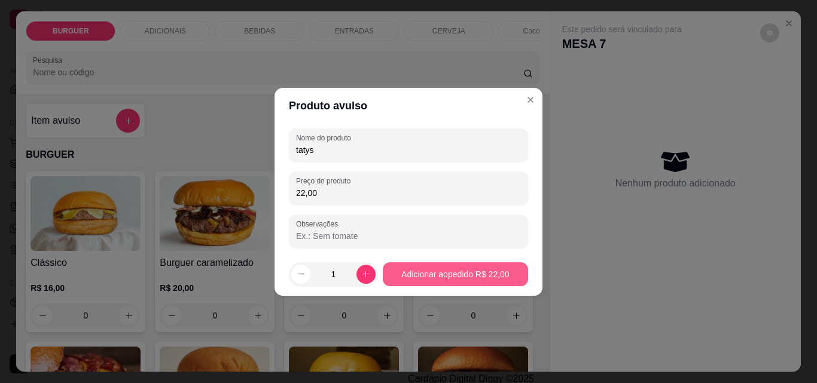
type input "22,00"
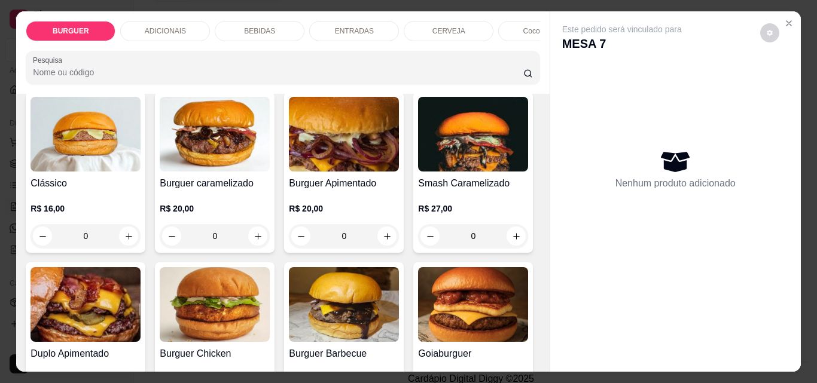
scroll to position [229, 0]
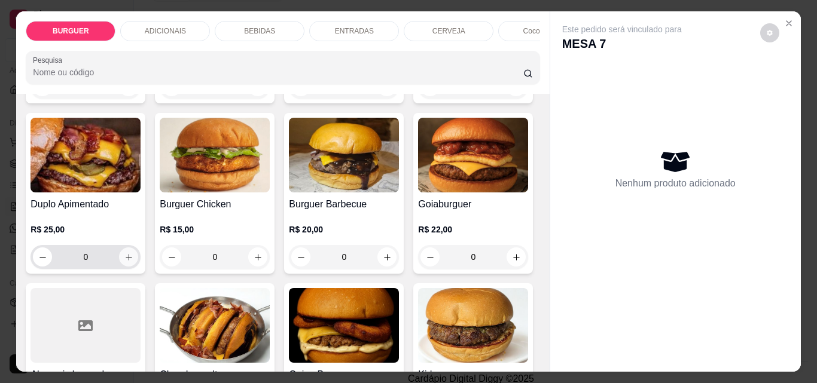
click at [133, 259] on icon "increase-product-quantity" at bounding box center [128, 257] width 9 height 9
type input "1"
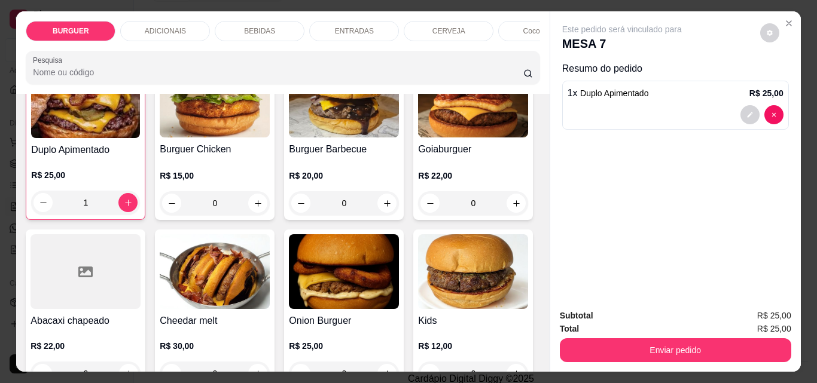
scroll to position [258, 0]
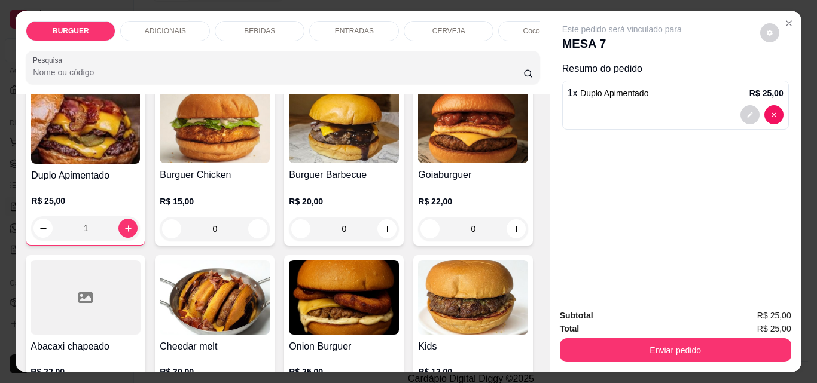
click at [276, 25] on div "BEBIDAS" at bounding box center [260, 31] width 90 height 20
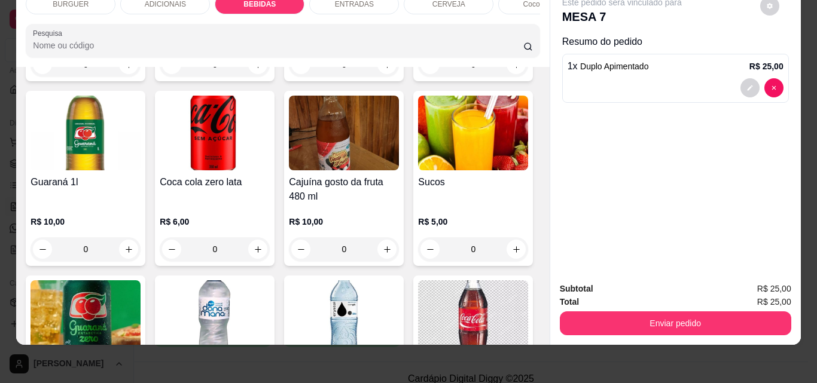
scroll to position [1303, 0]
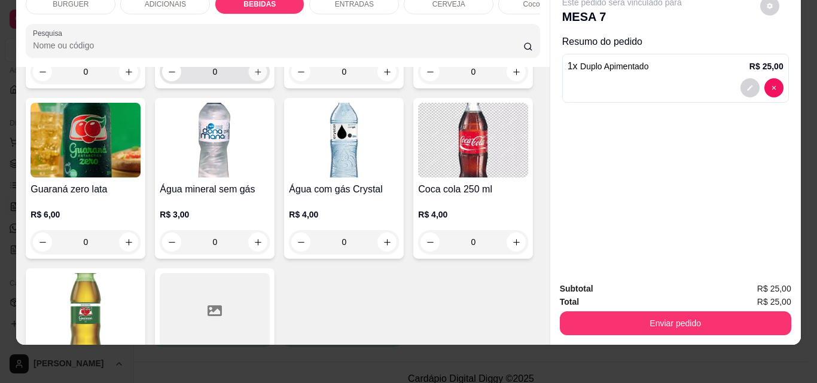
click at [262, 77] on icon "increase-product-quantity" at bounding box center [257, 72] width 9 height 9
type input "1"
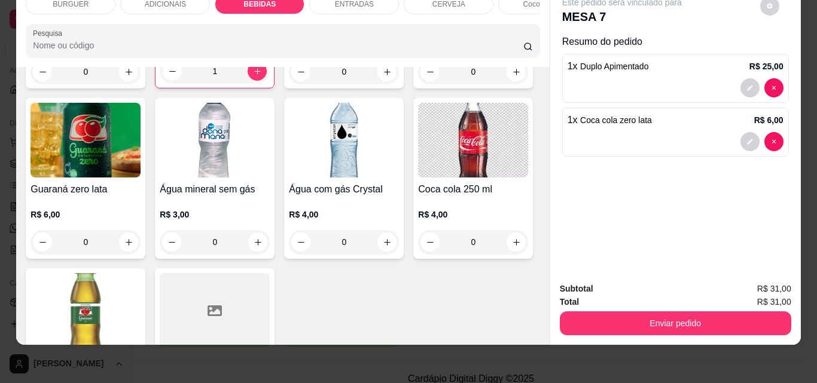
scroll to position [1269, 0]
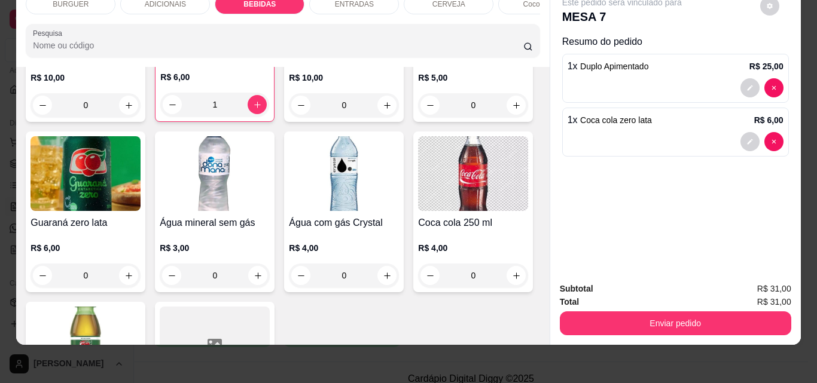
click at [326, 4] on div "ENTRADAS" at bounding box center [354, 4] width 90 height 20
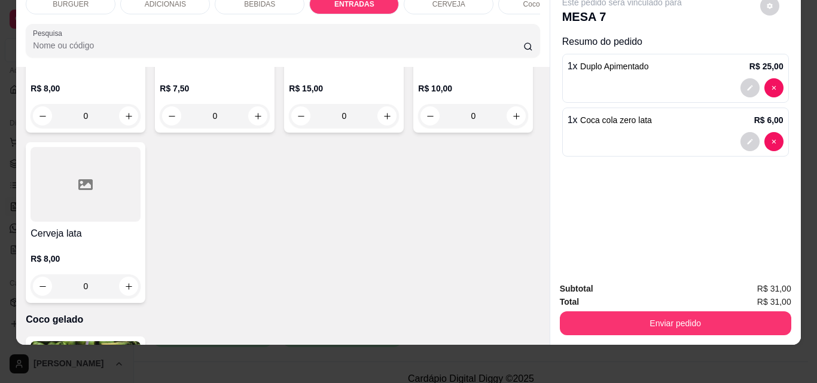
type input "1"
click at [752, 187] on button "decrease-product-quantity" at bounding box center [749, 195] width 19 height 19
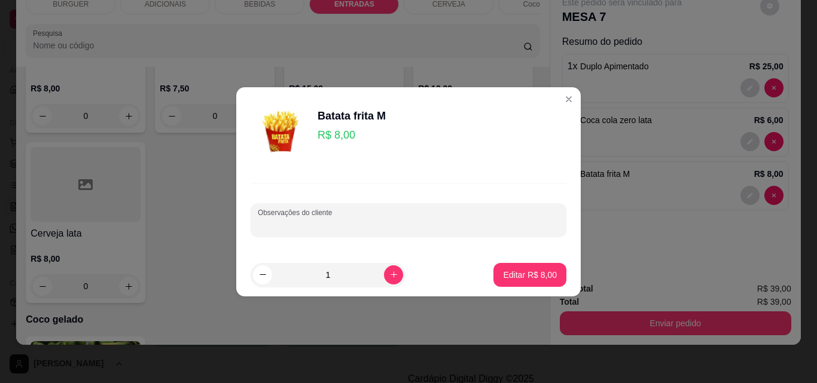
click at [403, 219] on input "Observações do cliente" at bounding box center [408, 225] width 301 height 12
type input "com bacon e cheddar"
click at [517, 277] on p "Editar R$ 8,00" at bounding box center [530, 274] width 52 height 11
type input "0"
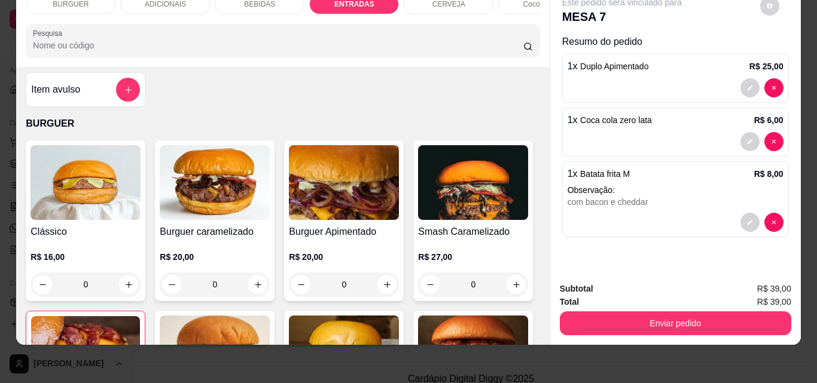
scroll to position [0, 0]
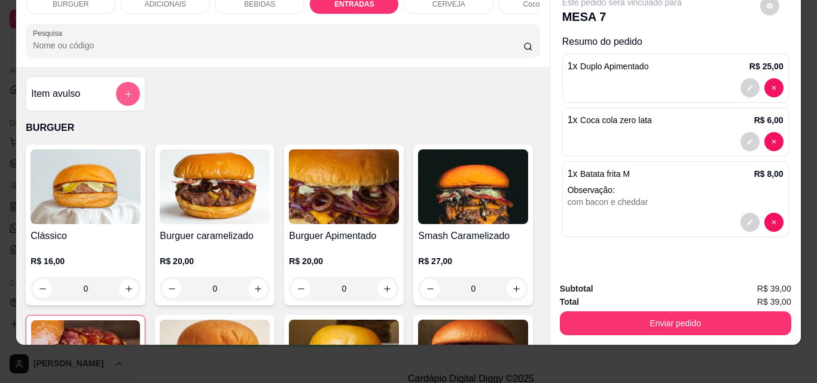
click at [119, 89] on button "add-separate-item" at bounding box center [128, 94] width 24 height 24
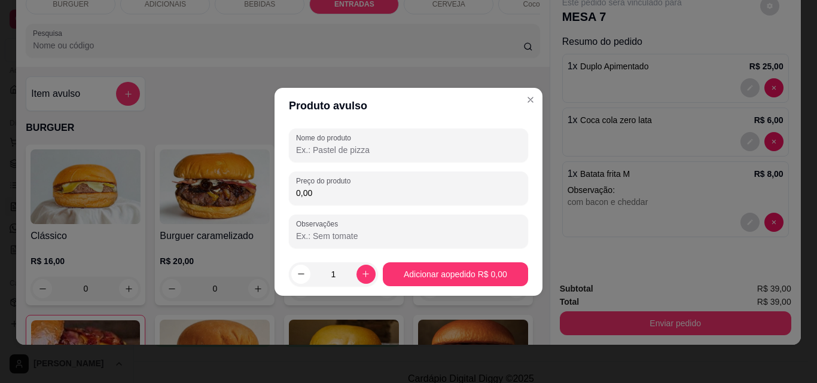
click at [334, 188] on input "0,00" at bounding box center [408, 193] width 225 height 12
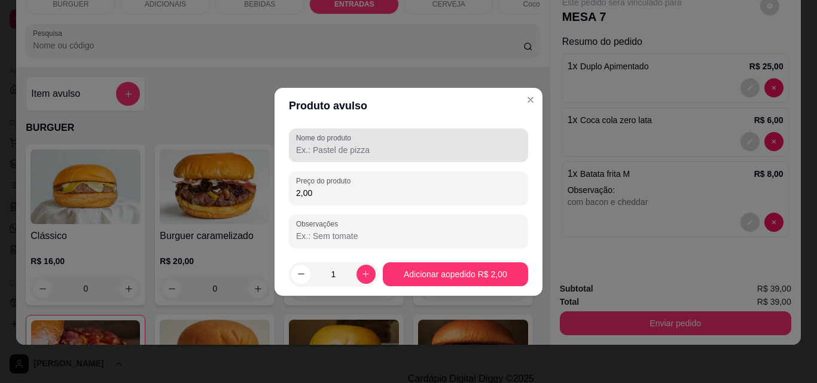
type input "2,00"
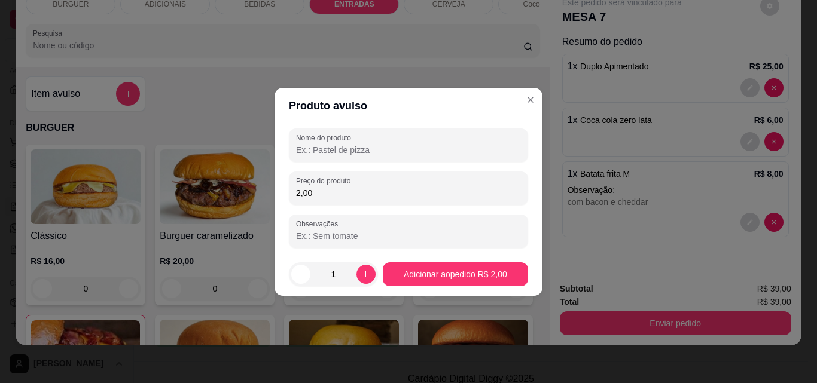
click at [315, 146] on input "Nome do produto" at bounding box center [408, 150] width 225 height 12
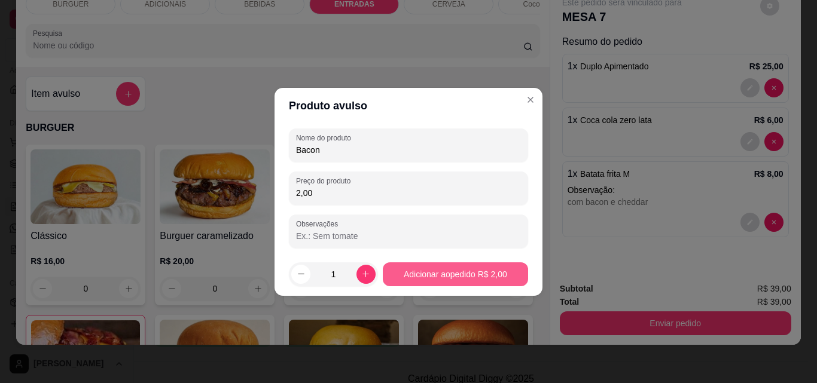
type input "Bacon"
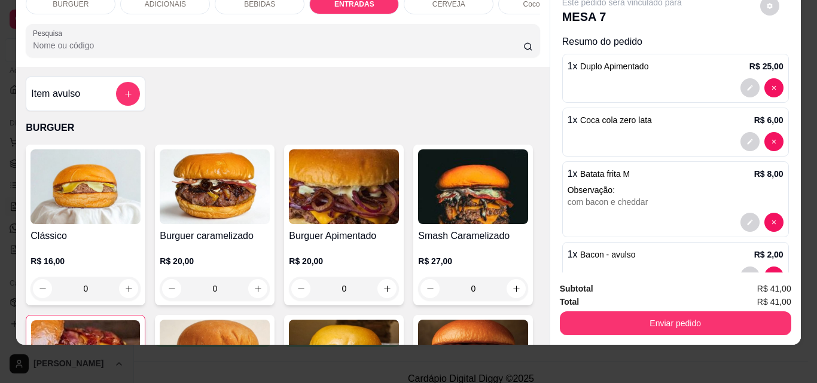
click at [263, 3] on div "BEBIDAS" at bounding box center [260, 4] width 90 height 20
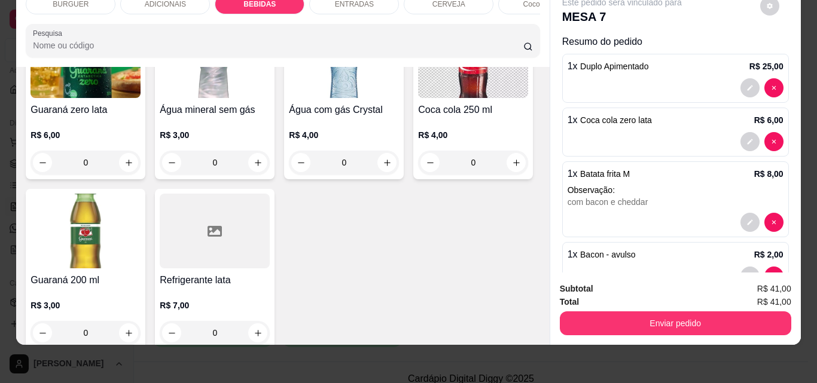
scroll to position [1537, 0]
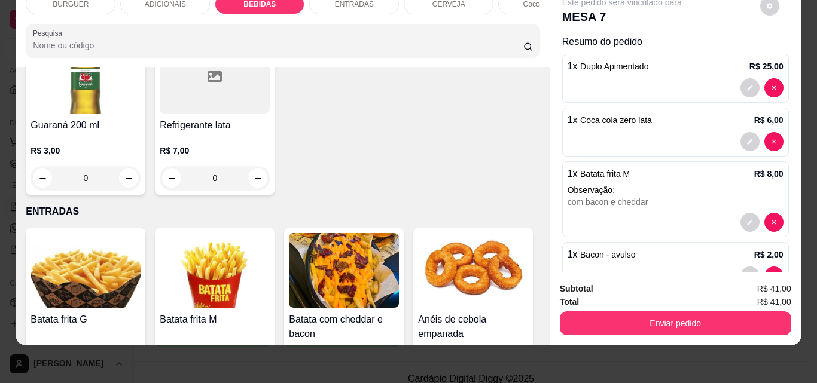
type input "1"
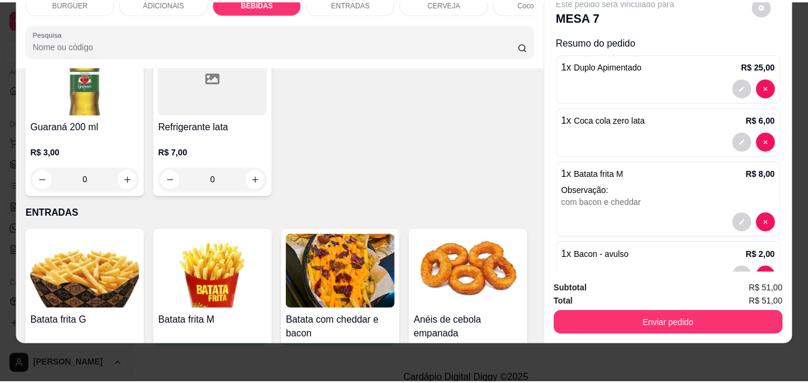
scroll to position [1538, 0]
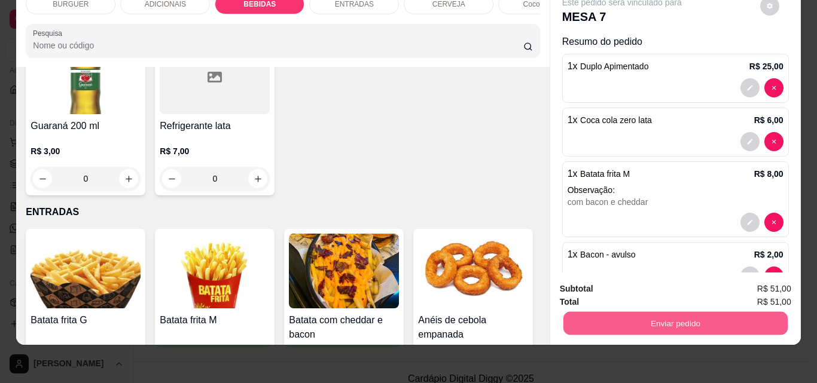
click at [575, 316] on button "Enviar pedido" at bounding box center [675, 322] width 224 height 23
click at [588, 280] on button "Não registrar e enviar pedido" at bounding box center [635, 285] width 124 height 23
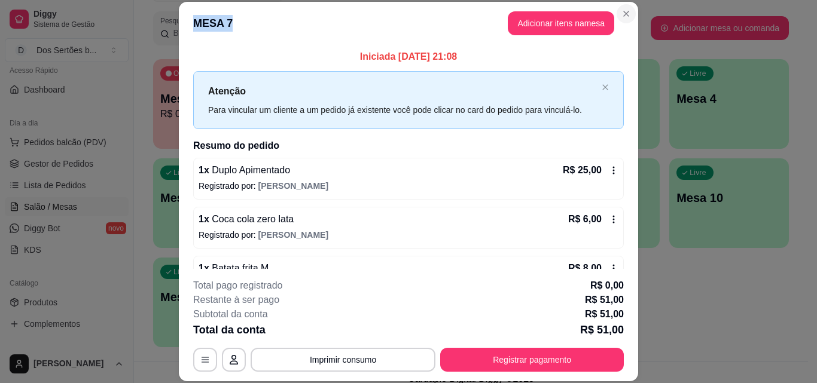
drag, startPoint x: 612, startPoint y: 4, endPoint x: 621, endPoint y: 8, distance: 9.1
click at [621, 8] on section "**********" at bounding box center [408, 192] width 459 height 380
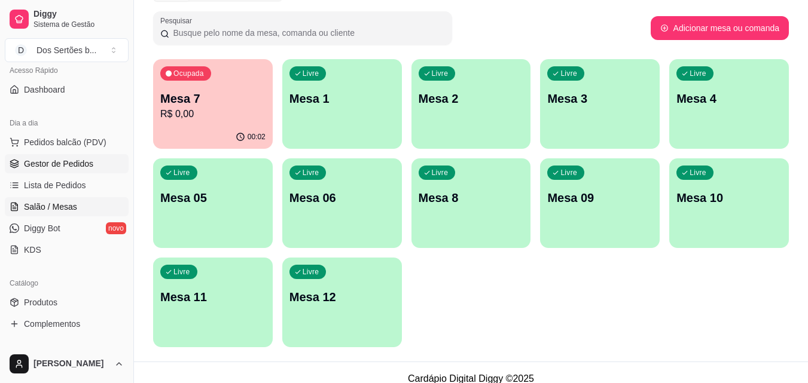
click at [57, 156] on link "Gestor de Pedidos" at bounding box center [67, 163] width 124 height 19
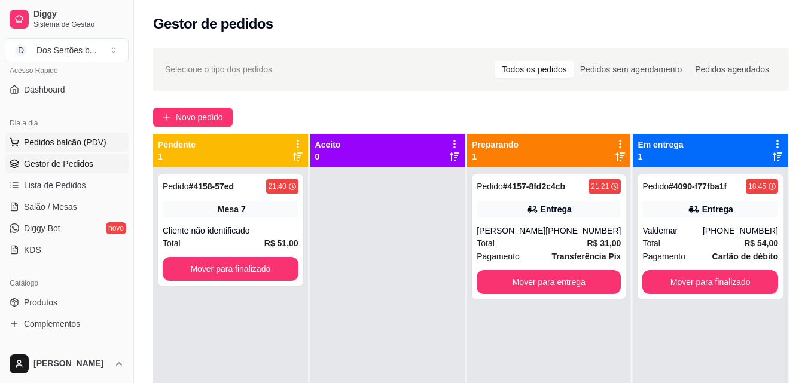
click at [44, 142] on span "Pedidos balcão (PDV)" at bounding box center [65, 142] width 83 height 12
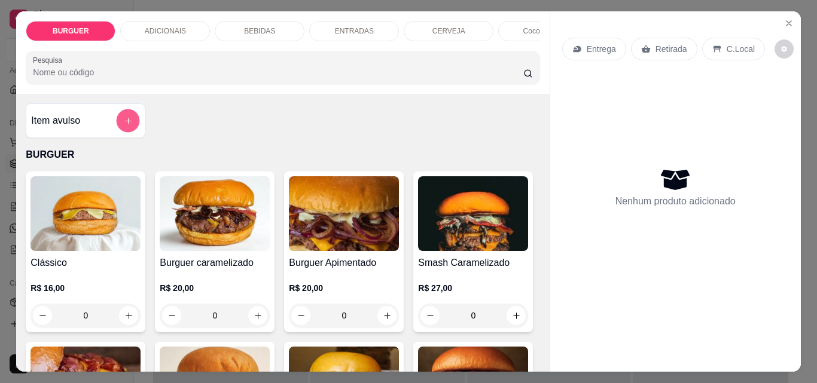
click at [118, 121] on button "add-separate-item" at bounding box center [128, 120] width 23 height 23
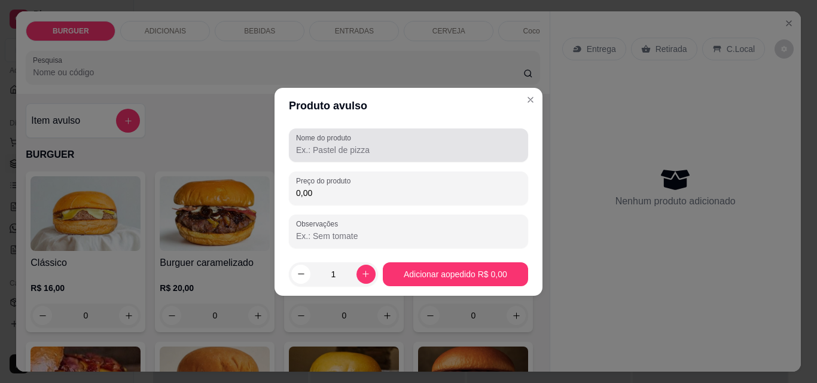
click at [304, 152] on input "Nome do produto" at bounding box center [408, 150] width 225 height 12
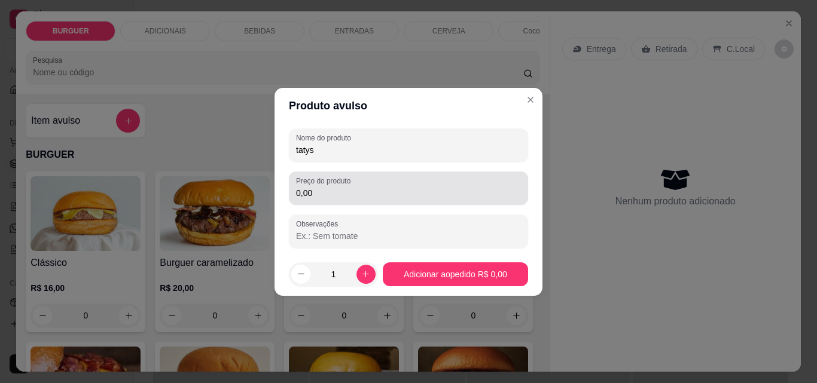
type input "tatys"
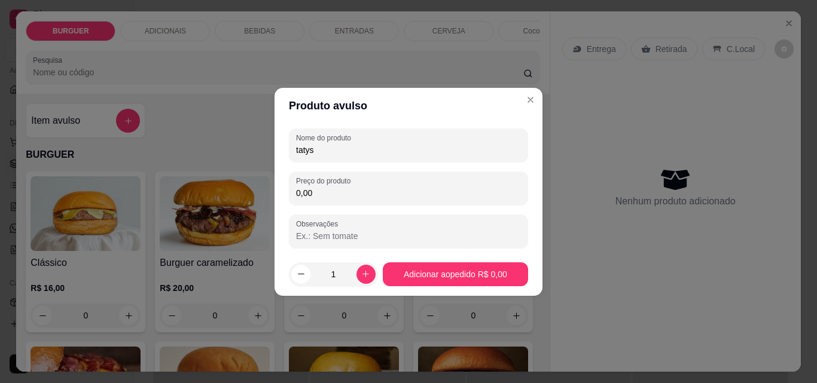
click at [314, 193] on input "0,00" at bounding box center [408, 193] width 225 height 12
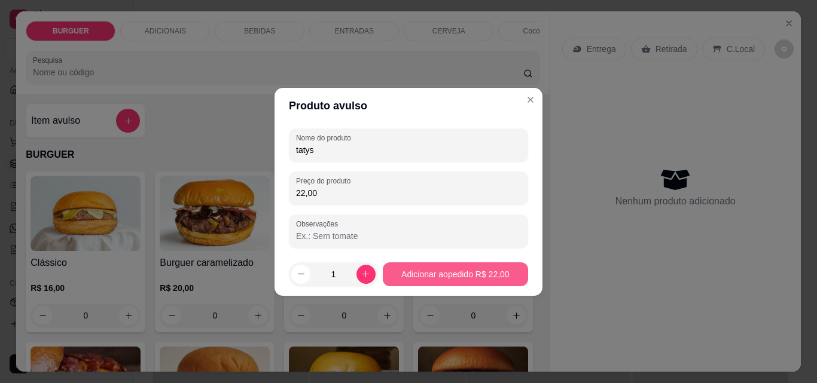
type input "22,00"
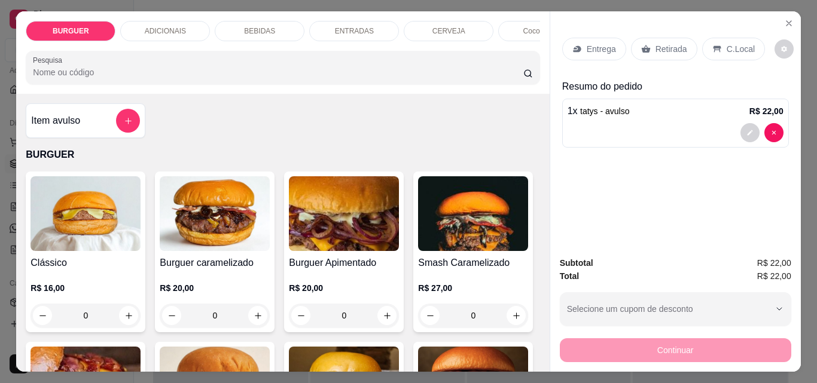
click at [255, 26] on p "BEBIDAS" at bounding box center [259, 31] width 31 height 10
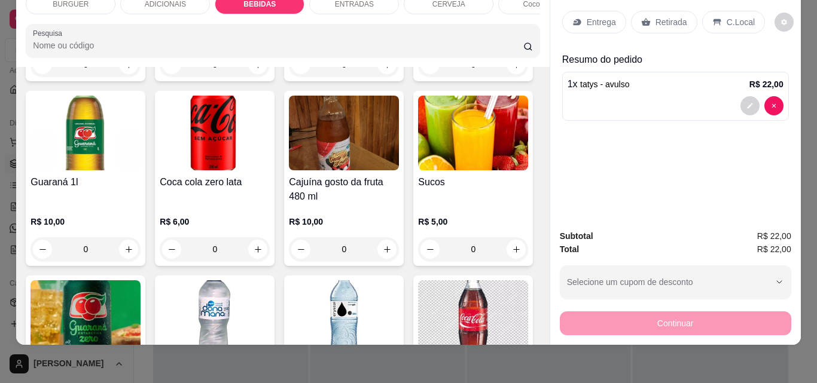
click at [325, 5] on div "ENTRADAS" at bounding box center [354, 4] width 90 height 20
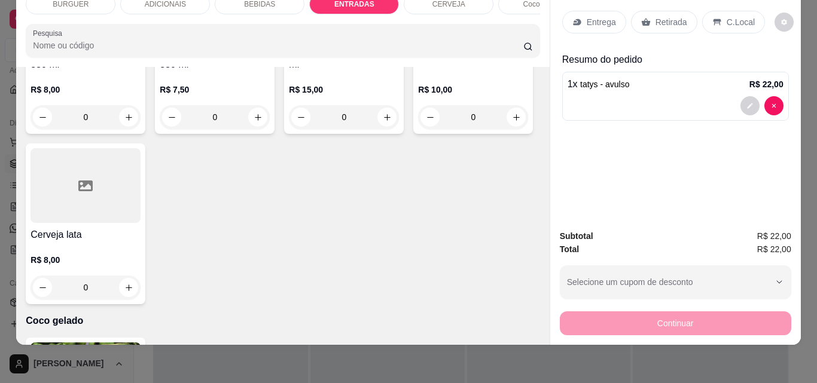
type input "1"
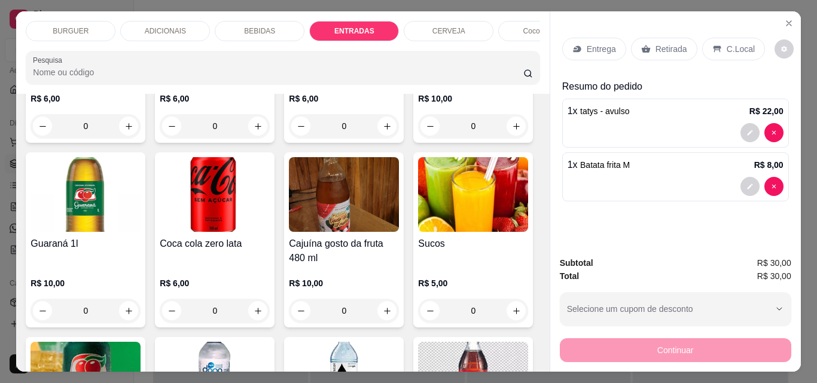
scroll to position [1087, 0]
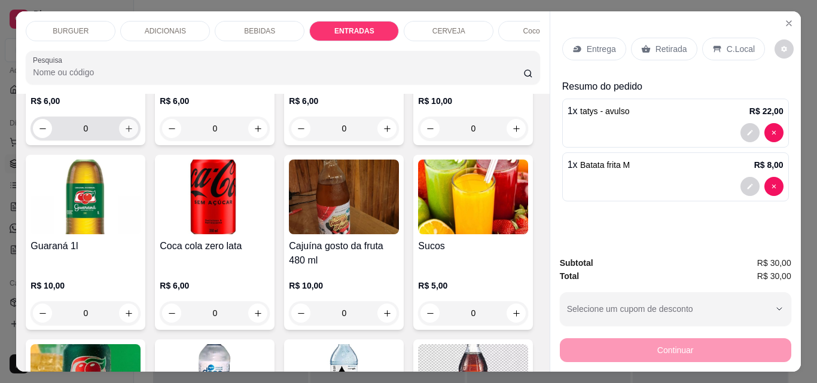
click at [124, 133] on icon "increase-product-quantity" at bounding box center [128, 128] width 9 height 9
type input "1"
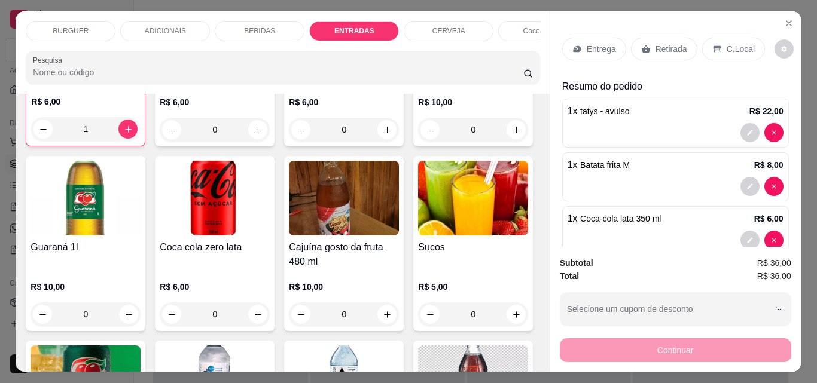
click at [656, 49] on p "Retirada" at bounding box center [671, 49] width 32 height 12
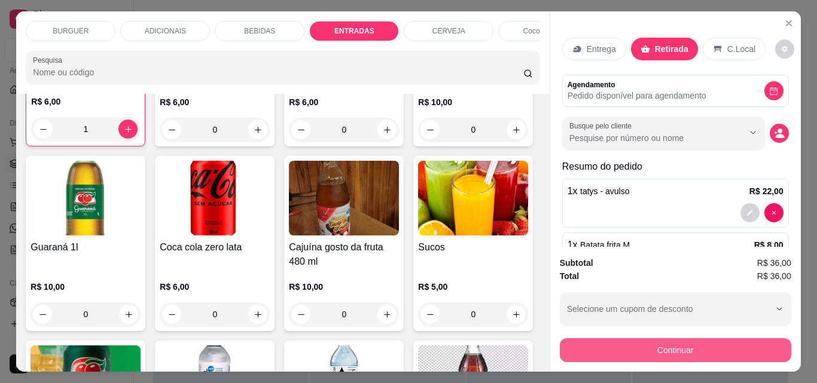
click at [622, 344] on button "Continuar" at bounding box center [675, 350] width 231 height 24
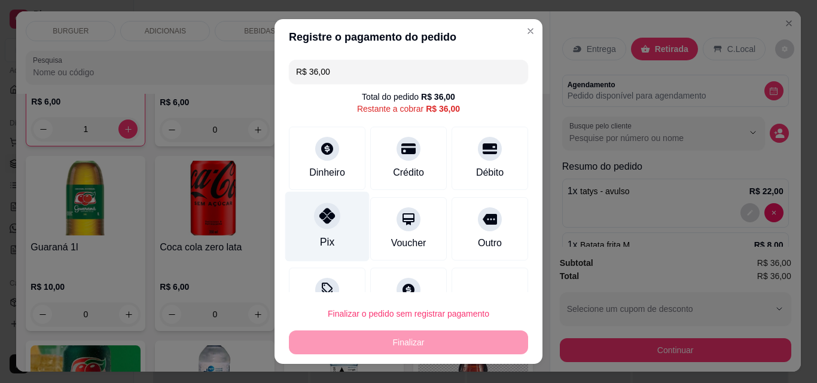
click at [320, 203] on div at bounding box center [327, 216] width 26 height 26
type input "R$ 0,00"
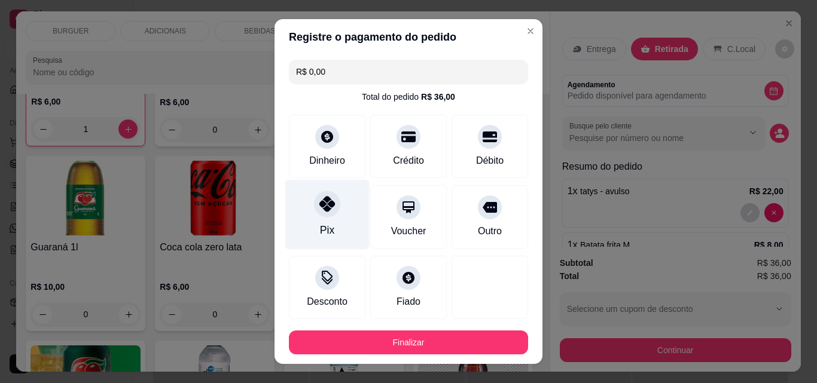
scroll to position [65, 0]
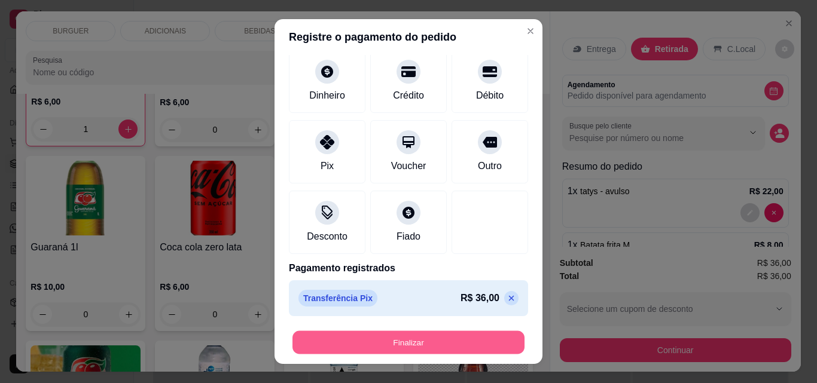
click at [357, 336] on button "Finalizar" at bounding box center [408, 342] width 232 height 23
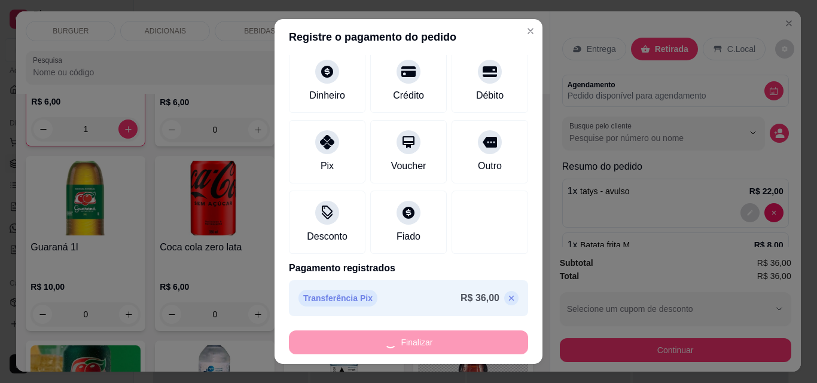
type input "0"
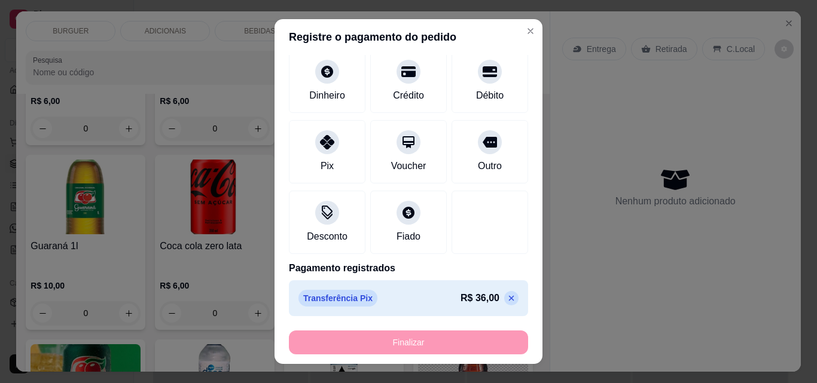
type input "-R$ 36,00"
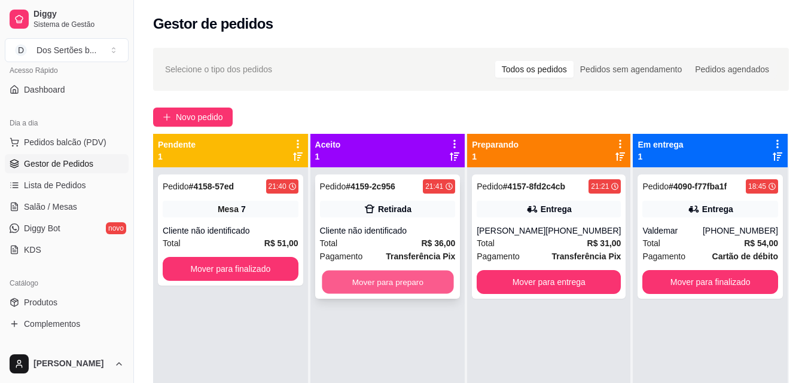
click at [355, 283] on button "Mover para preparo" at bounding box center [388, 282] width 132 height 23
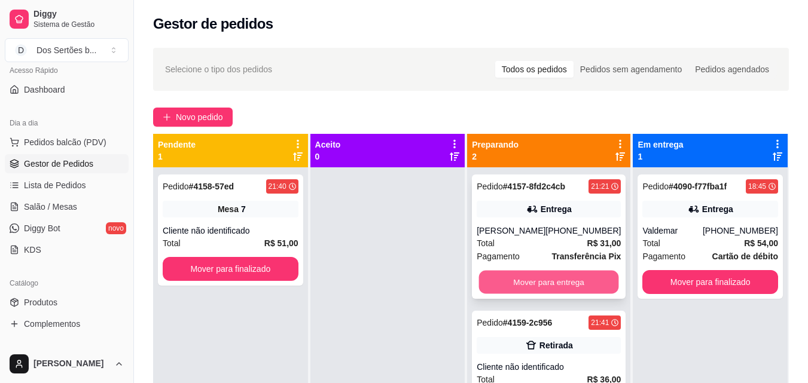
click at [500, 271] on button "Mover para entrega" at bounding box center [549, 282] width 140 height 23
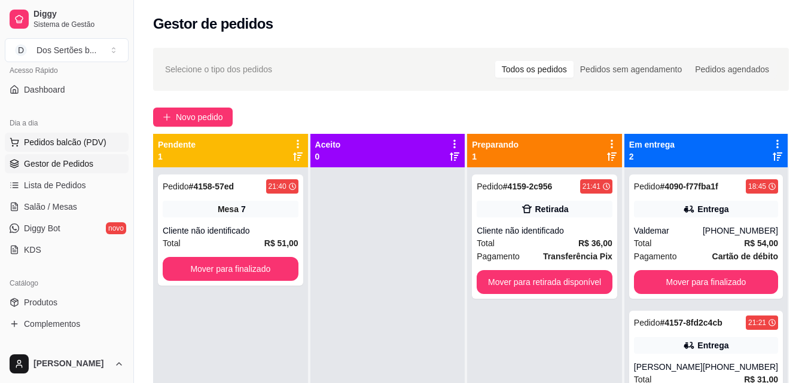
click at [54, 138] on span "Pedidos balcão (PDV)" at bounding box center [65, 142] width 83 height 12
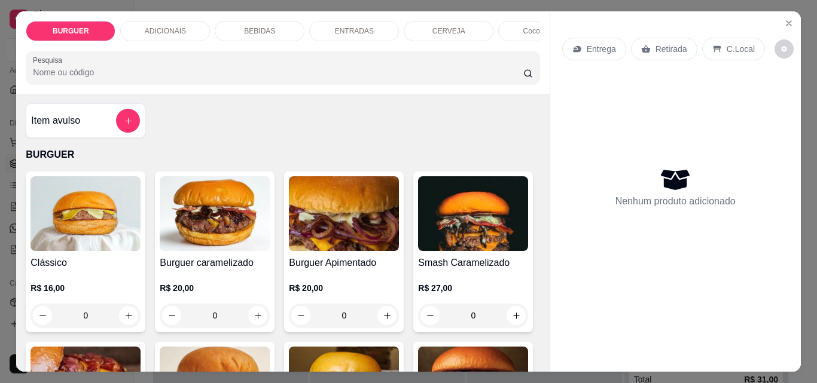
scroll to position [95, 0]
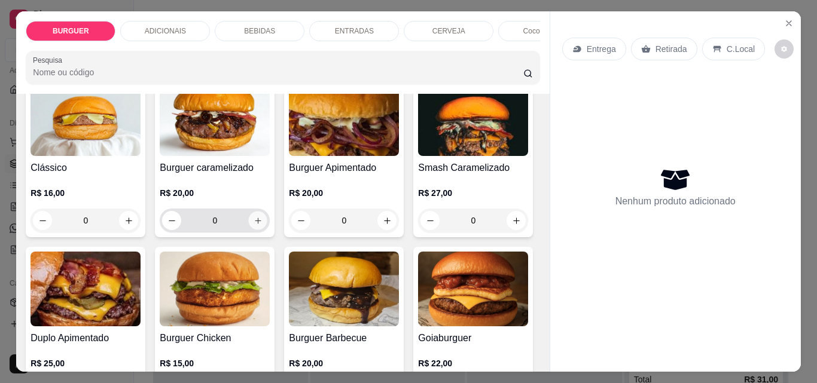
click at [256, 221] on icon "increase-product-quantity" at bounding box center [257, 220] width 9 height 9
type input "1"
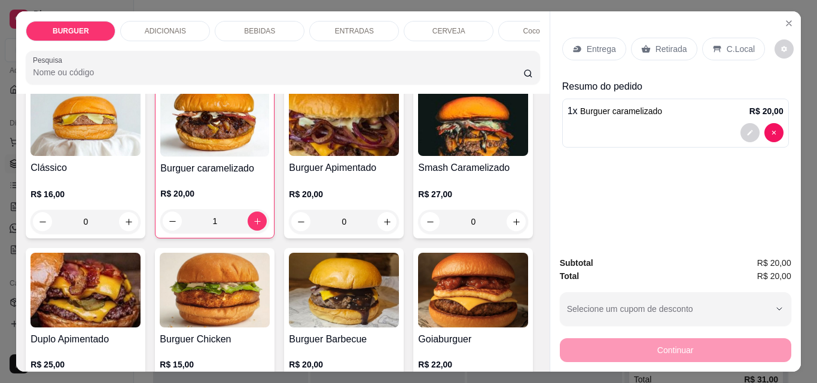
click at [353, 26] on p "ENTRADAS" at bounding box center [354, 31] width 39 height 10
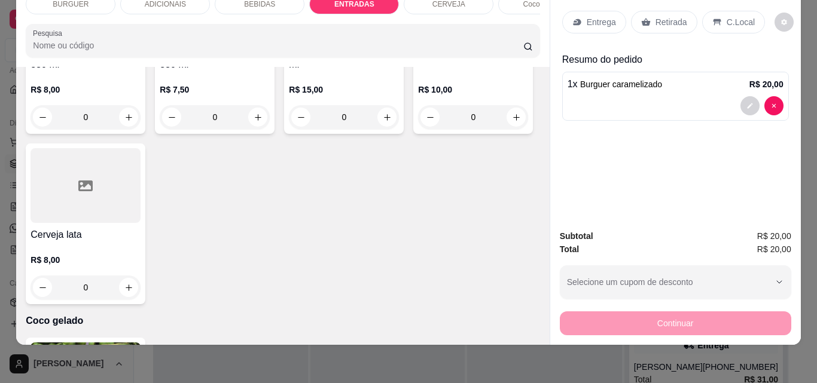
scroll to position [2073, 0]
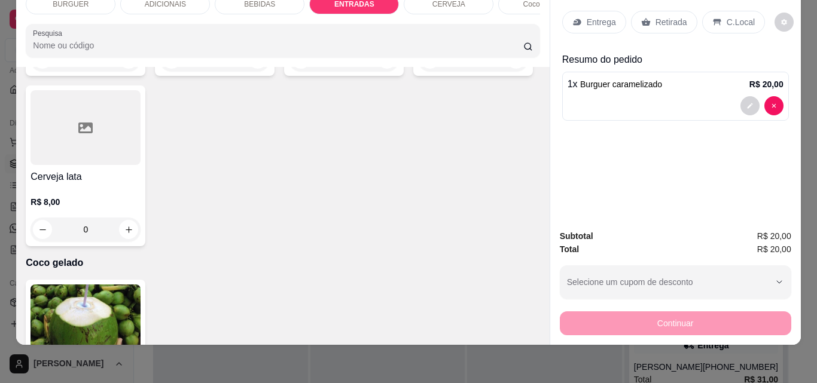
type input "1"
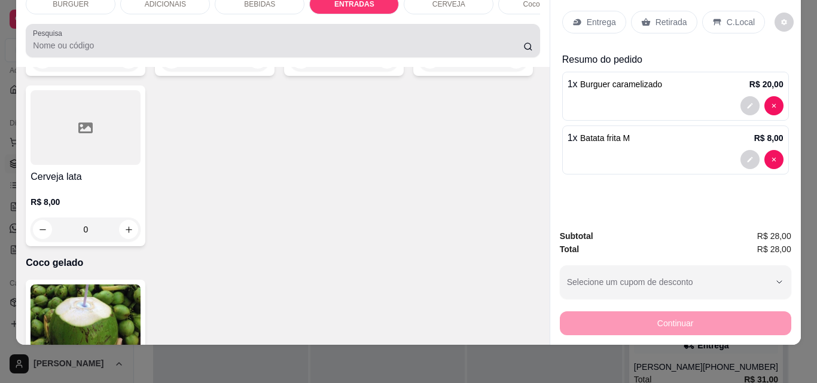
scroll to position [0, 0]
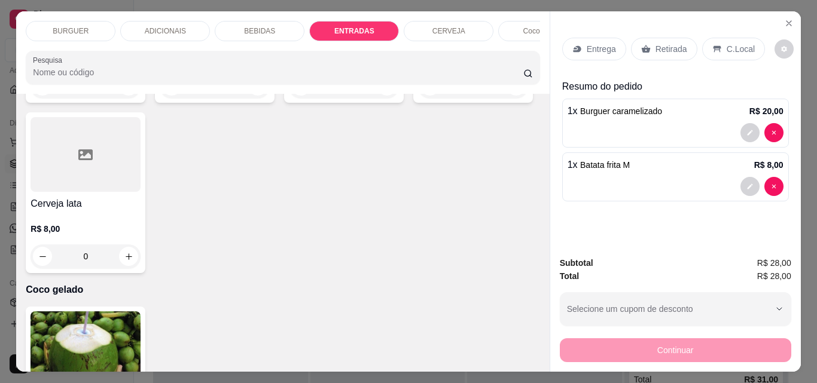
click at [178, 26] on p "ADICIONAIS" at bounding box center [165, 31] width 41 height 10
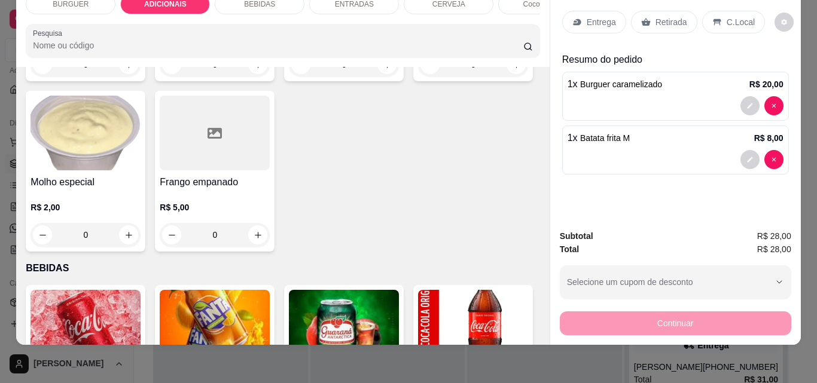
scroll to position [971, 0]
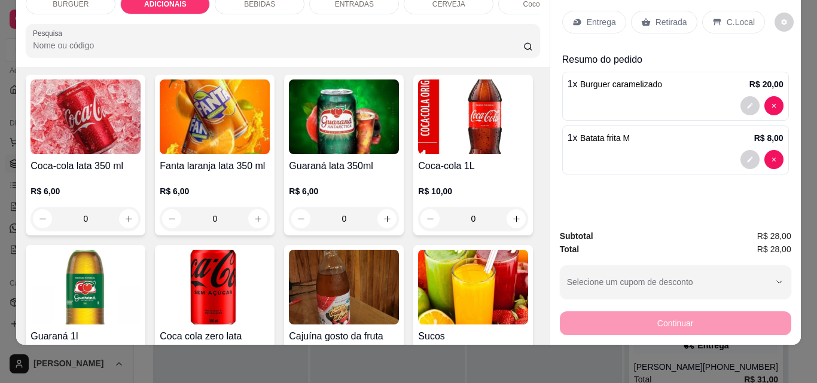
click at [133, 29] on icon "increase-product-quantity" at bounding box center [128, 24] width 9 height 9
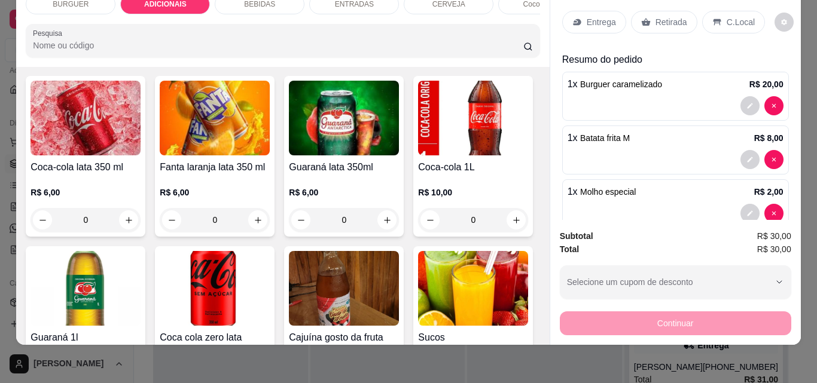
click at [133, 30] on icon "increase-product-quantity" at bounding box center [128, 25] width 9 height 9
type input "2"
click at [604, 17] on p "Entrega" at bounding box center [601, 22] width 29 height 12
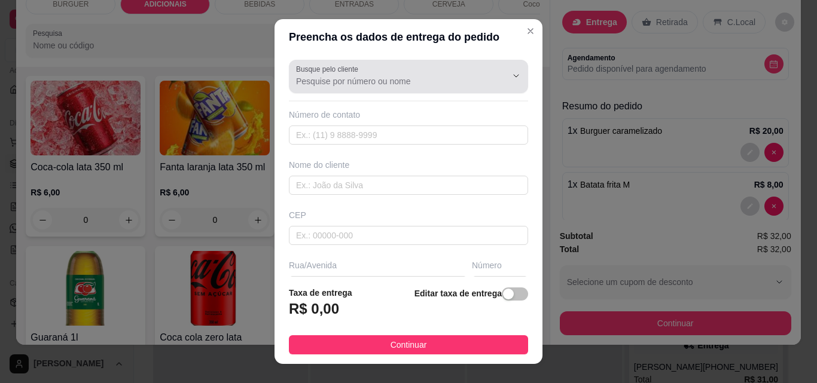
click at [380, 72] on div at bounding box center [408, 77] width 225 height 24
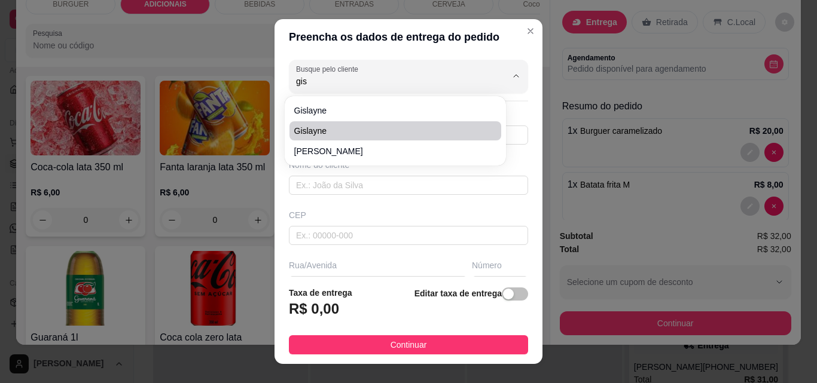
click at [322, 132] on span "Gislayne" at bounding box center [389, 131] width 190 height 12
type input "Gislayne"
type input "8699954664"
type input "Gislayne"
type input "PROFESSORA [PERSON_NAME]"
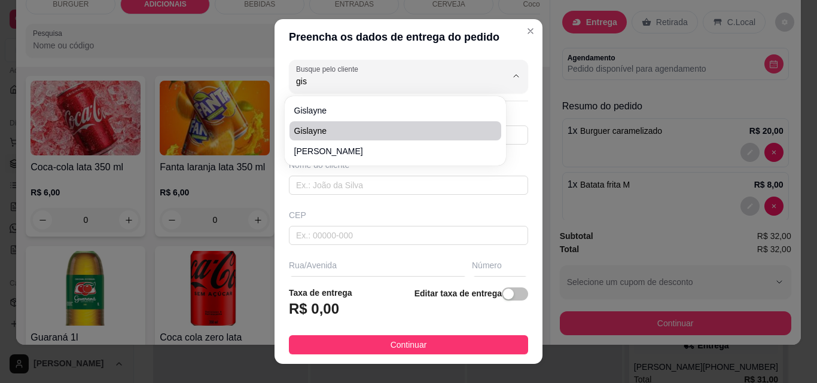
type input "468"
type input "Esperantina"
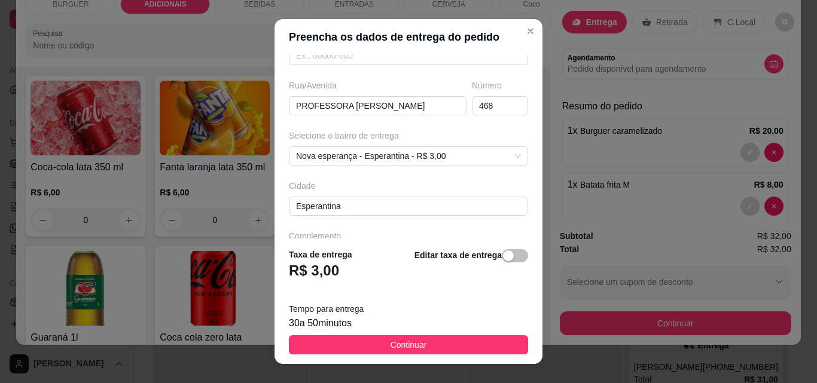
scroll to position [219, 0]
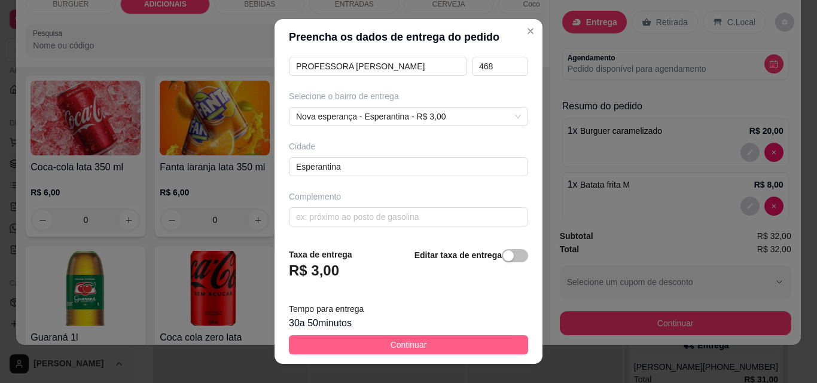
type input "Gislayne"
click at [432, 341] on button "Continuar" at bounding box center [408, 344] width 239 height 19
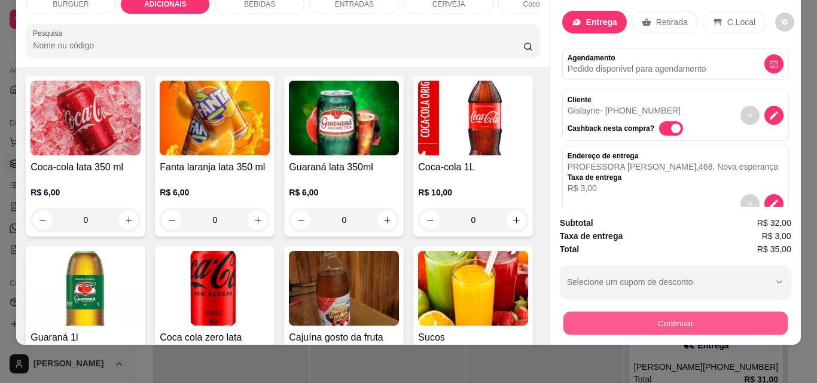
click at [606, 311] on button "Continuar" at bounding box center [675, 322] width 224 height 23
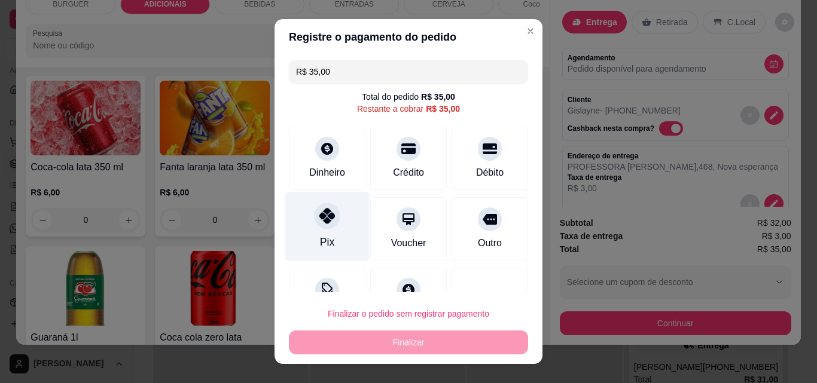
click at [304, 208] on div "Pix" at bounding box center [327, 227] width 84 height 70
type input "R$ 0,00"
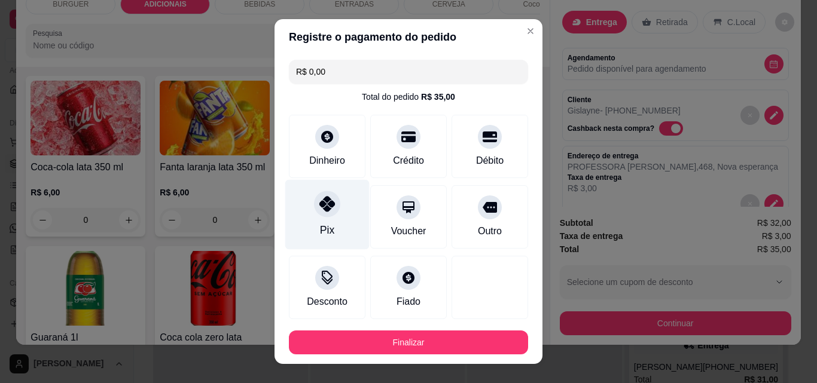
scroll to position [65, 0]
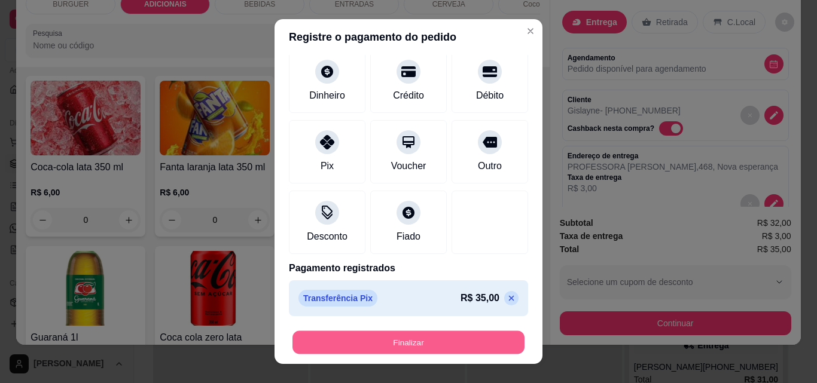
click at [403, 340] on button "Finalizar" at bounding box center [408, 342] width 232 height 23
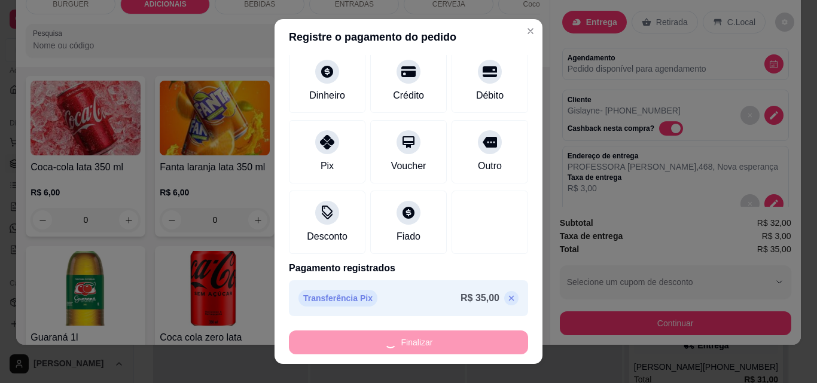
type input "0"
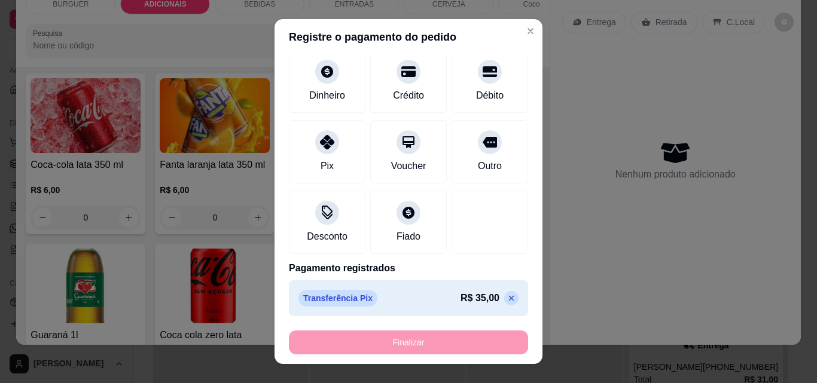
type input "-R$ 35,00"
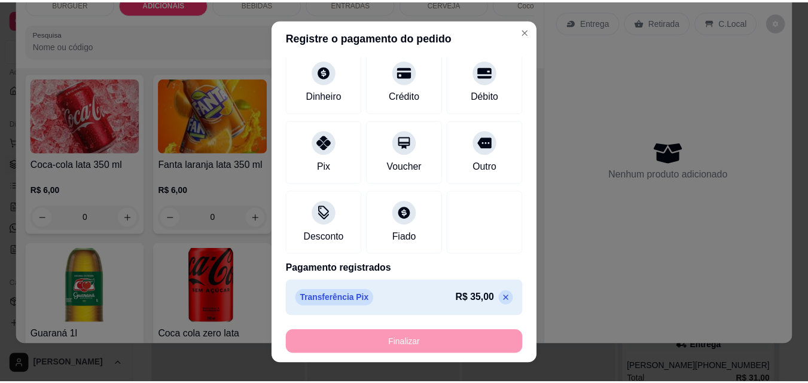
scroll to position [970, 0]
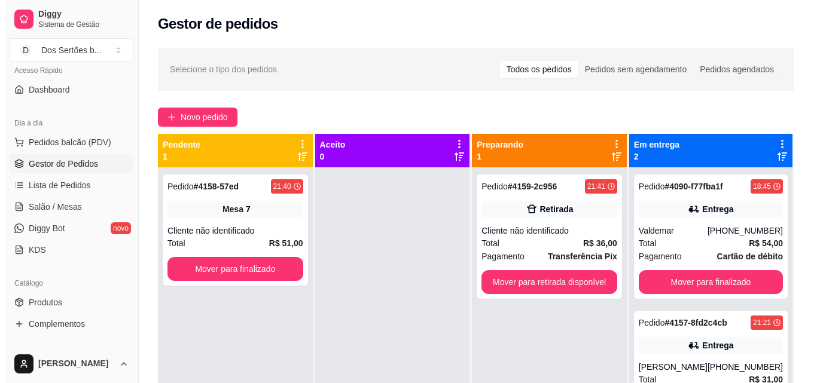
scroll to position [33, 0]
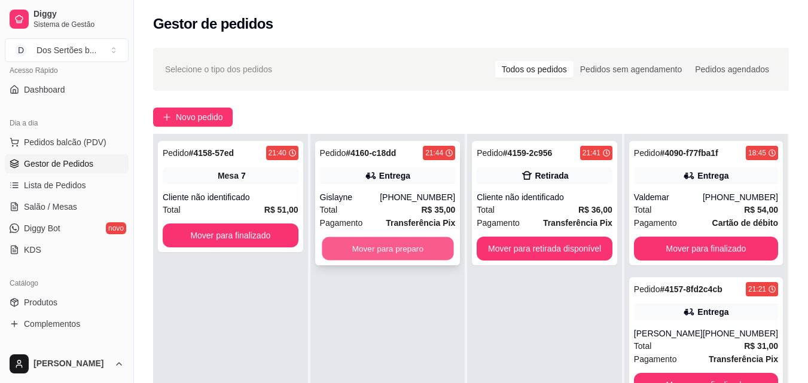
click at [383, 247] on button "Mover para preparo" at bounding box center [388, 248] width 132 height 23
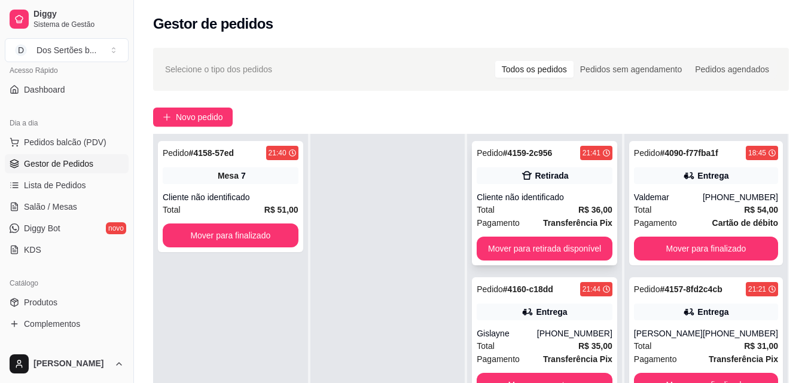
click at [523, 200] on div "Cliente não identificado" at bounding box center [544, 197] width 136 height 12
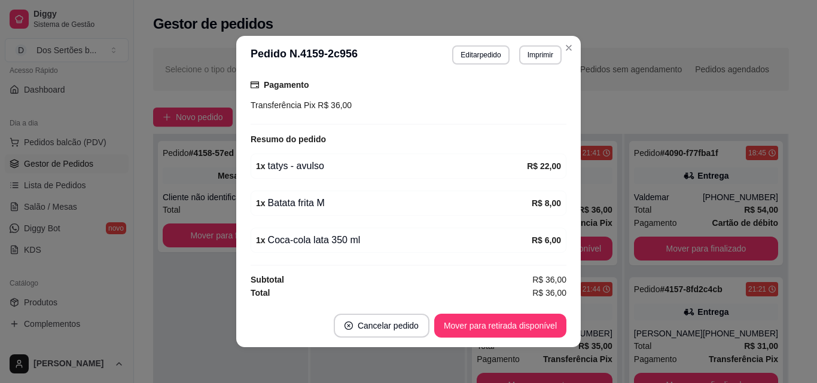
scroll to position [2, 0]
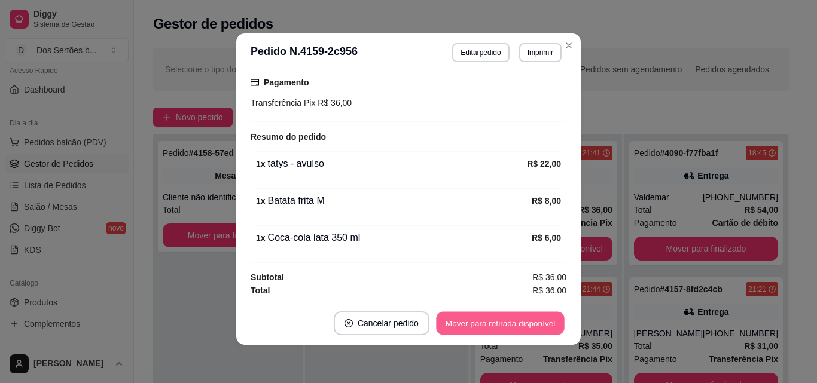
click at [465, 325] on button "Mover para retirada disponível" at bounding box center [500, 323] width 128 height 23
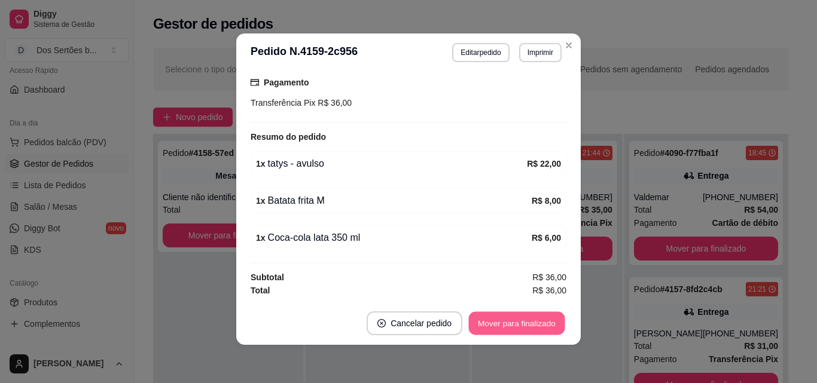
click at [506, 323] on button "Mover para finalizado" at bounding box center [517, 323] width 96 height 23
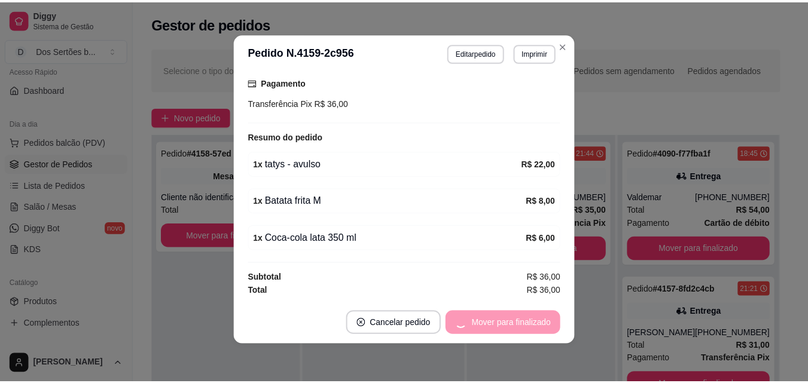
scroll to position [111, 0]
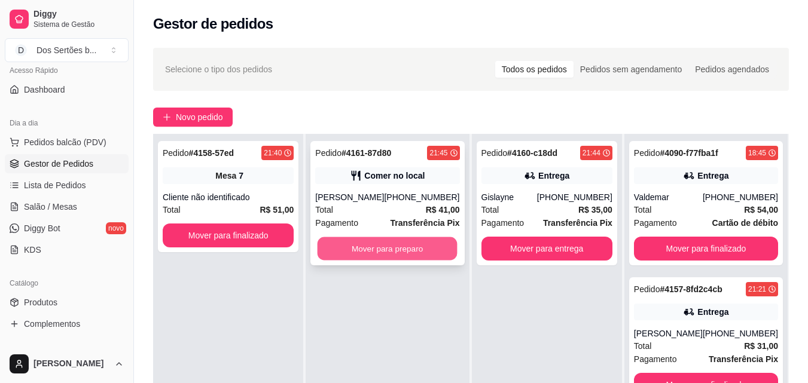
click at [408, 253] on button "Mover para preparo" at bounding box center [387, 248] width 140 height 23
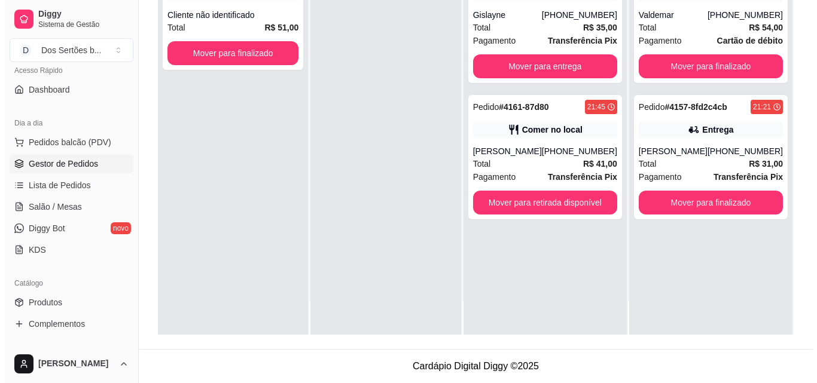
scroll to position [0, 0]
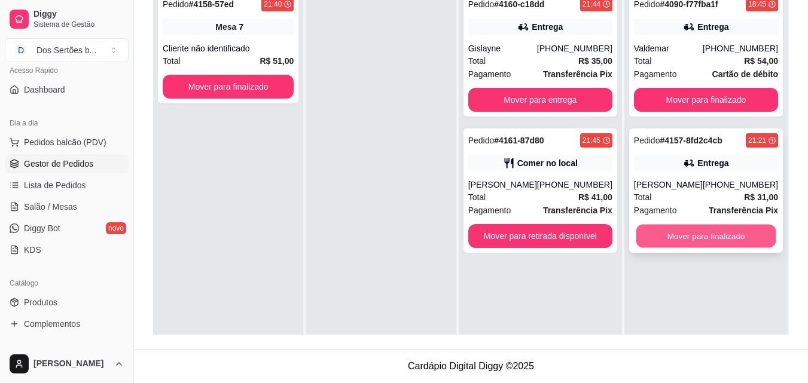
click at [659, 228] on button "Mover para finalizado" at bounding box center [706, 236] width 140 height 23
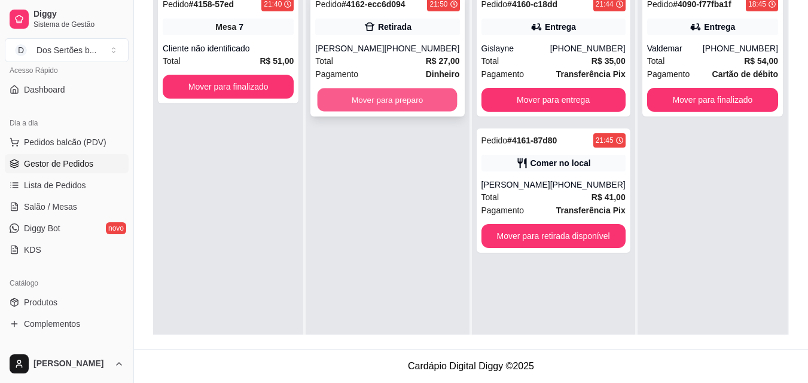
click at [343, 99] on button "Mover para preparo" at bounding box center [387, 99] width 140 height 23
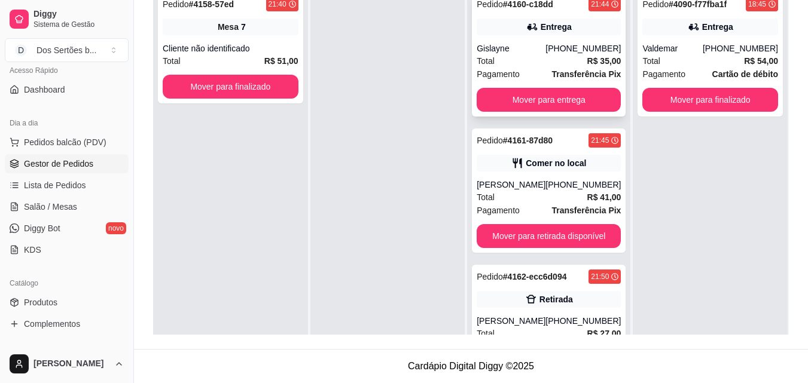
click at [514, 66] on div "Total R$ 35,00" at bounding box center [548, 60] width 144 height 13
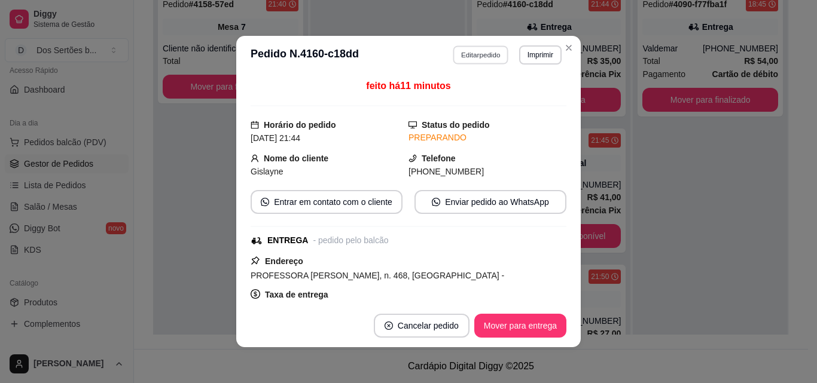
click at [464, 48] on button "Editar pedido" at bounding box center [481, 54] width 56 height 19
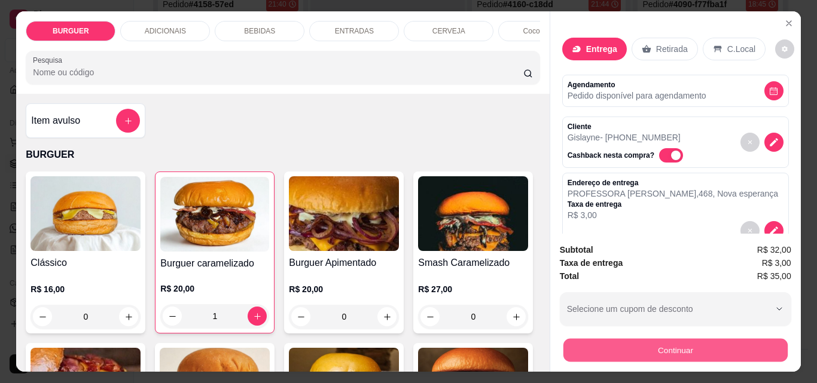
click at [600, 343] on button "Continuar" at bounding box center [675, 349] width 224 height 23
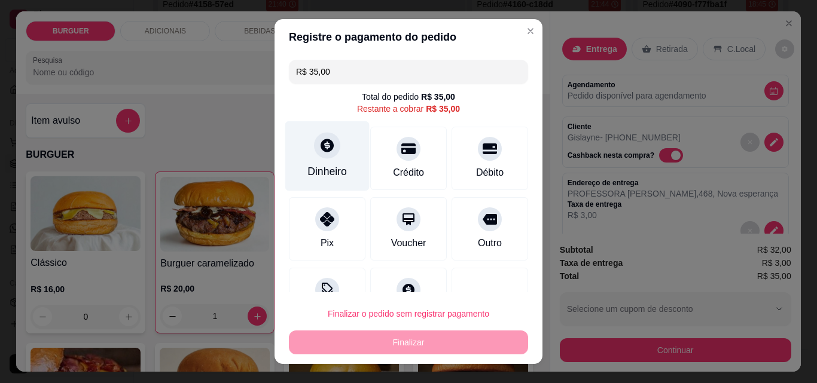
click at [328, 166] on div "Dinheiro" at bounding box center [326, 172] width 39 height 16
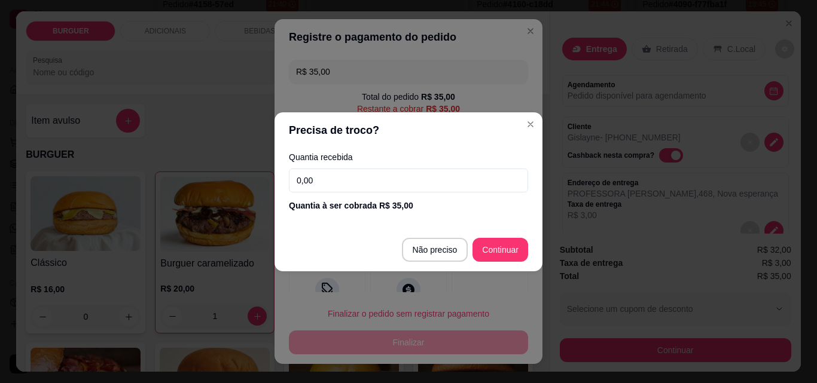
click at [343, 175] on input "0,00" at bounding box center [408, 181] width 239 height 24
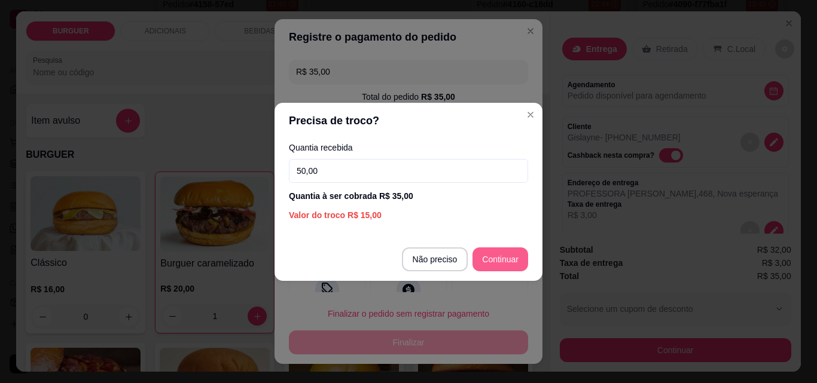
type input "50,00"
type input "R$ 0,00"
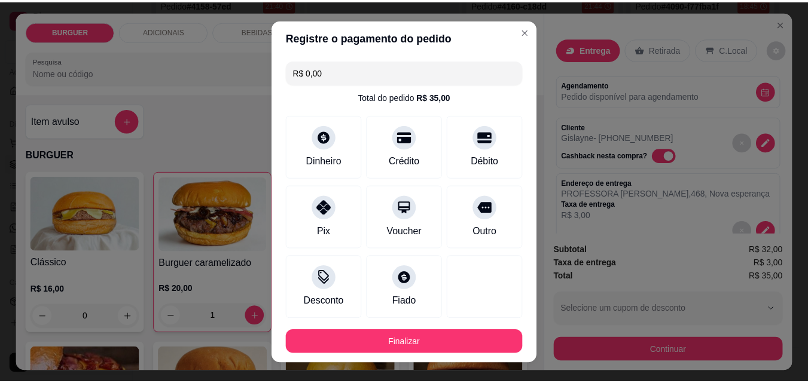
scroll to position [65, 0]
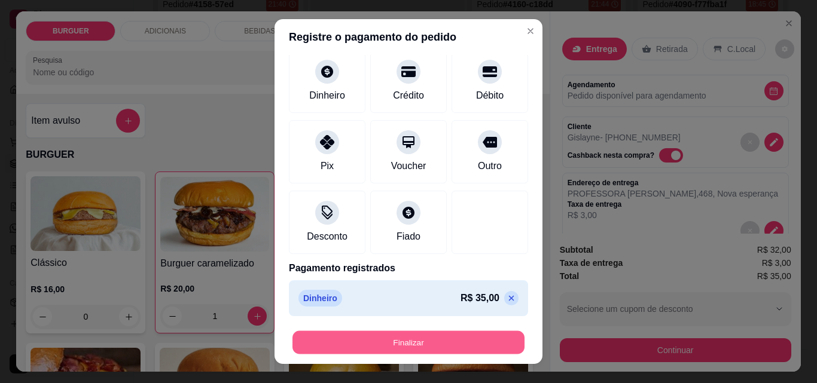
click at [453, 337] on button "Finalizar" at bounding box center [408, 342] width 232 height 23
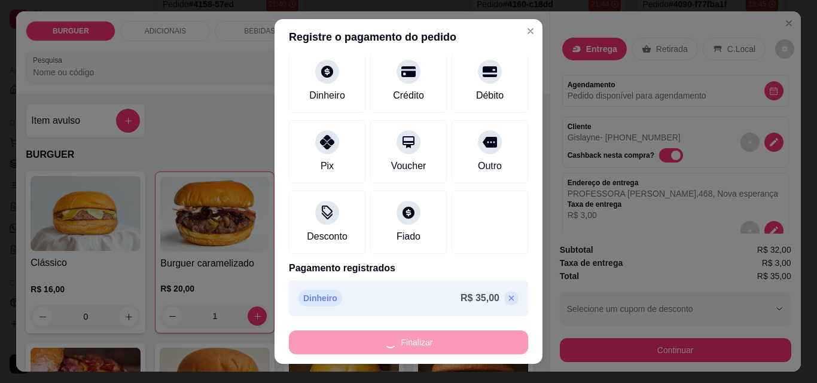
click at [453, 337] on div "Finalizar" at bounding box center [408, 343] width 239 height 24
type input "0"
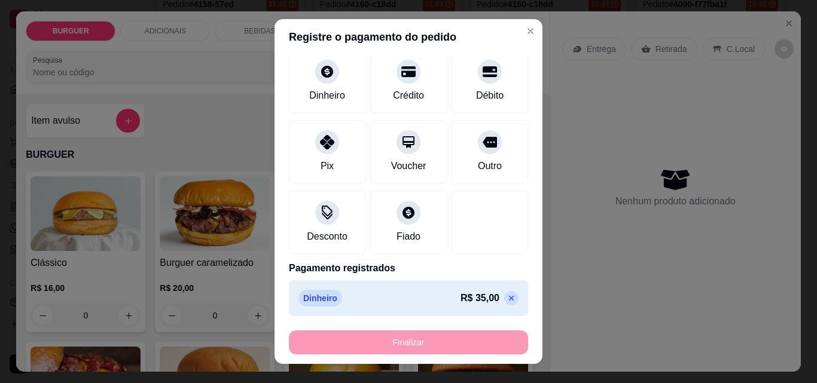
type input "-R$ 35,00"
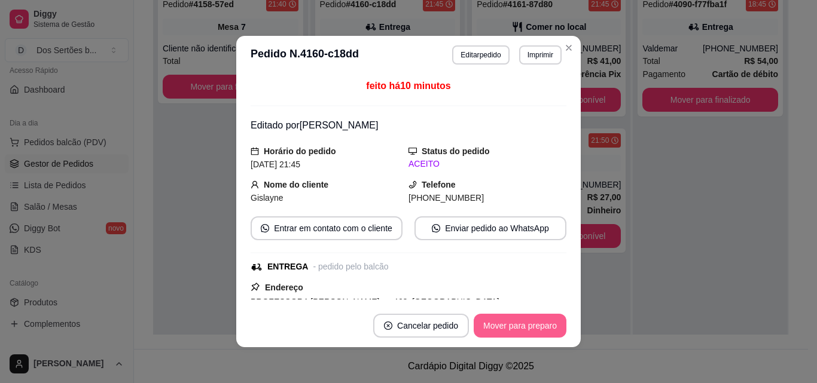
click at [511, 325] on button "Mover para preparo" at bounding box center [520, 326] width 93 height 24
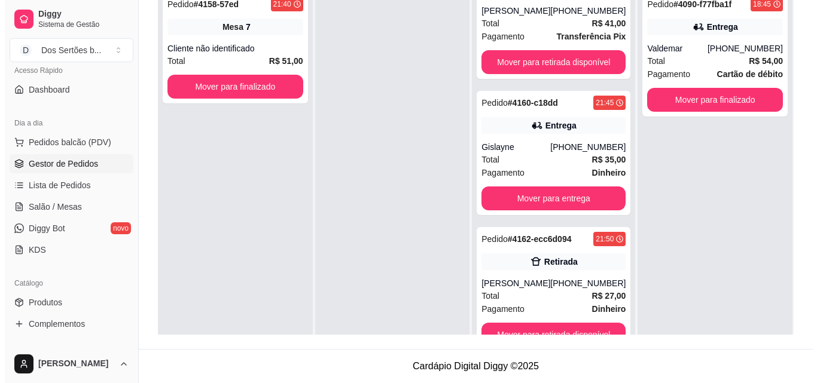
scroll to position [33, 0]
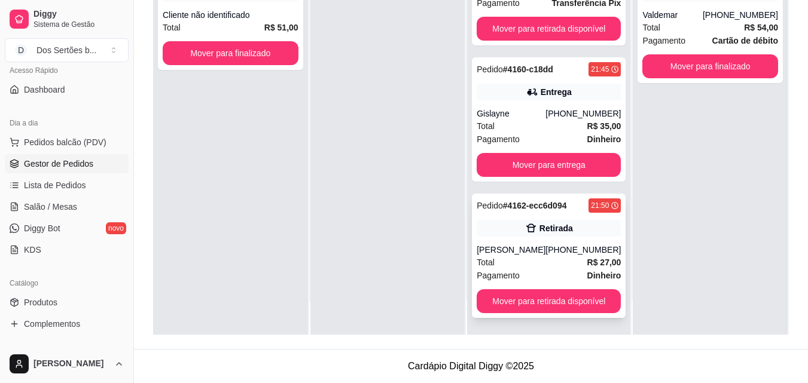
click at [533, 262] on div "Total R$ 27,00" at bounding box center [548, 262] width 144 height 13
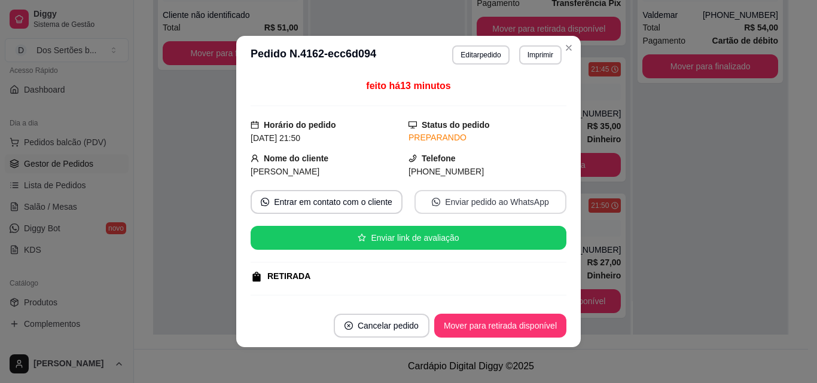
scroll to position [225, 0]
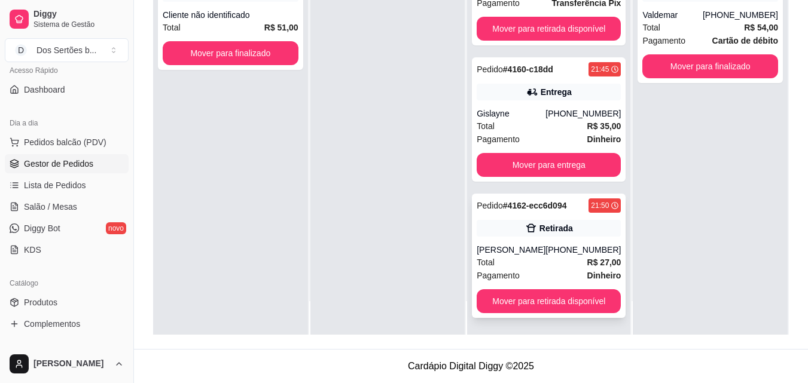
click at [527, 268] on div "Total R$ 27,00" at bounding box center [548, 262] width 144 height 13
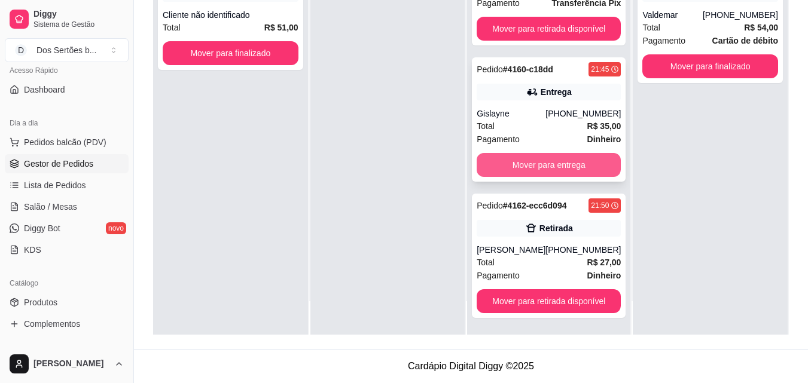
scroll to position [0, 0]
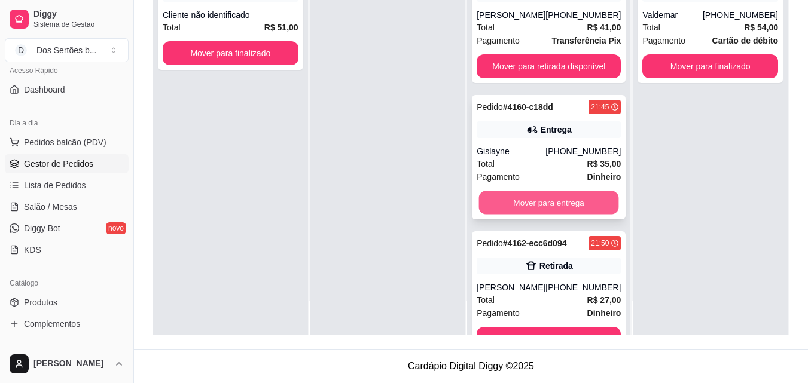
click at [530, 201] on button "Mover para entrega" at bounding box center [549, 202] width 140 height 23
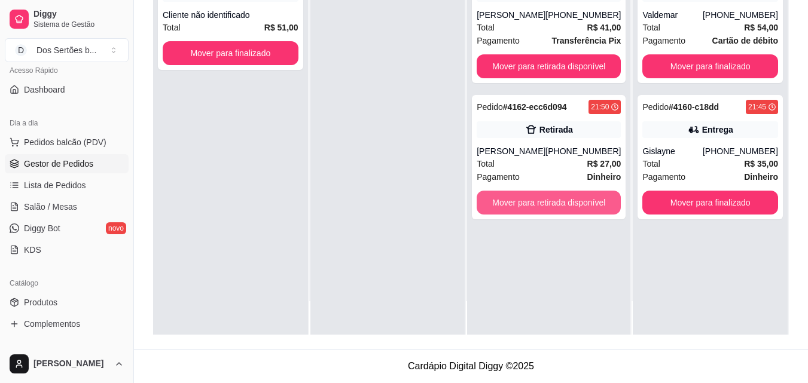
click at [530, 201] on button "Mover para retirada disponível" at bounding box center [548, 203] width 144 height 24
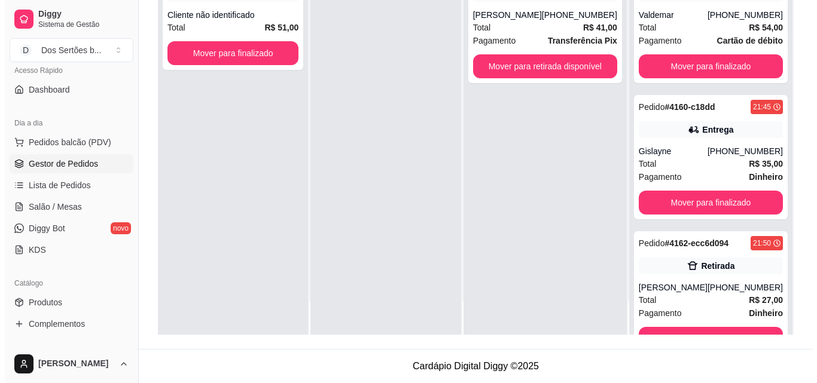
scroll to position [38, 0]
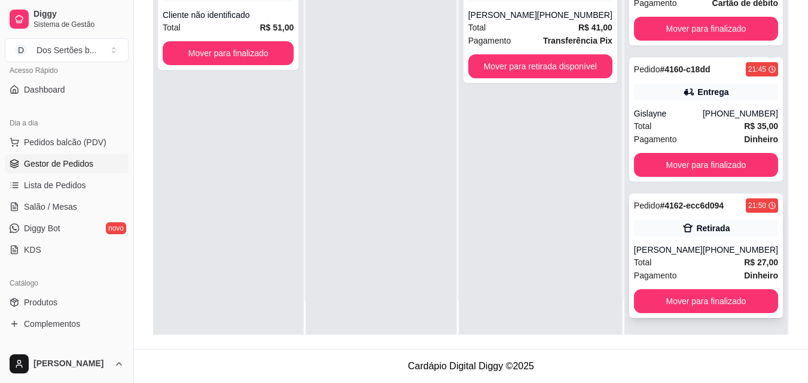
click at [702, 262] on div "Total R$ 27,00" at bounding box center [706, 262] width 144 height 13
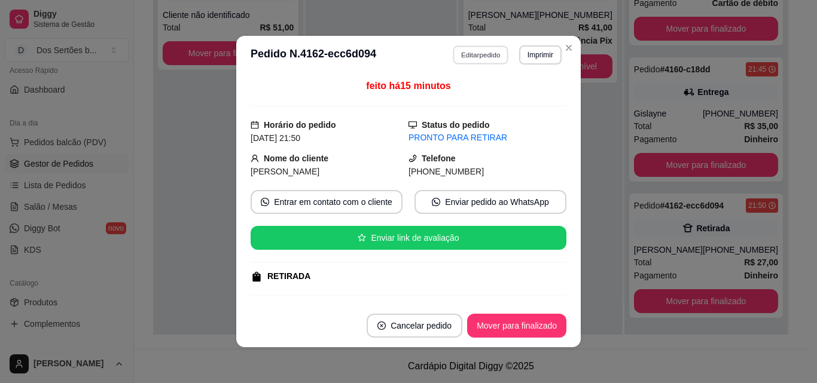
click at [468, 56] on button "Editar pedido" at bounding box center [481, 54] width 56 height 19
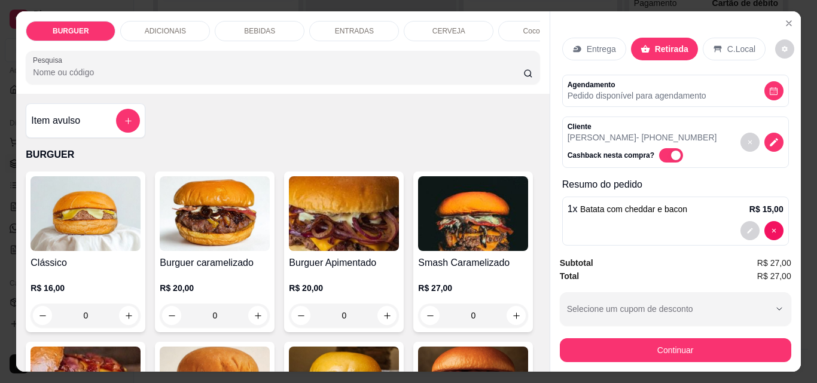
scroll to position [123, 0]
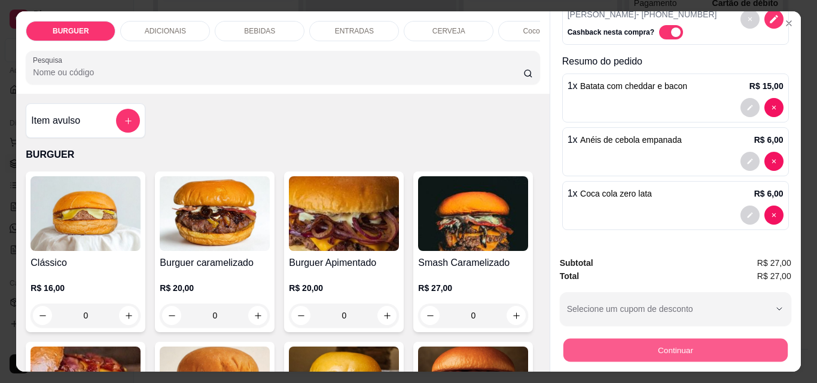
click at [573, 344] on button "Continuar" at bounding box center [675, 349] width 224 height 23
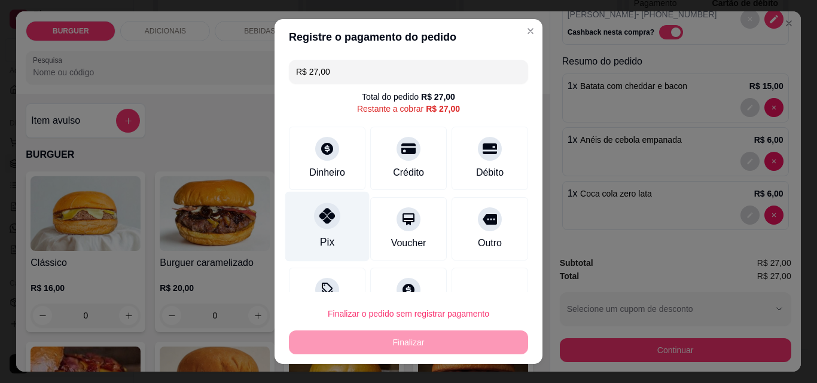
click at [329, 214] on div at bounding box center [327, 216] width 26 height 26
type input "R$ 0,00"
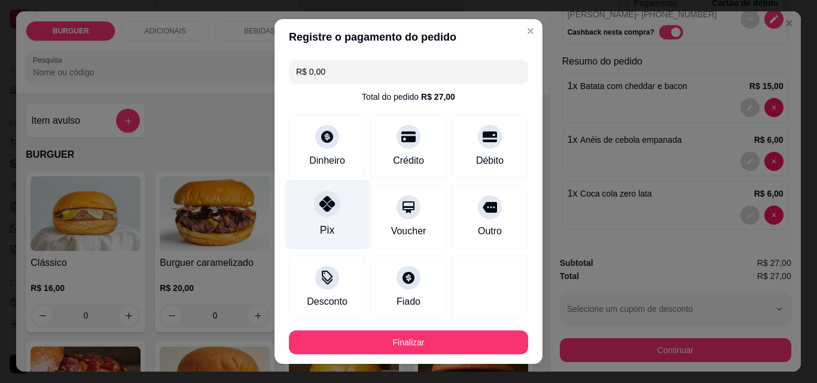
scroll to position [65, 0]
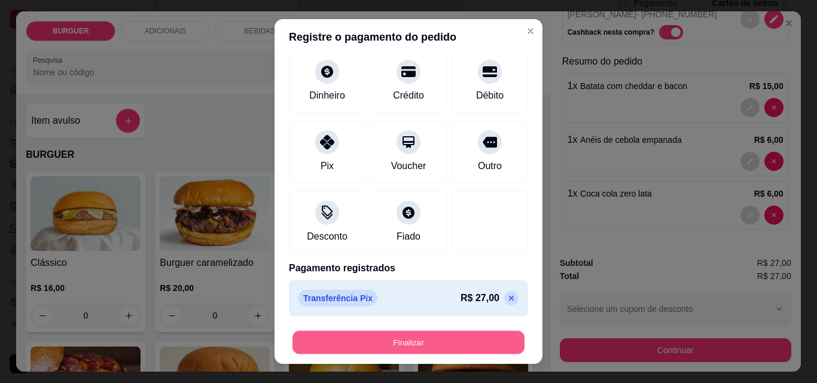
click at [363, 338] on button "Finalizar" at bounding box center [408, 342] width 232 height 23
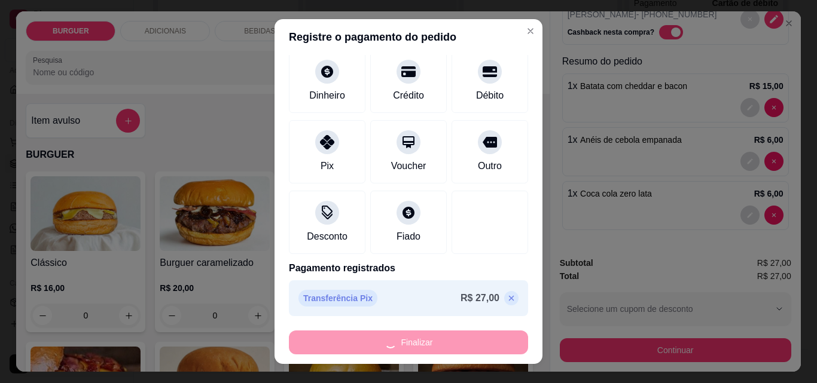
type input "0"
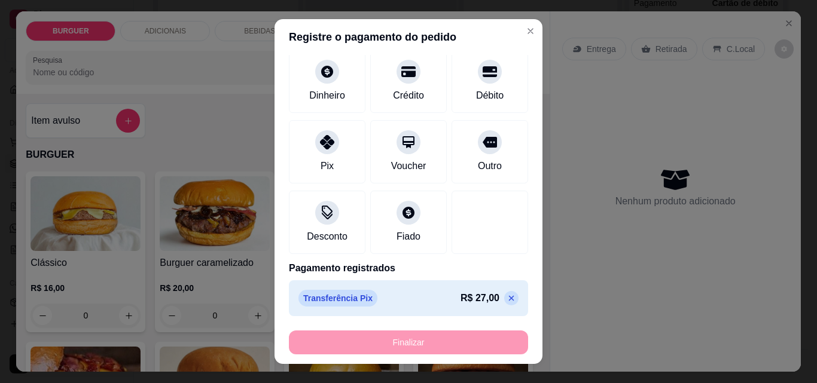
type input "-R$ 27,00"
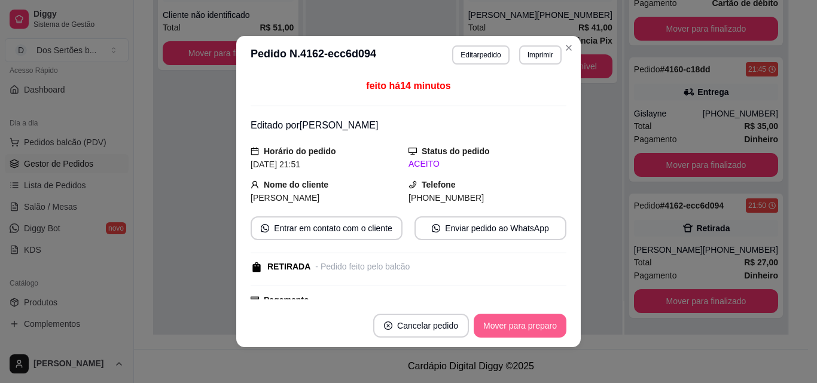
scroll to position [0, 0]
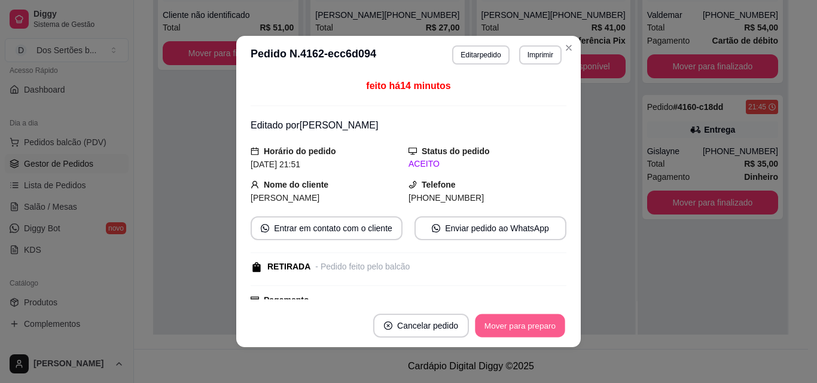
click at [495, 329] on button "Mover para preparo" at bounding box center [520, 325] width 90 height 23
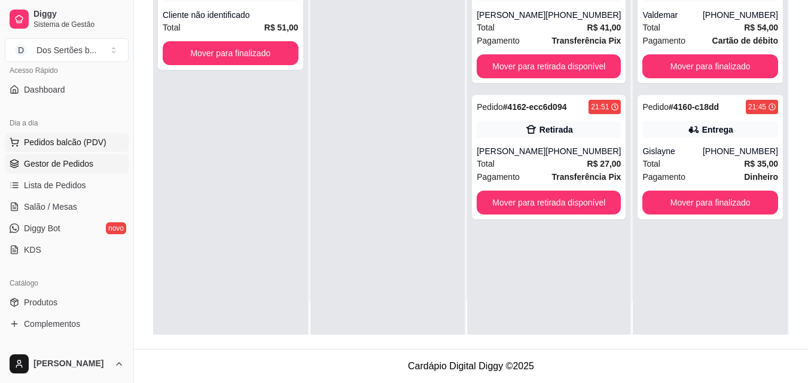
click at [42, 145] on span "Pedidos balcão (PDV)" at bounding box center [65, 142] width 83 height 12
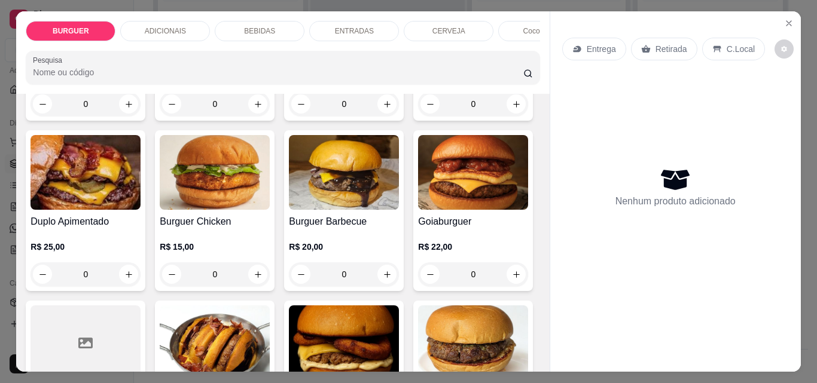
scroll to position [287, 0]
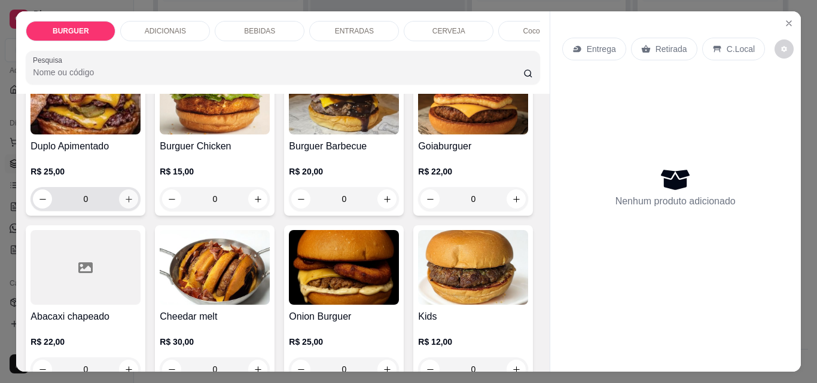
click at [133, 201] on icon "increase-product-quantity" at bounding box center [128, 199] width 9 height 9
type input "1"
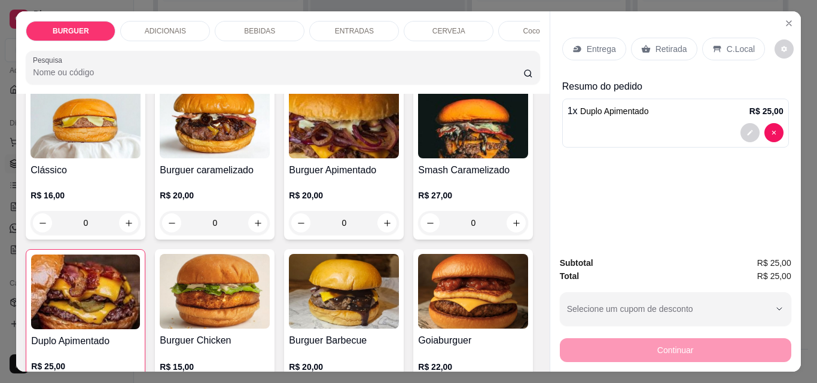
scroll to position [87, 0]
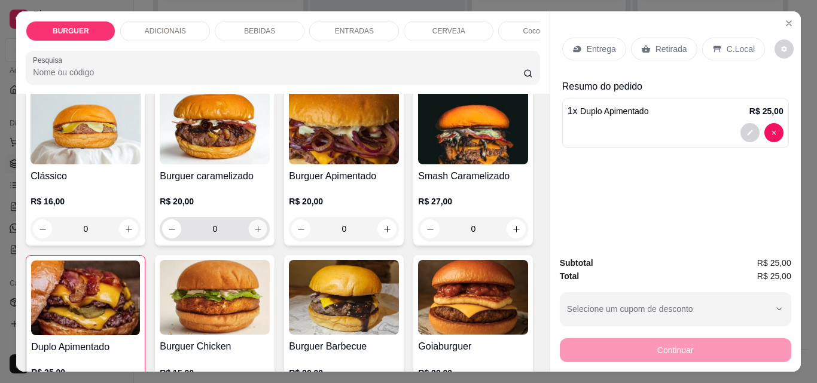
click at [253, 234] on icon "increase-product-quantity" at bounding box center [257, 229] width 9 height 9
type input "1"
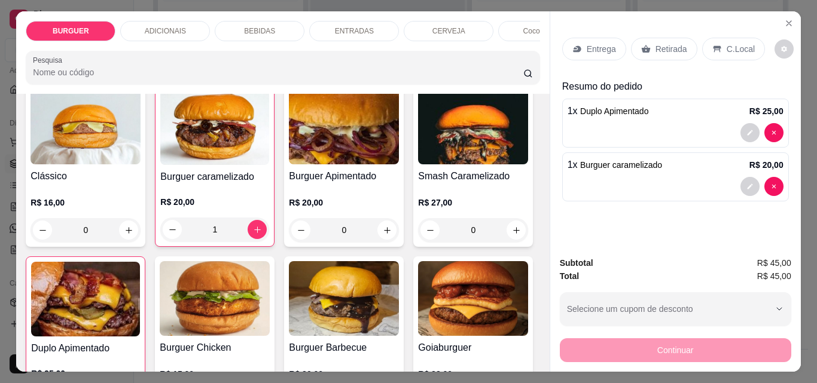
click at [323, 21] on div "ENTRADAS" at bounding box center [354, 31] width 90 height 20
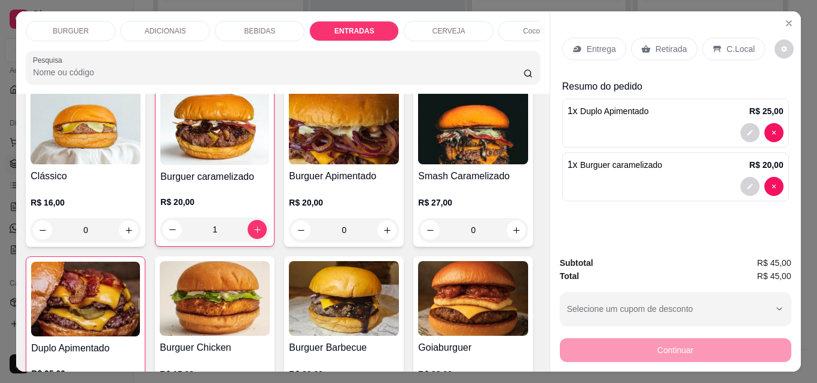
scroll to position [31, 0]
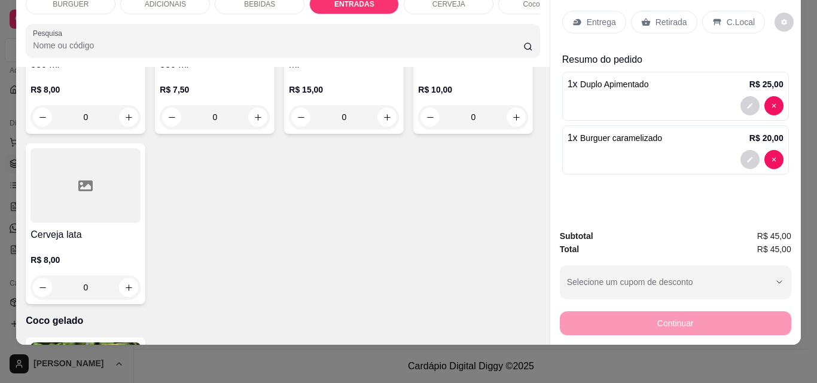
type input "1"
click at [590, 16] on p "Entrega" at bounding box center [601, 22] width 29 height 12
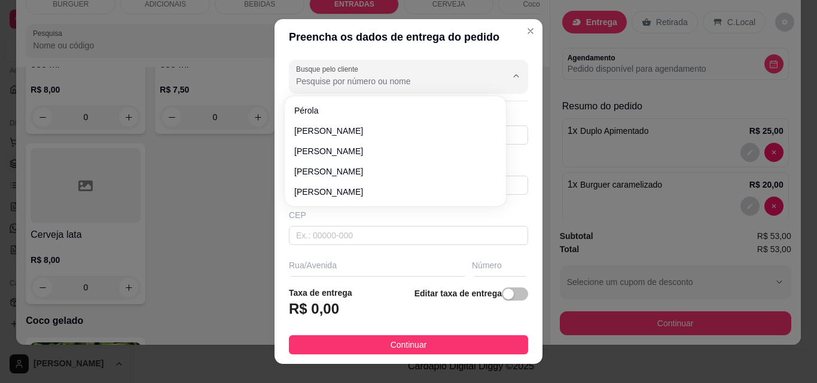
click at [320, 85] on input "Busque pelo cliente" at bounding box center [391, 81] width 191 height 12
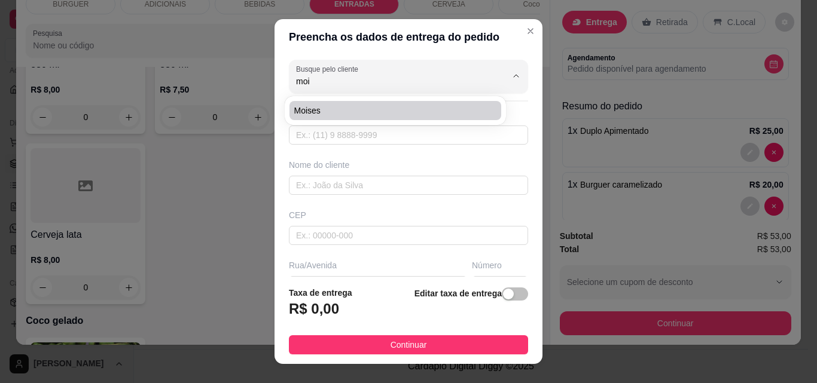
click at [302, 109] on span "Moises" at bounding box center [389, 111] width 190 height 12
type input "Moises"
type input "8698097351"
type input "Moises"
type input "[PERSON_NAME]"
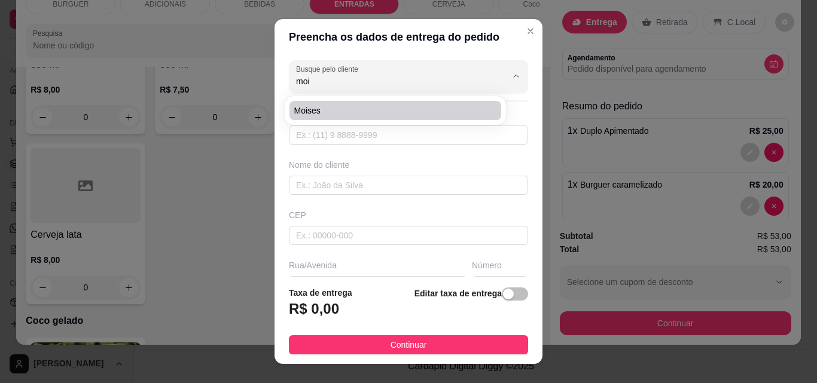
type input "1035"
type input "ESPERANTINA"
type input "No studio Moises tatuador\ atras da academia overall"
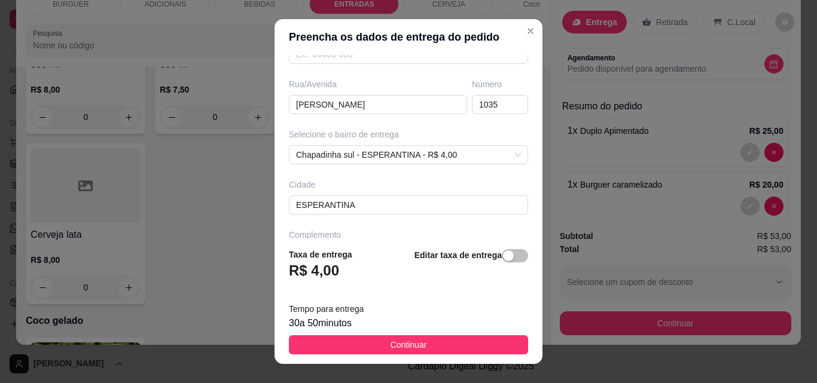
scroll to position [219, 0]
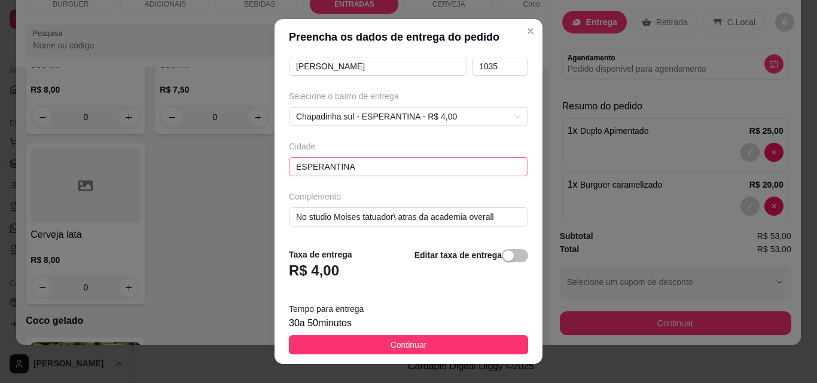
type input "Moises"
click at [376, 165] on input "ESPERANTINA" at bounding box center [408, 166] width 239 height 19
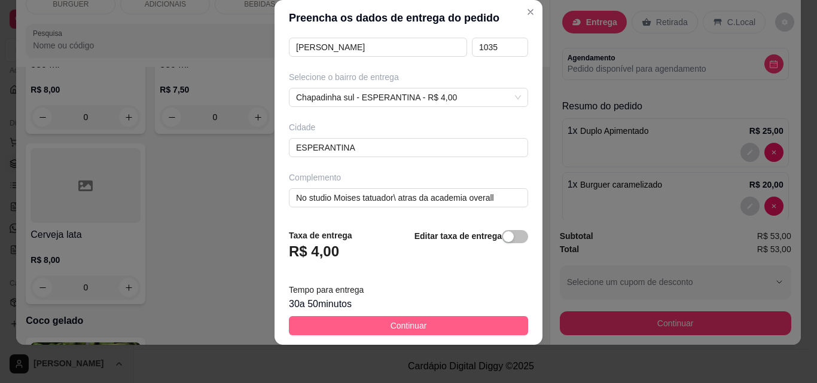
click at [469, 320] on button "Continuar" at bounding box center [408, 325] width 239 height 19
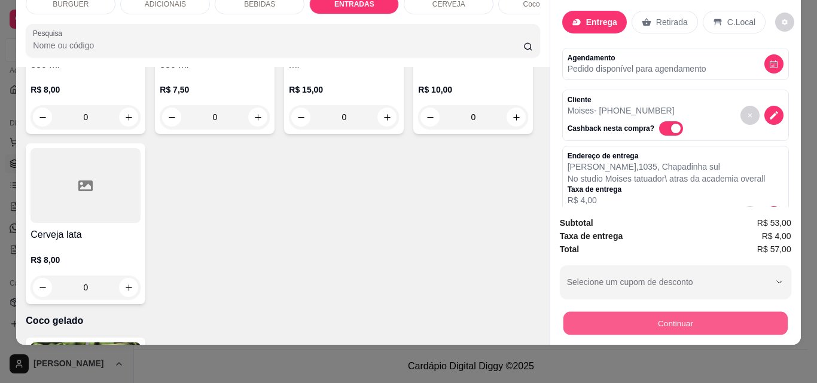
click at [603, 311] on button "Continuar" at bounding box center [675, 322] width 224 height 23
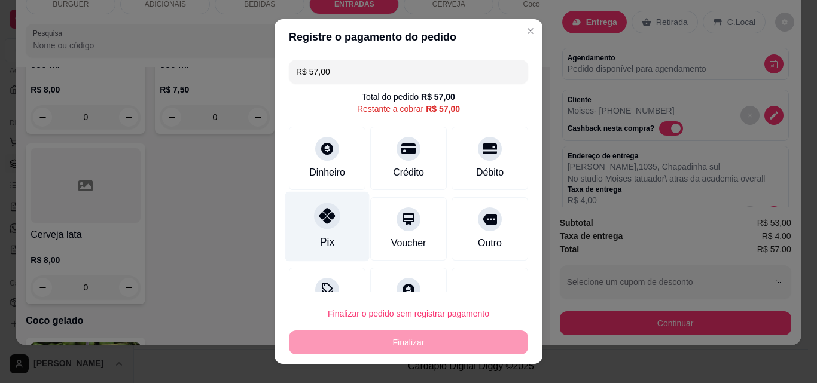
click at [330, 230] on div "Pix" at bounding box center [327, 227] width 84 height 70
type input "R$ 0,00"
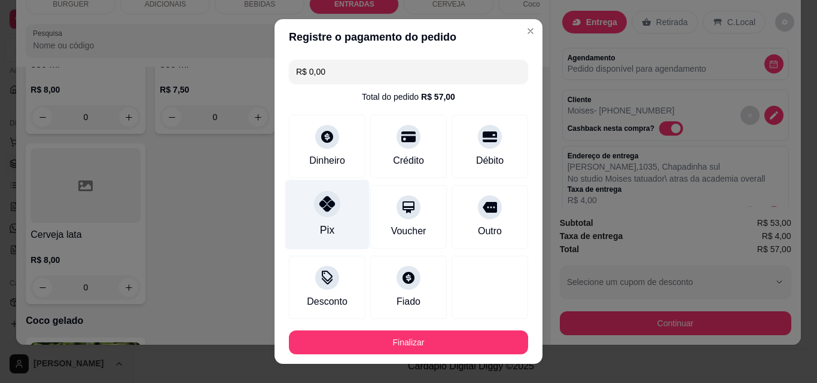
scroll to position [65, 0]
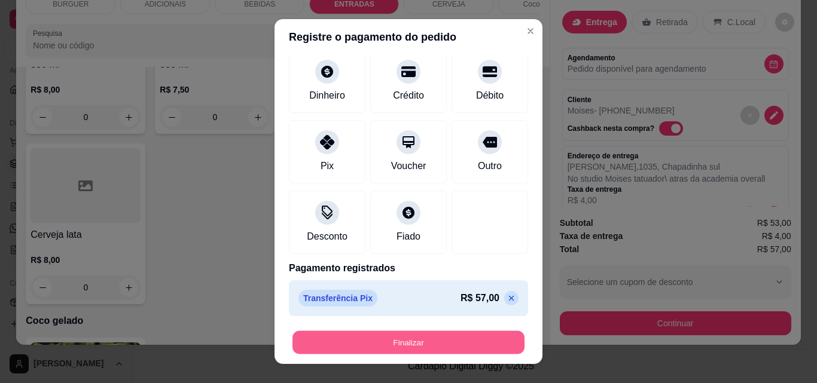
click at [401, 340] on button "Finalizar" at bounding box center [408, 342] width 232 height 23
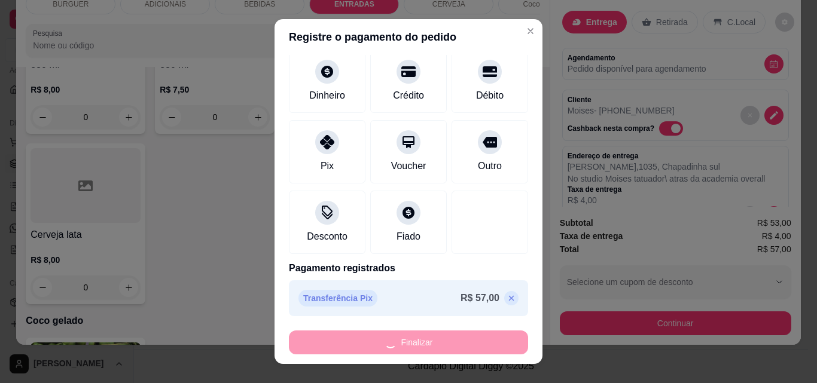
type input "0"
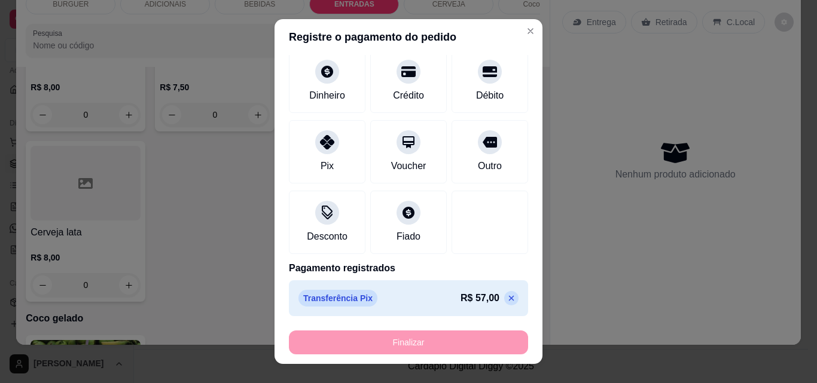
type input "-R$ 57,00"
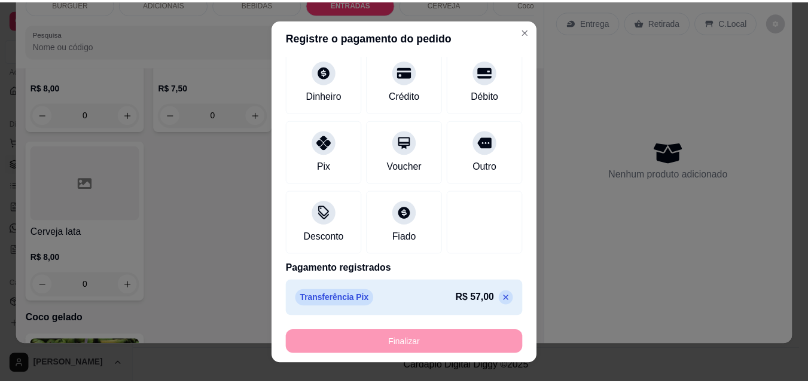
scroll to position [2014, 0]
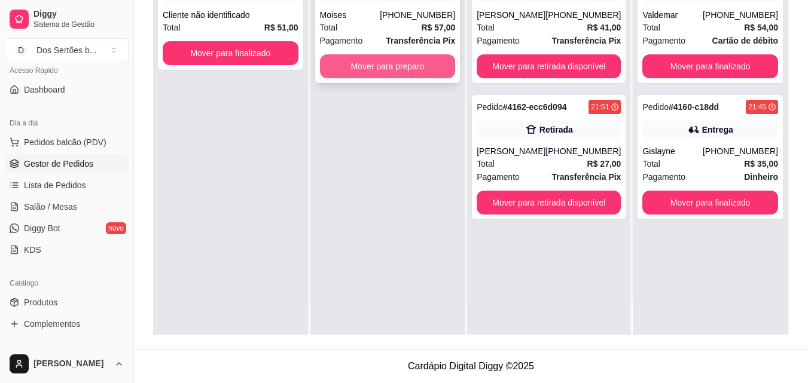
click at [370, 65] on button "Mover para preparo" at bounding box center [388, 66] width 136 height 24
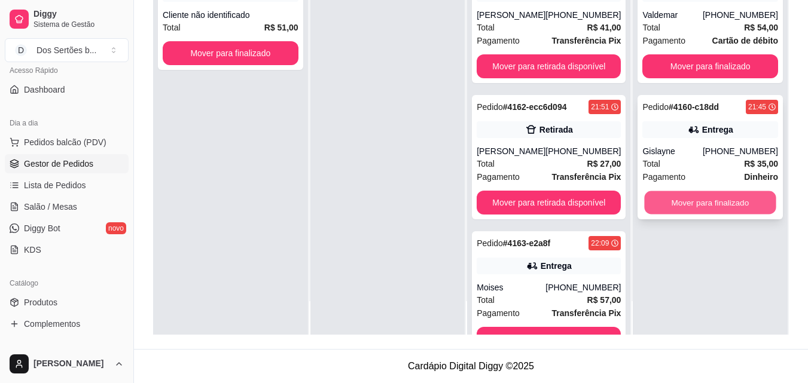
click at [665, 192] on button "Mover para finalizado" at bounding box center [710, 202] width 132 height 23
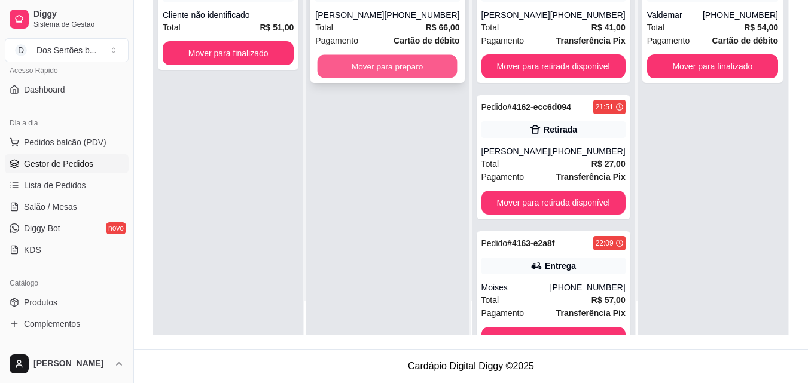
click at [374, 61] on button "Mover para preparo" at bounding box center [387, 66] width 140 height 23
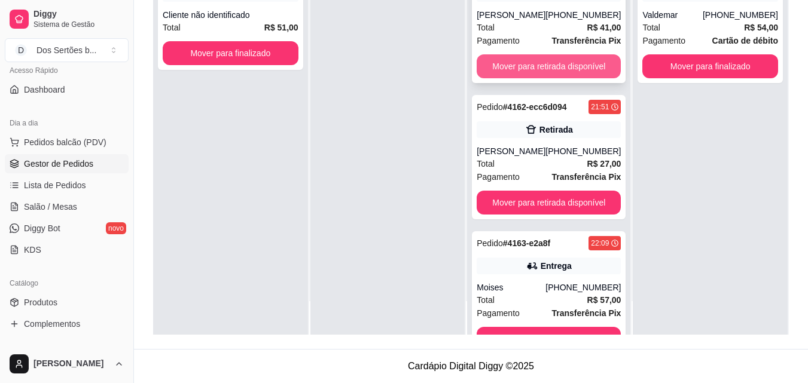
click at [526, 63] on button "Mover para retirada disponível" at bounding box center [548, 66] width 144 height 24
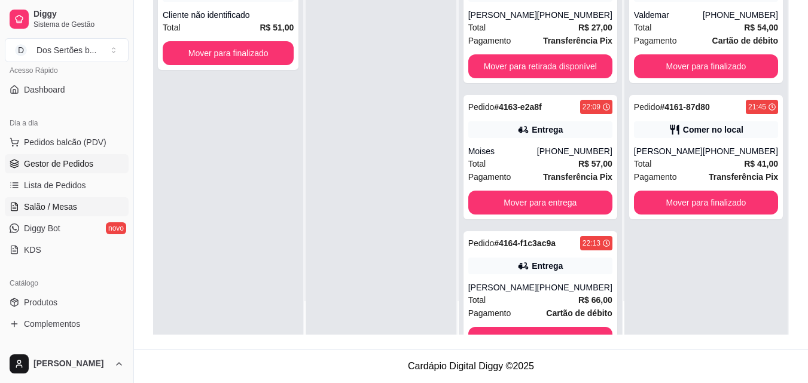
click at [74, 206] on span "Salão / Mesas" at bounding box center [50, 207] width 53 height 12
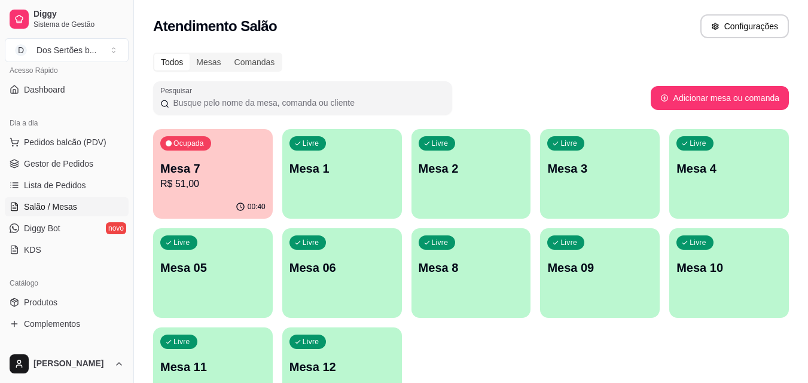
click at [343, 167] on p "Mesa 1" at bounding box center [341, 168] width 105 height 17
click at [41, 146] on span "Pedidos balcão (PDV)" at bounding box center [65, 142] width 83 height 12
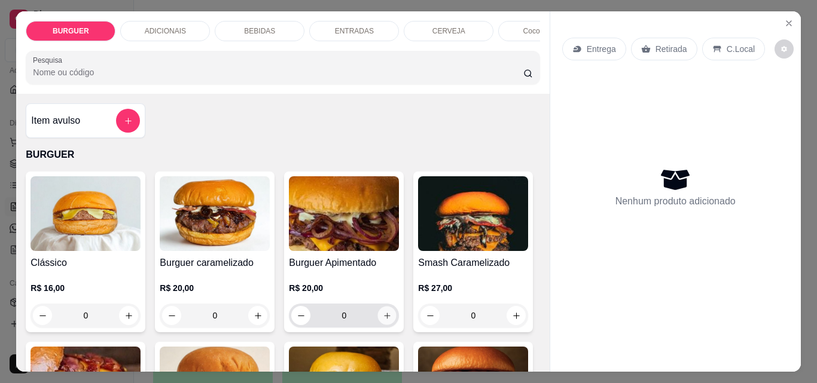
click at [382, 311] on button "increase-product-quantity" at bounding box center [387, 316] width 19 height 19
type input "1"
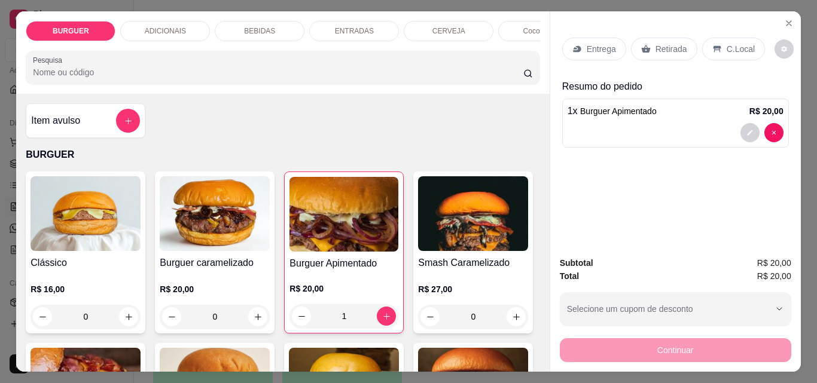
click at [273, 23] on div "BEBIDAS" at bounding box center [260, 31] width 90 height 20
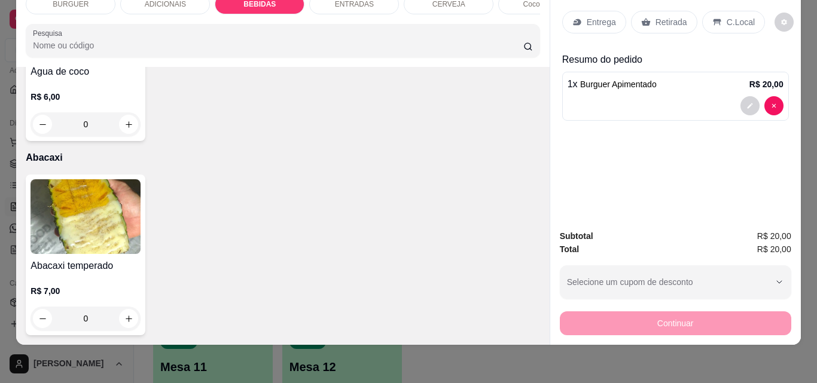
scroll to position [2537, 0]
type input "1"
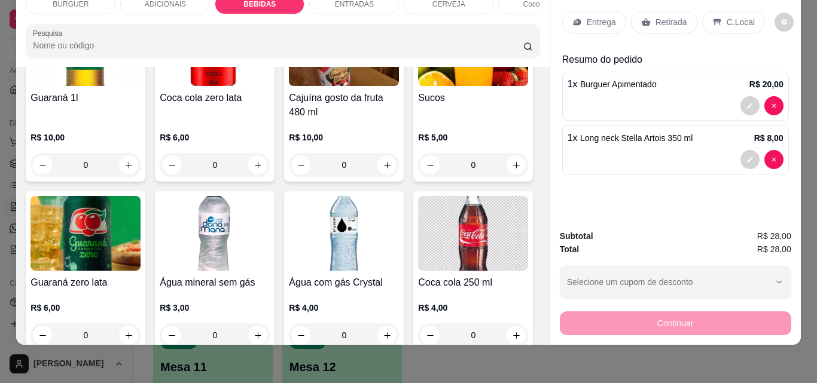
scroll to position [1140, 0]
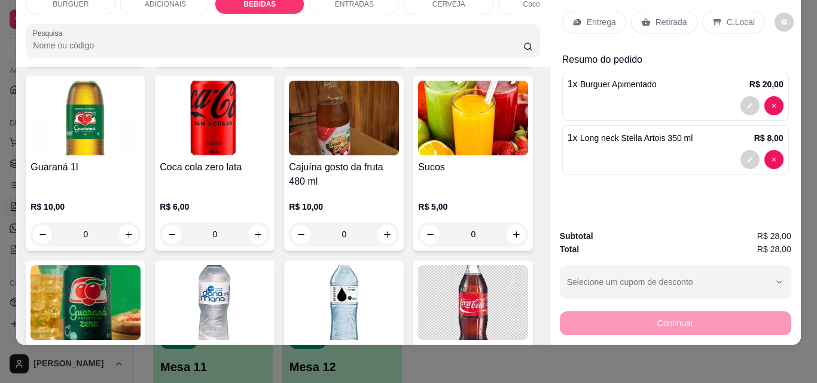
click at [384, 54] on icon "increase-product-quantity" at bounding box center [387, 49] width 9 height 9
type input "1"
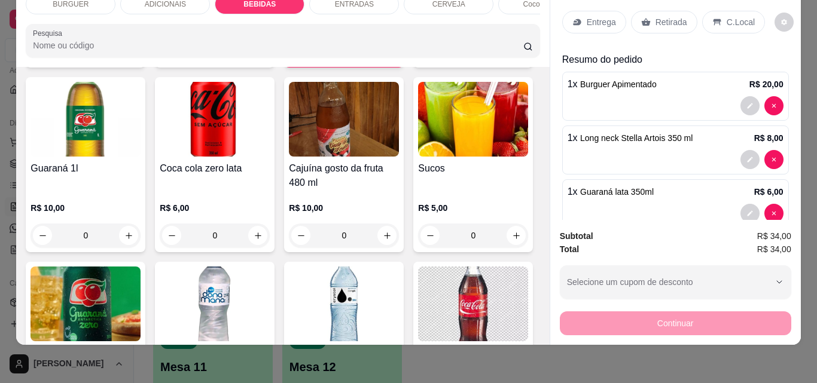
click at [655, 16] on p "Retirada" at bounding box center [671, 22] width 32 height 12
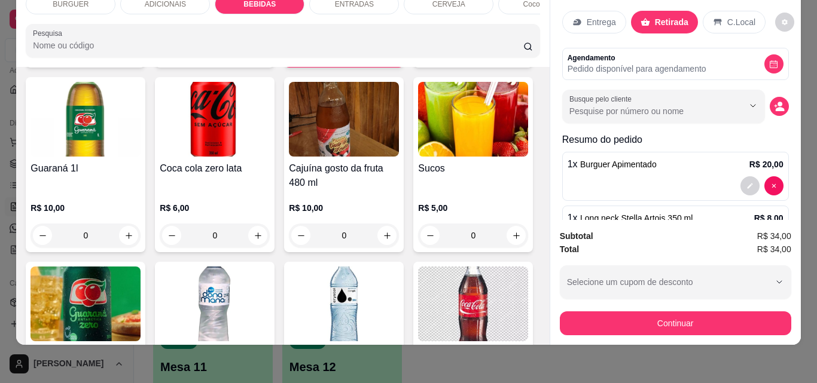
scroll to position [105, 0]
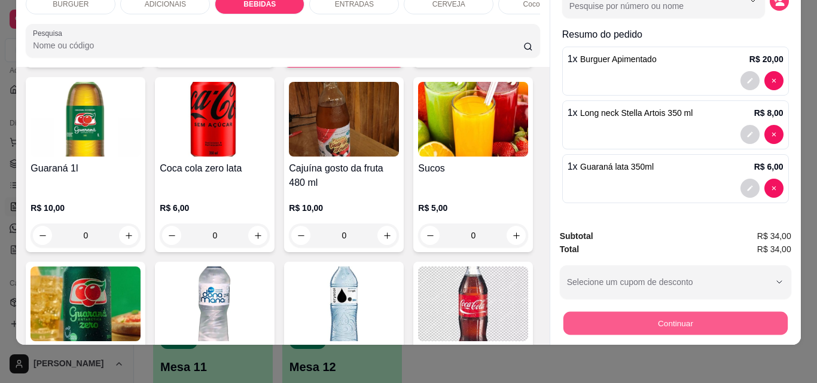
click at [633, 312] on button "Continuar" at bounding box center [675, 322] width 224 height 23
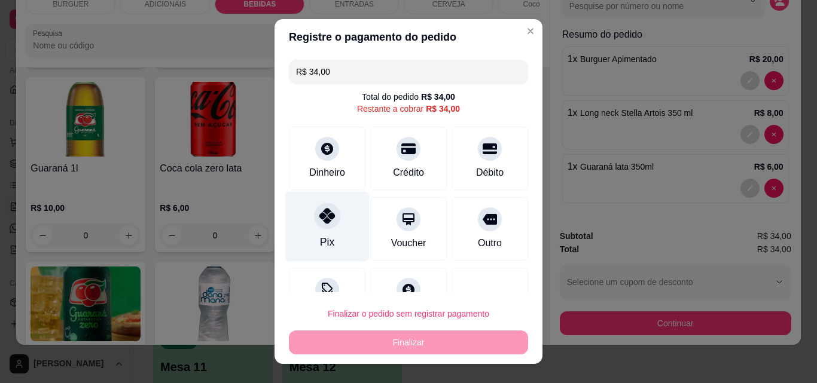
click at [328, 206] on div at bounding box center [327, 216] width 26 height 26
type input "R$ 0,00"
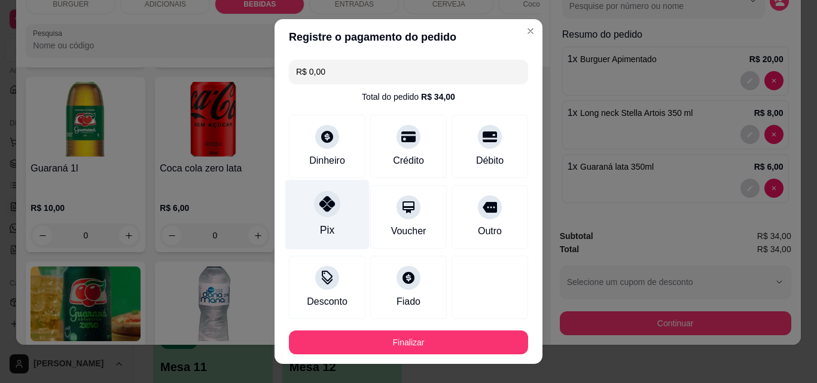
scroll to position [65, 0]
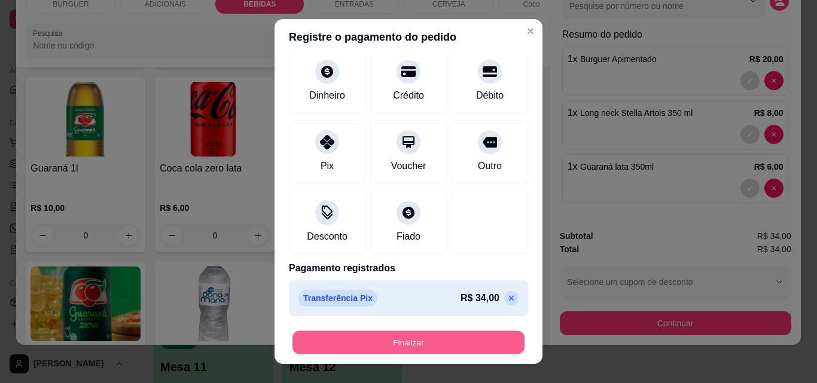
click at [375, 338] on button "Finalizar" at bounding box center [408, 342] width 232 height 23
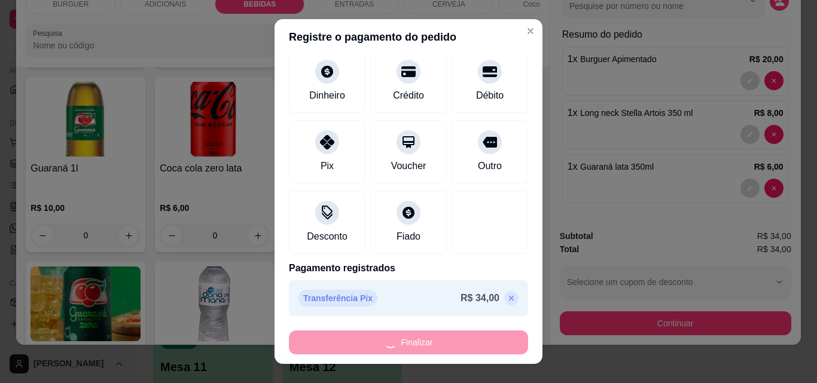
type input "0"
type input "-R$ 34,00"
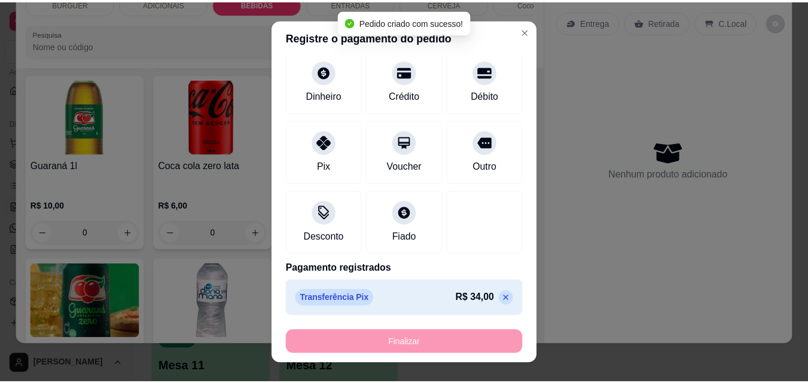
scroll to position [1139, 0]
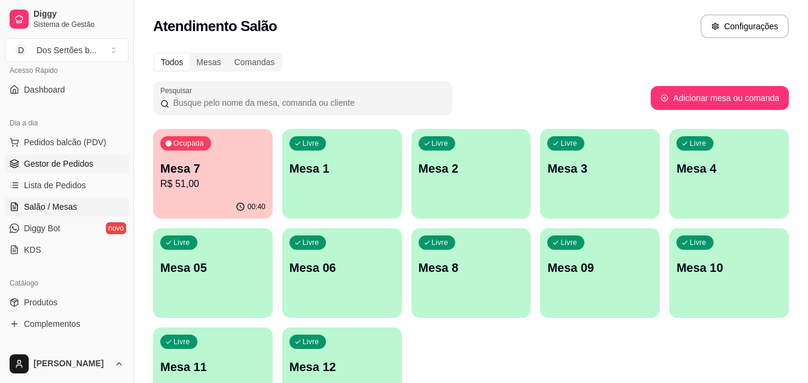
click at [57, 159] on span "Gestor de Pedidos" at bounding box center [58, 164] width 69 height 12
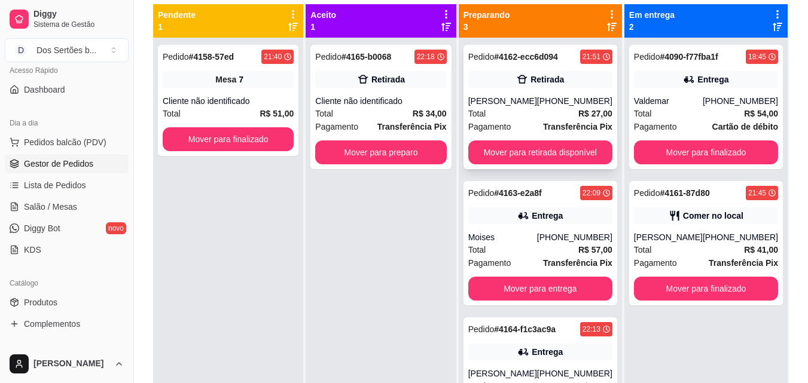
scroll to position [38, 0]
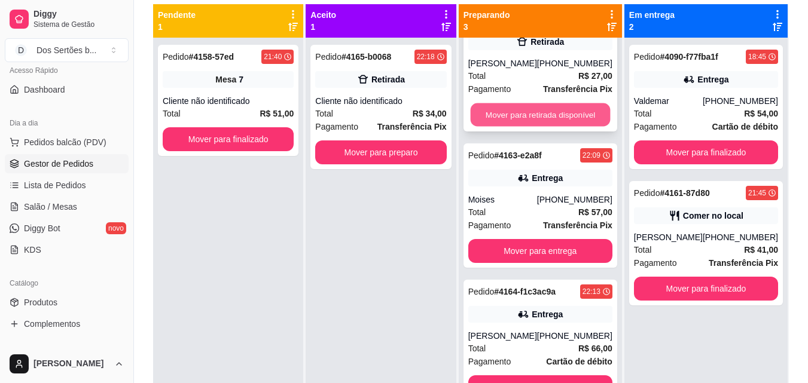
click at [534, 114] on button "Mover para retirada disponível" at bounding box center [540, 114] width 140 height 23
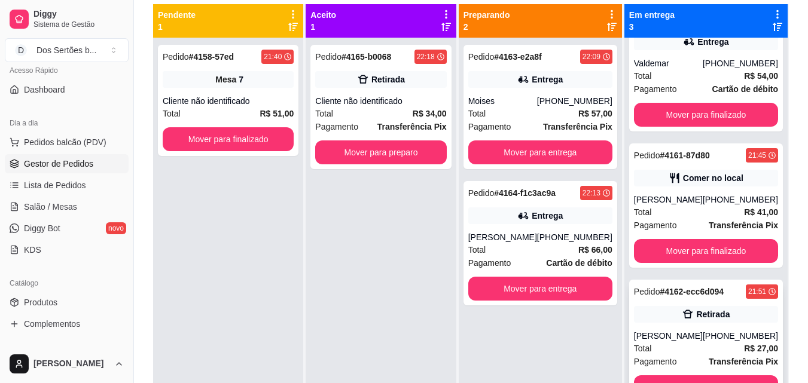
click at [703, 374] on div "Pedido # 4162-ecc6d094 21:51 Retirada [PERSON_NAME] [PHONE_NUMBER] Total R$ 27,…" at bounding box center [706, 342] width 154 height 124
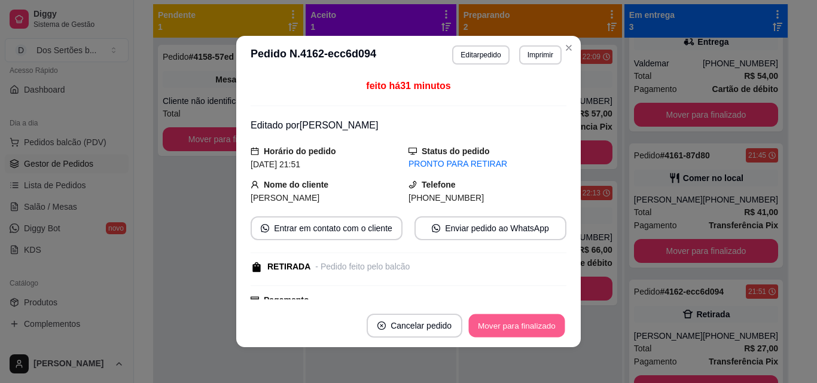
click at [496, 333] on button "Mover para finalizado" at bounding box center [517, 325] width 96 height 23
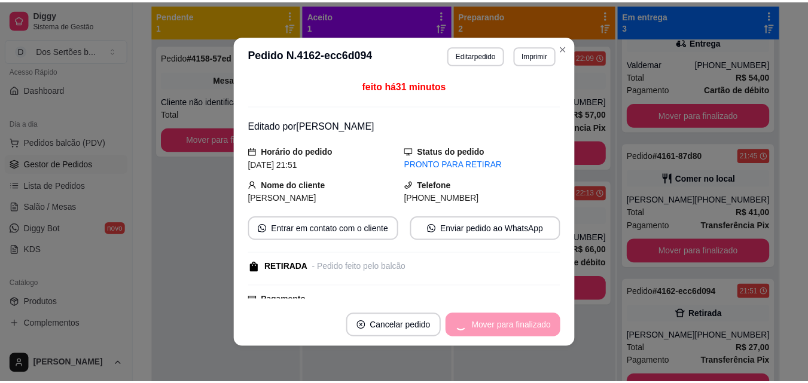
scroll to position [0, 0]
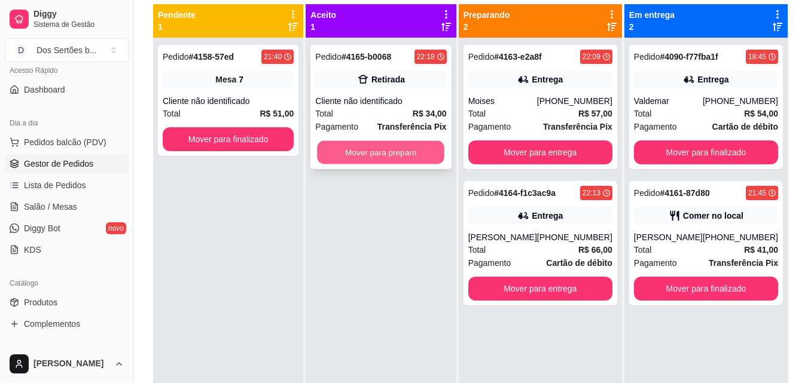
click at [407, 152] on button "Mover para preparo" at bounding box center [380, 152] width 127 height 23
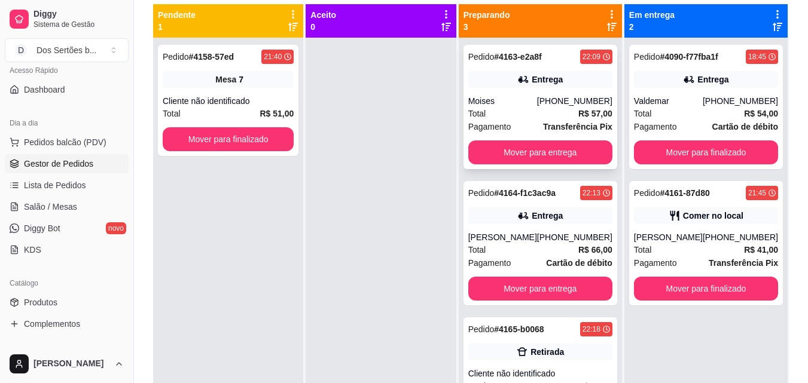
scroll to position [38, 0]
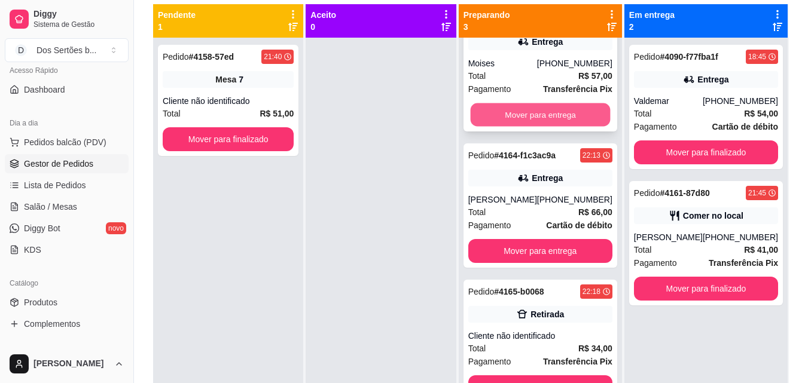
click at [539, 106] on button "Mover para entrega" at bounding box center [540, 114] width 140 height 23
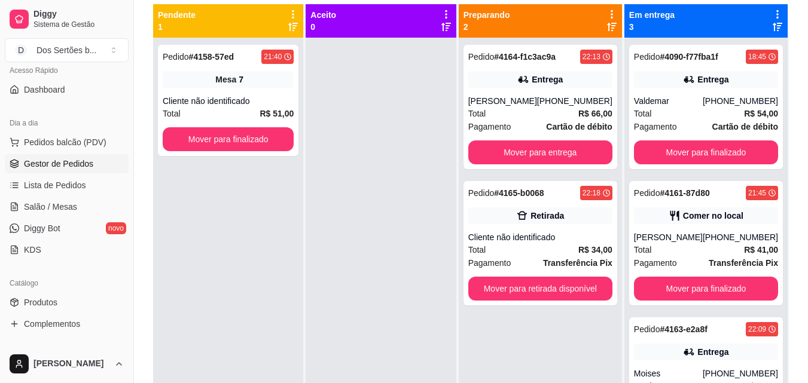
scroll to position [0, 0]
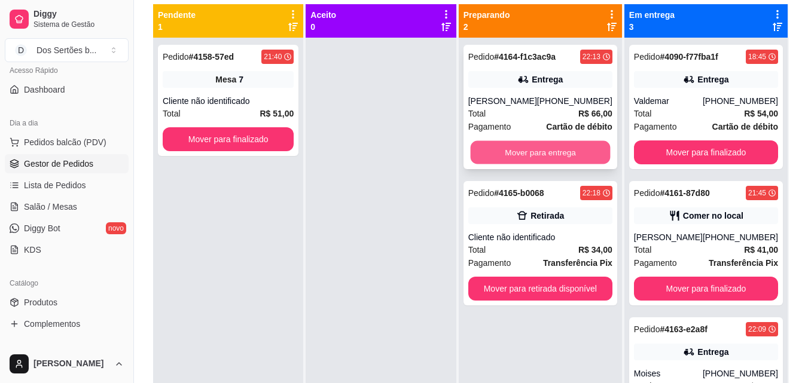
click at [526, 143] on button "Mover para entrega" at bounding box center [540, 152] width 140 height 23
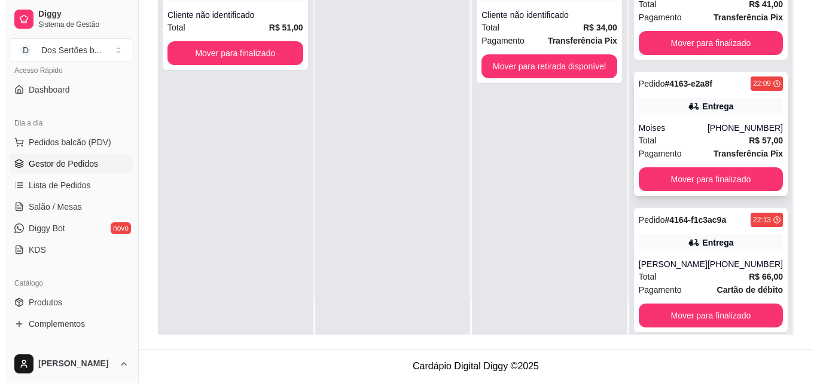
scroll to position [174, 0]
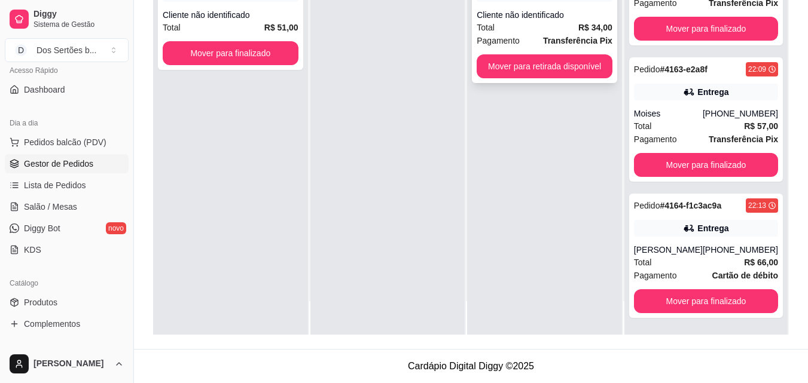
click at [561, 16] on div "Cliente não identificado" at bounding box center [544, 15] width 136 height 12
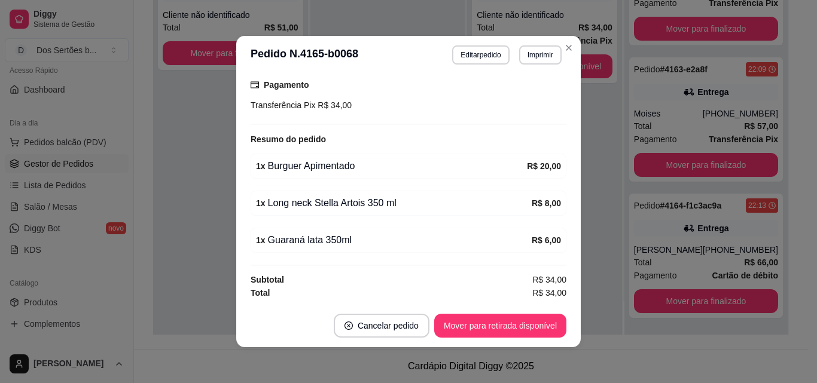
scroll to position [2, 0]
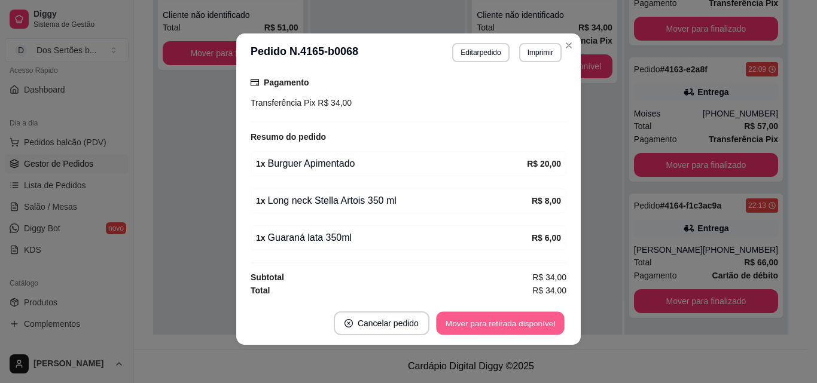
click at [488, 320] on button "Mover para retirada disponível" at bounding box center [500, 323] width 128 height 23
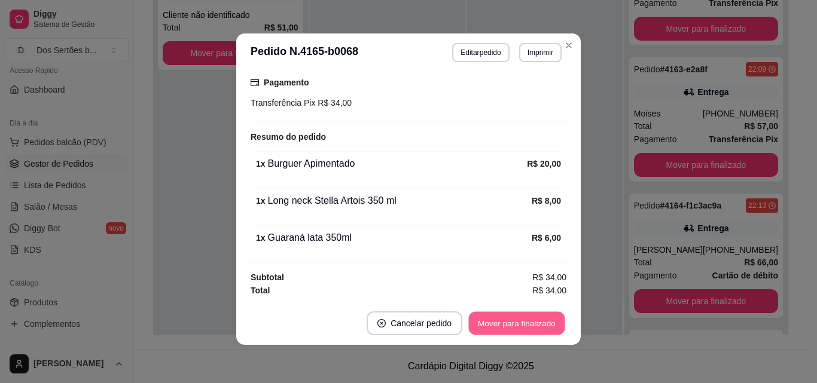
click at [488, 320] on button "Mover para finalizado" at bounding box center [517, 323] width 96 height 23
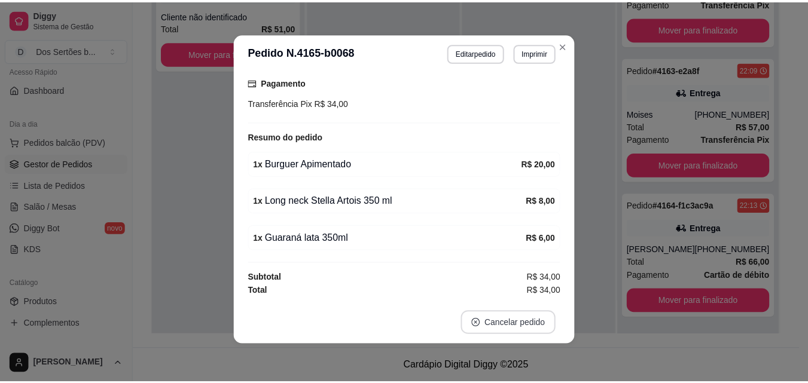
scroll to position [111, 0]
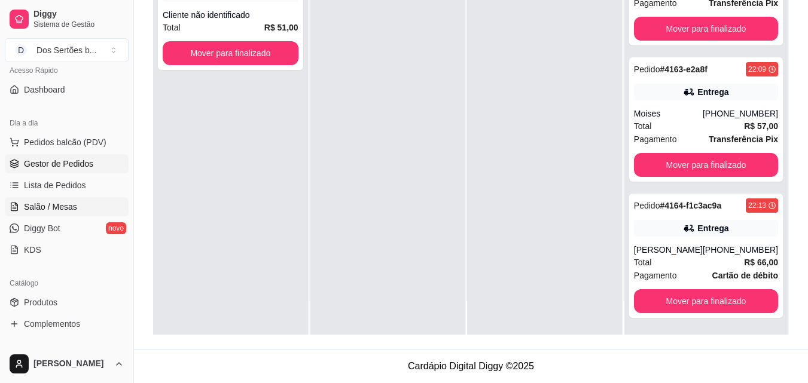
click at [74, 203] on span "Salão / Mesas" at bounding box center [50, 207] width 53 height 12
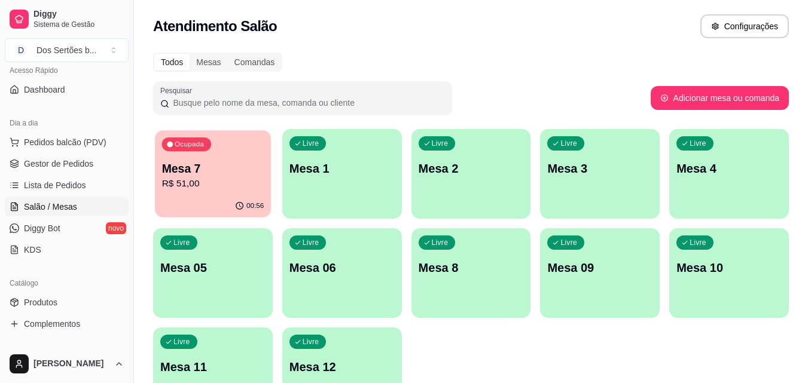
click at [239, 204] on icon "button" at bounding box center [240, 206] width 10 height 10
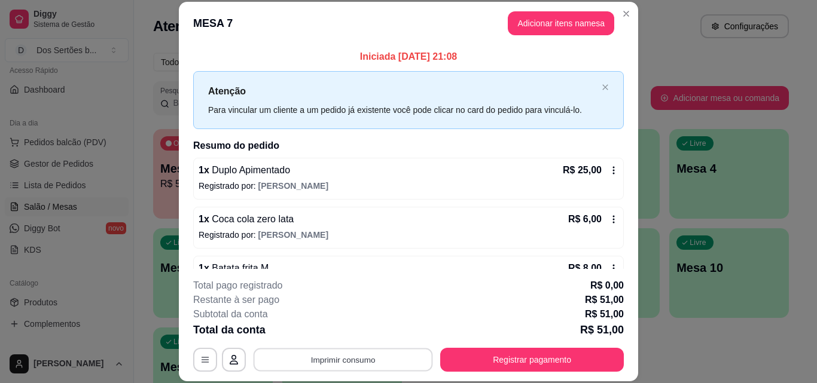
click at [322, 359] on button "Imprimir consumo" at bounding box center [342, 359] width 179 height 23
click at [339, 327] on button "Impressora" at bounding box center [342, 332] width 84 height 19
click at [548, 20] on button "Adicionar itens na mesa" at bounding box center [560, 23] width 103 height 23
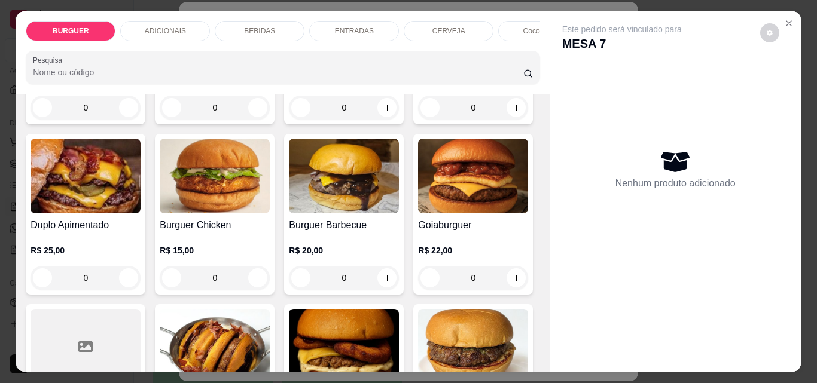
scroll to position [226, 0]
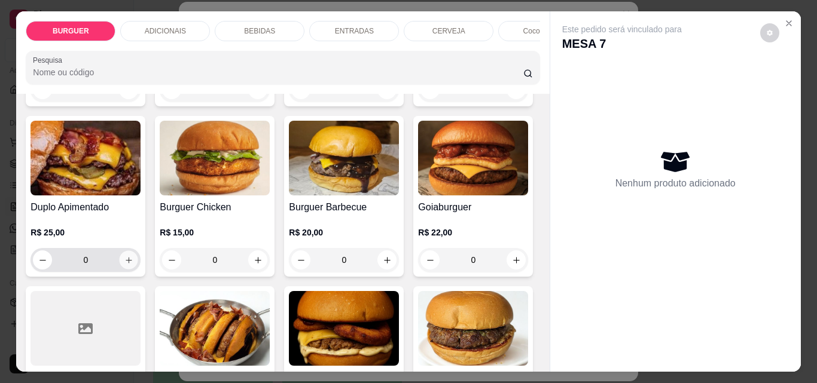
click at [133, 265] on icon "increase-product-quantity" at bounding box center [128, 260] width 9 height 9
type input "1"
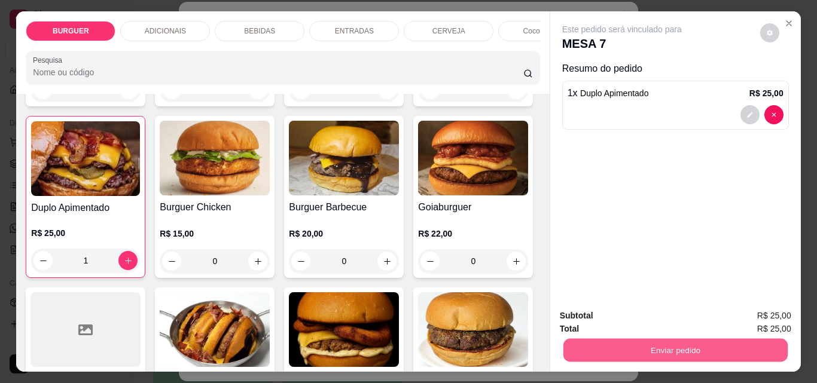
click at [636, 347] on button "Enviar pedido" at bounding box center [675, 349] width 224 height 23
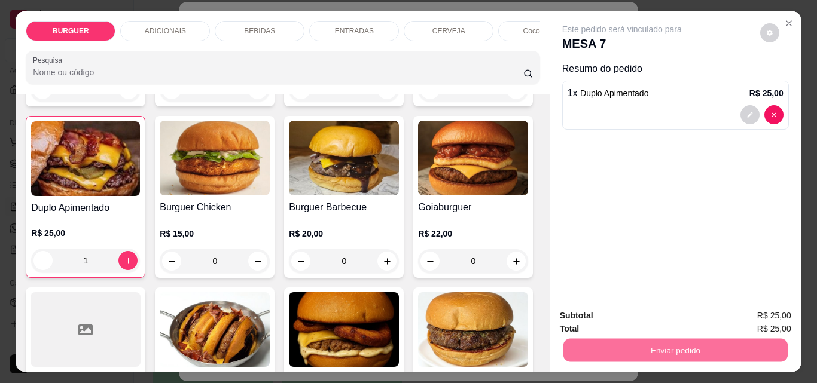
click at [592, 311] on button "Não registrar e enviar pedido" at bounding box center [635, 316] width 121 height 22
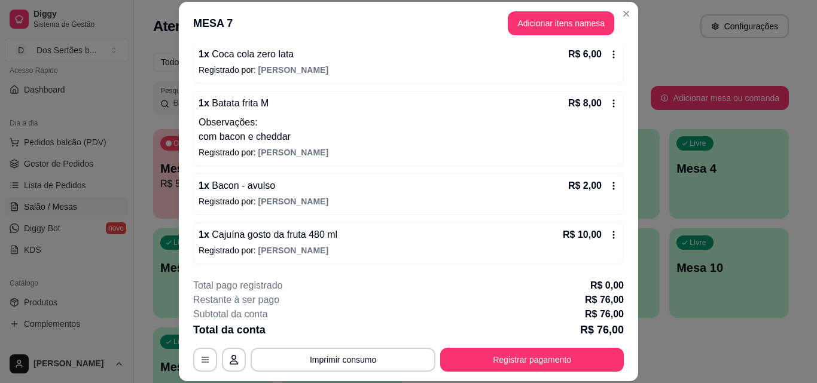
scroll to position [214, 0]
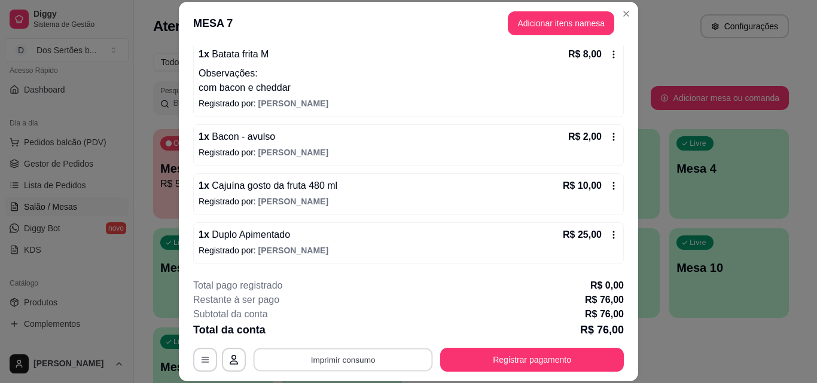
click at [383, 350] on button "Imprimir consumo" at bounding box center [342, 359] width 179 height 23
click at [356, 330] on button "Impressora" at bounding box center [342, 332] width 84 height 19
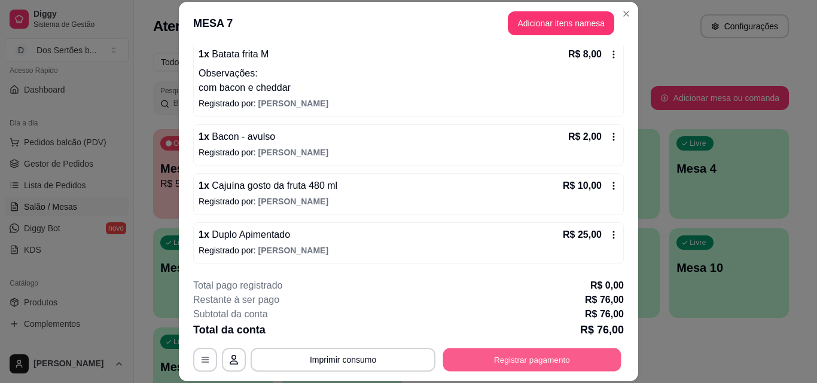
click at [532, 366] on button "Registrar pagamento" at bounding box center [532, 359] width 178 height 23
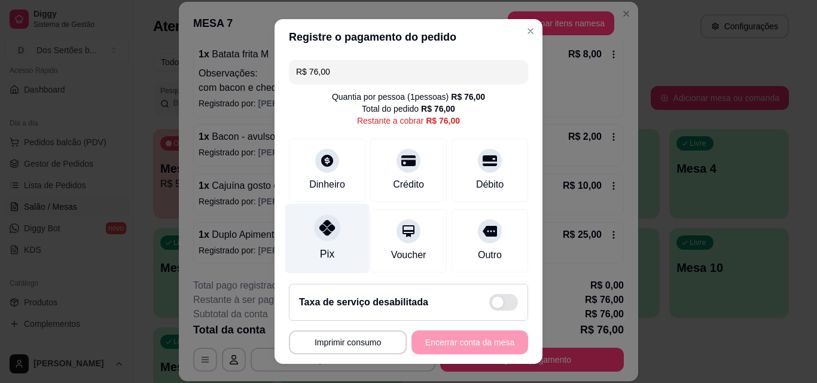
click at [333, 231] on div "Pix" at bounding box center [327, 239] width 84 height 70
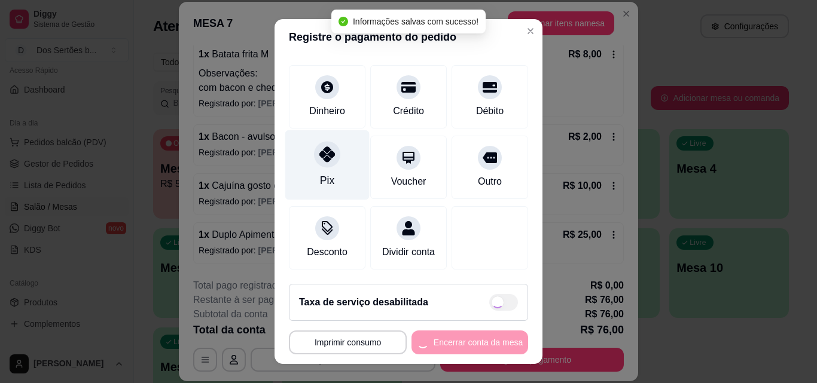
type input "R$ 0,00"
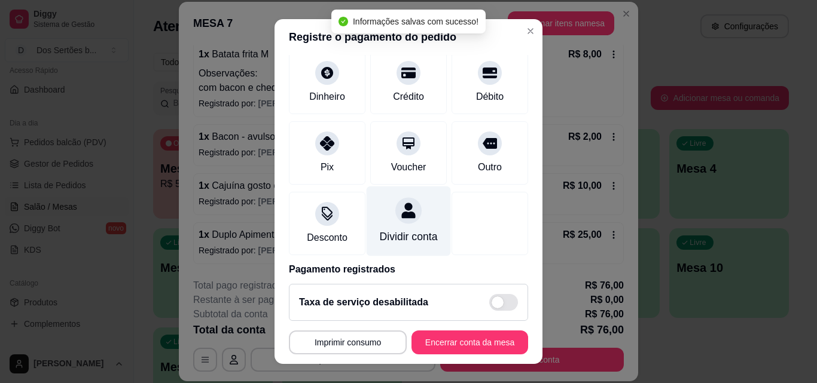
scroll to position [138, 0]
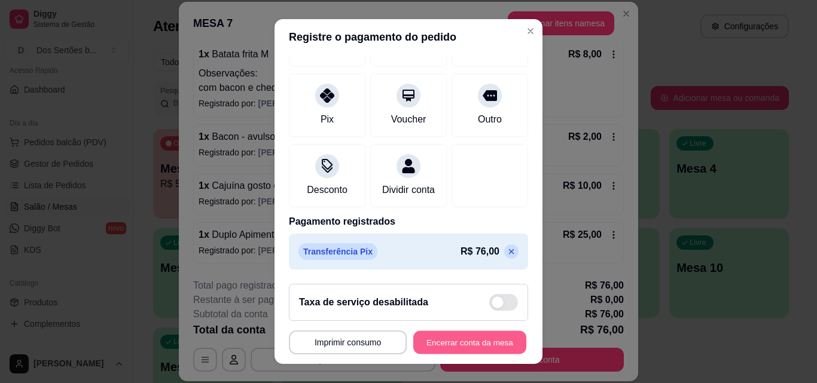
click at [441, 338] on button "Encerrar conta da mesa" at bounding box center [469, 342] width 113 height 23
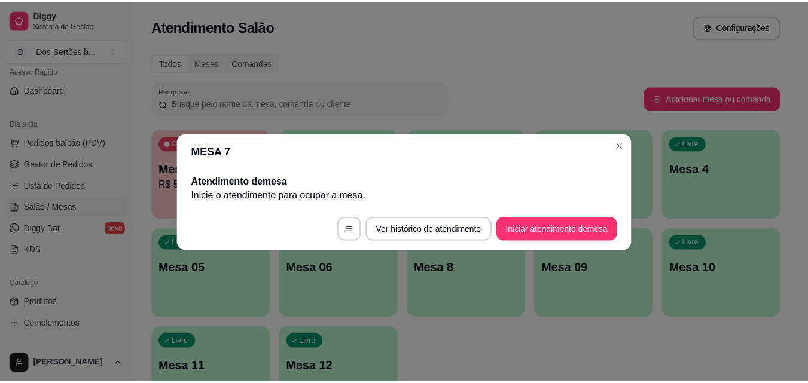
scroll to position [0, 0]
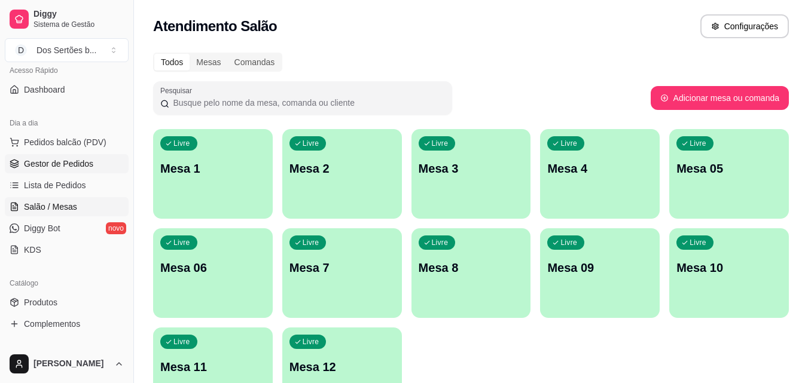
click at [42, 171] on link "Gestor de Pedidos" at bounding box center [67, 163] width 124 height 19
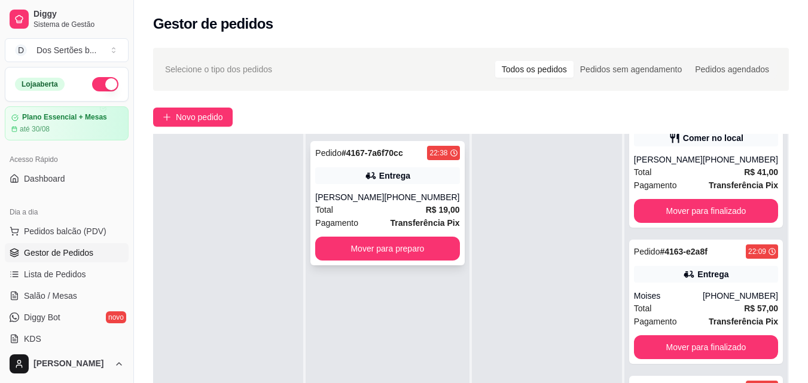
click at [416, 210] on div "Total R$ 19,00" at bounding box center [387, 209] width 144 height 13
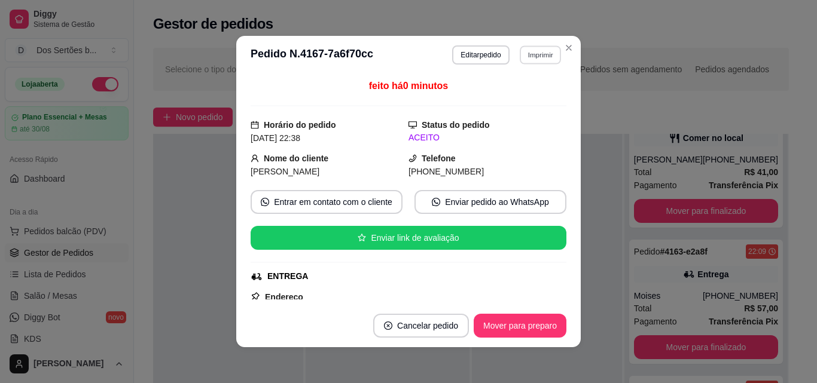
click at [530, 56] on button "Imprimir" at bounding box center [540, 54] width 41 height 19
click at [496, 100] on button "Impressora" at bounding box center [514, 96] width 84 height 19
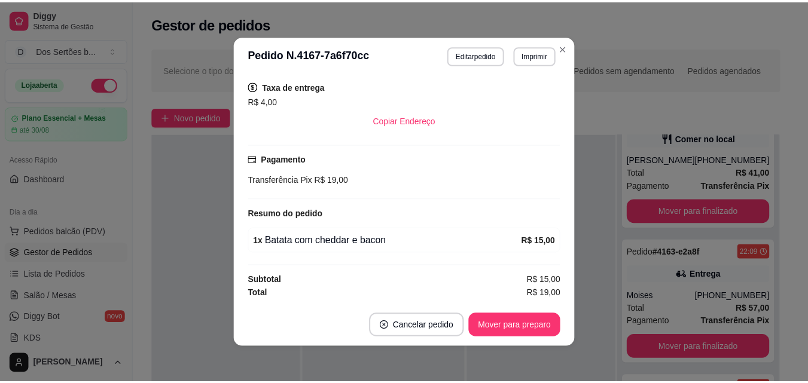
scroll to position [2, 0]
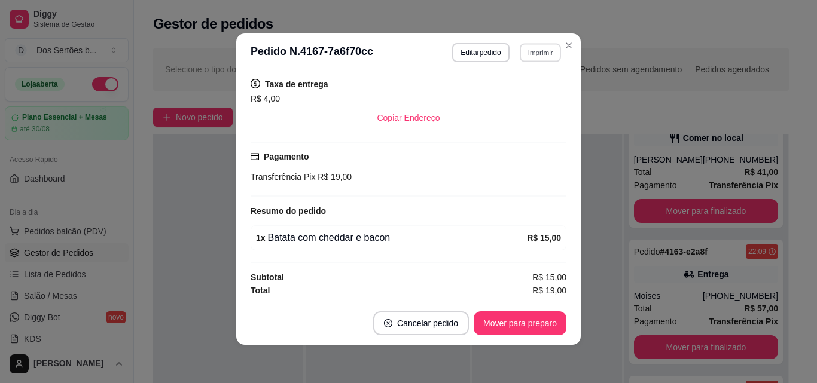
click at [535, 51] on button "Imprimir" at bounding box center [540, 52] width 41 height 19
click at [494, 94] on button "Impressora" at bounding box center [514, 94] width 84 height 19
click at [484, 325] on button "Mover para preparo" at bounding box center [520, 323] width 90 height 23
click at [533, 51] on button "Imprimir" at bounding box center [540, 52] width 41 height 19
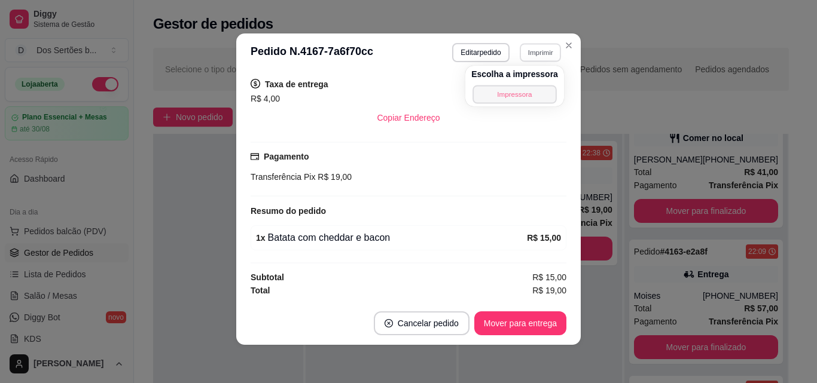
click at [499, 94] on button "Impressora" at bounding box center [514, 94] width 84 height 19
click at [532, 50] on button "Imprimir" at bounding box center [540, 52] width 41 height 19
click at [485, 94] on button "Impressora" at bounding box center [514, 94] width 84 height 19
click at [535, 54] on button "Imprimir" at bounding box center [540, 52] width 41 height 19
click at [500, 90] on button "Impressora" at bounding box center [514, 94] width 87 height 19
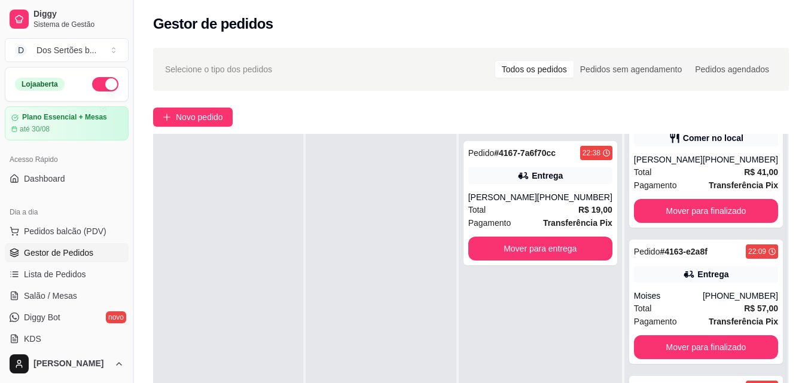
click at [92, 87] on button "button" at bounding box center [105, 84] width 26 height 14
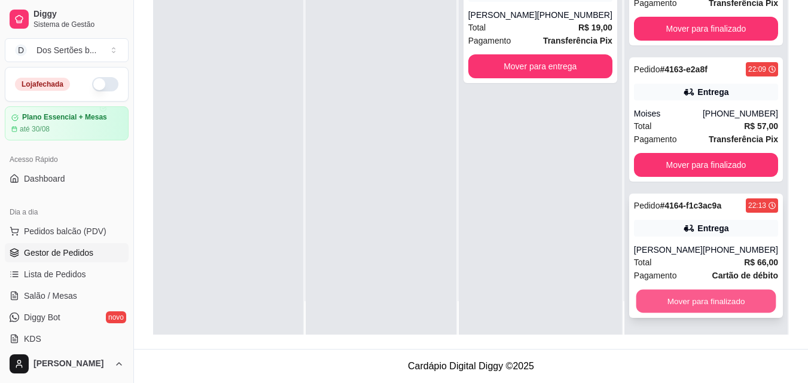
click at [664, 299] on button "Mover para finalizado" at bounding box center [706, 301] width 140 height 23
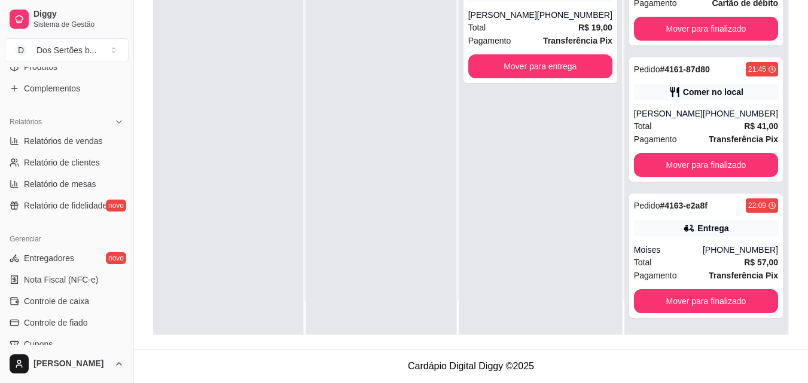
scroll to position [404, 0]
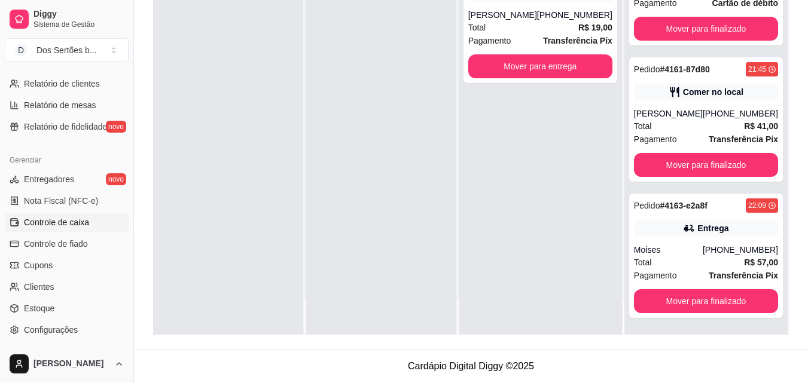
click at [28, 216] on span "Controle de caixa" at bounding box center [56, 222] width 65 height 12
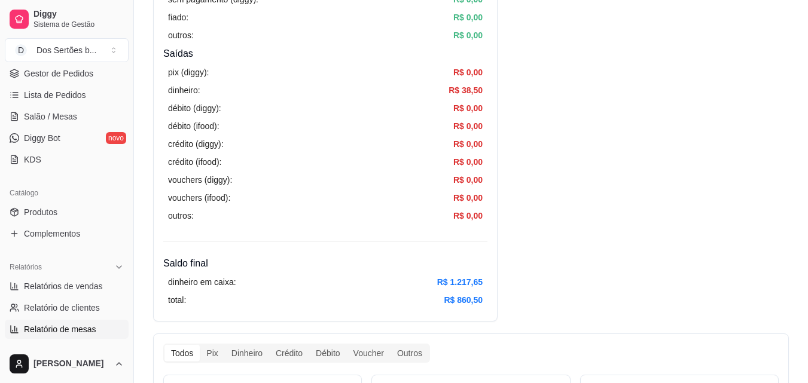
scroll to position [30, 0]
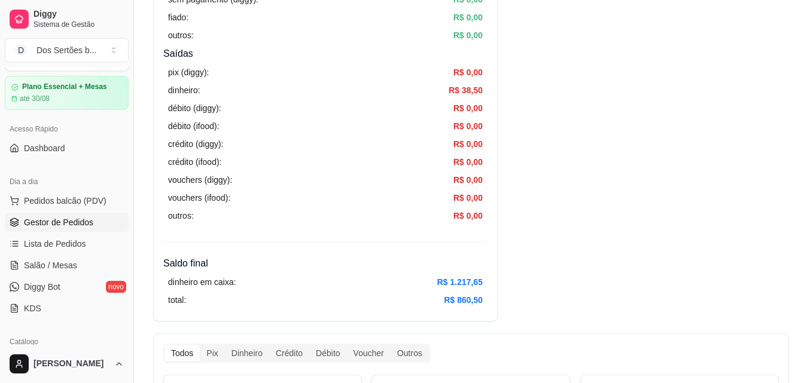
click at [24, 219] on span "Gestor de Pedidos" at bounding box center [58, 222] width 69 height 12
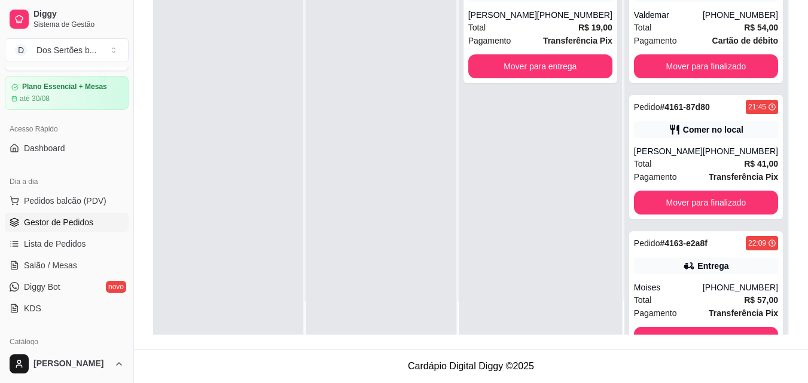
scroll to position [38, 0]
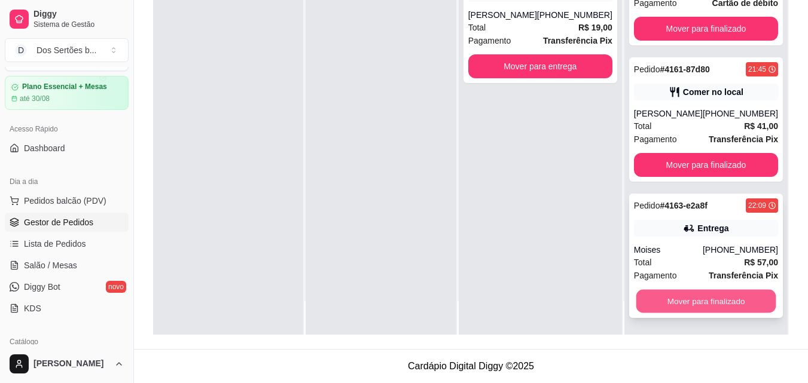
click at [641, 299] on button "Mover para finalizado" at bounding box center [706, 301] width 140 height 23
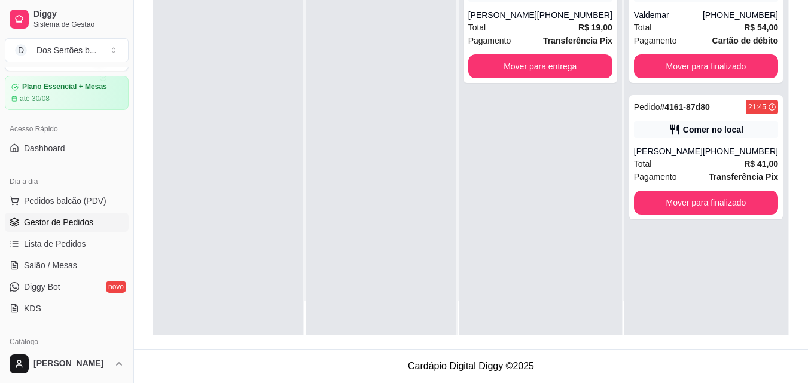
scroll to position [0, 0]
click at [502, 14] on div "[PERSON_NAME]" at bounding box center [502, 15] width 69 height 12
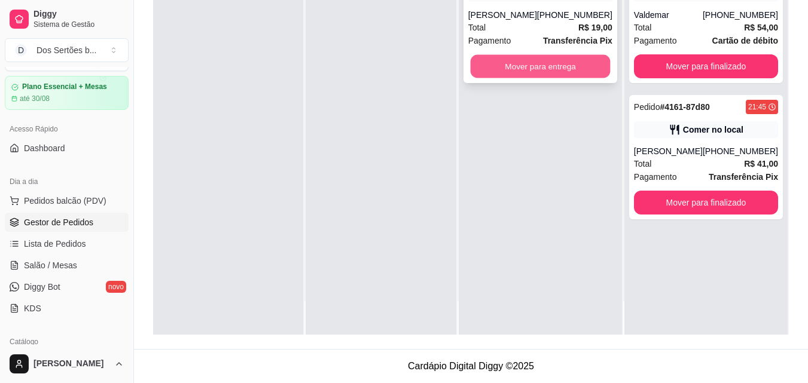
click at [555, 68] on button "Mover para entrega" at bounding box center [540, 66] width 140 height 23
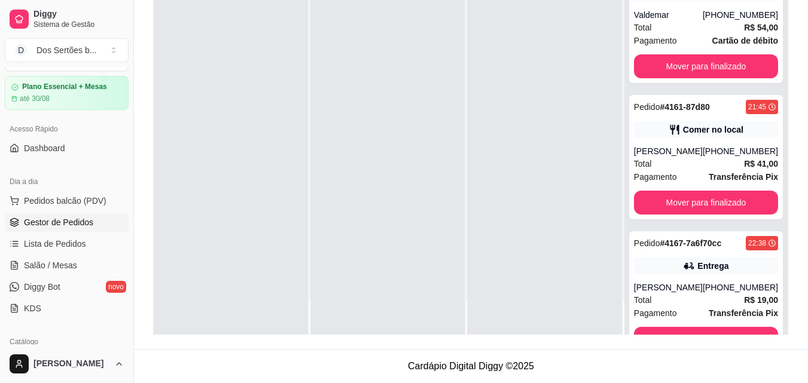
click at [544, 72] on div at bounding box center [544, 143] width 155 height 383
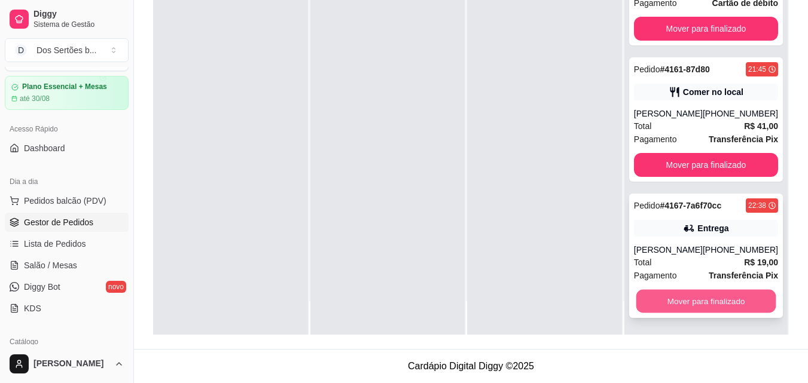
click at [685, 304] on button "Mover para finalizado" at bounding box center [706, 301] width 140 height 23
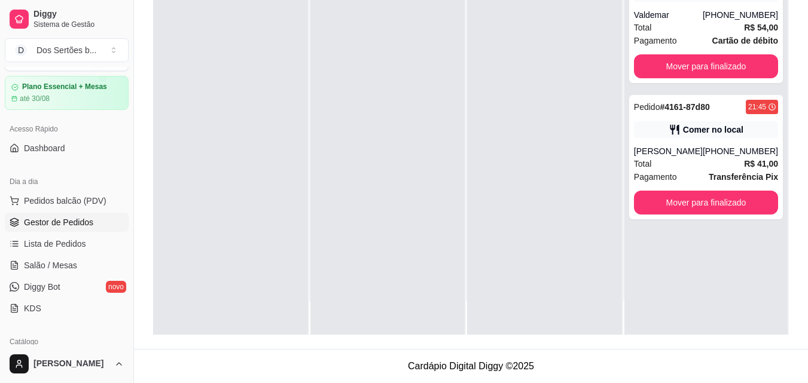
scroll to position [0, 0]
click at [47, 239] on span "Lista de Pedidos" at bounding box center [55, 244] width 62 height 12
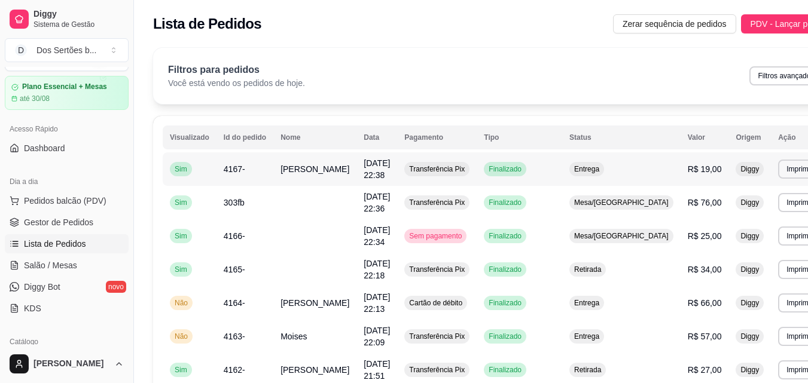
click at [299, 168] on span "[PERSON_NAME]" at bounding box center [314, 169] width 69 height 10
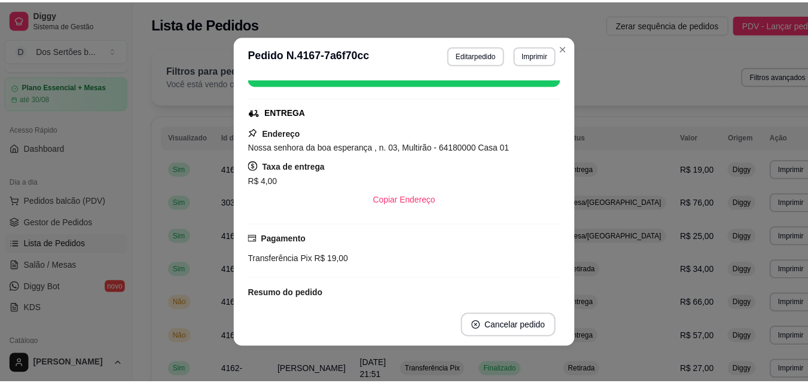
scroll to position [136, 0]
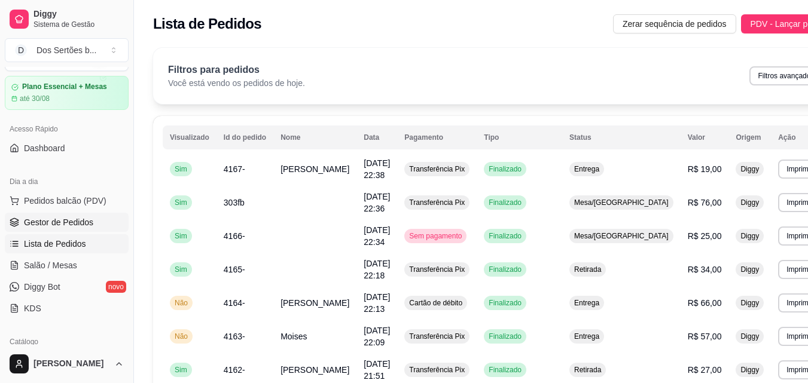
click at [73, 216] on link "Gestor de Pedidos" at bounding box center [67, 222] width 124 height 19
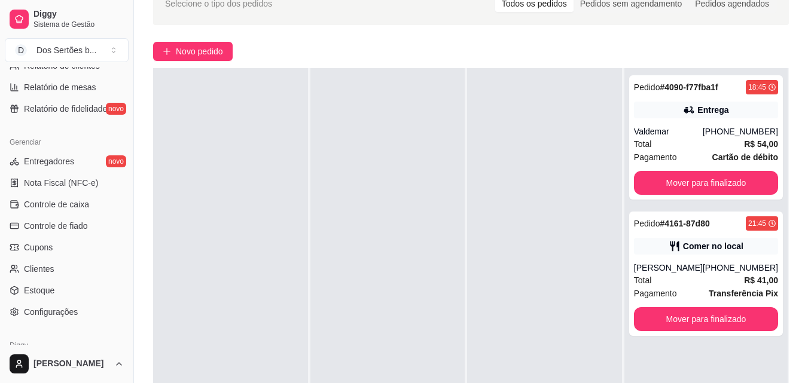
scroll to position [477, 0]
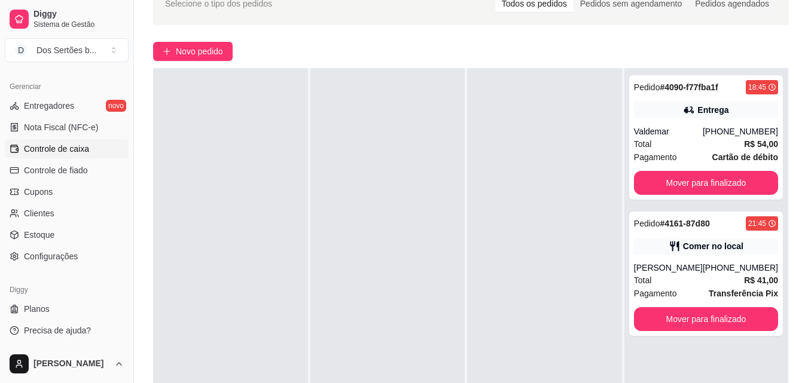
click at [83, 147] on span "Controle de caixa" at bounding box center [56, 149] width 65 height 12
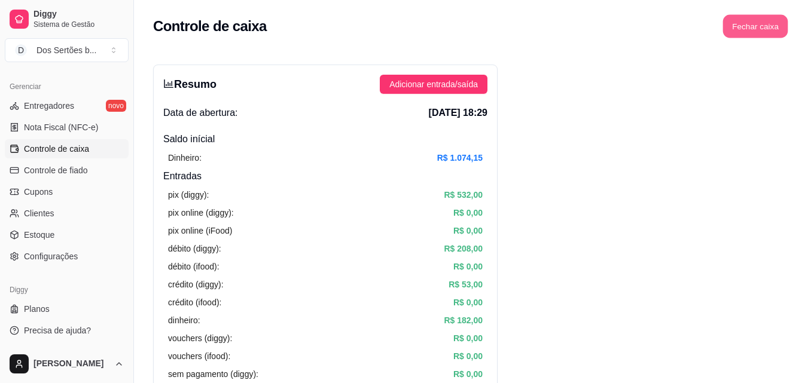
click at [757, 26] on button "Fechar caixa" at bounding box center [755, 26] width 65 height 23
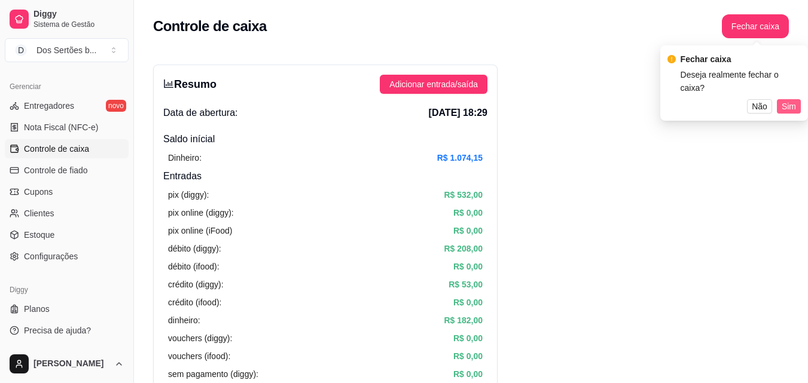
click at [791, 100] on span "Sim" at bounding box center [788, 106] width 14 height 13
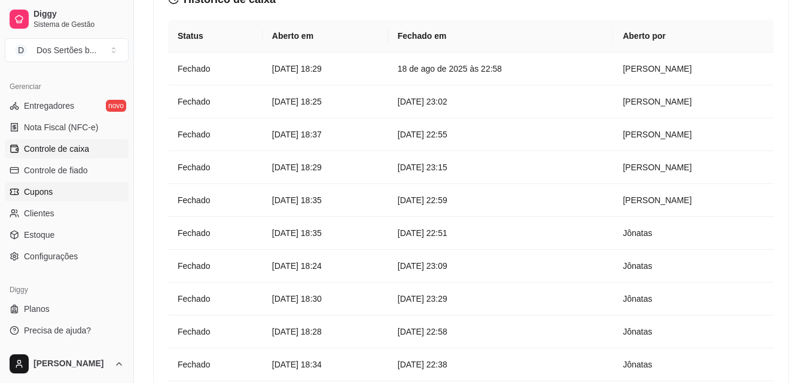
scroll to position [166, 0]
